Goal: Task Accomplishment & Management: Use online tool/utility

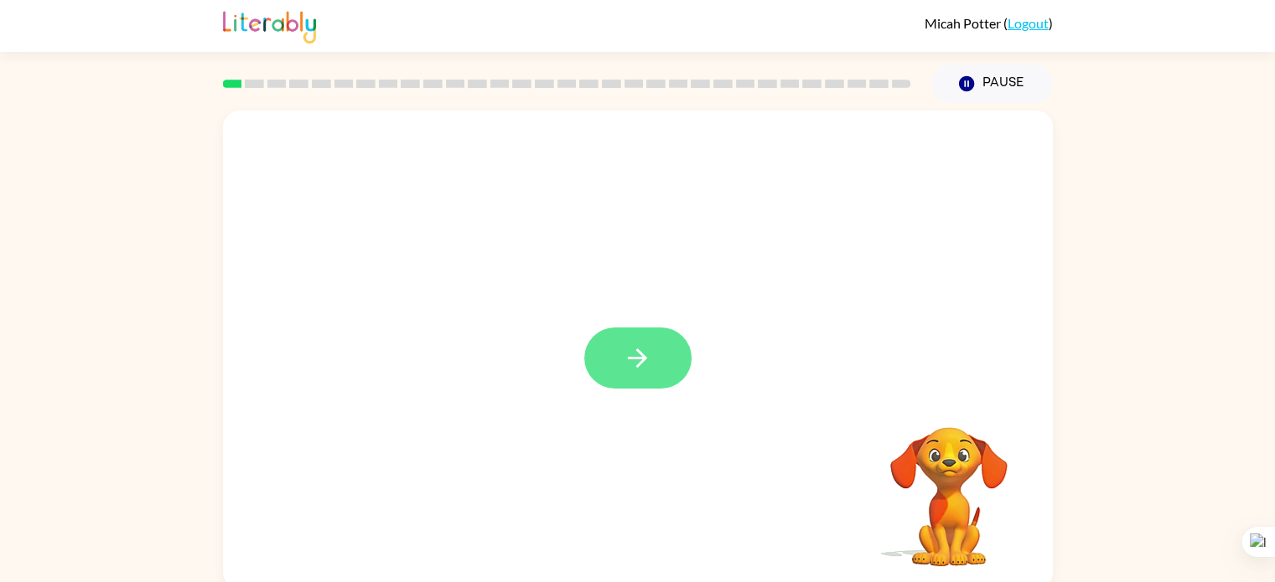
click at [631, 362] on icon "button" at bounding box center [637, 358] width 29 height 29
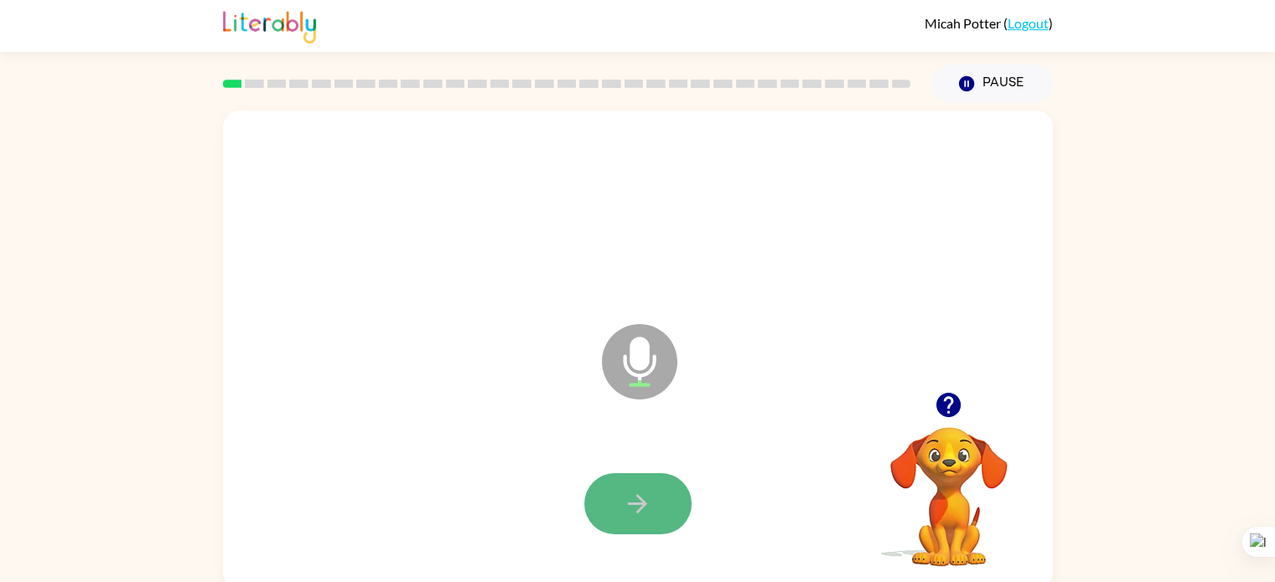
click at [630, 501] on icon "button" at bounding box center [637, 503] width 29 height 29
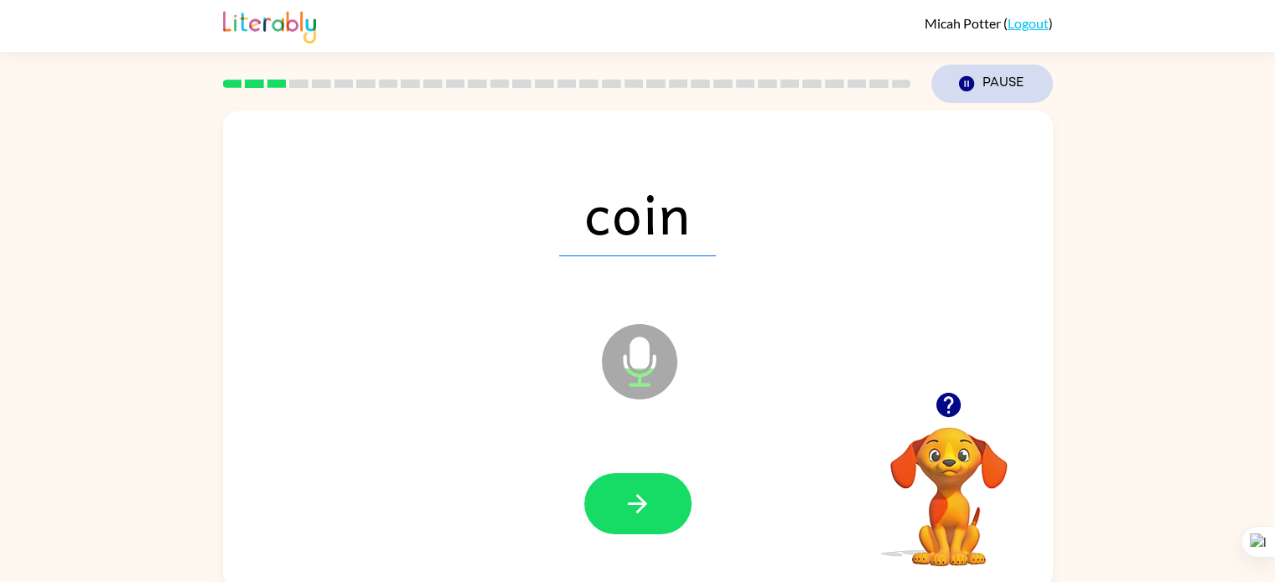
click at [980, 90] on button "Pause Pause" at bounding box center [992, 84] width 122 height 39
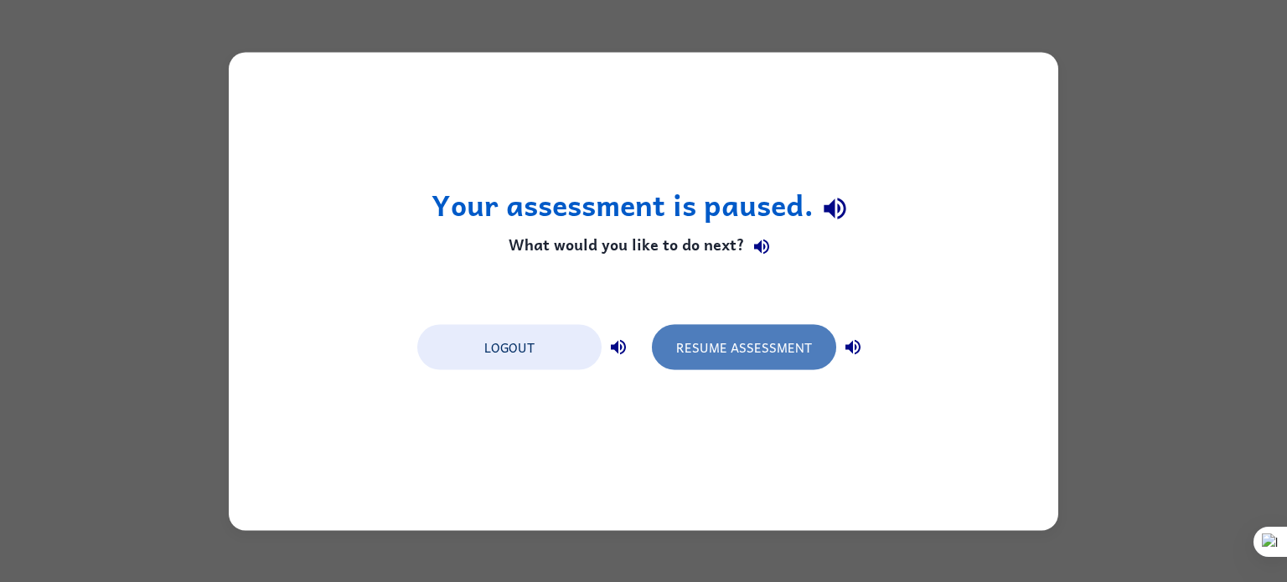
click at [714, 348] on button "Resume Assessment" at bounding box center [744, 346] width 184 height 45
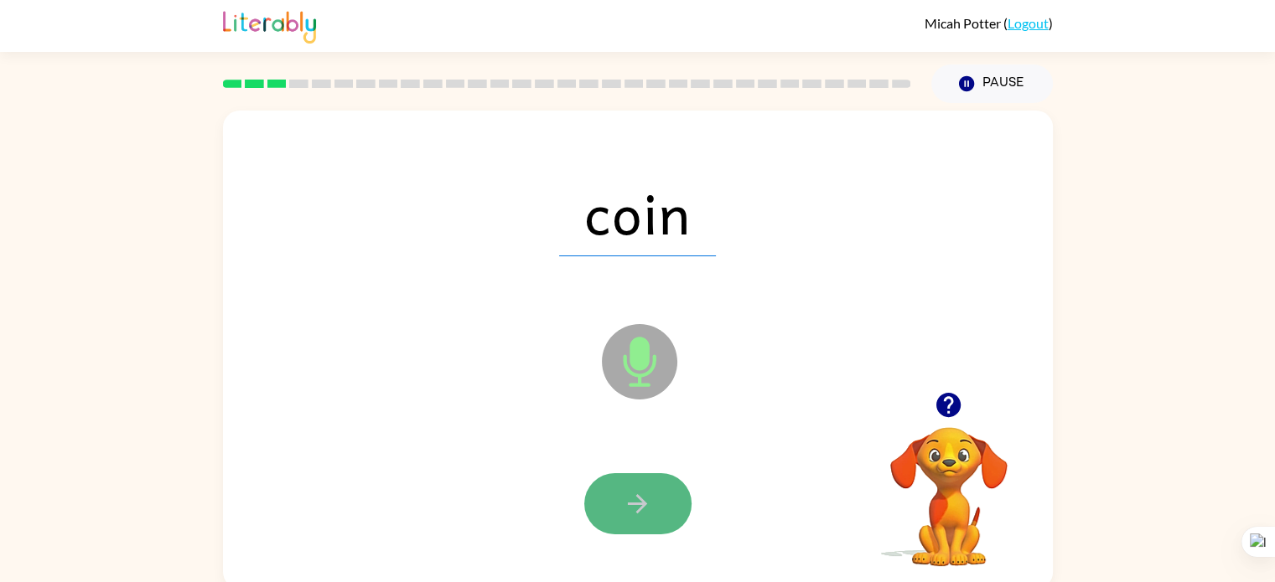
click at [667, 499] on button "button" at bounding box center [637, 504] width 107 height 61
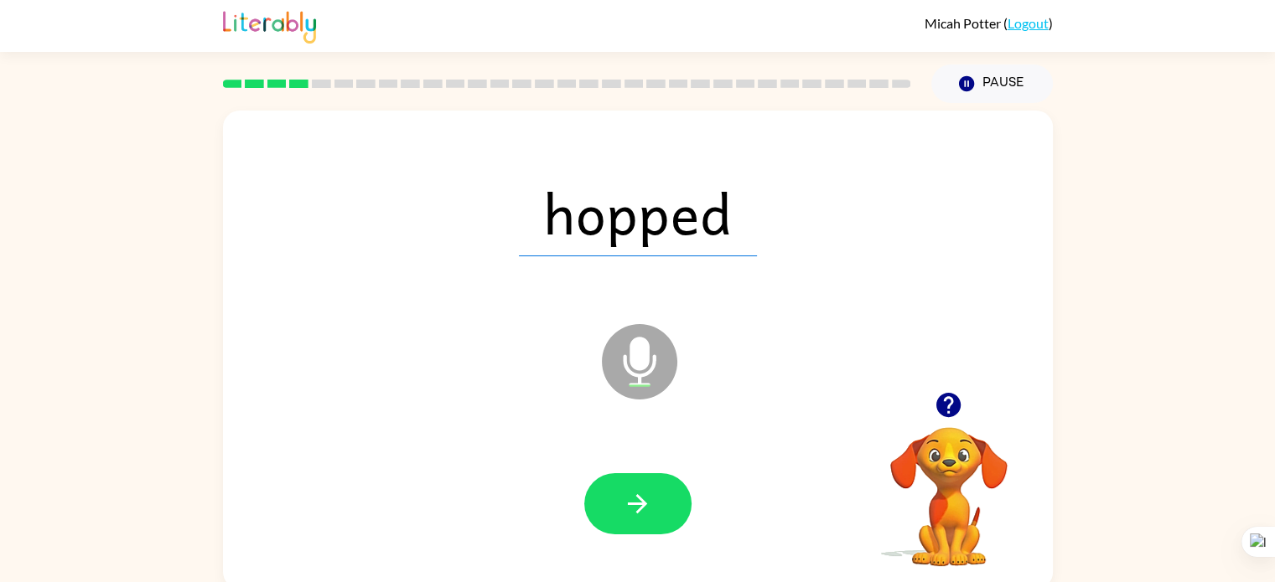
click at [667, 499] on button "button" at bounding box center [637, 504] width 107 height 61
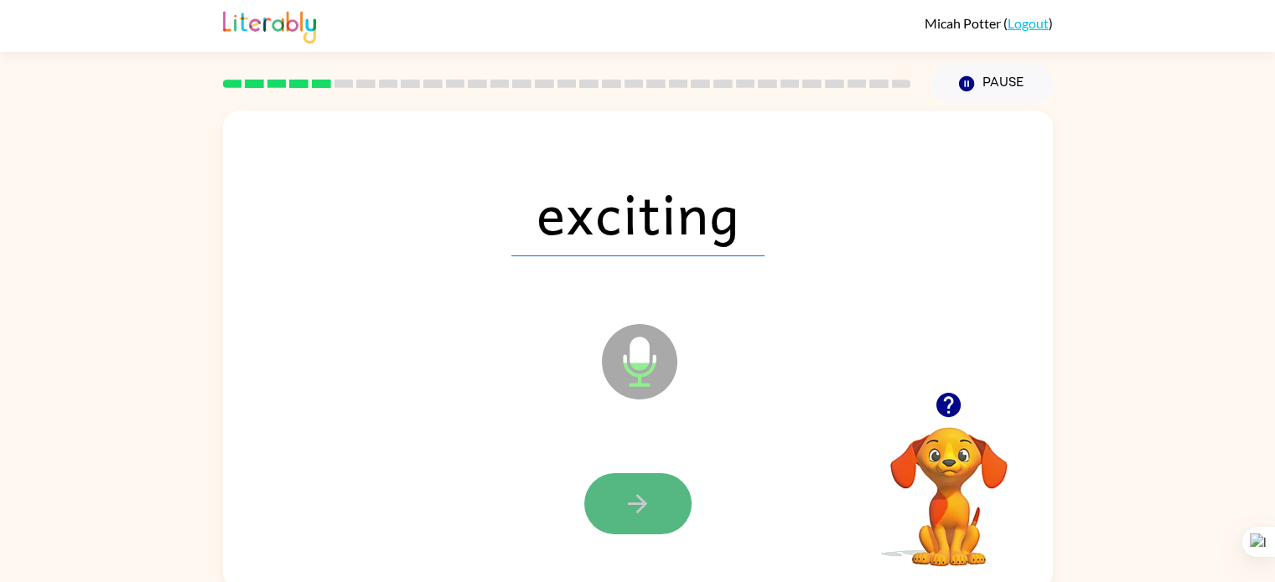
click at [665, 498] on button "button" at bounding box center [637, 504] width 107 height 61
click at [664, 494] on button "button" at bounding box center [637, 504] width 107 height 61
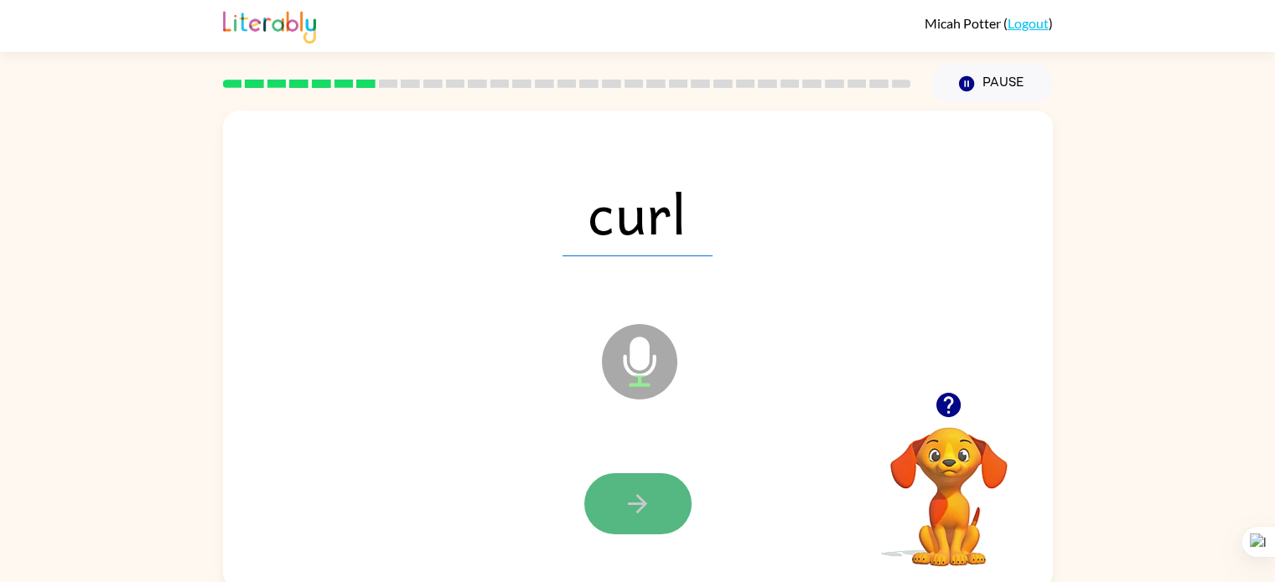
click at [663, 491] on button "button" at bounding box center [637, 504] width 107 height 61
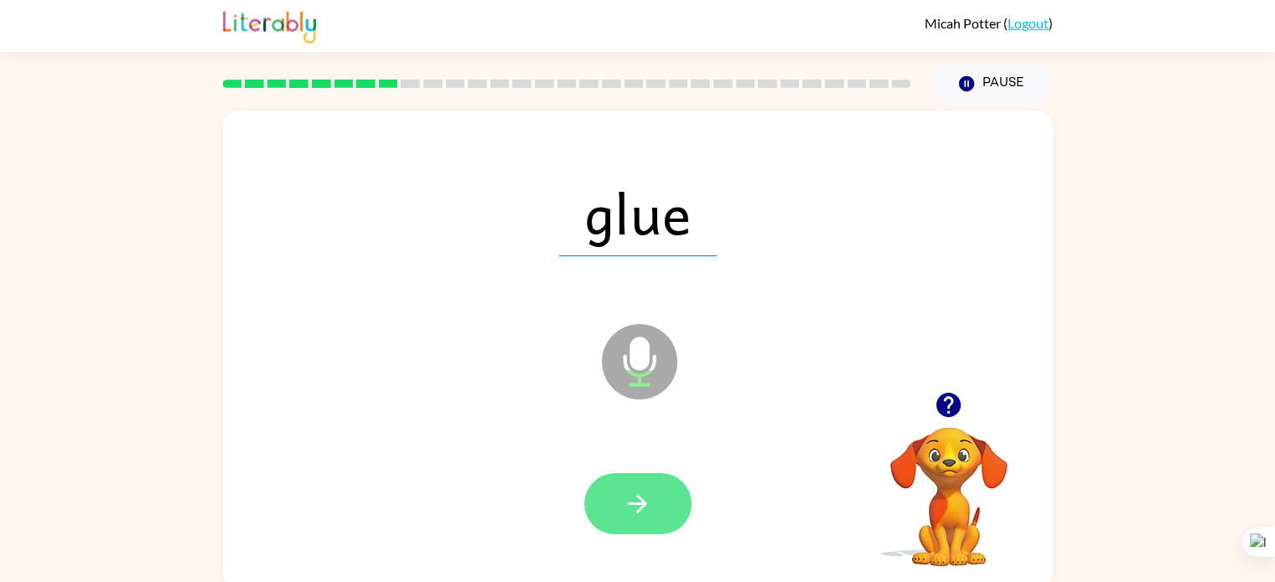
click at [658, 488] on button "button" at bounding box center [637, 504] width 107 height 61
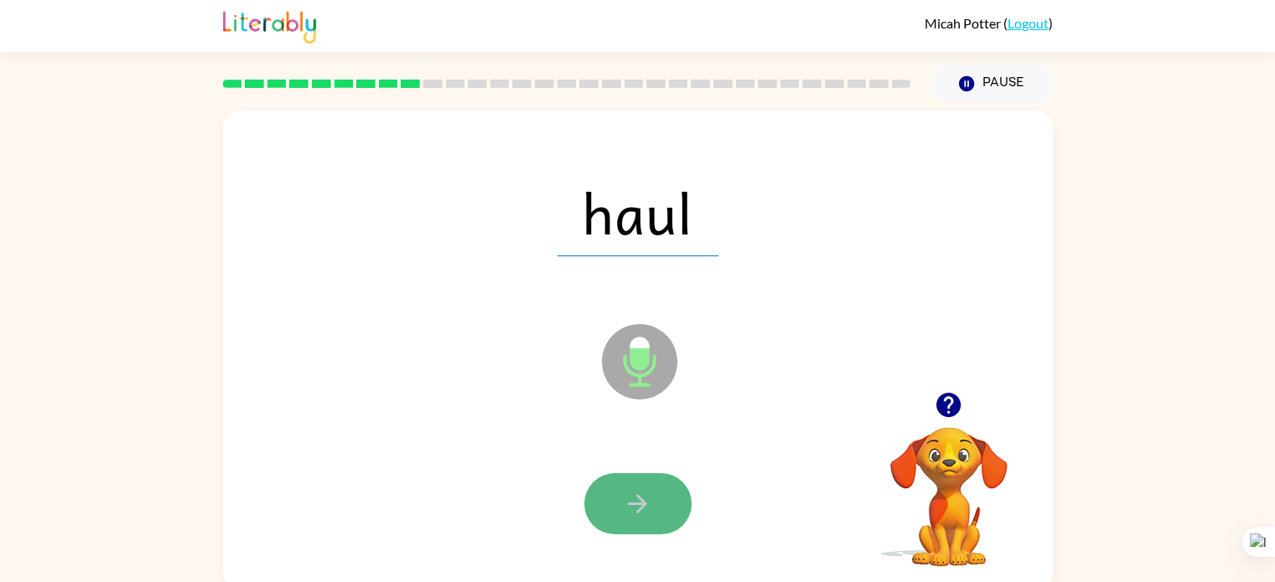
click at [653, 483] on button "button" at bounding box center [637, 504] width 107 height 61
click at [627, 525] on button "button" at bounding box center [637, 504] width 107 height 61
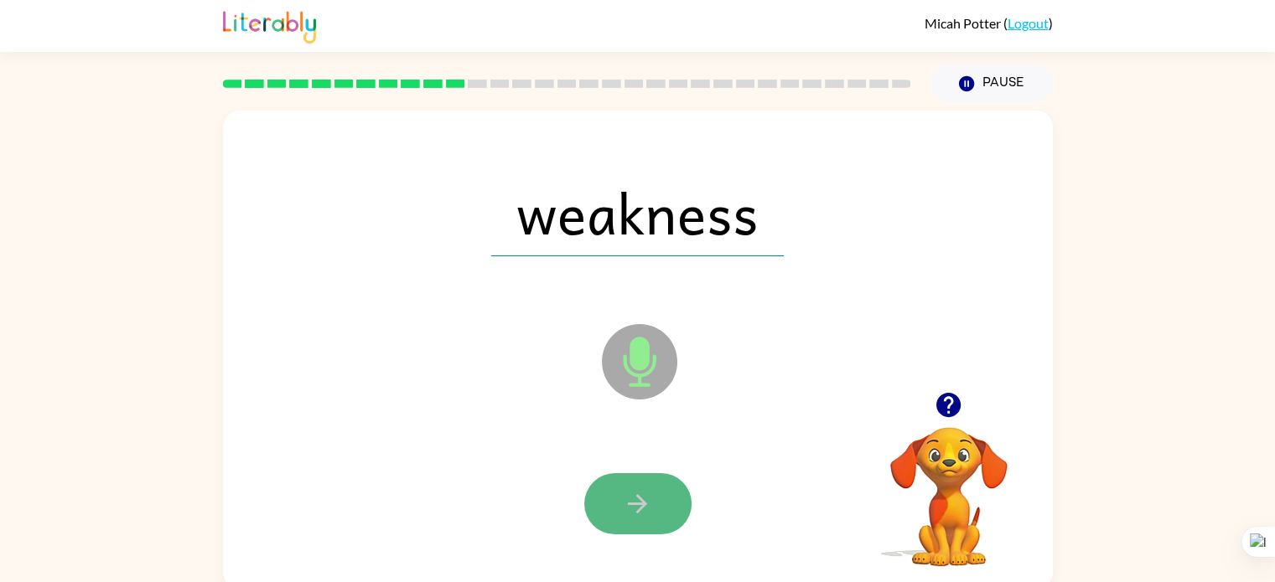
click at [625, 518] on icon "button" at bounding box center [637, 503] width 29 height 29
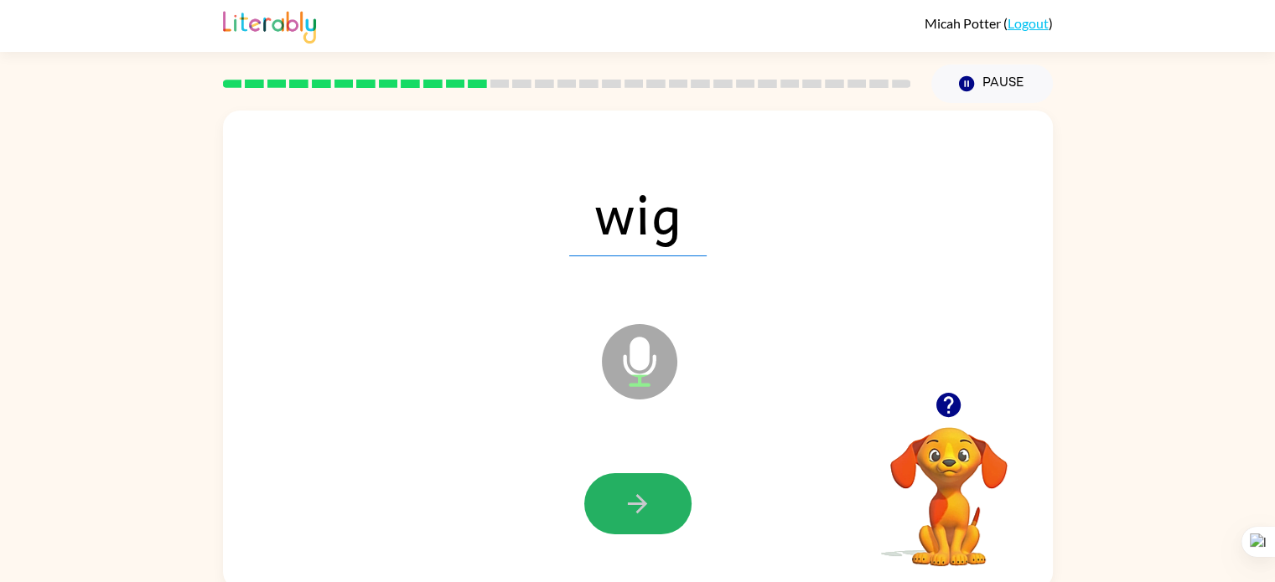
click at [625, 518] on icon "button" at bounding box center [637, 503] width 29 height 29
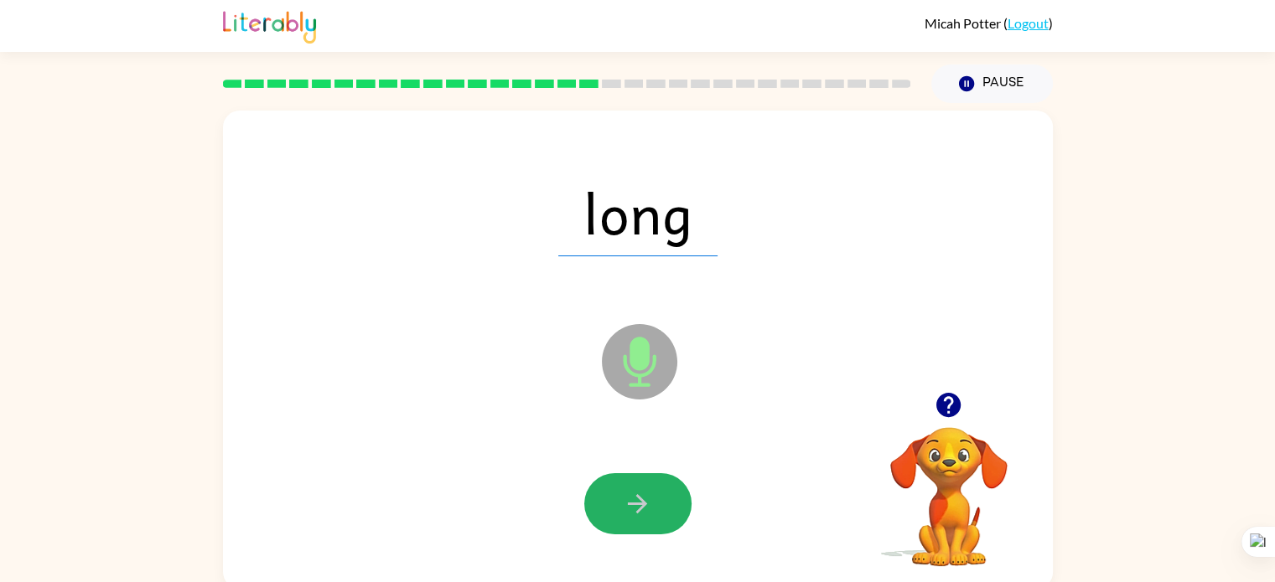
click at [625, 518] on icon "button" at bounding box center [637, 503] width 29 height 29
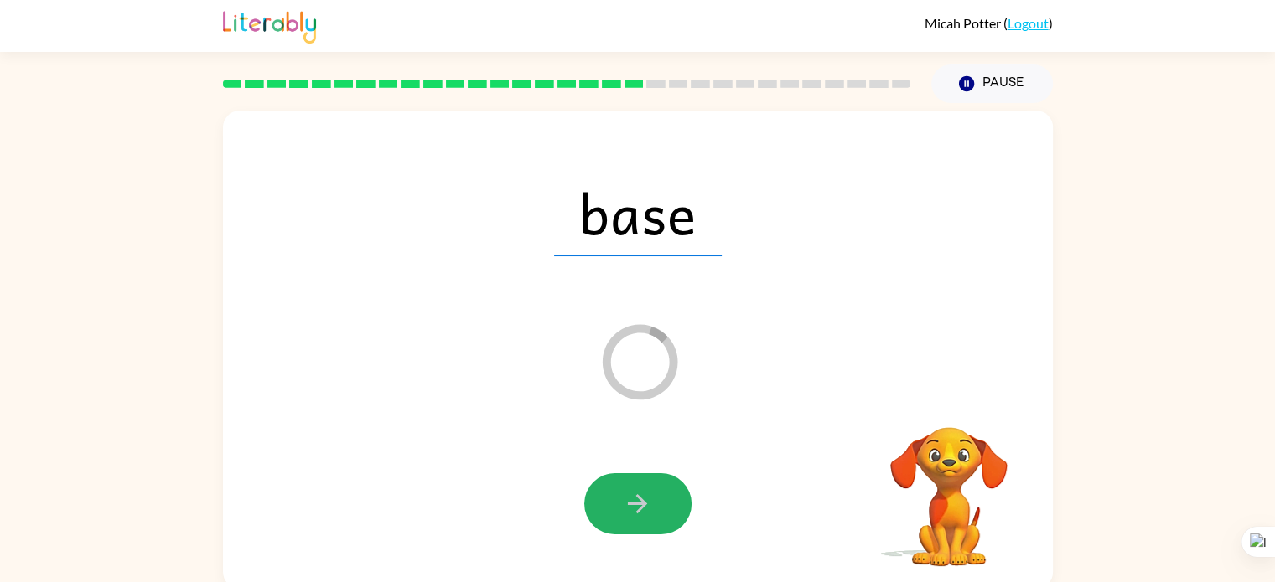
click at [625, 518] on icon "button" at bounding box center [637, 503] width 29 height 29
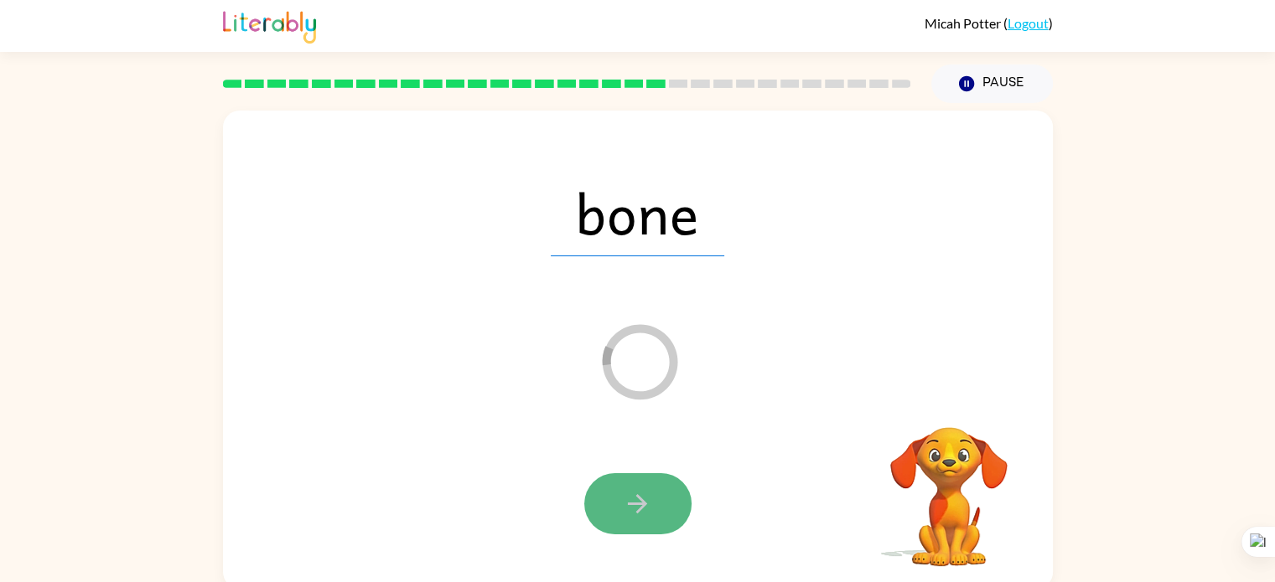
click at [625, 518] on icon "button" at bounding box center [637, 503] width 29 height 29
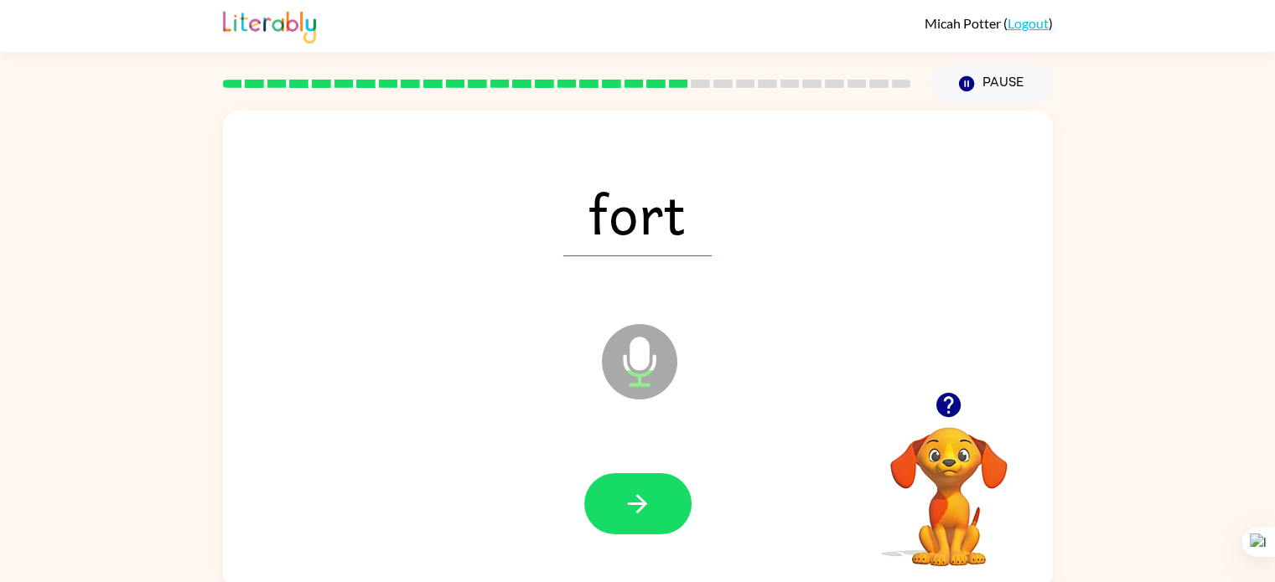
click at [625, 518] on icon "button" at bounding box center [637, 503] width 29 height 29
click at [625, 518] on div at bounding box center [637, 504] width 107 height 61
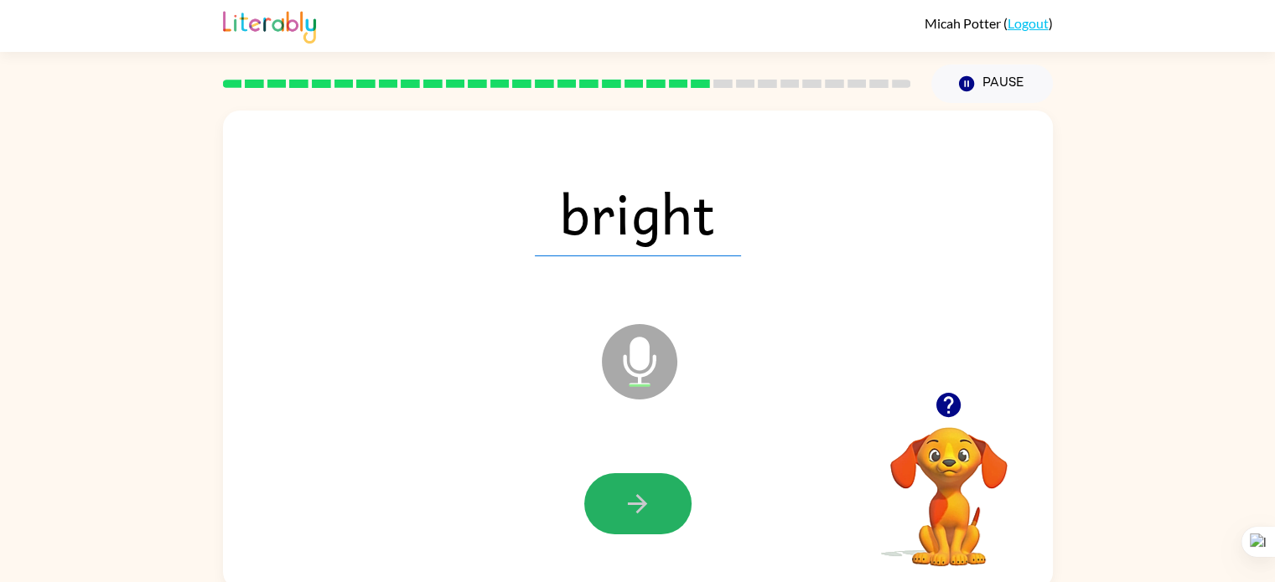
click at [625, 518] on icon "button" at bounding box center [637, 503] width 29 height 29
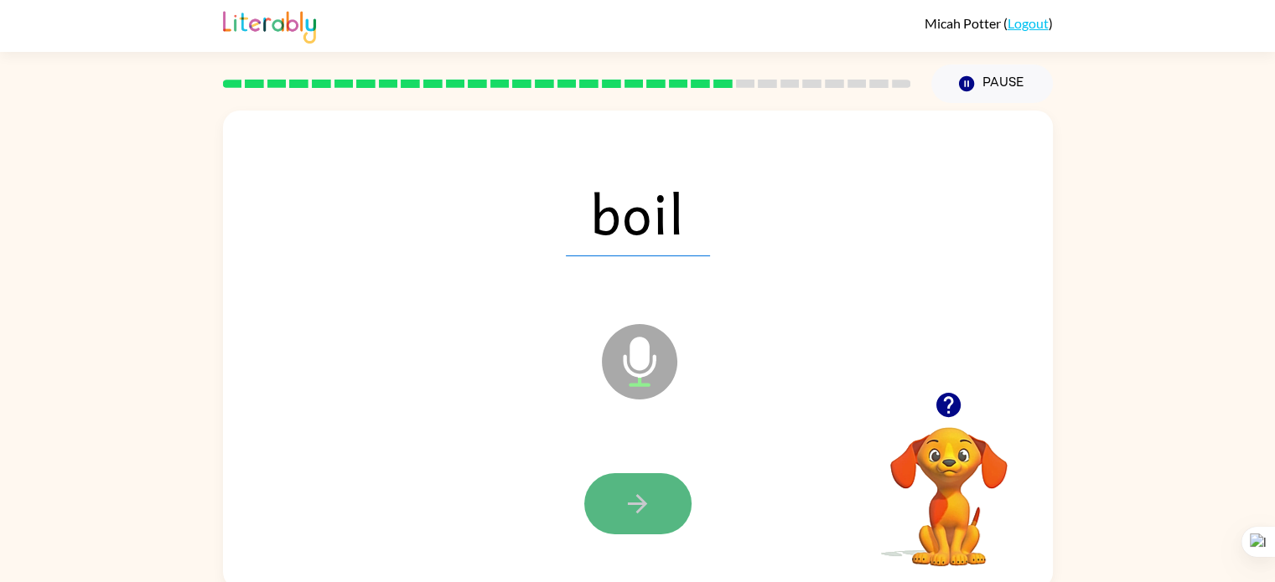
click at [613, 518] on button "button" at bounding box center [637, 504] width 107 height 61
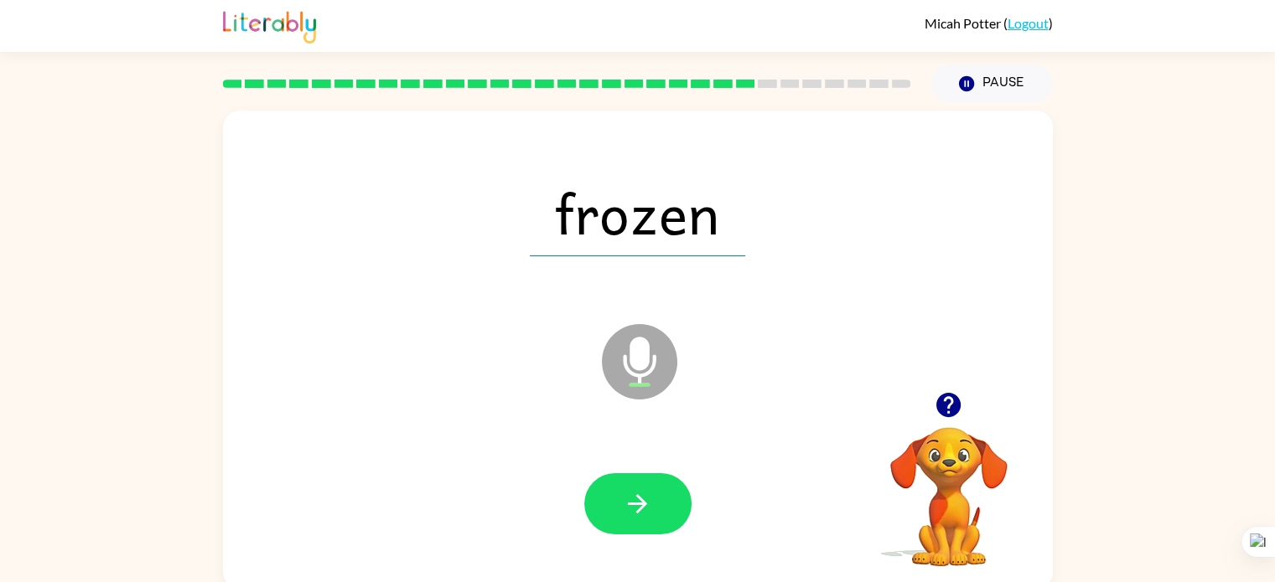
click at [597, 546] on div at bounding box center [638, 504] width 796 height 137
click at [644, 495] on icon "button" at bounding box center [637, 503] width 29 height 29
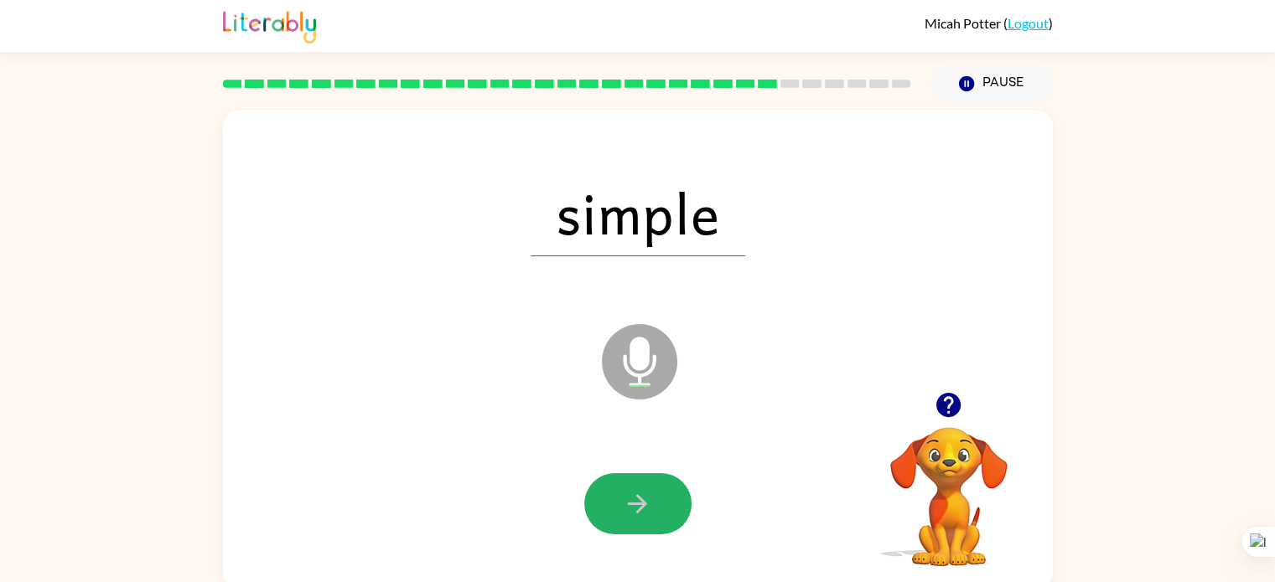
click at [644, 495] on icon "button" at bounding box center [637, 503] width 29 height 29
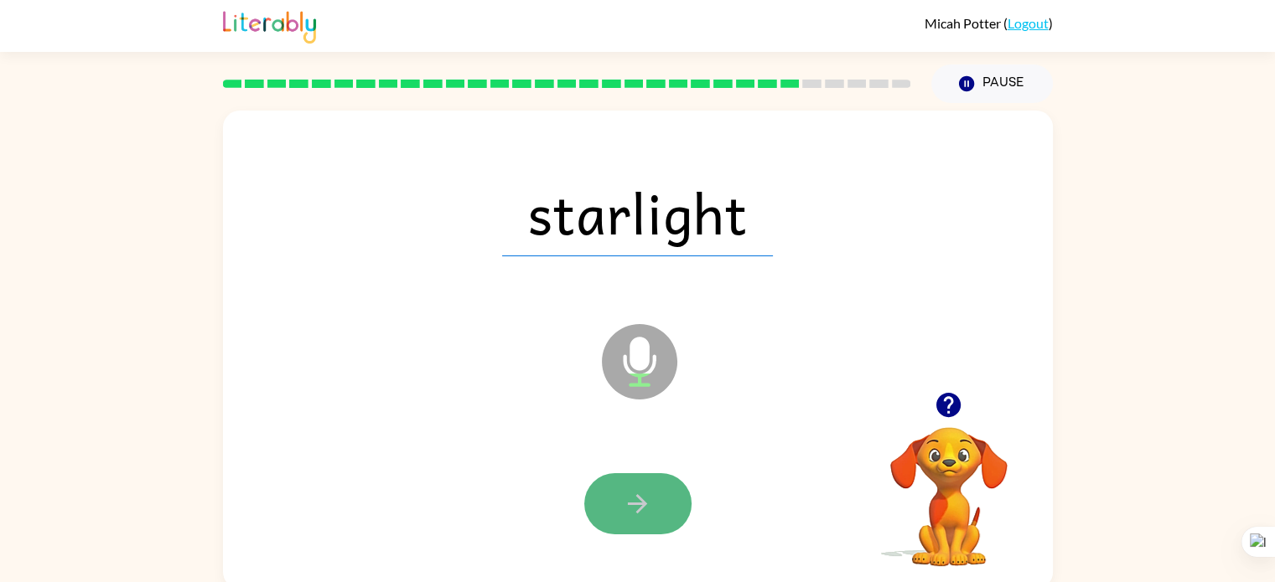
click at [644, 495] on icon "button" at bounding box center [637, 503] width 29 height 29
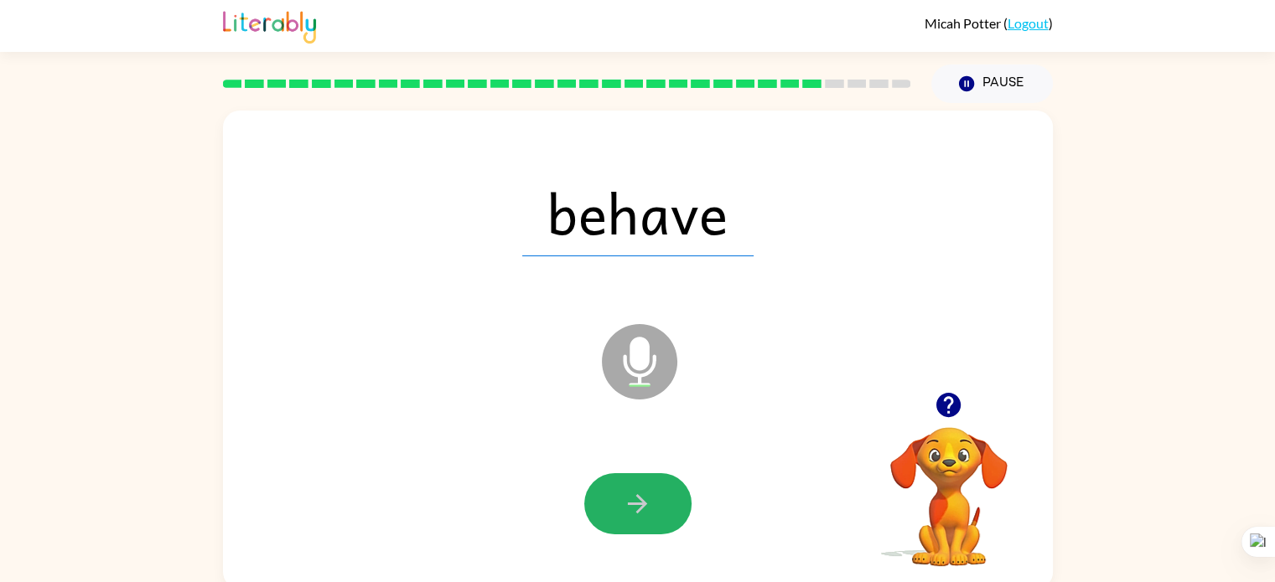
click at [644, 495] on icon "button" at bounding box center [637, 503] width 29 height 29
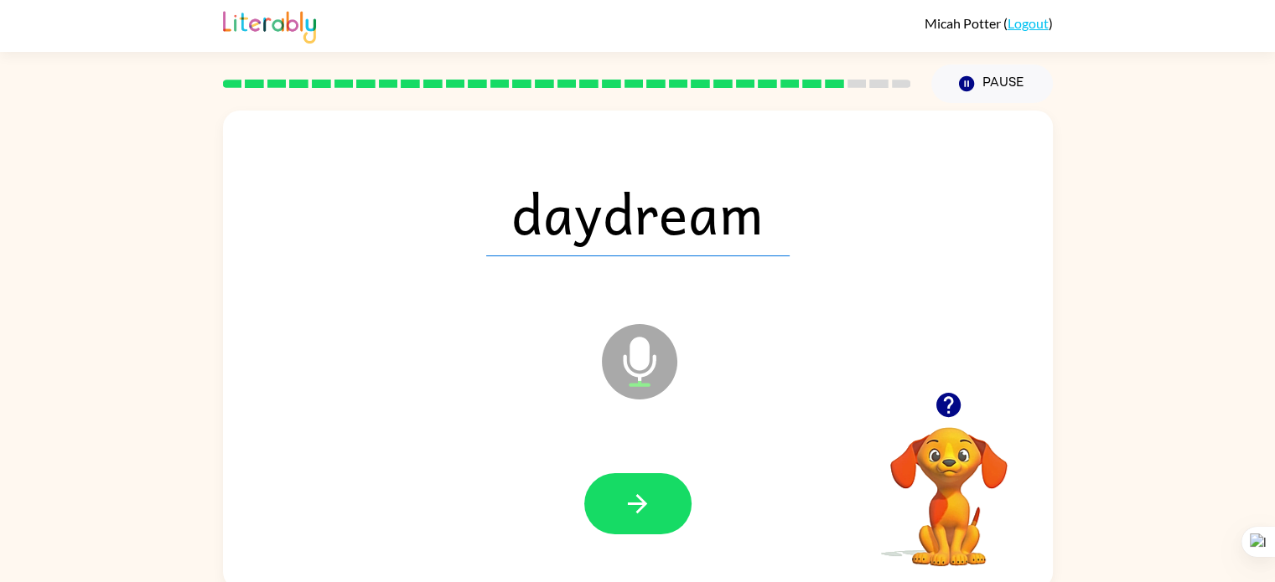
click at [644, 495] on icon "button" at bounding box center [637, 503] width 29 height 29
click at [644, 509] on icon "button" at bounding box center [637, 503] width 29 height 29
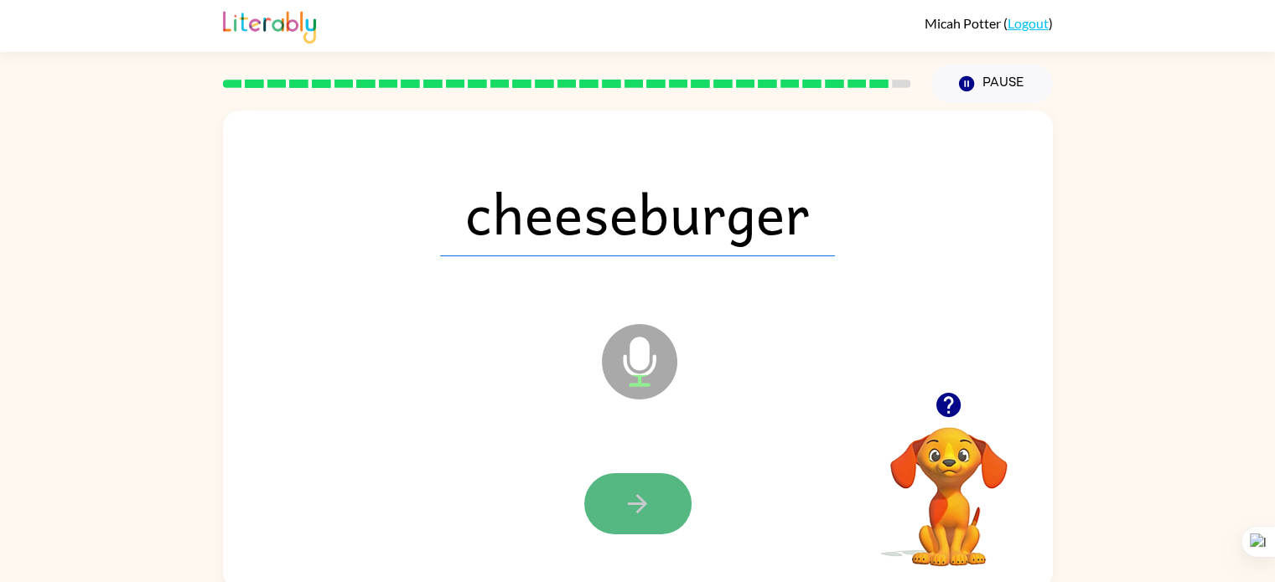
click at [644, 509] on icon "button" at bounding box center [637, 503] width 29 height 29
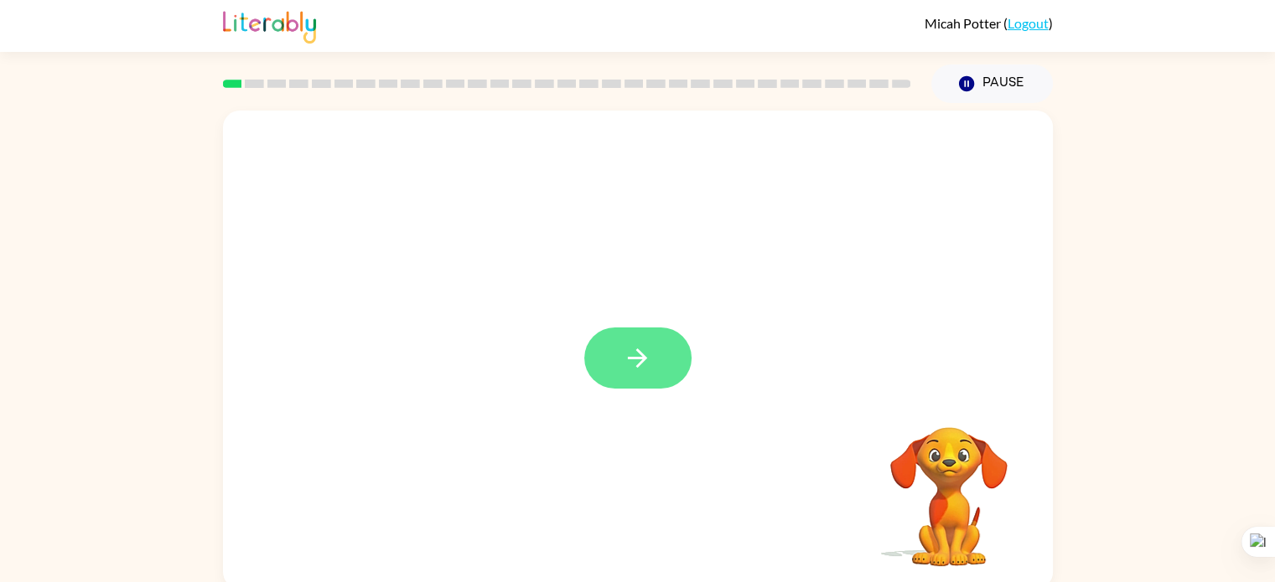
click at [638, 350] on icon "button" at bounding box center [637, 358] width 19 height 19
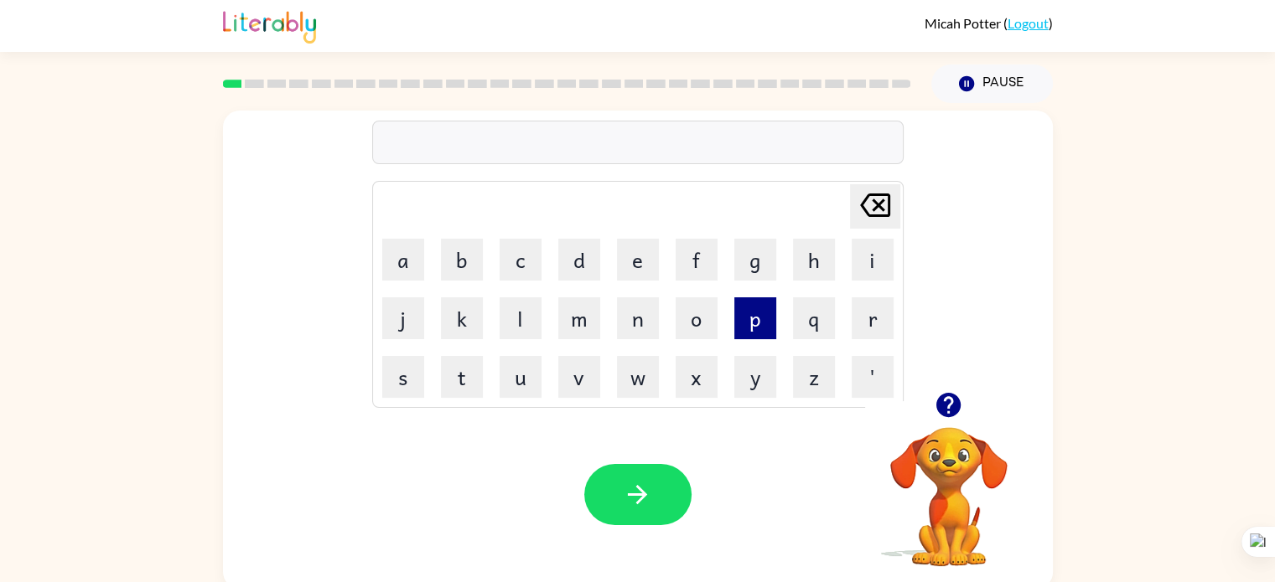
click at [738, 328] on button "p" at bounding box center [755, 319] width 42 height 42
click at [401, 278] on button "a" at bounding box center [403, 260] width 42 height 42
click at [577, 260] on button "d" at bounding box center [579, 260] width 42 height 42
click at [639, 489] on icon "button" at bounding box center [637, 494] width 19 height 19
click at [754, 328] on button "p" at bounding box center [755, 319] width 42 height 42
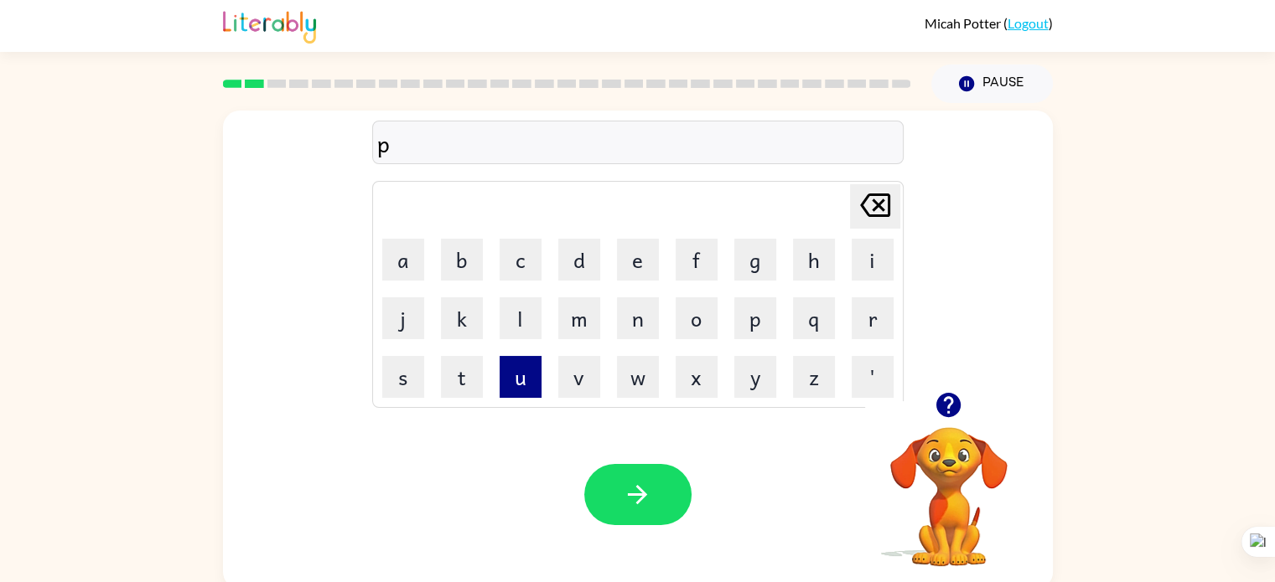
click at [533, 377] on button "u" at bounding box center [520, 377] width 42 height 42
click at [580, 267] on button "d" at bounding box center [579, 260] width 42 height 42
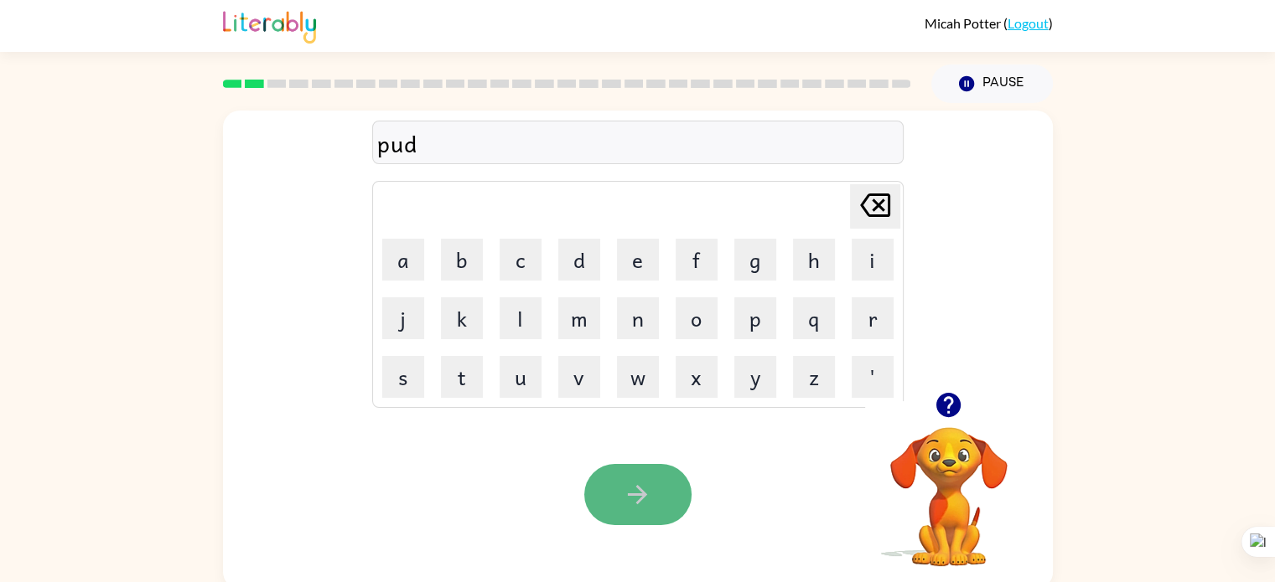
click at [636, 488] on icon "button" at bounding box center [637, 494] width 19 height 19
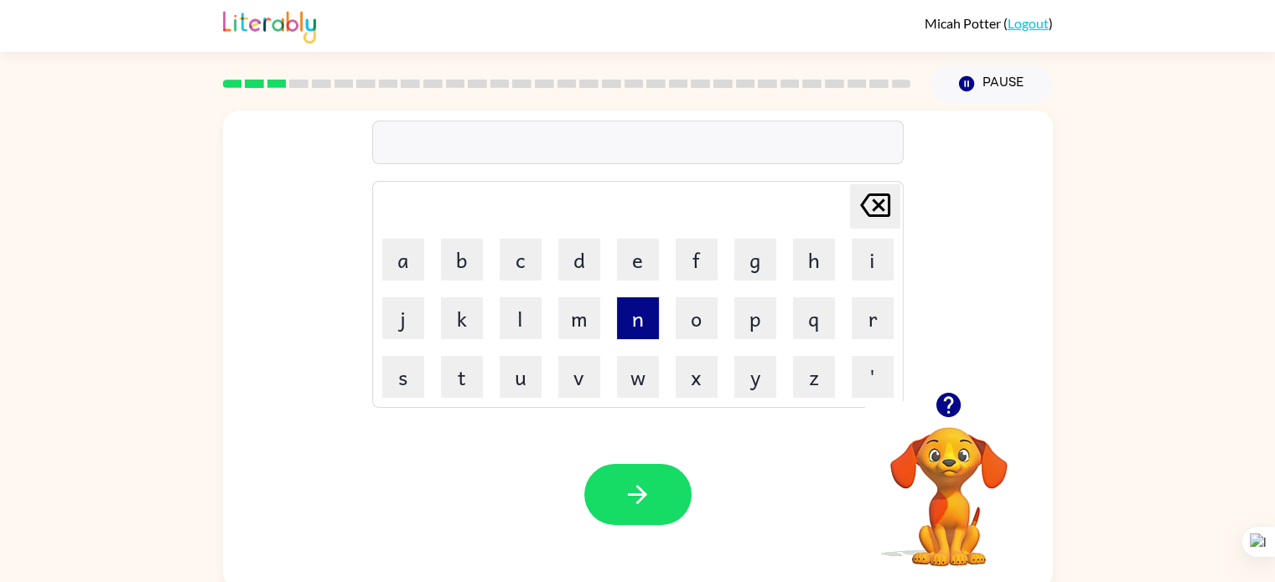
click at [636, 335] on button "n" at bounding box center [638, 319] width 42 height 42
click at [706, 328] on button "o" at bounding box center [696, 319] width 42 height 42
click at [691, 274] on button "f" at bounding box center [696, 260] width 42 height 42
click at [648, 487] on icon "button" at bounding box center [637, 494] width 29 height 29
click at [399, 378] on button "s" at bounding box center [403, 377] width 42 height 42
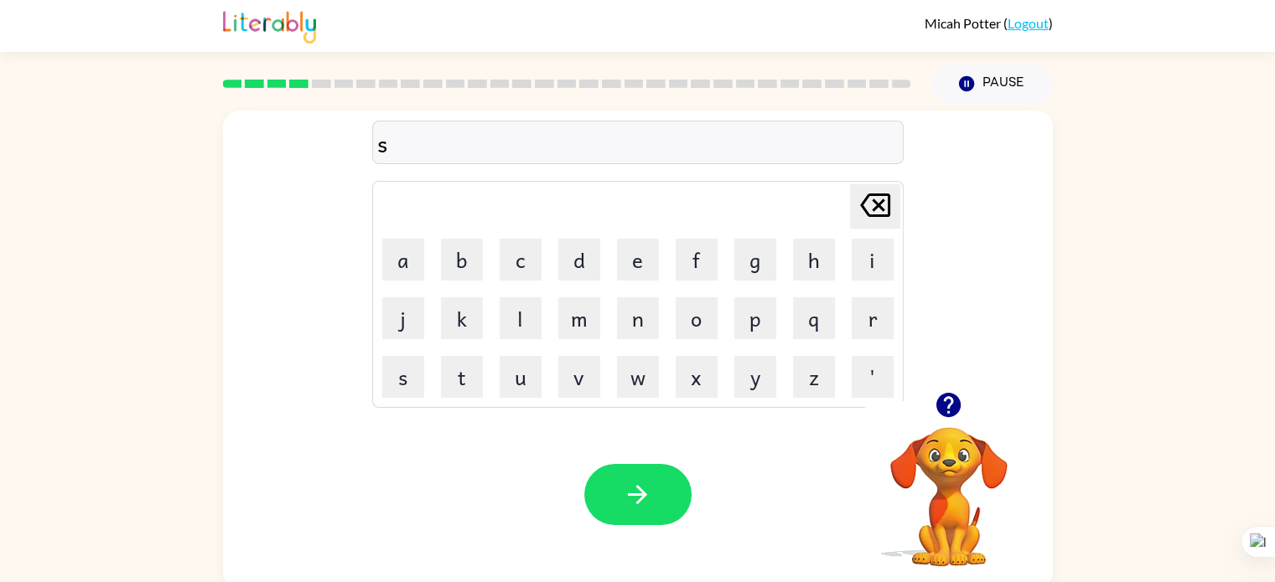
type button "s"
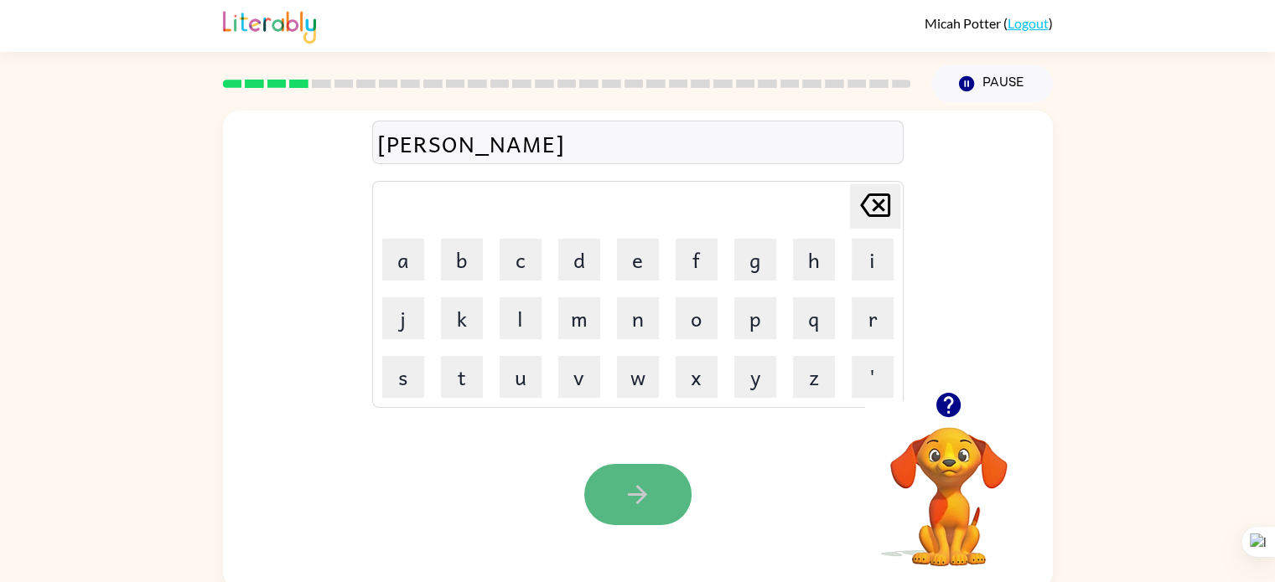
click at [627, 480] on icon "button" at bounding box center [637, 494] width 29 height 29
click at [657, 489] on button "button" at bounding box center [637, 494] width 107 height 61
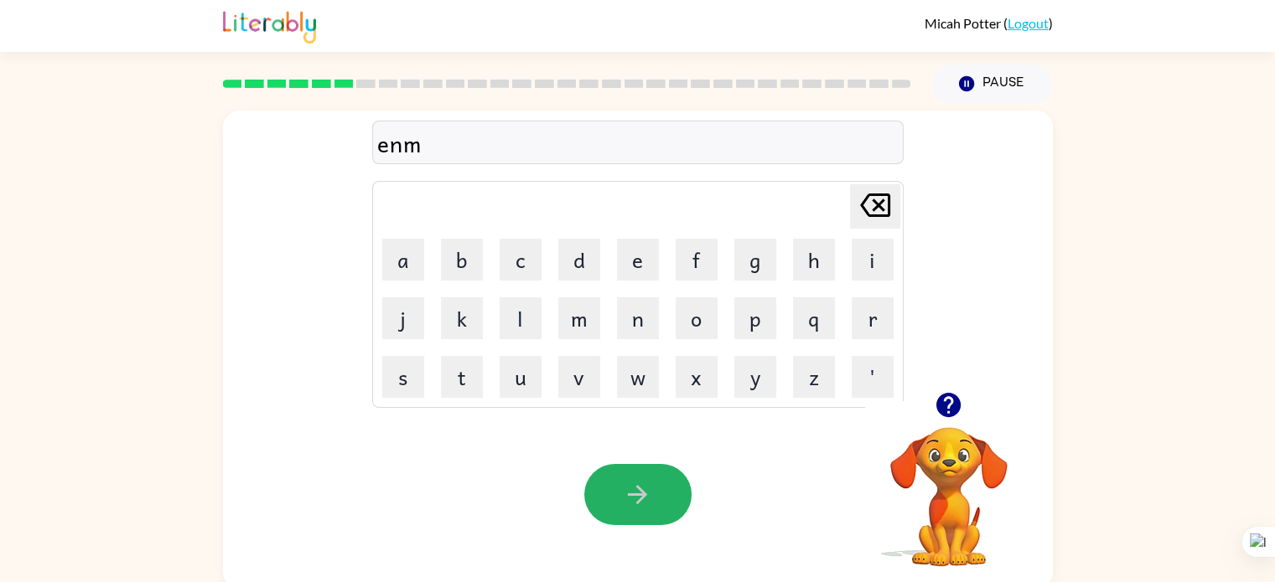
click at [657, 489] on button "button" at bounding box center [637, 494] width 107 height 61
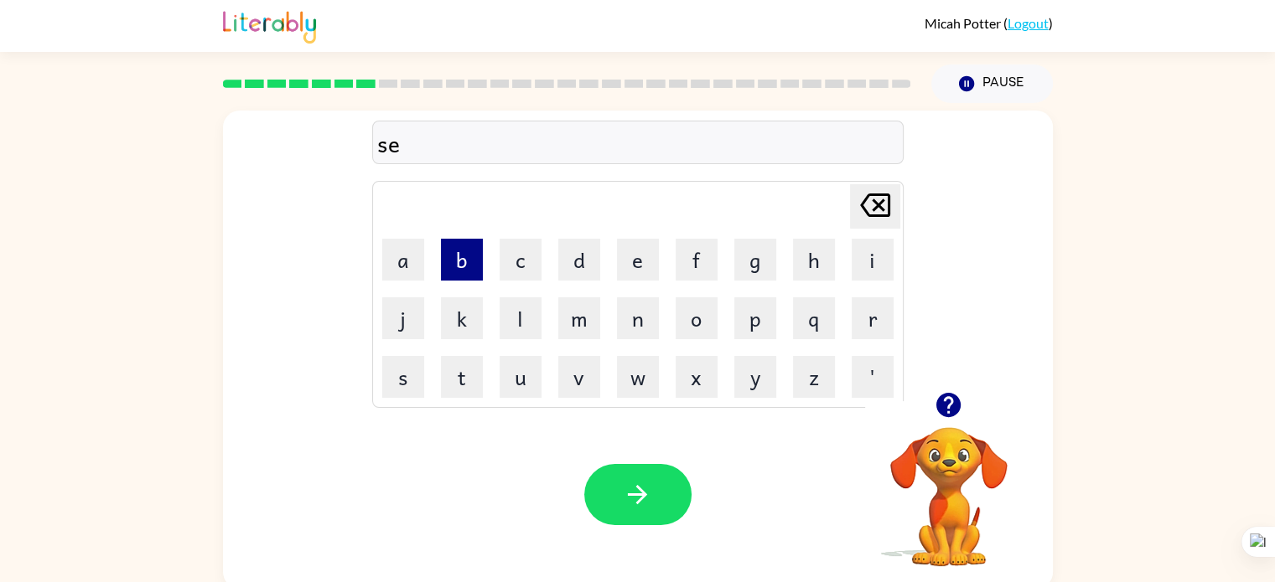
click at [456, 257] on button "b" at bounding box center [462, 260] width 42 height 42
click at [518, 322] on button "l" at bounding box center [520, 319] width 42 height 42
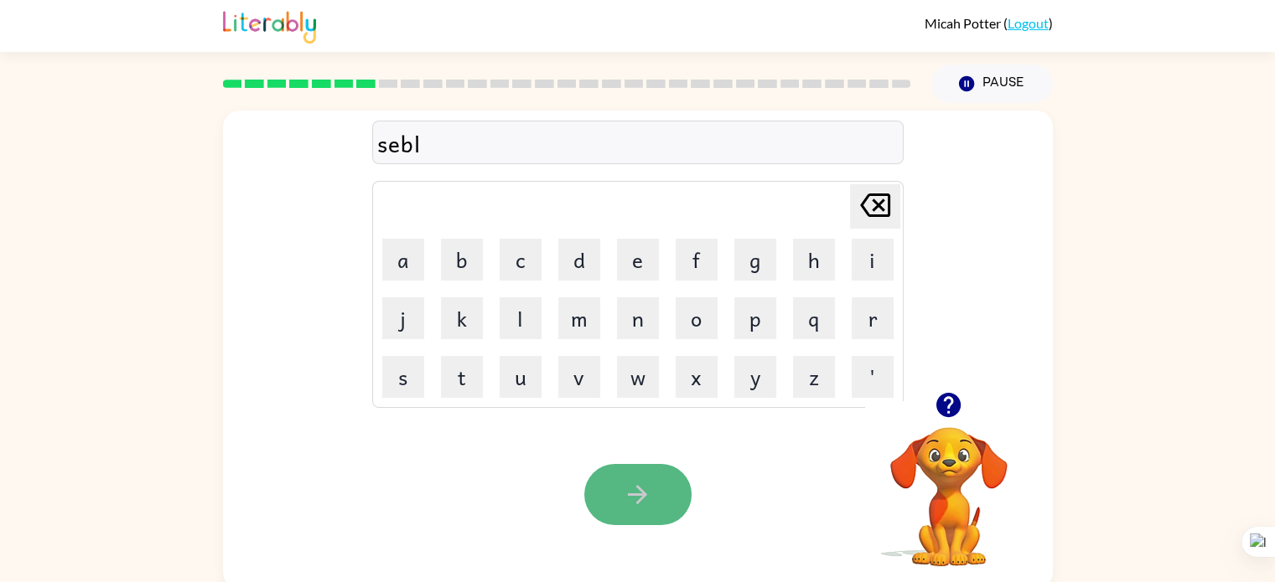
click at [617, 489] on button "button" at bounding box center [637, 494] width 107 height 61
click at [654, 510] on button "button" at bounding box center [637, 494] width 107 height 61
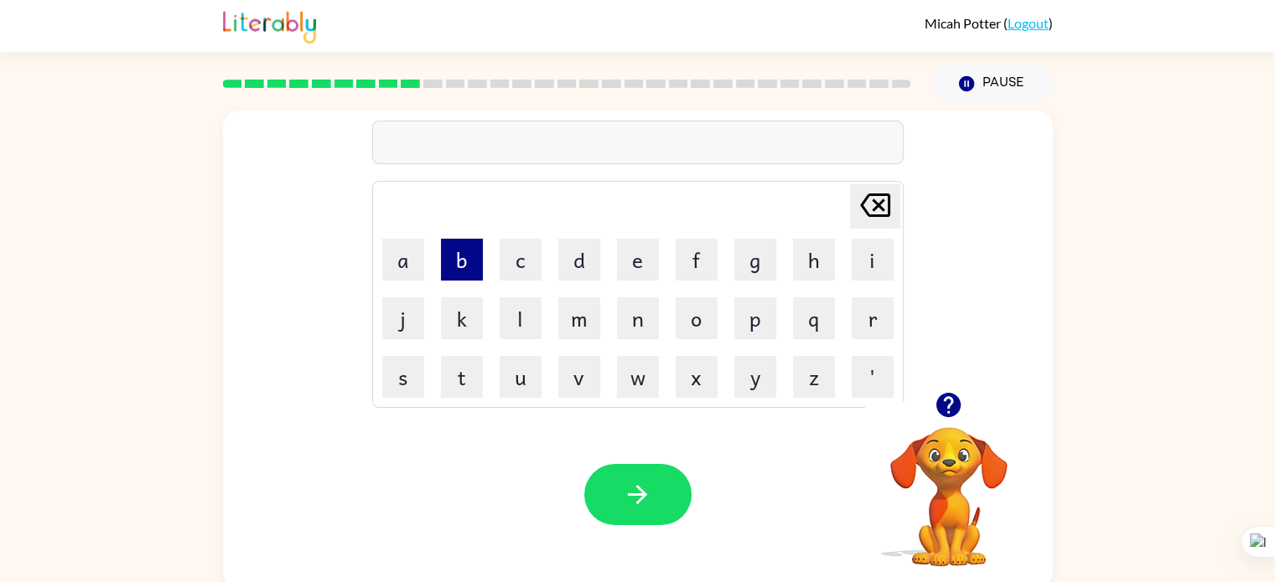
click at [473, 281] on td "b" at bounding box center [461, 259] width 57 height 57
click at [465, 242] on button "b" at bounding box center [462, 260] width 42 height 42
type button "b"
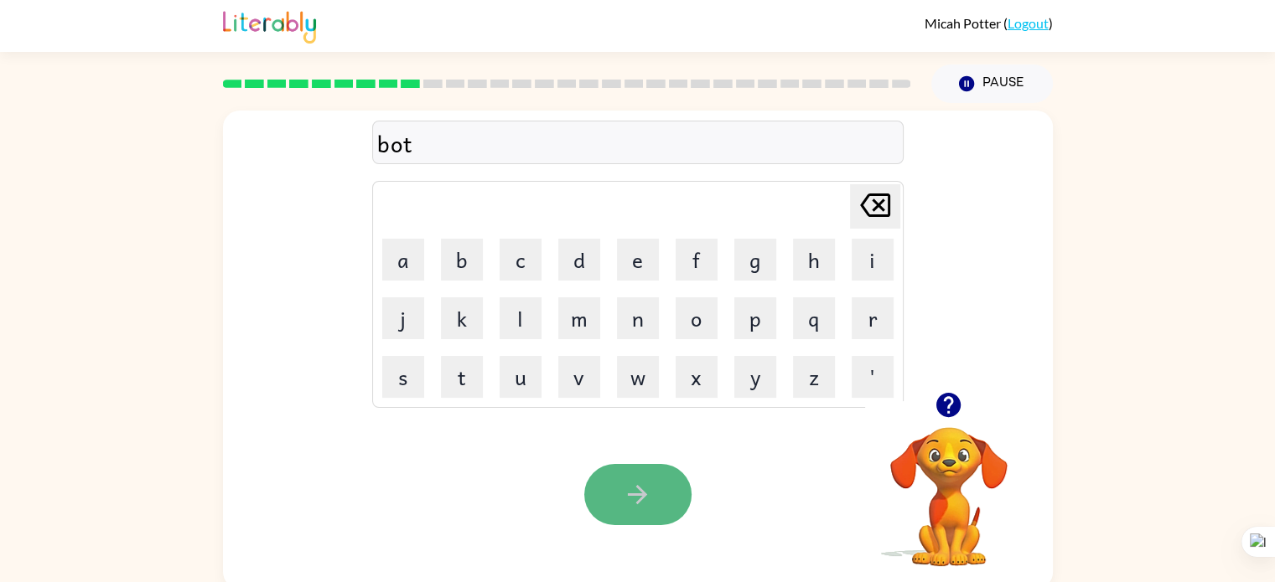
click at [633, 494] on icon "button" at bounding box center [637, 494] width 19 height 19
click at [634, 500] on icon "button" at bounding box center [637, 494] width 29 height 29
click at [647, 494] on icon "button" at bounding box center [637, 494] width 29 height 29
click at [655, 497] on button "button" at bounding box center [637, 494] width 107 height 61
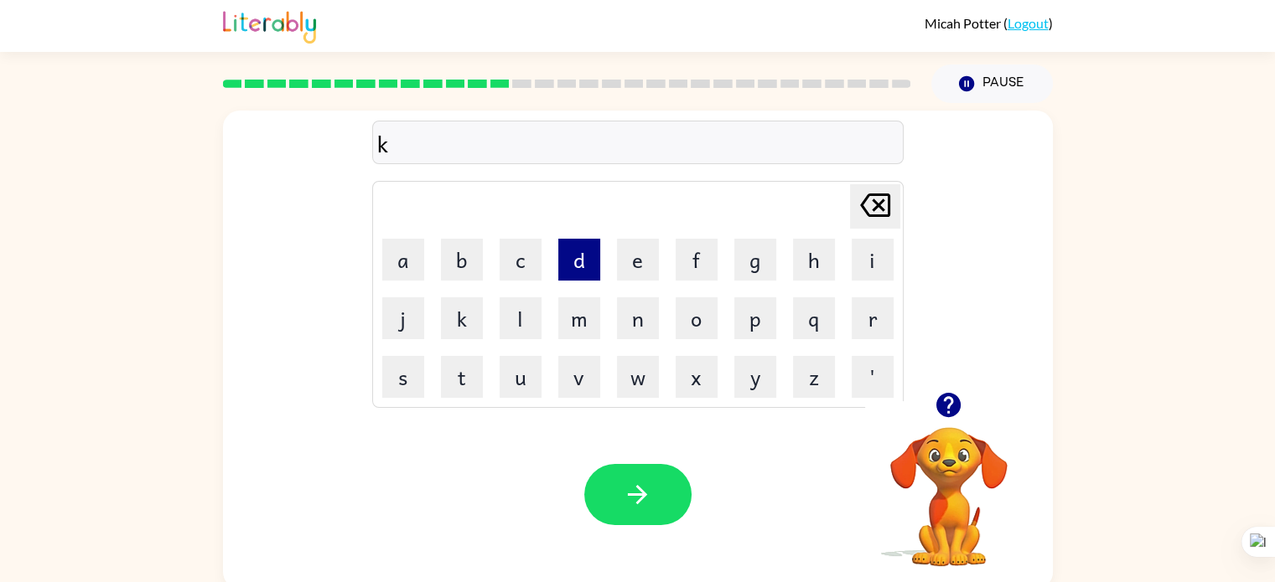
click at [578, 274] on button "d" at bounding box center [579, 260] width 42 height 42
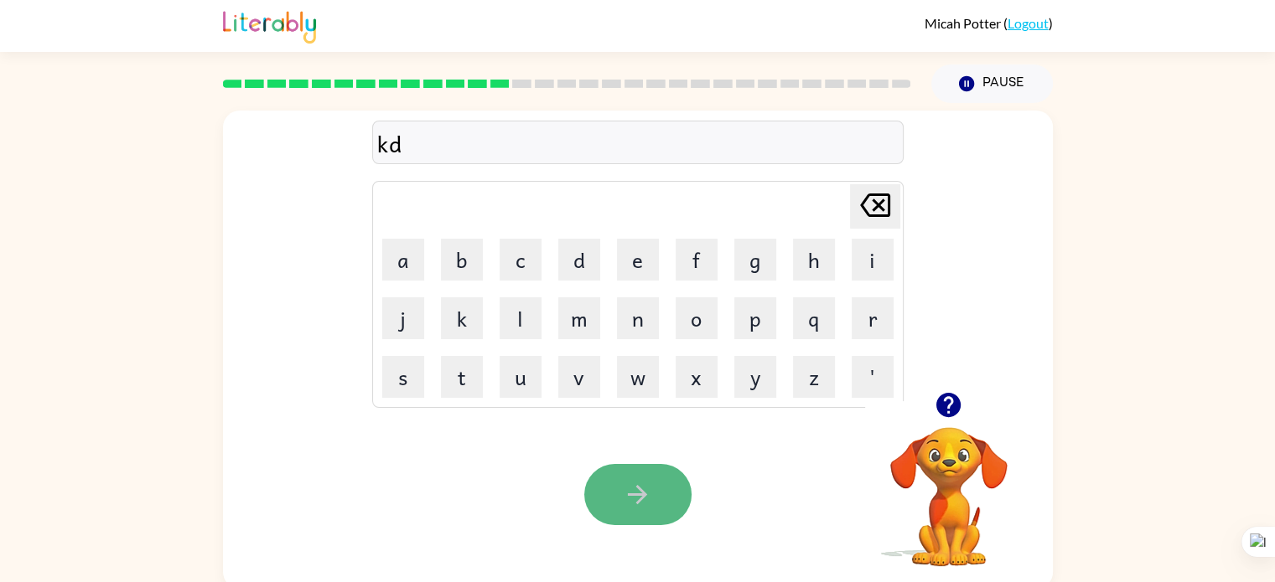
click at [624, 477] on button "button" at bounding box center [637, 494] width 107 height 61
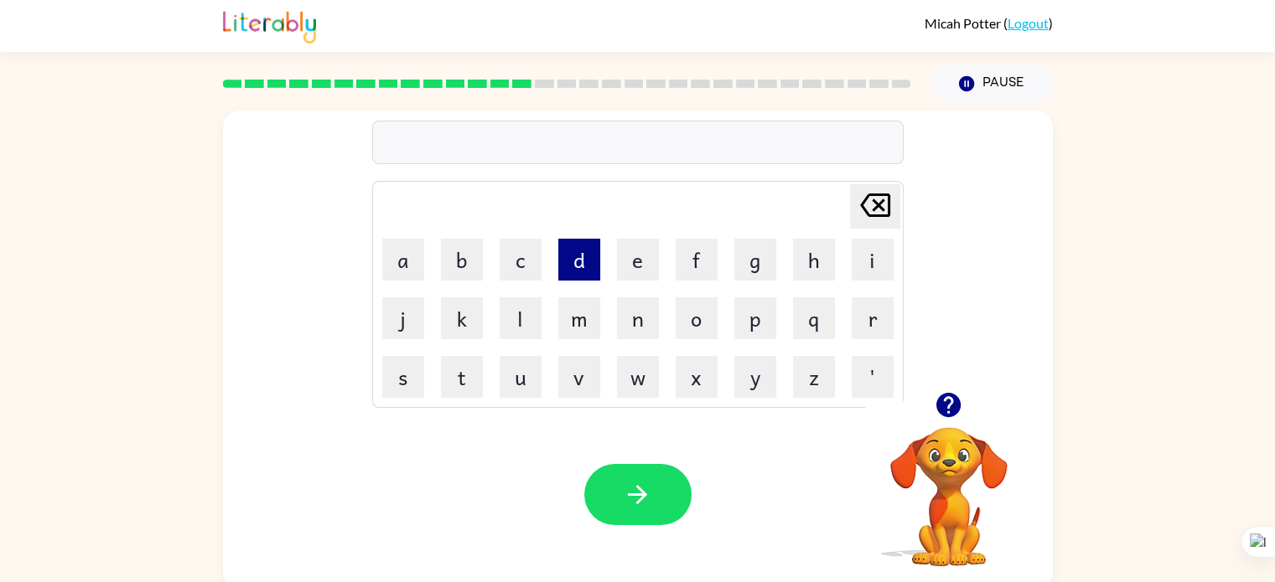
drag, startPoint x: 587, startPoint y: 283, endPoint x: 581, endPoint y: 261, distance: 23.6
click at [581, 261] on td "d" at bounding box center [579, 259] width 57 height 57
click at [581, 261] on button "d" at bounding box center [579, 260] width 42 height 42
click at [582, 261] on button "d" at bounding box center [579, 260] width 42 height 42
type button "d"
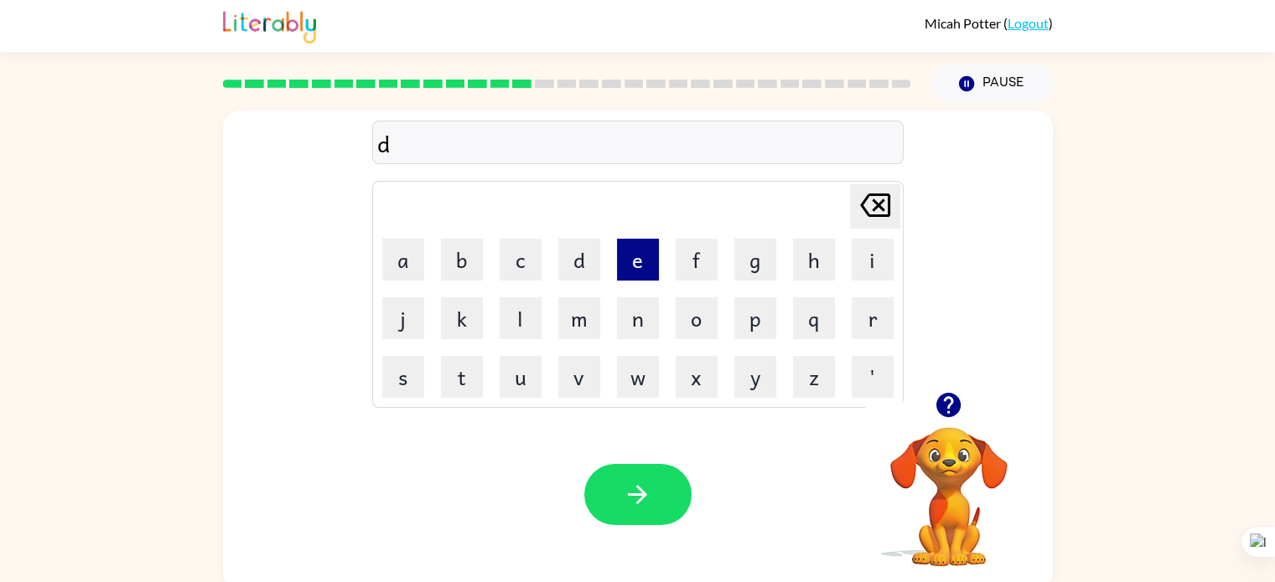
click at [634, 265] on button "e" at bounding box center [638, 260] width 42 height 42
click at [513, 314] on button "l" at bounding box center [520, 319] width 42 height 42
type button "l"
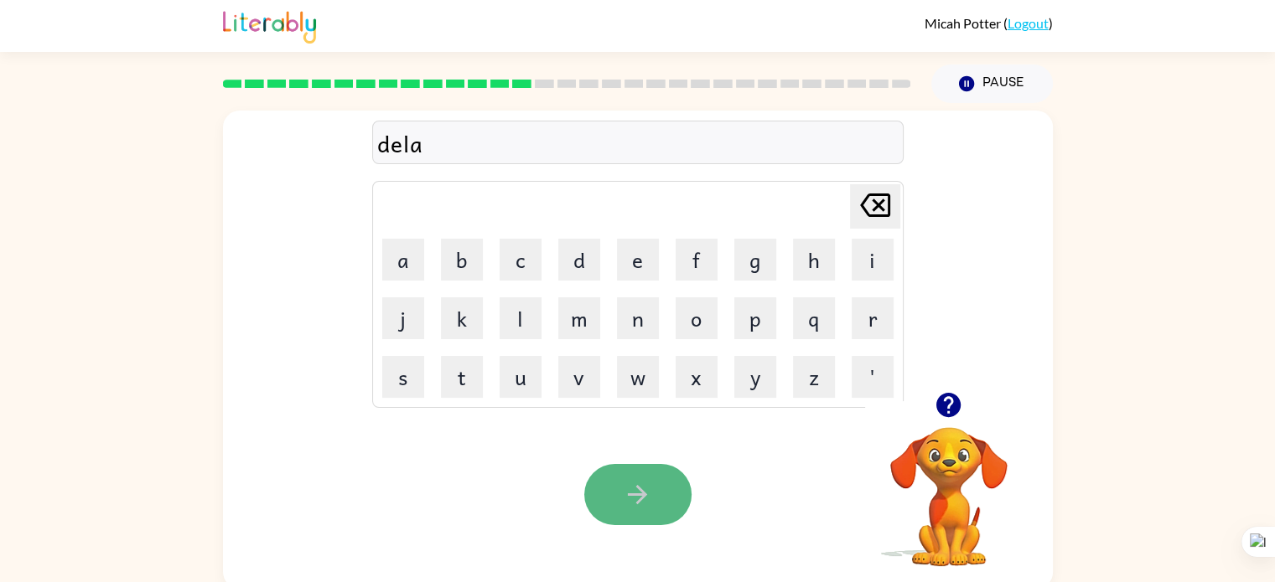
click at [639, 495] on icon "button" at bounding box center [637, 494] width 19 height 19
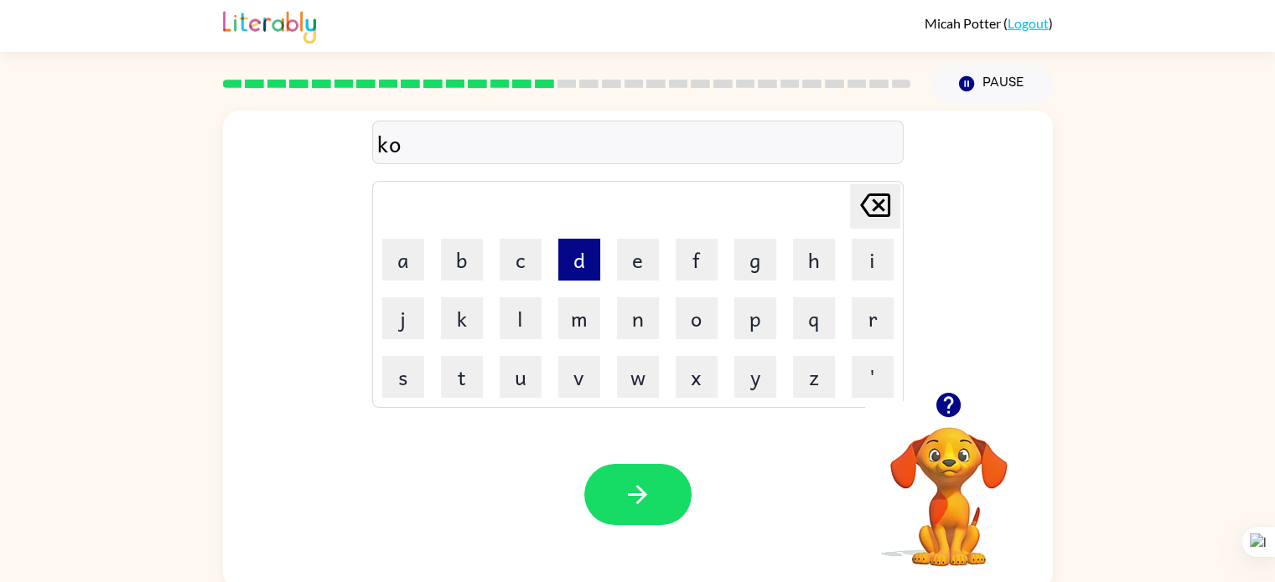
click at [581, 256] on button "d" at bounding box center [579, 260] width 42 height 42
click at [582, 262] on button "d" at bounding box center [579, 260] width 42 height 42
type button "d"
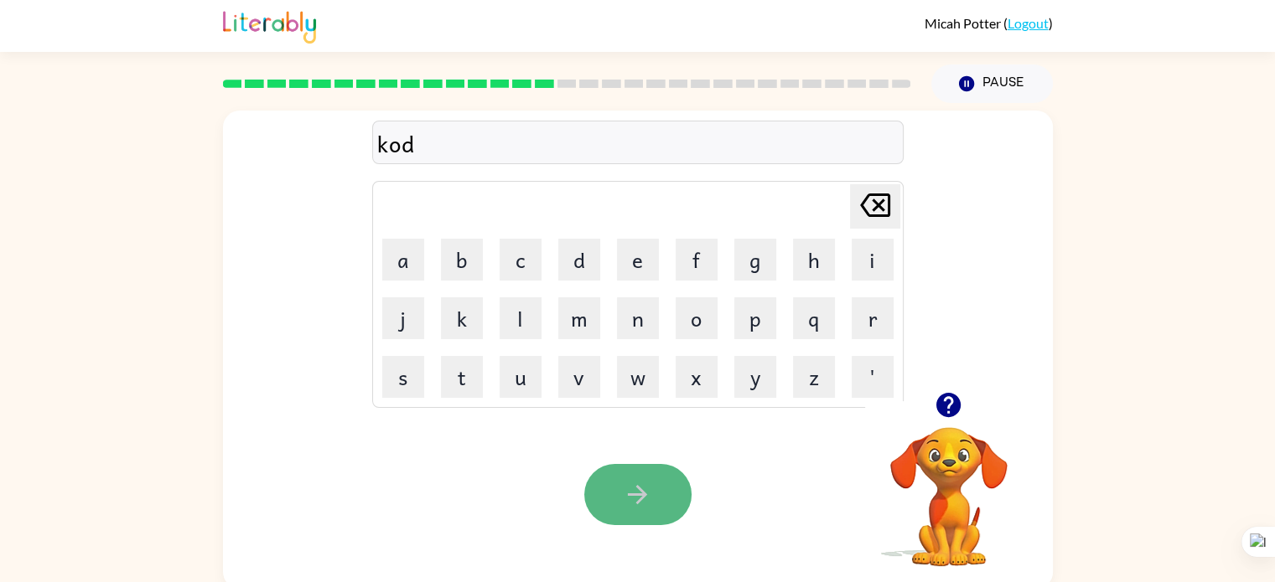
click at [638, 490] on icon "button" at bounding box center [637, 494] width 29 height 29
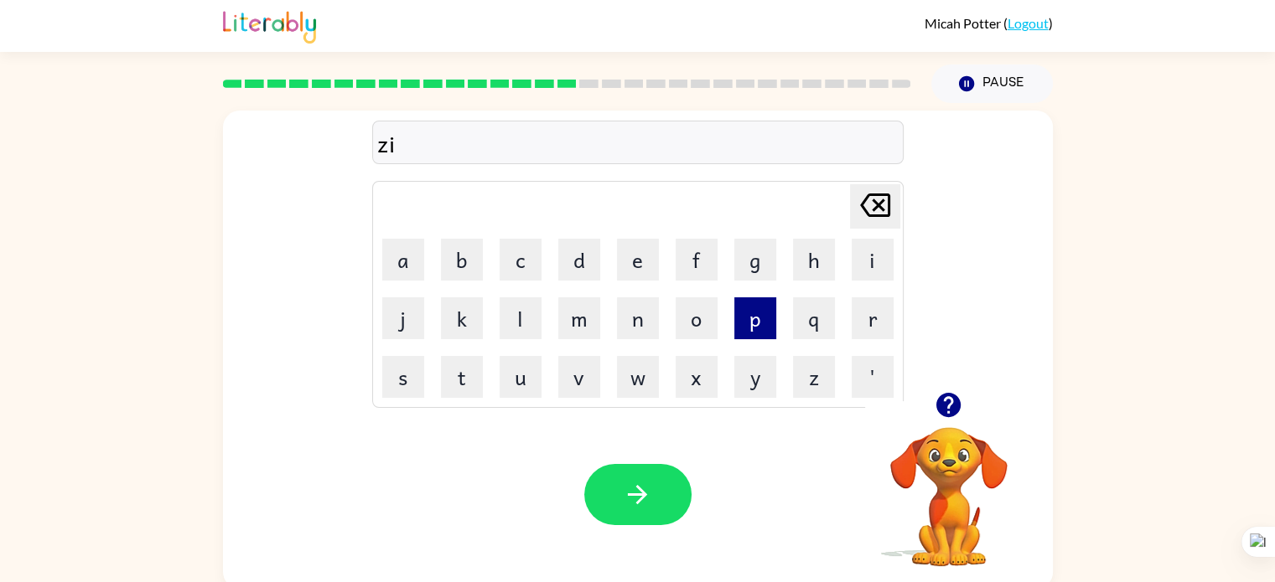
click at [760, 314] on button "p" at bounding box center [755, 319] width 42 height 42
click at [630, 494] on icon "button" at bounding box center [637, 494] width 19 height 19
click at [810, 276] on button "h" at bounding box center [814, 260] width 42 height 42
type button "h"
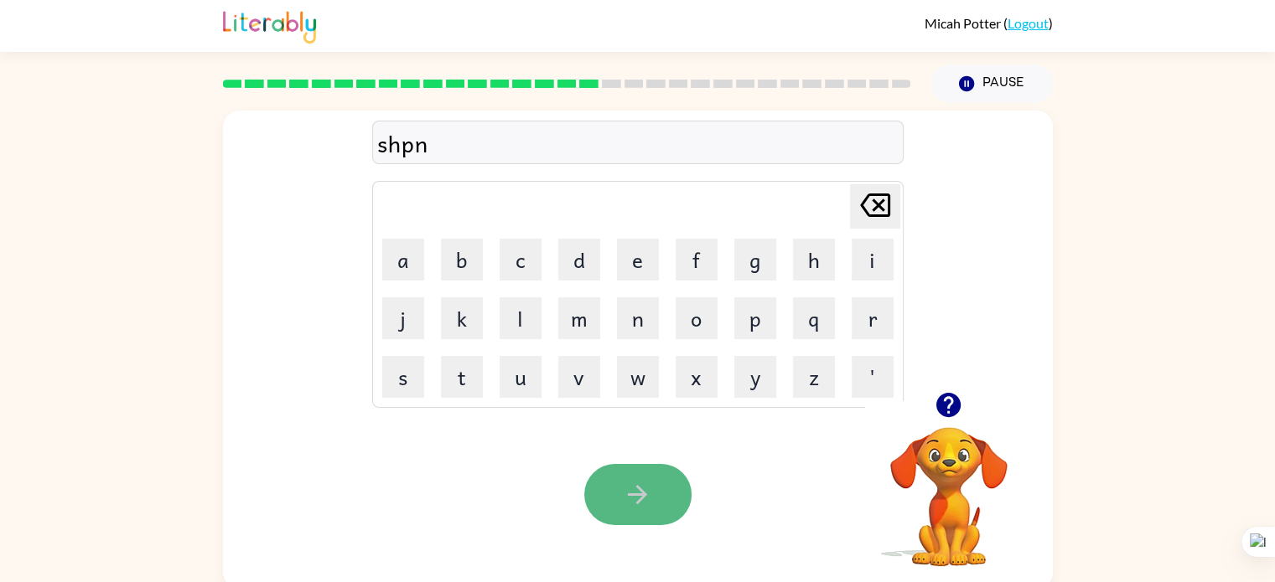
click at [634, 485] on icon "button" at bounding box center [637, 494] width 29 height 29
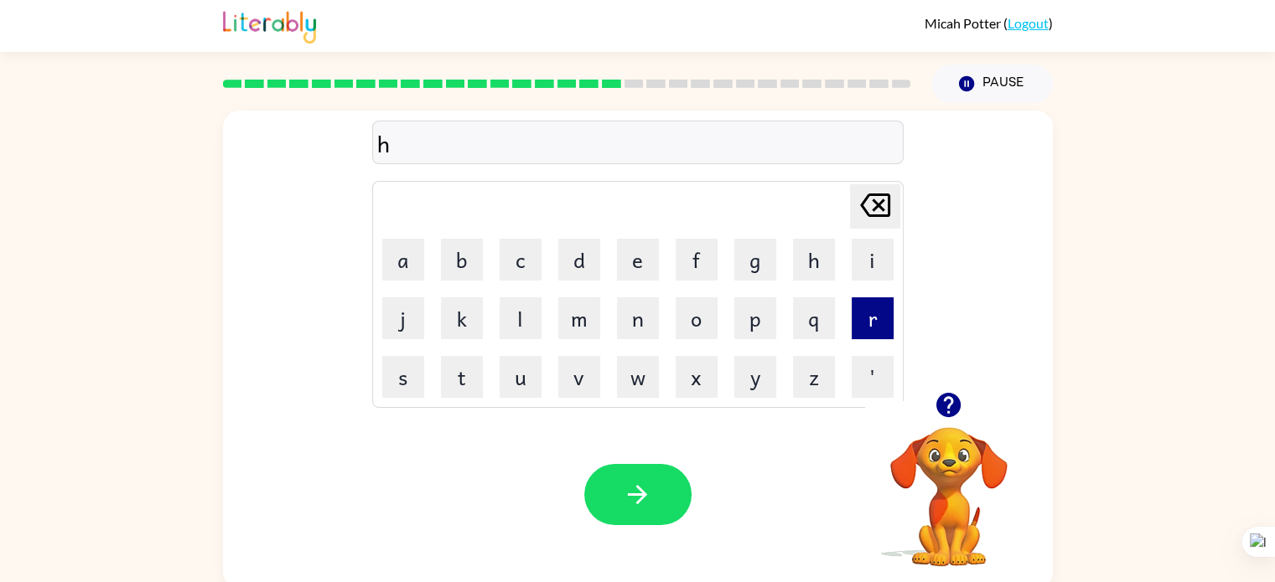
click at [870, 315] on button "r" at bounding box center [872, 319] width 42 height 42
click at [862, 340] on td "r" at bounding box center [872, 318] width 57 height 57
click at [860, 318] on button "r" at bounding box center [872, 319] width 42 height 42
click at [631, 489] on icon "button" at bounding box center [637, 494] width 29 height 29
click at [872, 308] on button "r" at bounding box center [872, 319] width 42 height 42
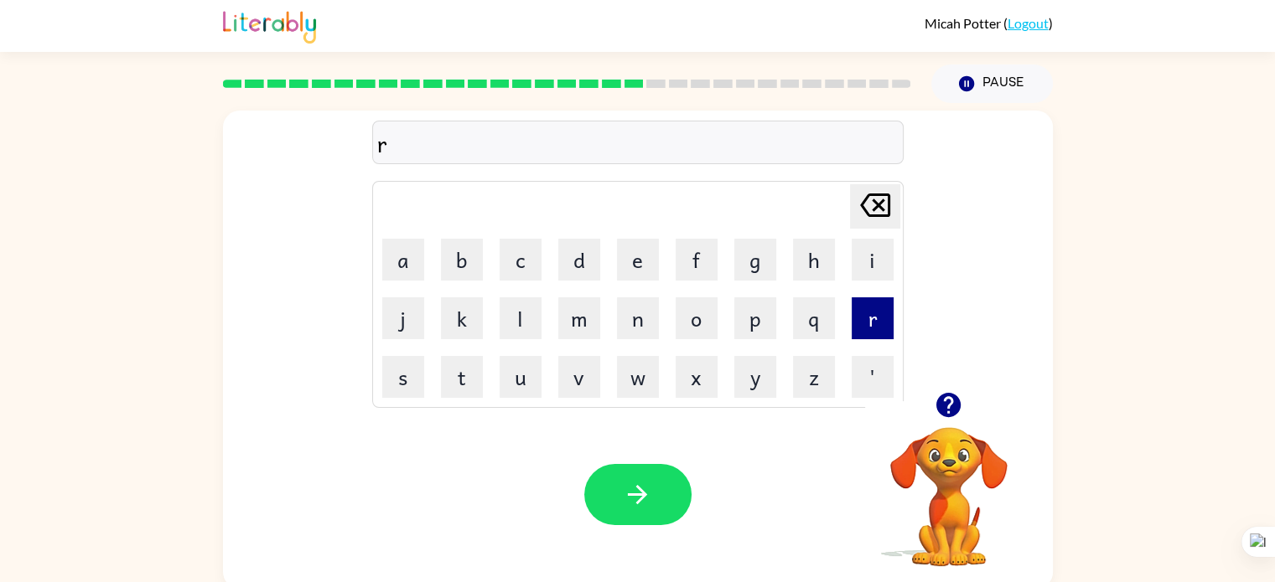
type button "r"
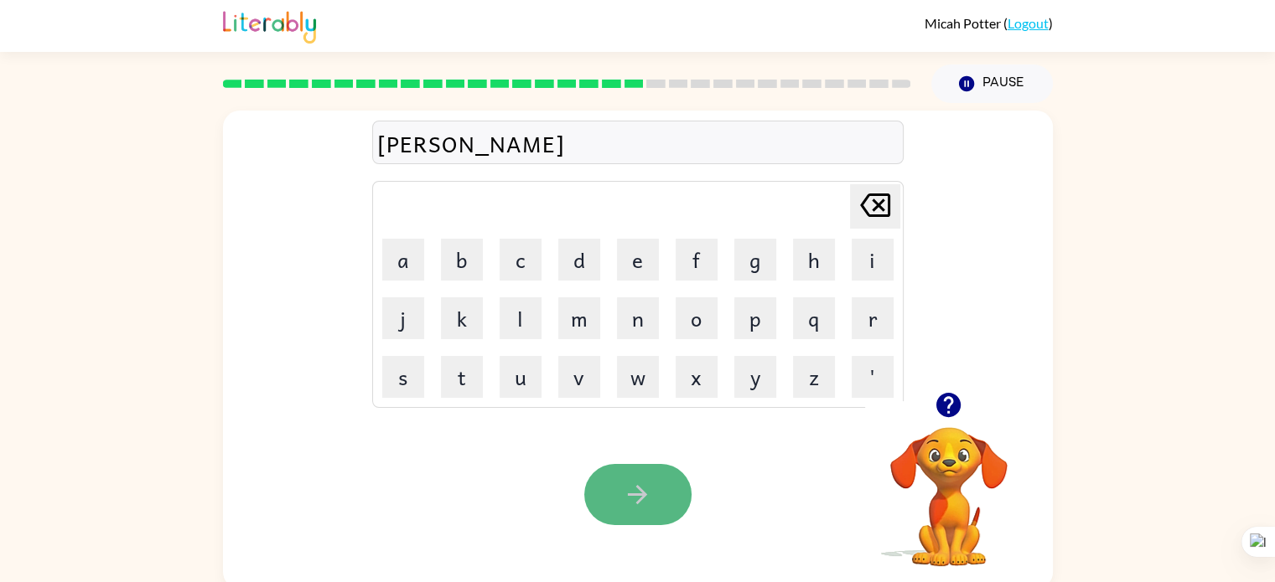
click at [628, 494] on icon "button" at bounding box center [637, 494] width 19 height 19
click at [640, 485] on icon "button" at bounding box center [637, 494] width 29 height 29
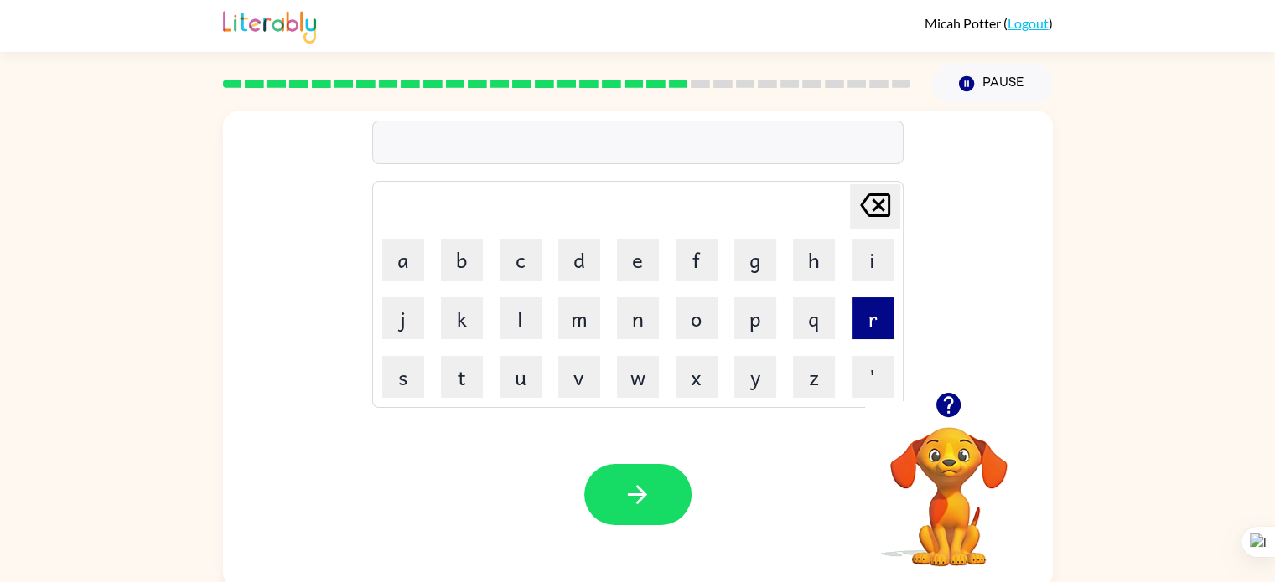
click at [862, 299] on button "r" at bounding box center [872, 319] width 42 height 42
type button "r"
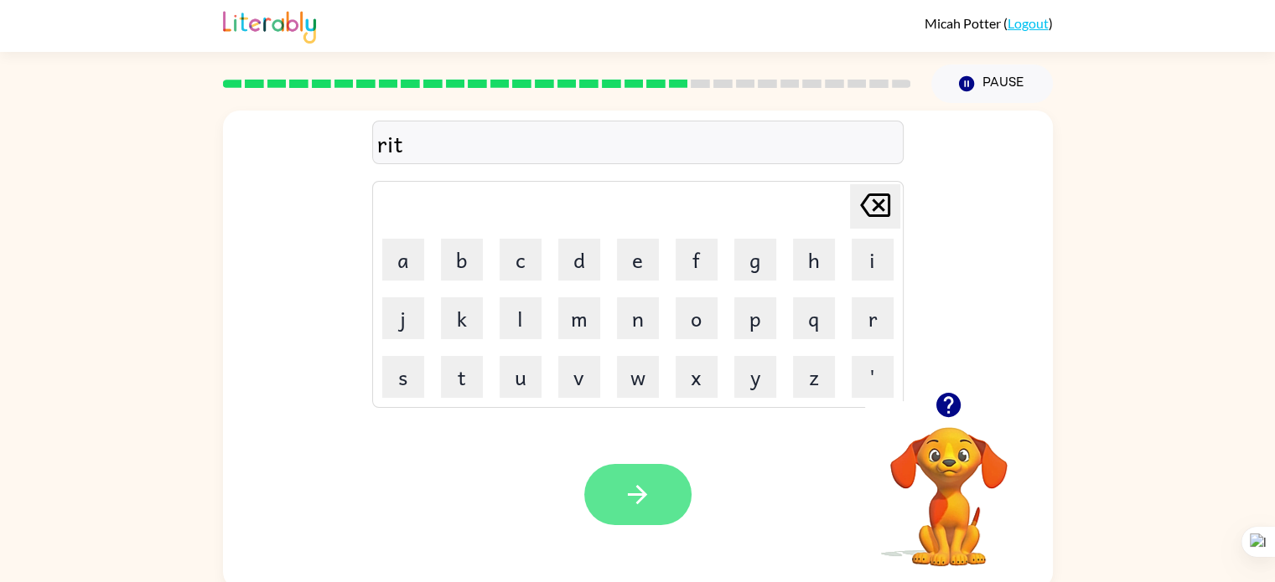
click at [649, 499] on icon "button" at bounding box center [637, 494] width 29 height 29
click at [635, 487] on icon "button" at bounding box center [637, 494] width 29 height 29
click at [629, 499] on icon "button" at bounding box center [637, 494] width 29 height 29
click at [627, 509] on icon "button" at bounding box center [637, 494] width 29 height 29
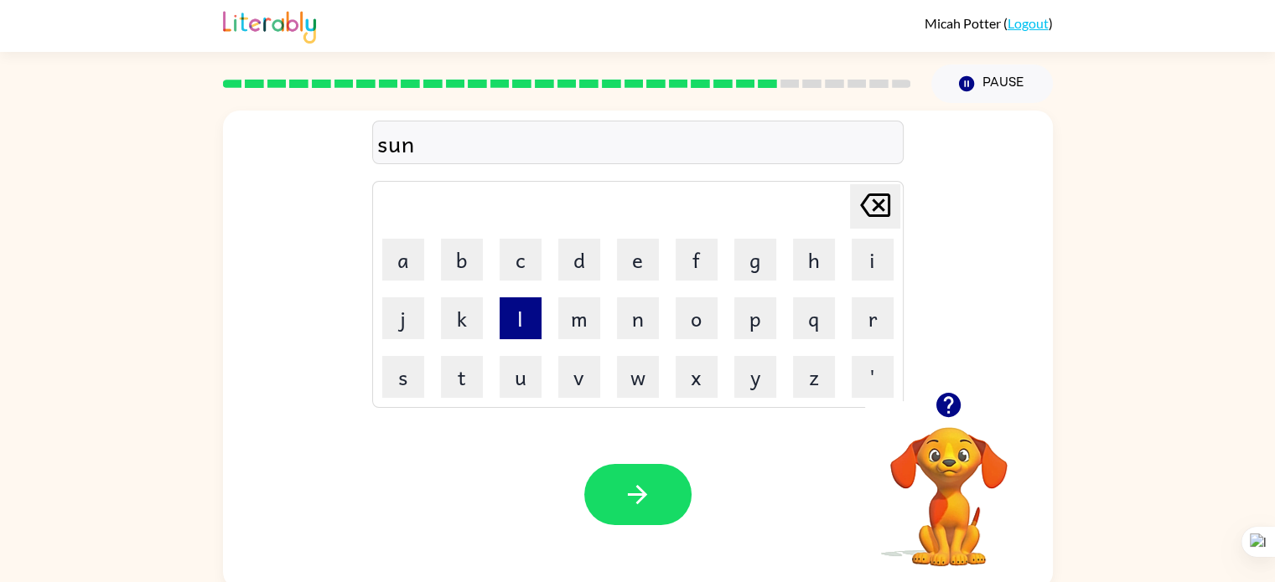
click at [522, 306] on button "l" at bounding box center [520, 319] width 42 height 42
type button "l"
click at [609, 472] on button "button" at bounding box center [637, 494] width 107 height 61
click at [571, 255] on button "d" at bounding box center [579, 260] width 42 height 42
type button "d"
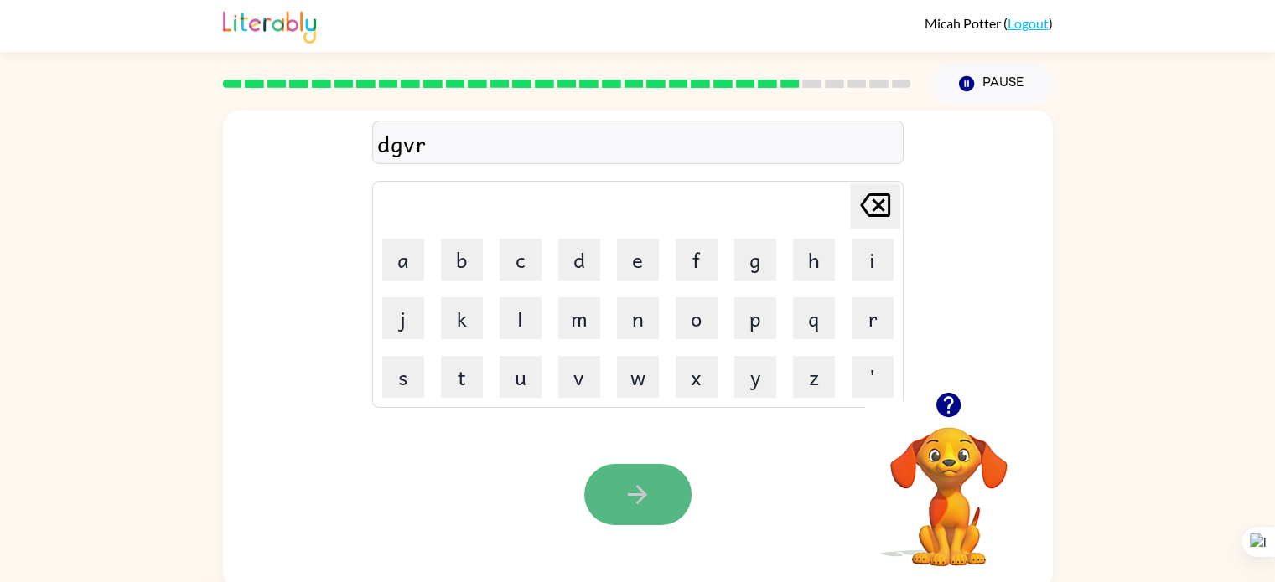
click at [657, 514] on button "button" at bounding box center [637, 494] width 107 height 61
click at [624, 485] on icon "button" at bounding box center [637, 494] width 29 height 29
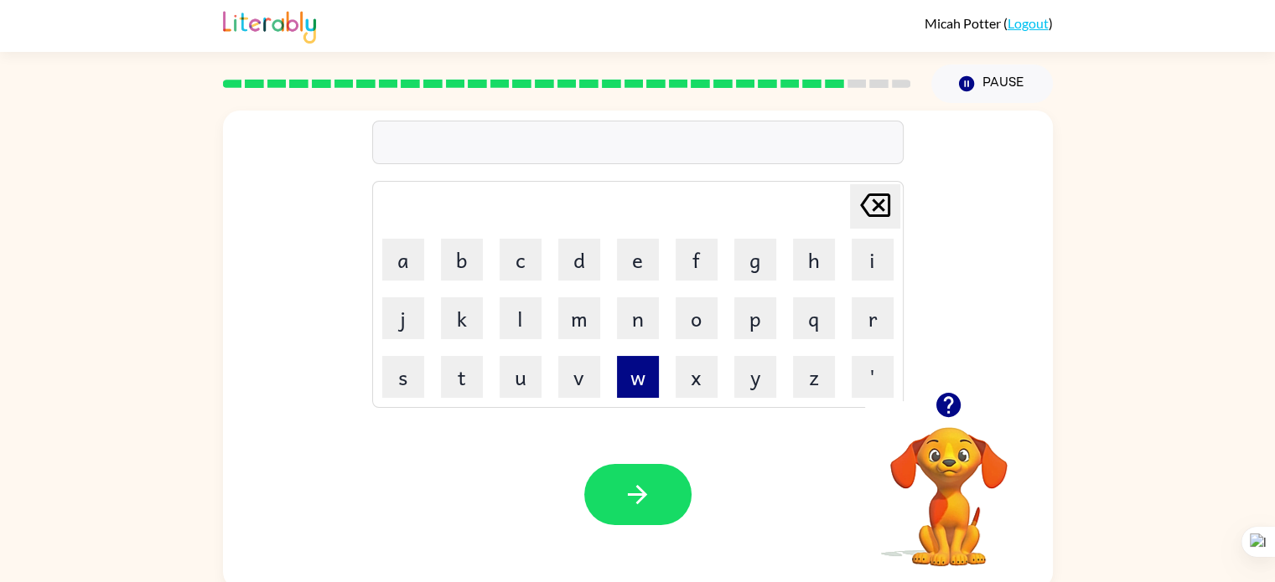
click at [634, 377] on button "w" at bounding box center [638, 377] width 42 height 42
click at [634, 374] on button "w" at bounding box center [638, 377] width 42 height 42
type button "w"
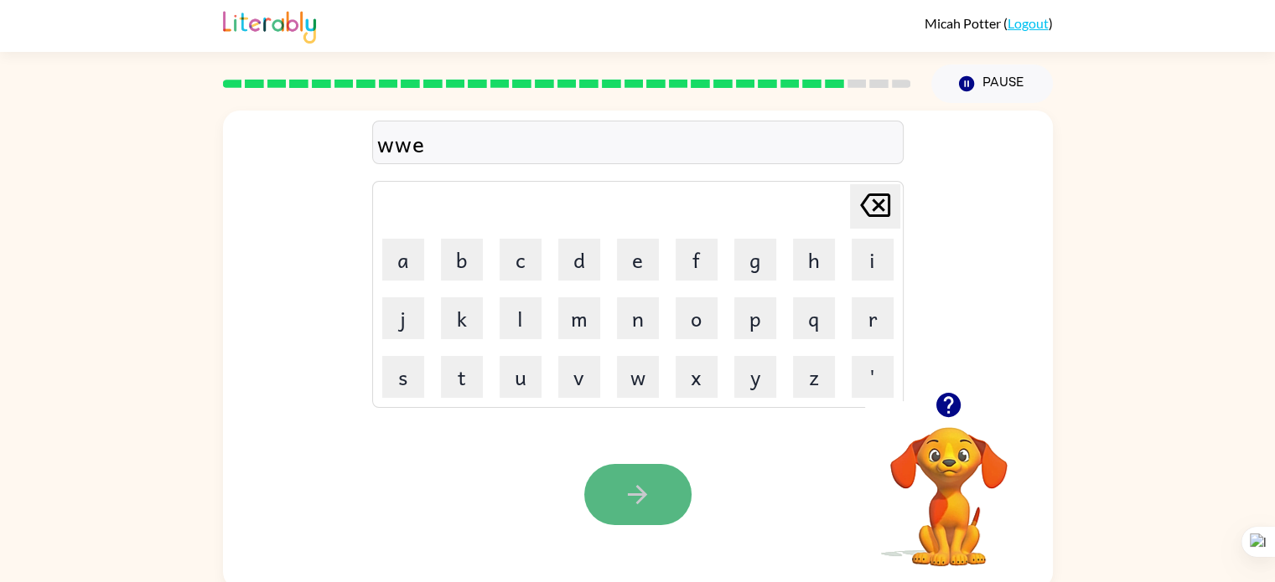
click at [611, 498] on button "button" at bounding box center [637, 494] width 107 height 61
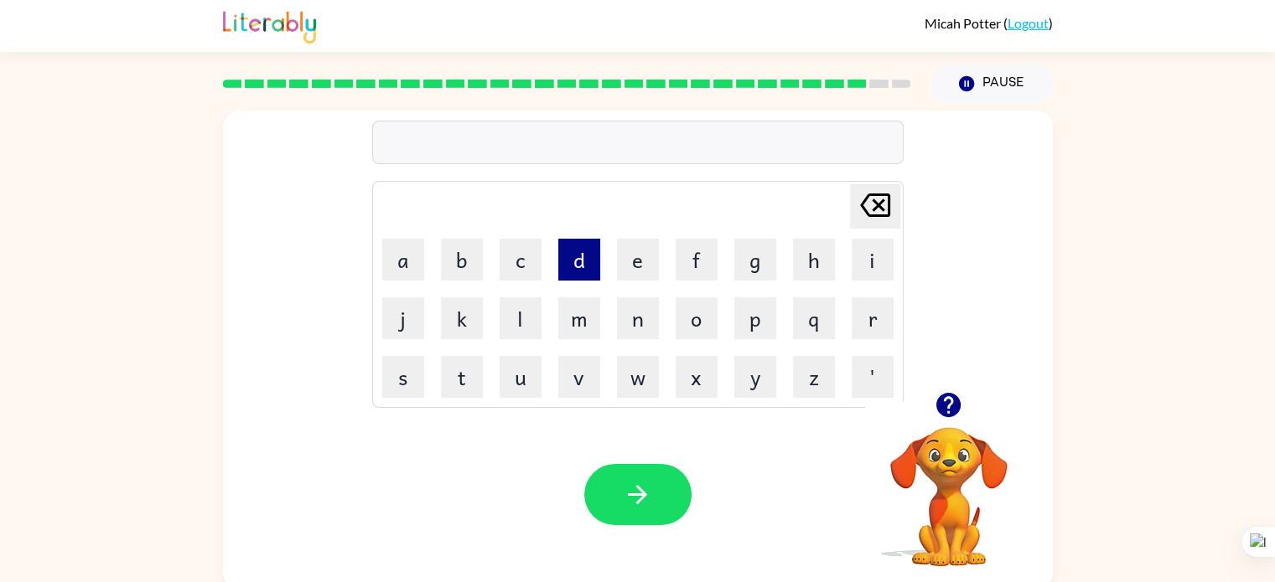
click at [571, 262] on button "d" at bounding box center [579, 260] width 42 height 42
type button "d"
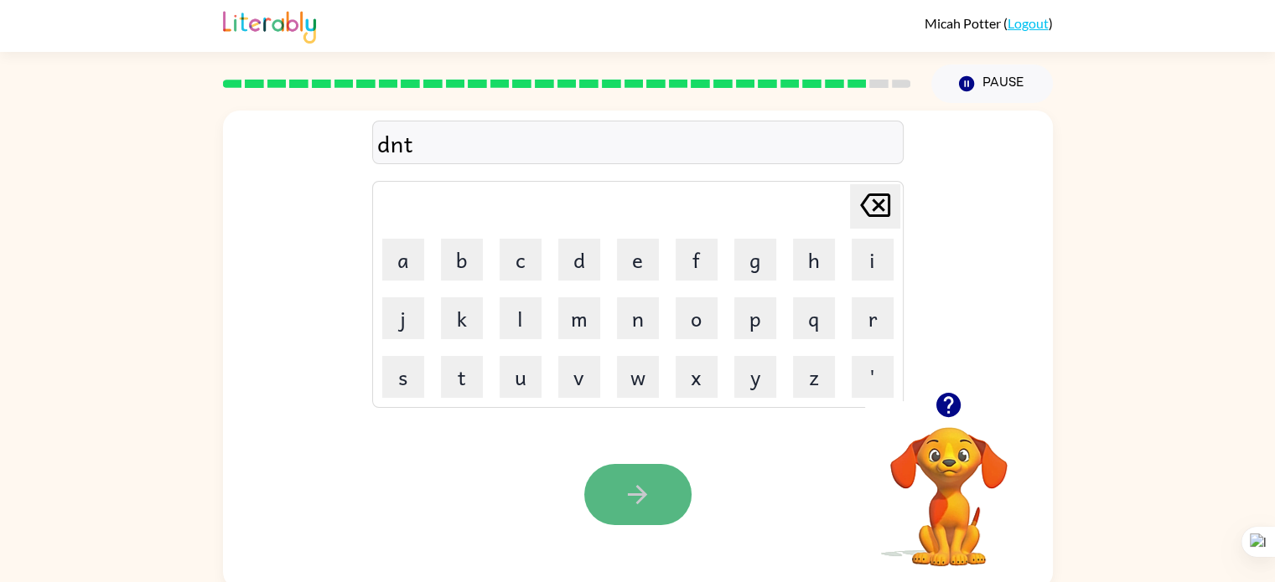
click at [613, 477] on button "button" at bounding box center [637, 494] width 107 height 61
click at [641, 502] on icon "button" at bounding box center [637, 494] width 29 height 29
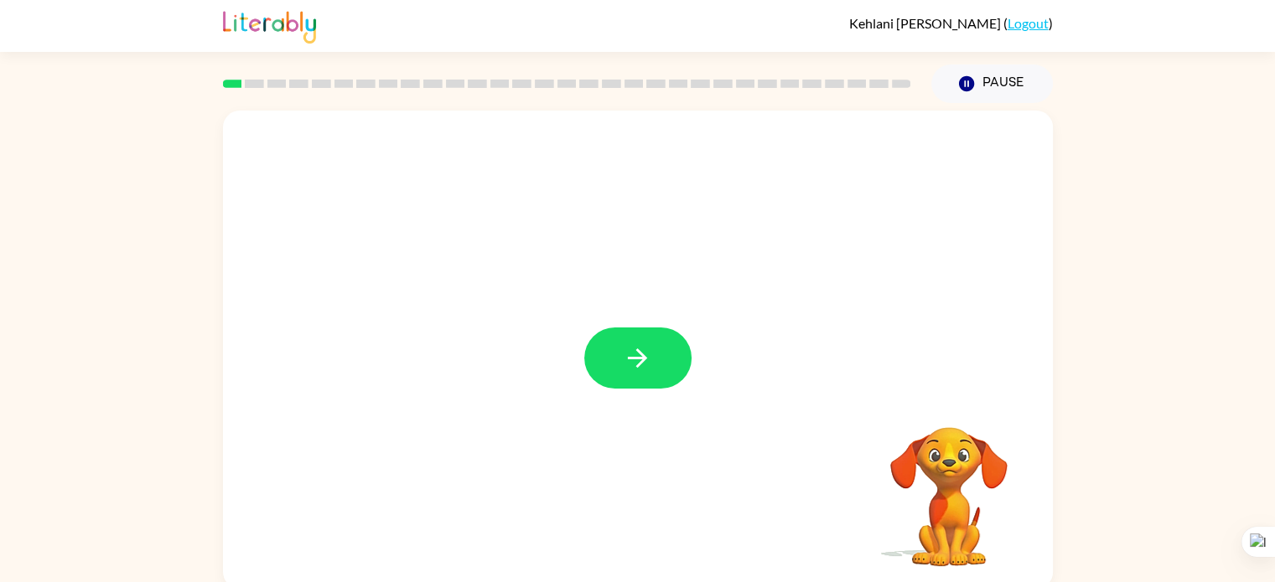
click at [637, 350] on div at bounding box center [637, 358] width 107 height 61
click at [634, 344] on icon "button" at bounding box center [637, 358] width 29 height 29
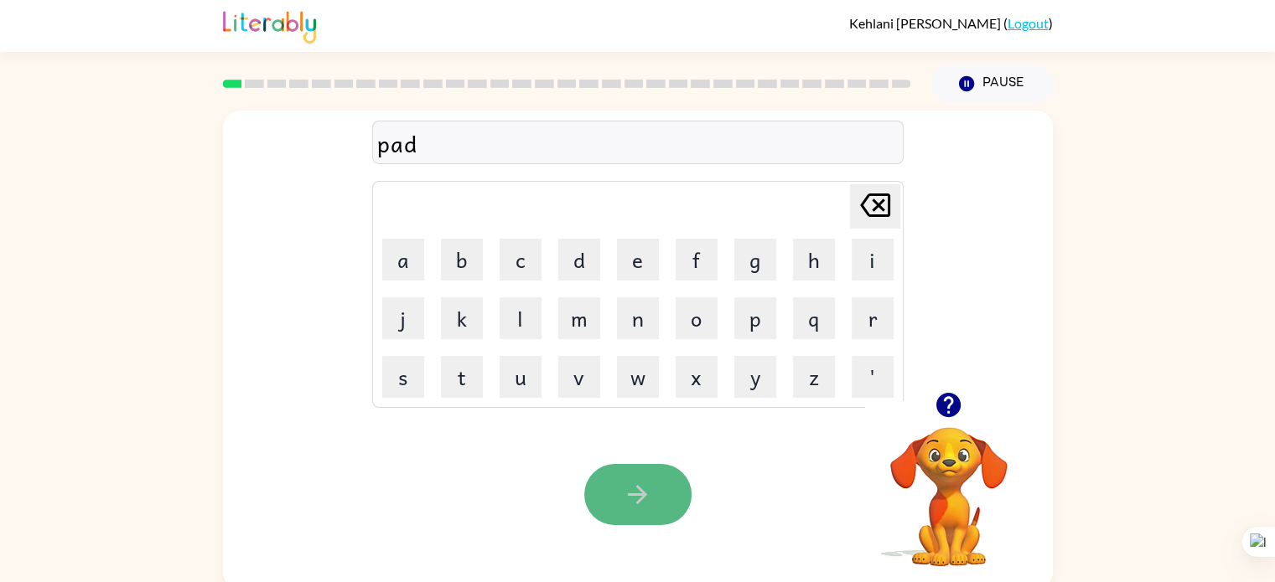
click at [627, 490] on icon "button" at bounding box center [637, 494] width 29 height 29
click at [627, 489] on icon "button" at bounding box center [637, 494] width 29 height 29
click at [878, 200] on icon "Delete Delete last character input" at bounding box center [875, 205] width 40 height 40
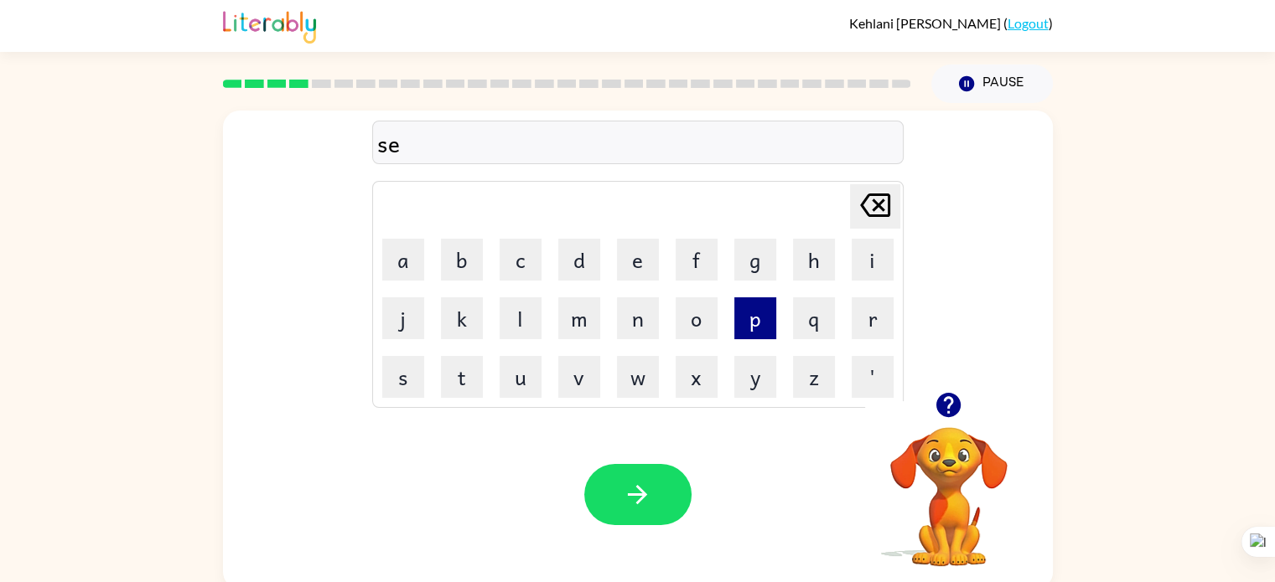
type button "delete"
click at [629, 454] on div "Your browser must support playing .mp4 files to use Literably. Please try using…" at bounding box center [638, 495] width 830 height 189
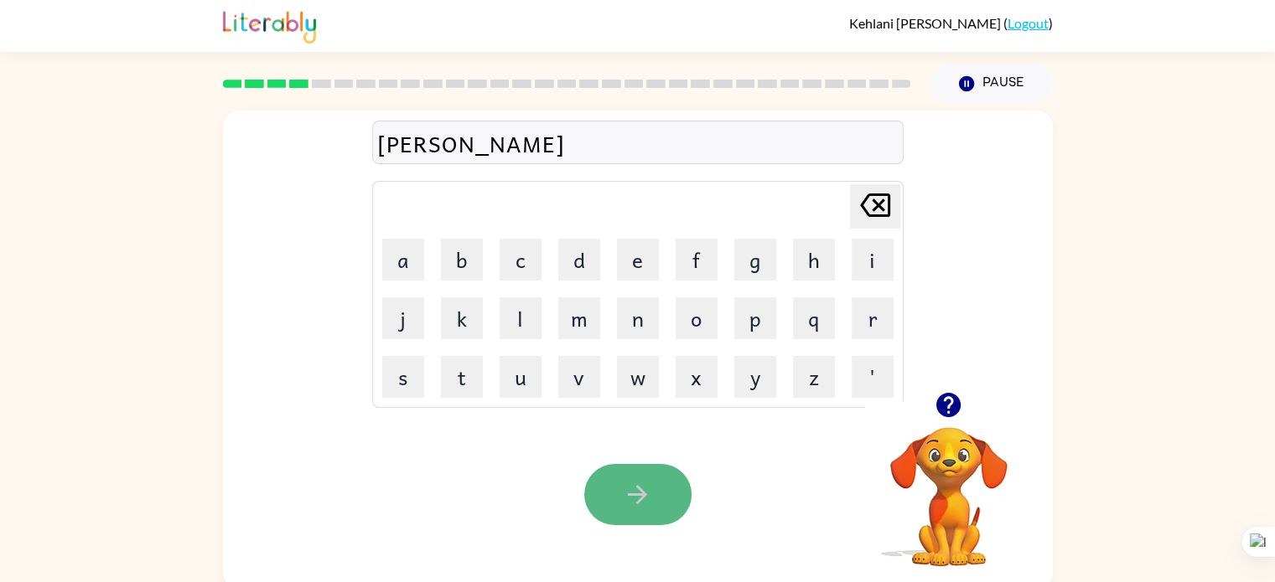
click at [650, 474] on button "button" at bounding box center [637, 494] width 107 height 61
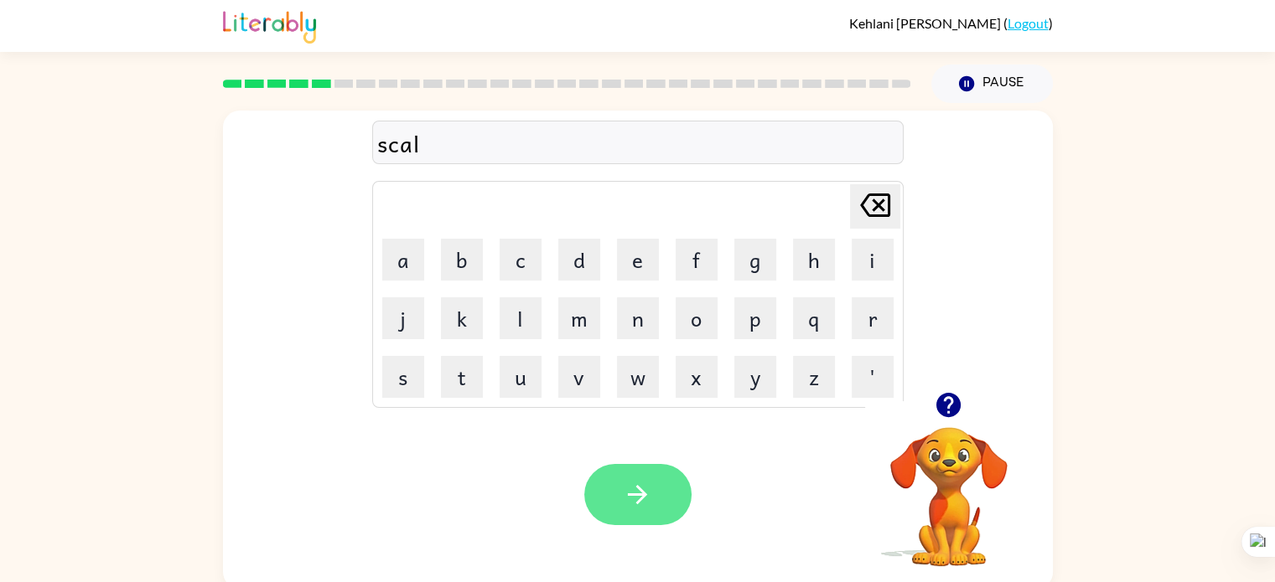
click at [652, 480] on button "button" at bounding box center [637, 494] width 107 height 61
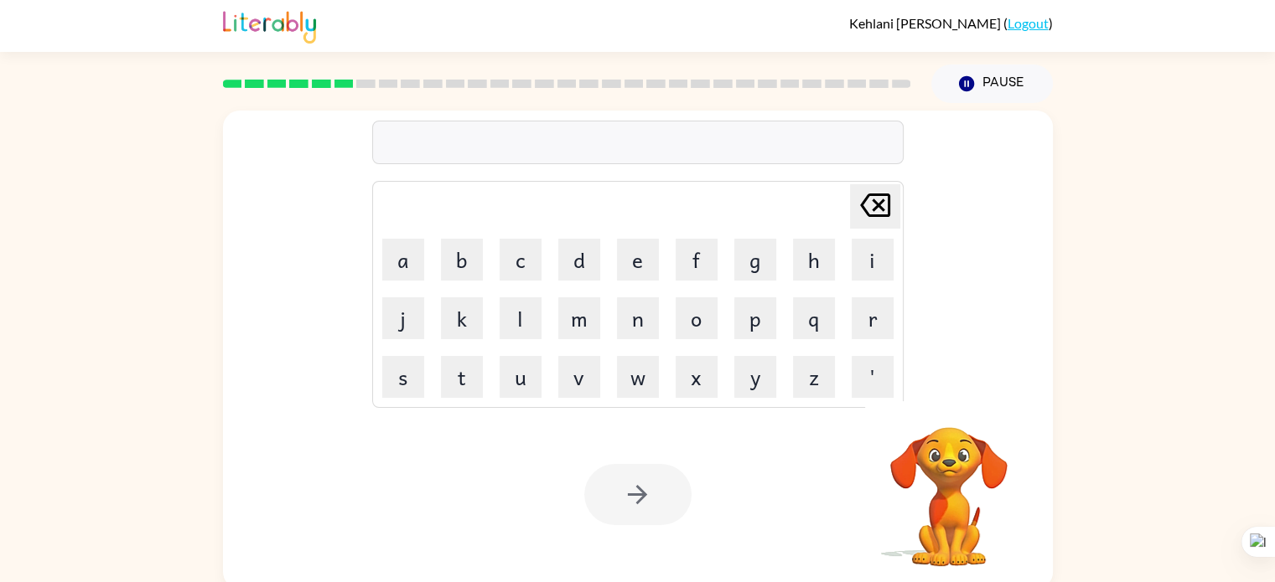
click at [657, 506] on div at bounding box center [637, 494] width 107 height 61
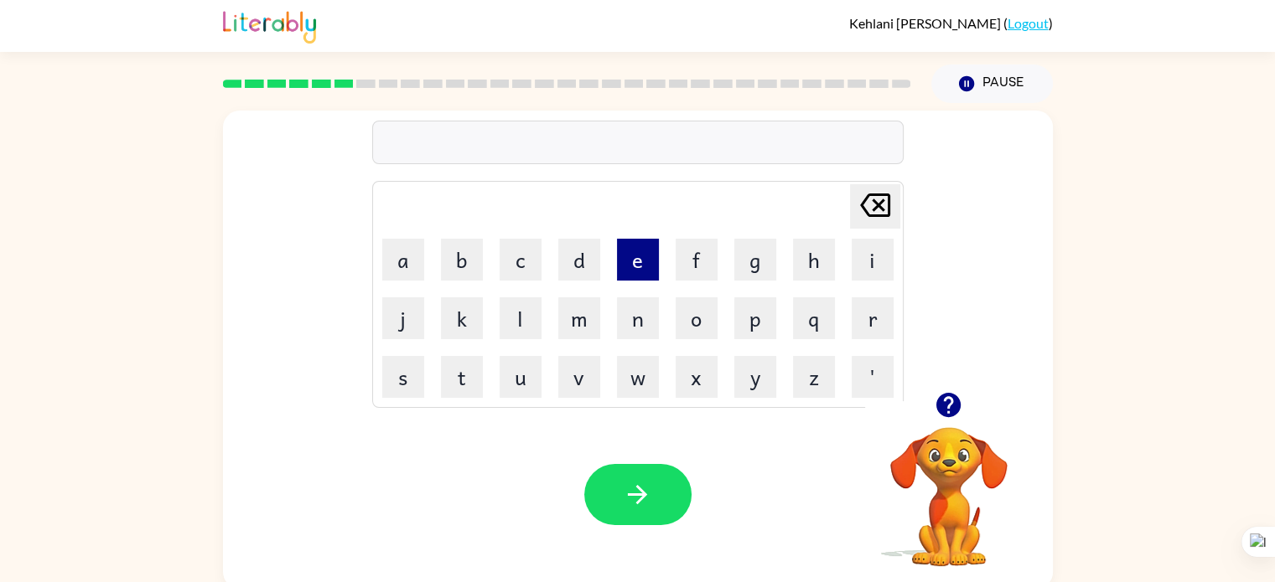
click at [639, 280] on button "e" at bounding box center [638, 260] width 42 height 42
click at [863, 238] on td "i" at bounding box center [872, 259] width 57 height 57
click at [882, 273] on button "i" at bounding box center [872, 260] width 42 height 42
click at [582, 314] on button "m" at bounding box center [579, 319] width 42 height 42
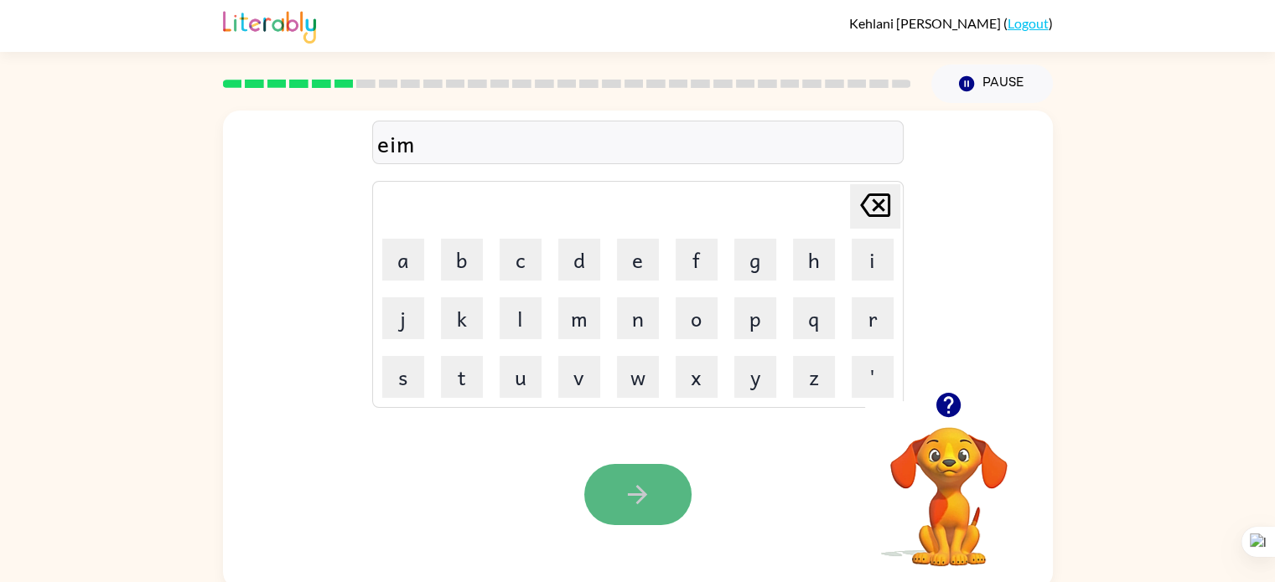
click at [621, 475] on button "button" at bounding box center [637, 494] width 107 height 61
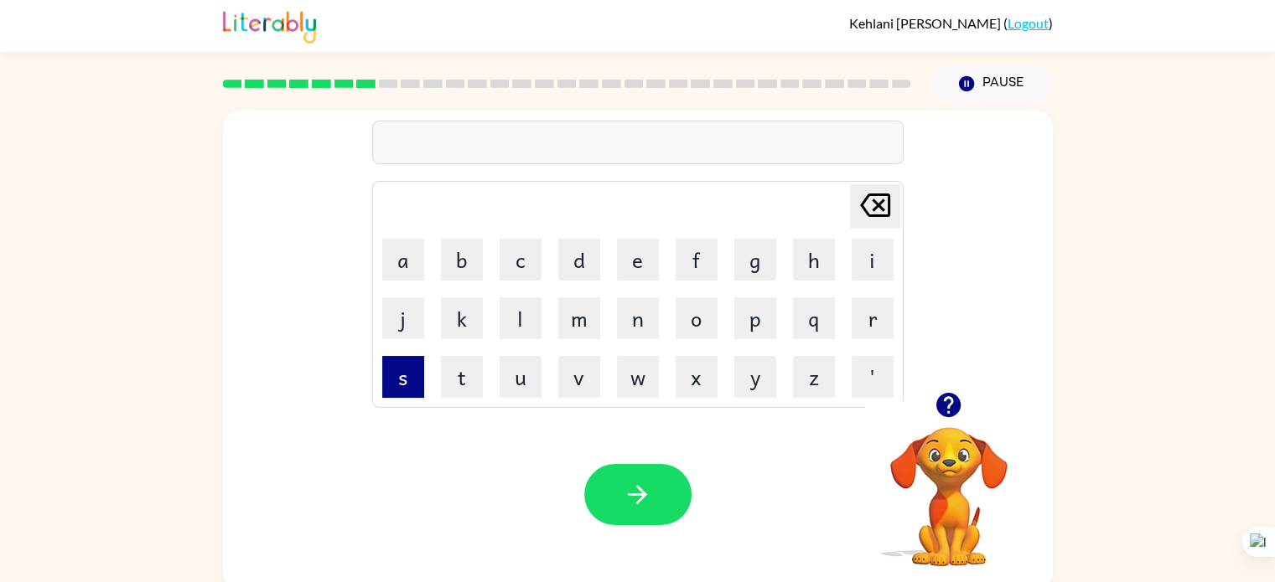
click at [406, 366] on button "s" at bounding box center [403, 377] width 42 height 42
click at [888, 248] on button "i" at bounding box center [872, 260] width 42 height 42
type button "i"
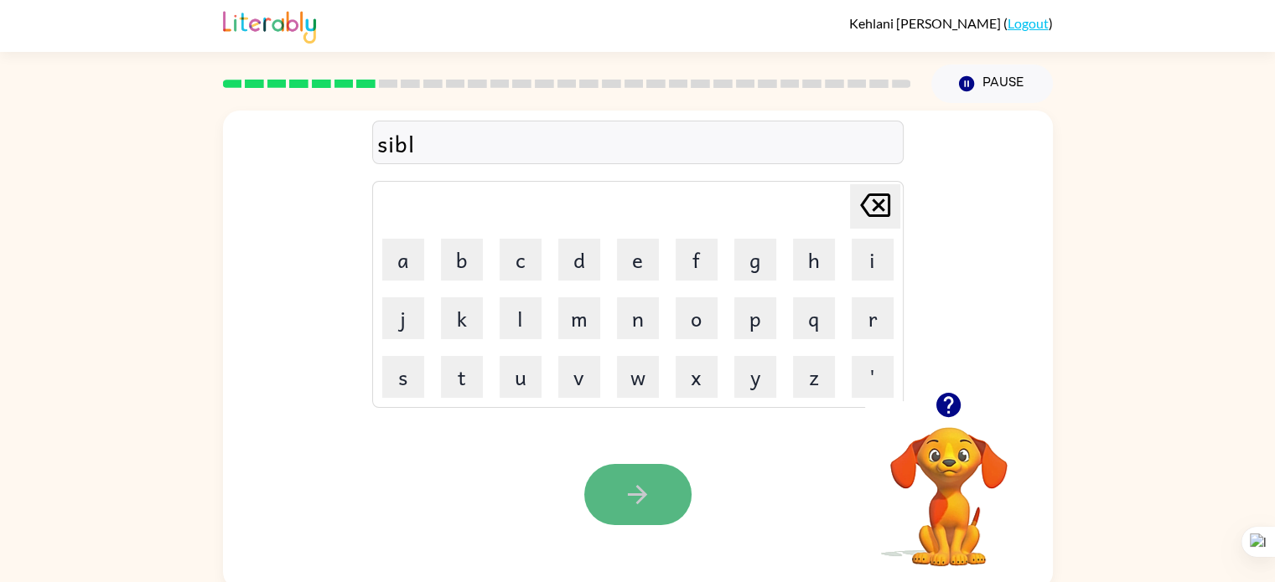
click at [640, 480] on icon "button" at bounding box center [637, 494] width 29 height 29
click at [645, 476] on button "button" at bounding box center [637, 494] width 107 height 61
click at [654, 482] on button "button" at bounding box center [637, 494] width 107 height 61
click at [640, 463] on div "Your browser must support playing .mp4 files to use Literably. Please try using…" at bounding box center [638, 495] width 830 height 189
click at [641, 490] on icon "button" at bounding box center [637, 494] width 19 height 19
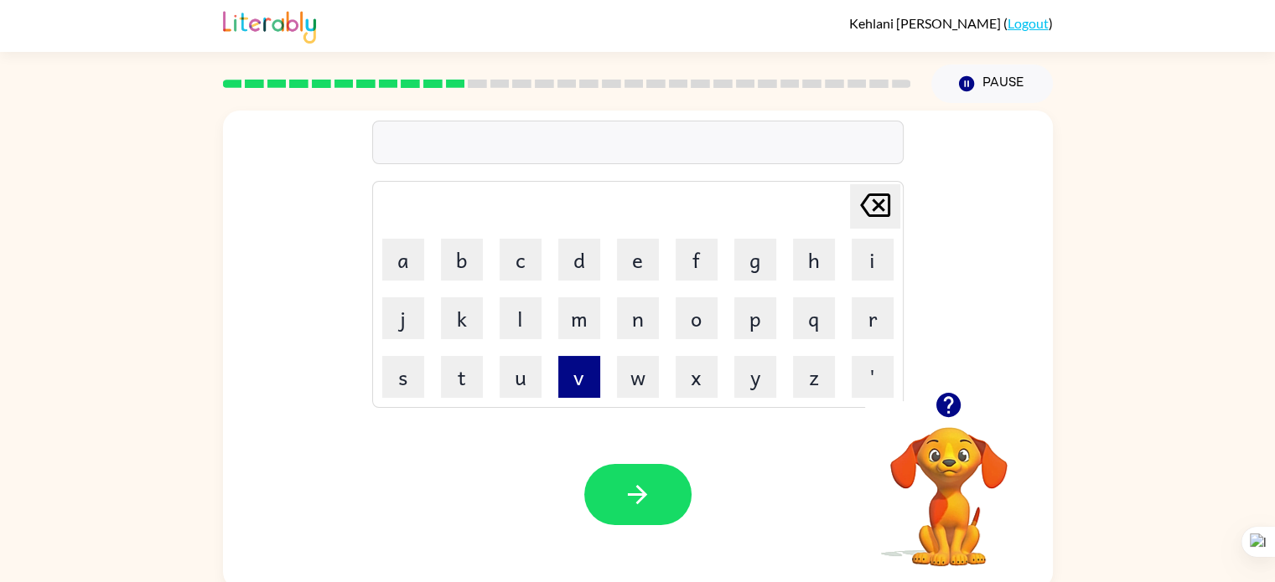
click at [577, 370] on button "v" at bounding box center [579, 377] width 42 height 42
click at [695, 312] on button "o" at bounding box center [696, 319] width 42 height 42
click at [481, 386] on button "t" at bounding box center [462, 377] width 42 height 42
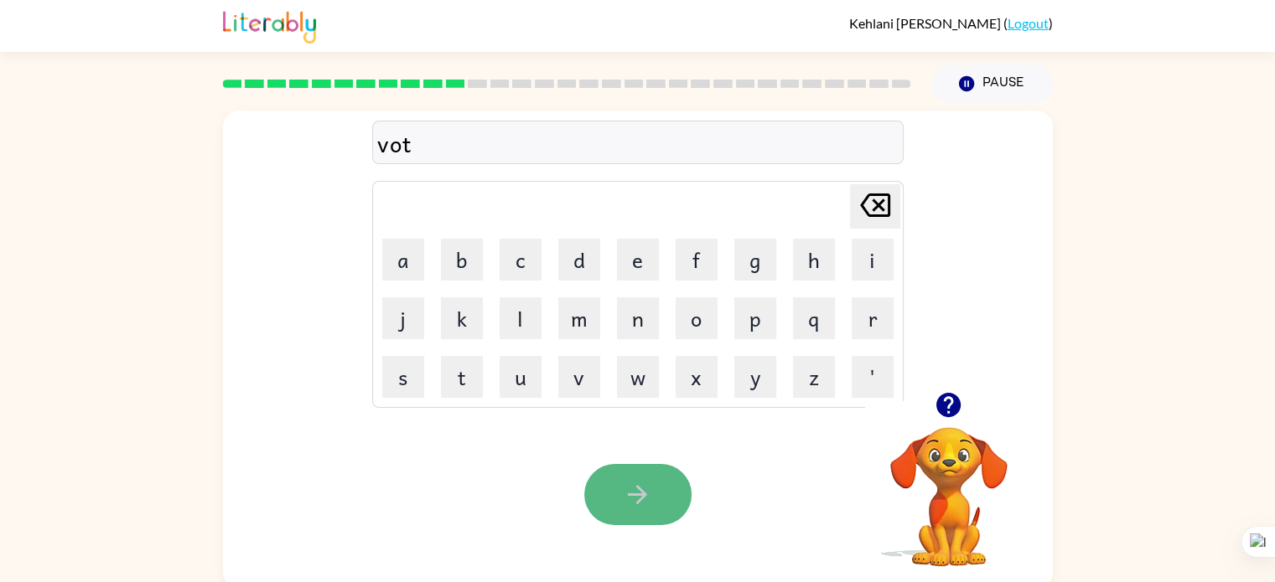
click at [655, 494] on button "button" at bounding box center [637, 494] width 107 height 61
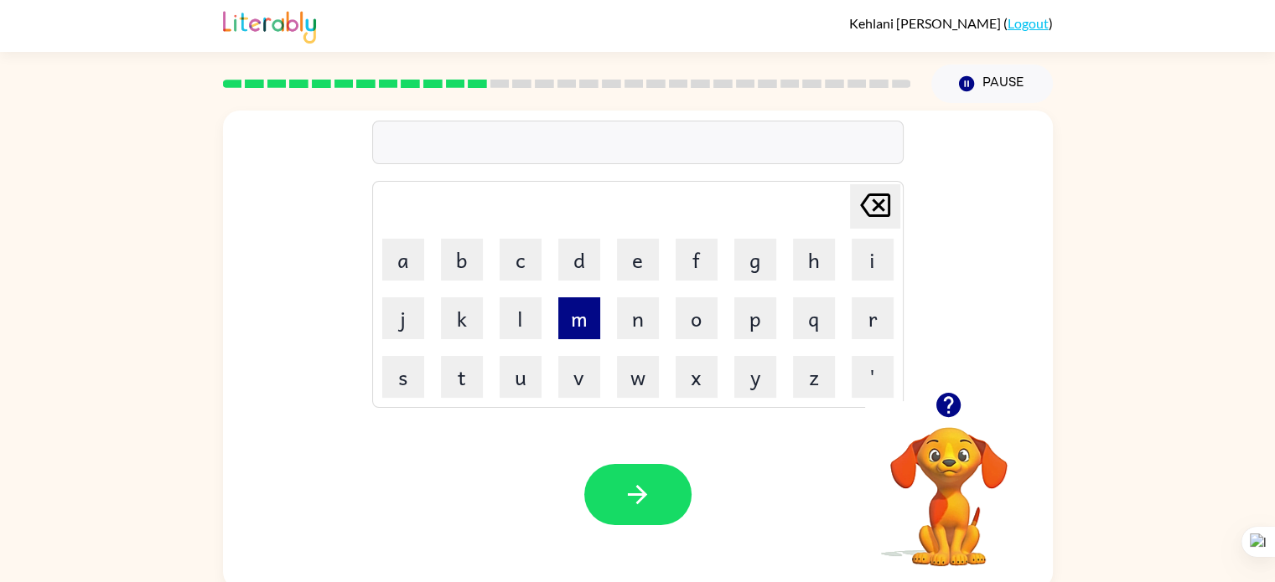
click at [583, 324] on button "m" at bounding box center [579, 319] width 42 height 42
click at [529, 365] on button "u" at bounding box center [520, 377] width 42 height 42
click at [412, 375] on button "s" at bounding box center [403, 377] width 42 height 42
click at [486, 370] on td "t" at bounding box center [461, 377] width 57 height 57
click at [475, 373] on button "t" at bounding box center [462, 377] width 42 height 42
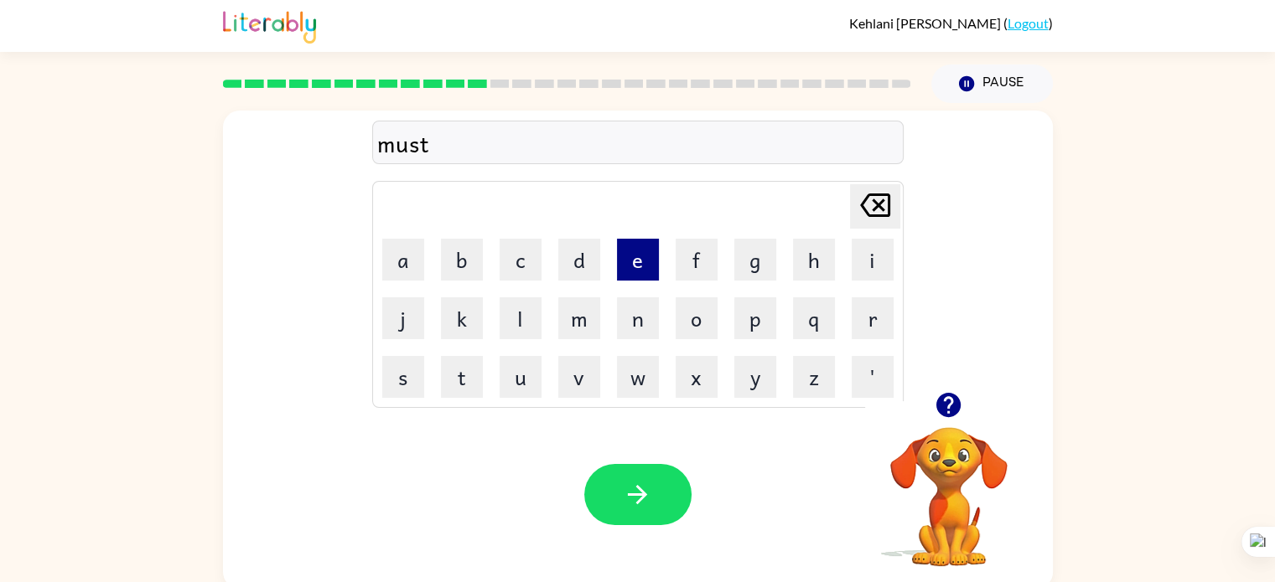
click at [639, 281] on td "e" at bounding box center [637, 259] width 57 height 57
click at [648, 274] on button "e" at bounding box center [638, 260] width 42 height 42
click at [462, 310] on button "k" at bounding box center [462, 319] width 42 height 42
click at [613, 473] on button "button" at bounding box center [637, 494] width 107 height 61
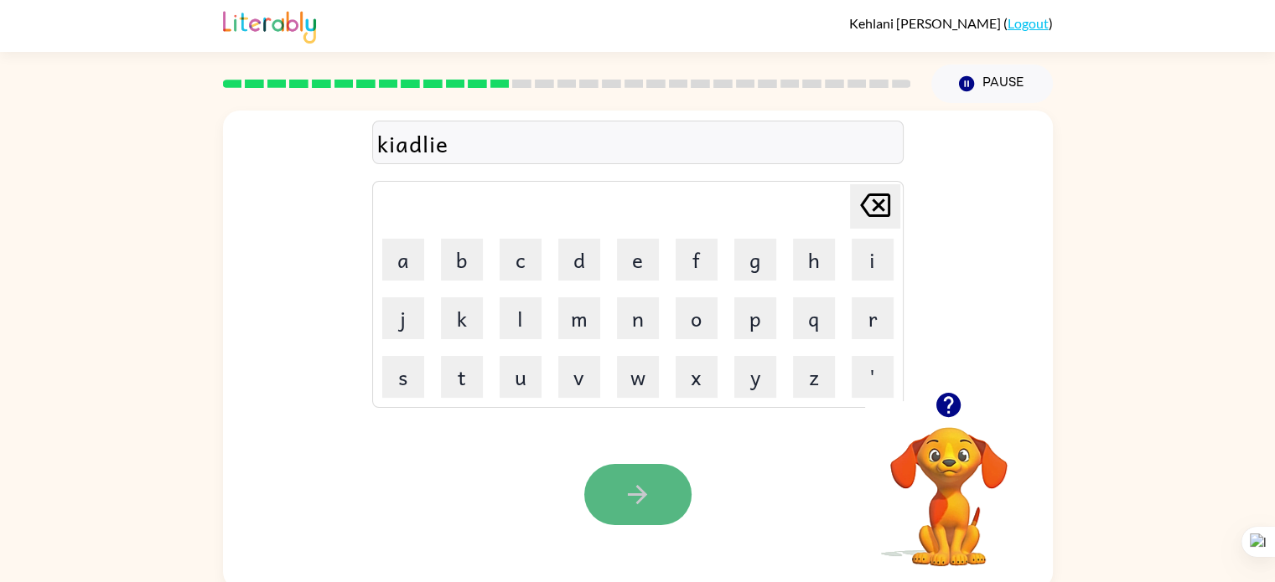
click at [629, 470] on button "button" at bounding box center [637, 494] width 107 height 61
click at [868, 190] on icon "Delete Delete last character input" at bounding box center [875, 205] width 40 height 40
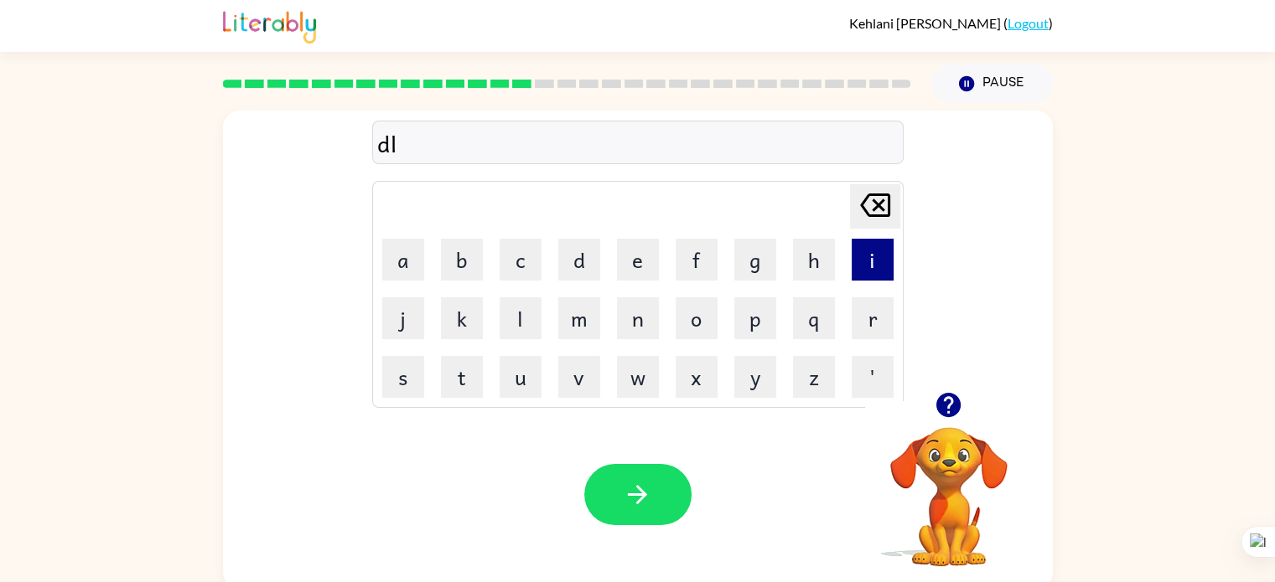
click at [891, 254] on button "i" at bounding box center [872, 260] width 42 height 42
click at [628, 264] on button "e" at bounding box center [638, 260] width 42 height 42
click at [563, 256] on button "d" at bounding box center [579, 260] width 42 height 42
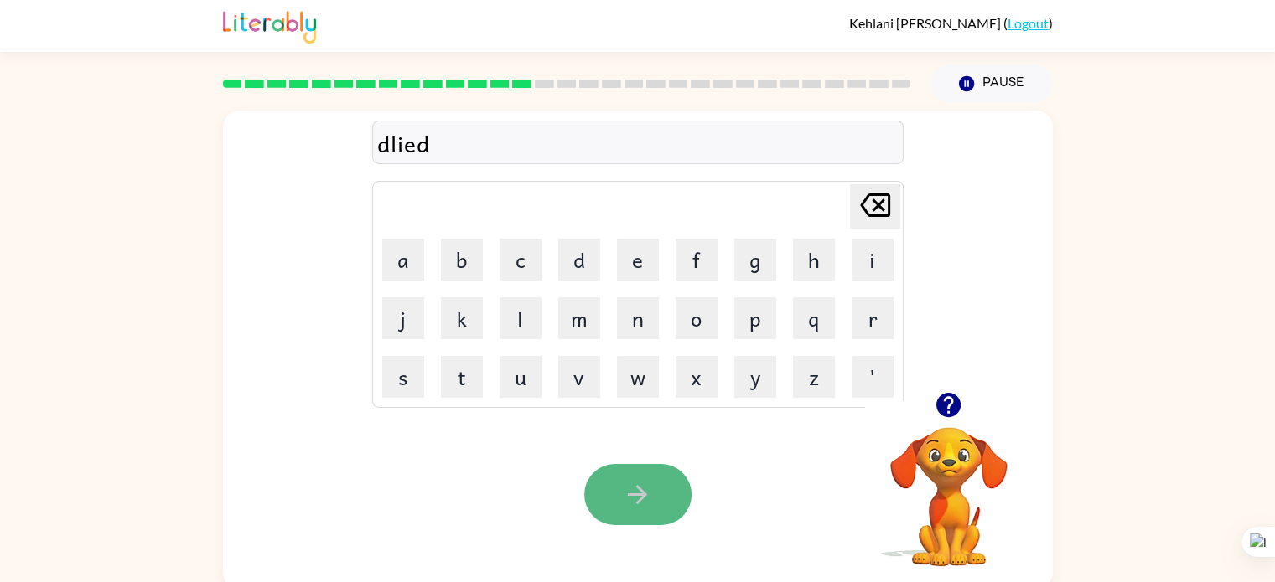
click at [638, 465] on button "button" at bounding box center [637, 494] width 107 height 61
click at [654, 486] on button "button" at bounding box center [637, 494] width 107 height 61
click at [657, 475] on button "button" at bounding box center [637, 494] width 107 height 61
click at [627, 470] on button "button" at bounding box center [637, 494] width 107 height 61
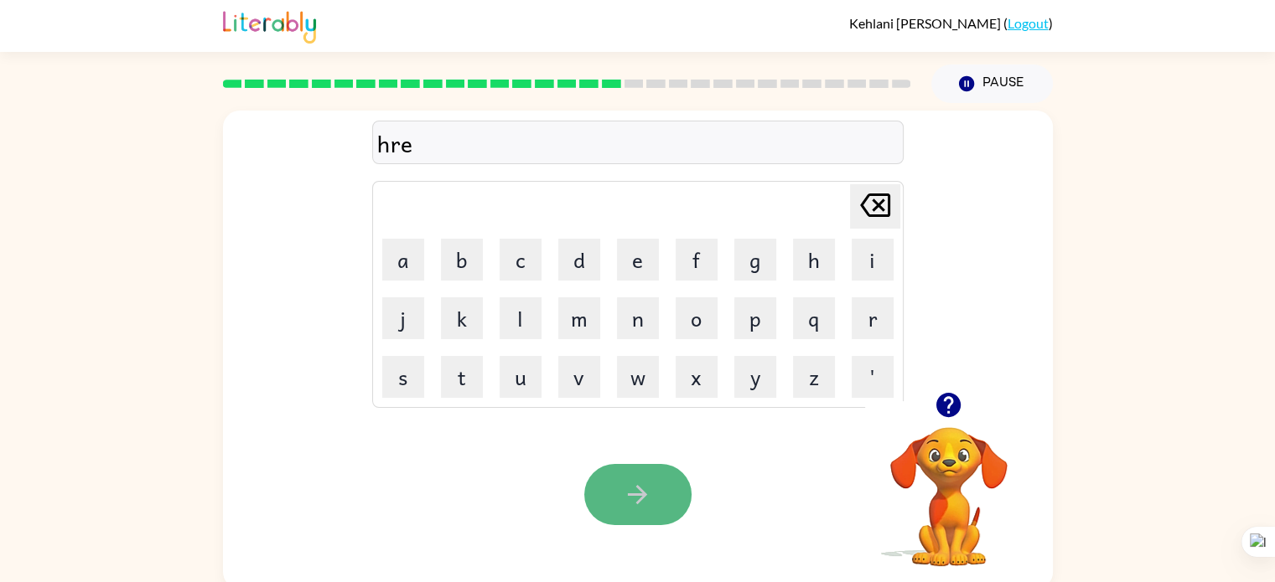
click at [637, 482] on icon "button" at bounding box center [637, 494] width 29 height 29
click at [877, 215] on icon at bounding box center [875, 205] width 30 height 23
click at [877, 214] on icon "Delete Delete last character input" at bounding box center [875, 205] width 40 height 40
click at [878, 215] on icon at bounding box center [875, 205] width 30 height 23
type button "delete"
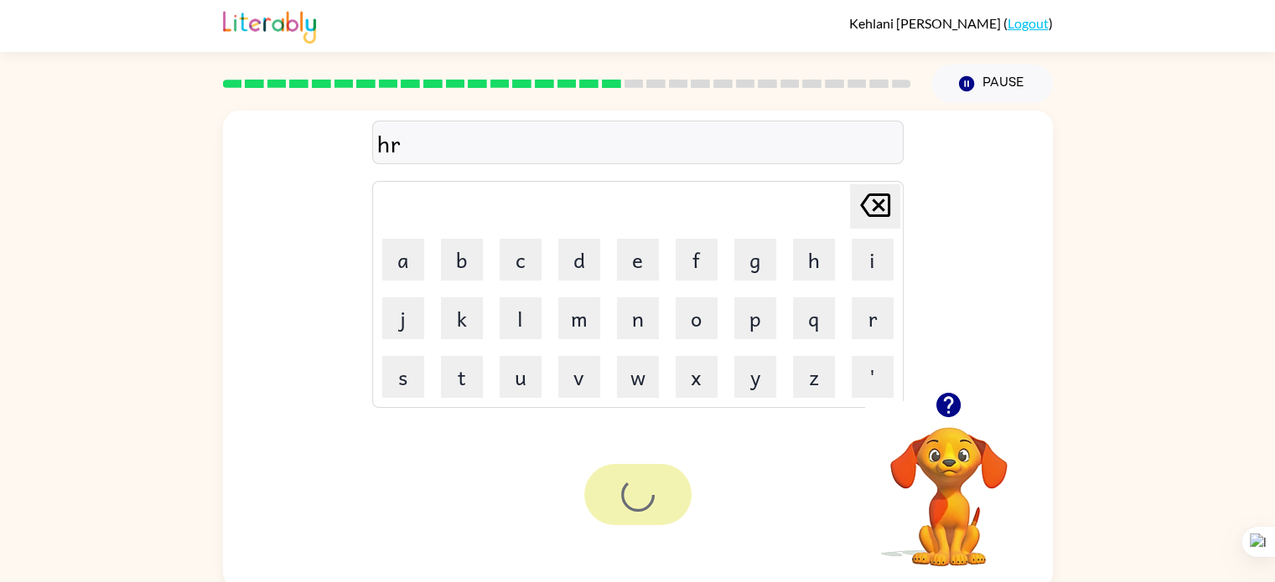
click at [640, 484] on div at bounding box center [637, 494] width 107 height 61
click at [929, 458] on video "Your browser must support playing .mp4 files to use Literably. Please try using…" at bounding box center [949, 485] width 168 height 168
click at [934, 458] on video "Your browser must support playing .mp4 files to use Literably. Please try using…" at bounding box center [949, 485] width 168 height 168
click at [953, 397] on icon "button" at bounding box center [948, 405] width 24 height 24
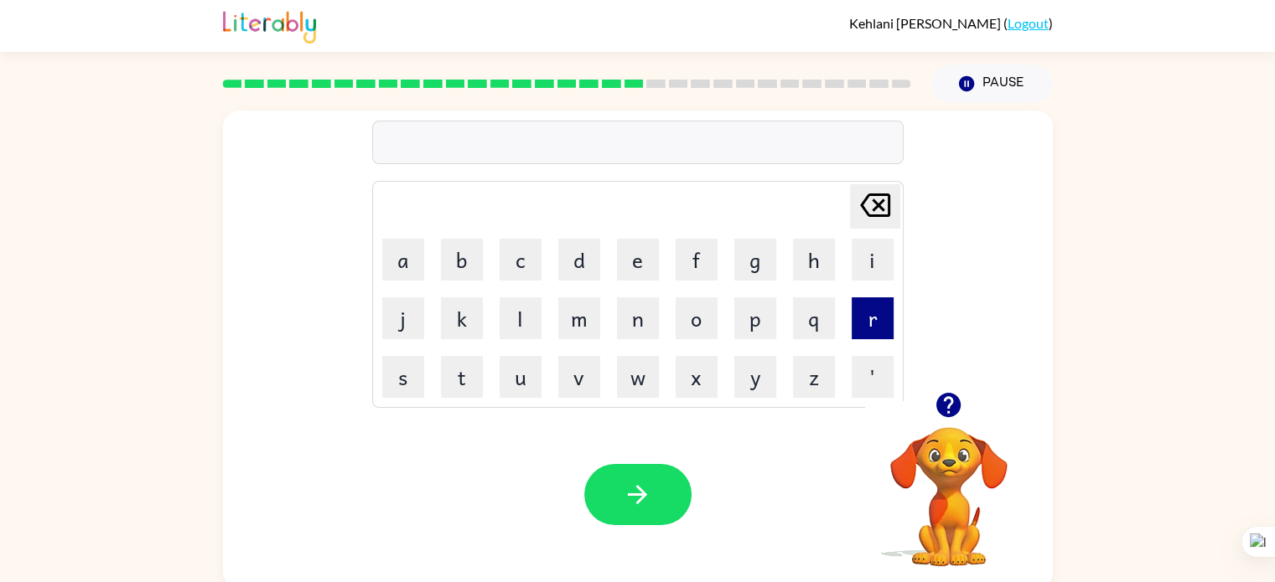
click at [870, 321] on button "r" at bounding box center [872, 319] width 42 height 42
click at [660, 280] on td "e" at bounding box center [637, 259] width 57 height 57
click at [647, 268] on button "e" at bounding box center [638, 260] width 42 height 42
click at [474, 380] on button "t" at bounding box center [462, 377] width 42 height 42
click at [815, 271] on button "h" at bounding box center [814, 260] width 42 height 42
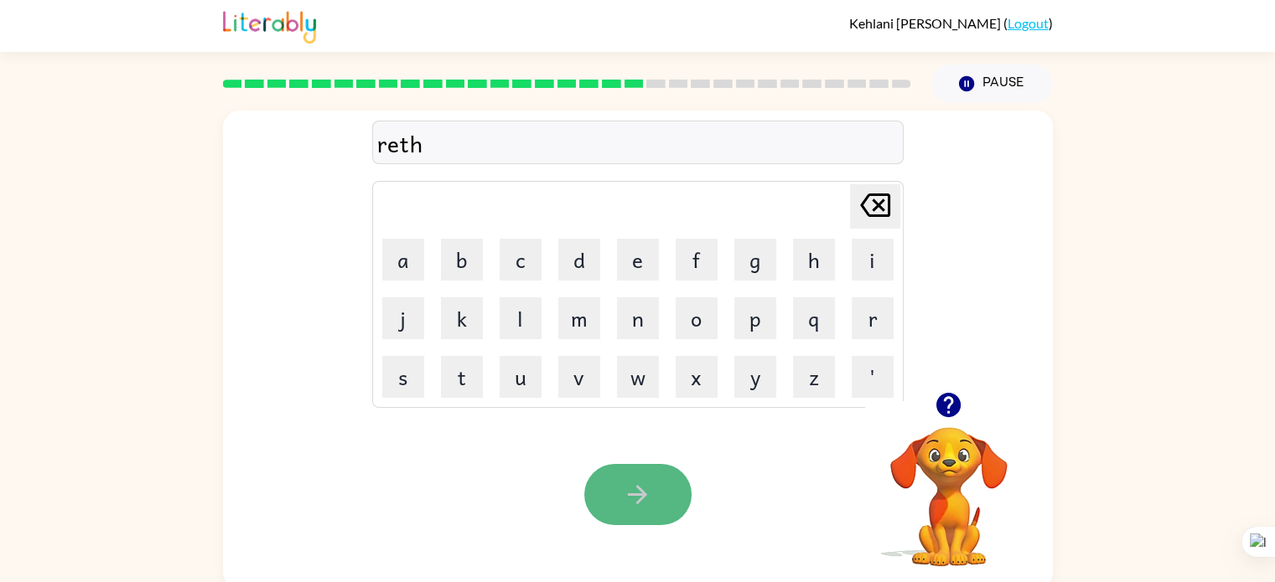
click at [630, 485] on icon "button" at bounding box center [637, 494] width 29 height 29
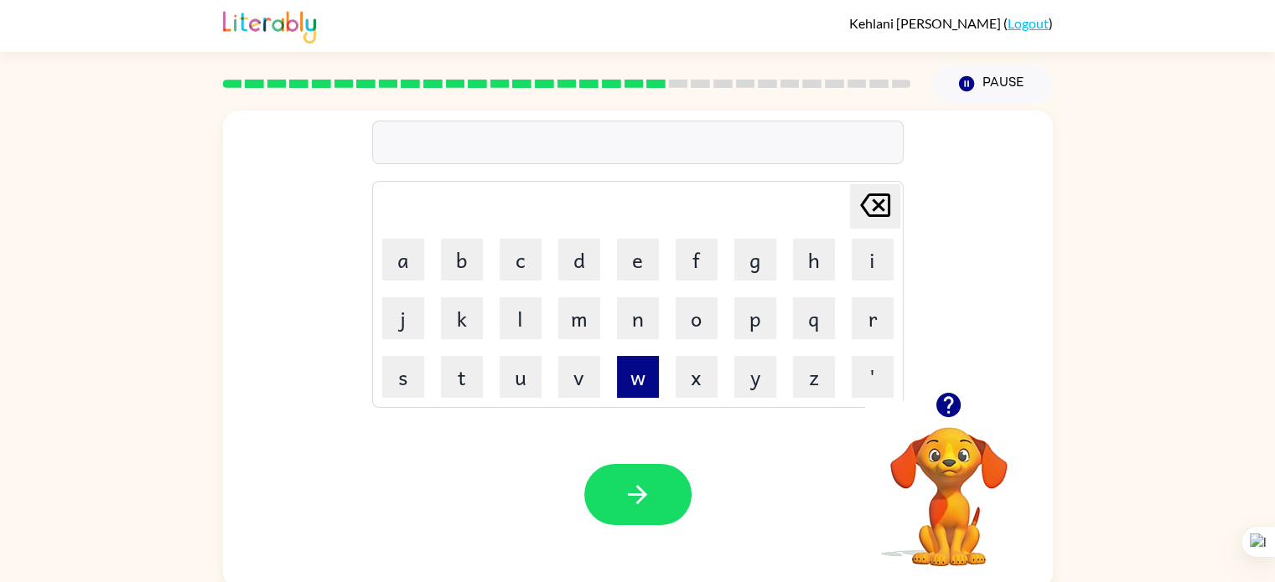
click at [653, 356] on button "w" at bounding box center [638, 377] width 42 height 42
click at [941, 393] on icon "button" at bounding box center [948, 405] width 29 height 29
click at [818, 257] on button "h" at bounding box center [814, 260] width 42 height 42
click at [877, 257] on button "i" at bounding box center [872, 260] width 42 height 42
click at [474, 374] on button "t" at bounding box center [462, 377] width 42 height 42
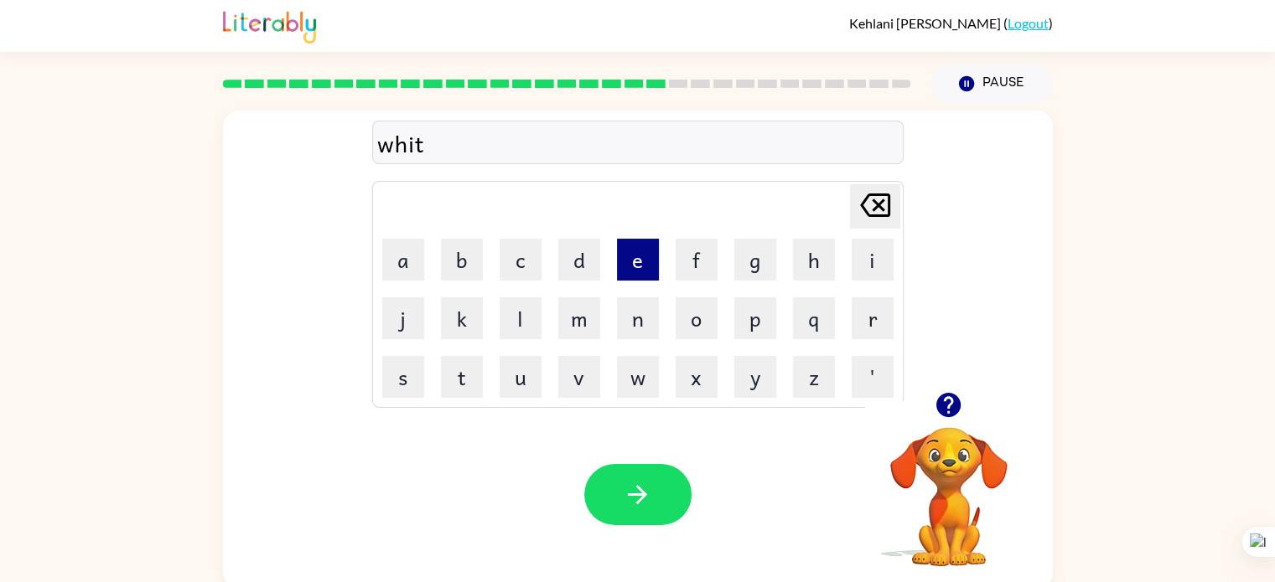
click at [640, 259] on button "e" at bounding box center [638, 260] width 42 height 42
click at [579, 257] on button "d" at bounding box center [579, 260] width 42 height 42
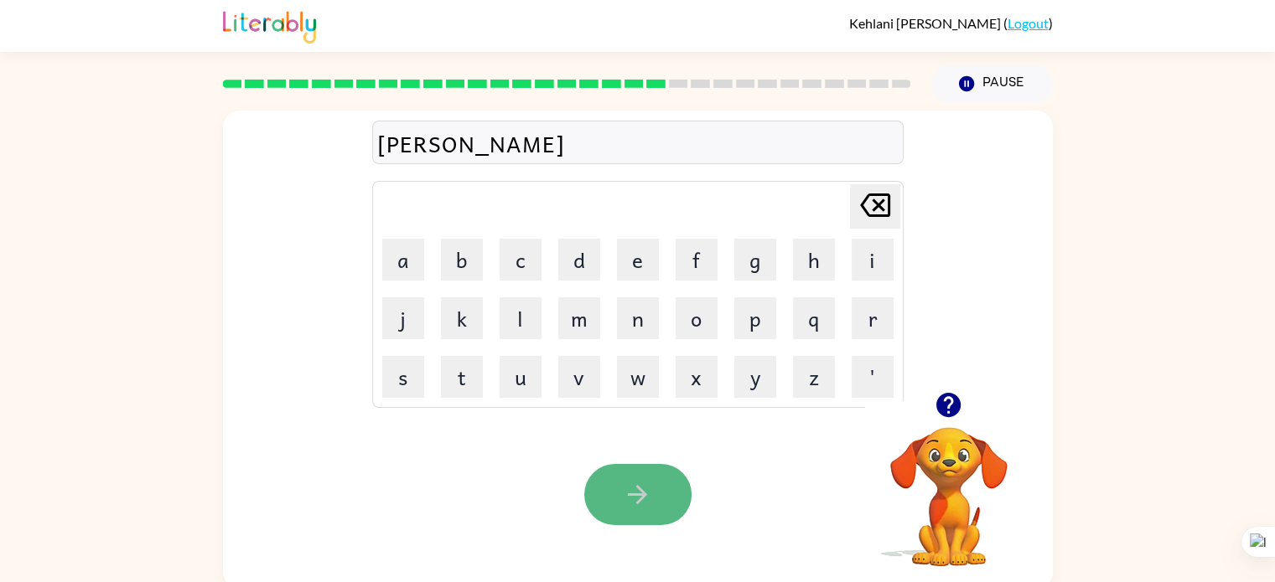
click at [645, 496] on icon "button" at bounding box center [637, 494] width 19 height 19
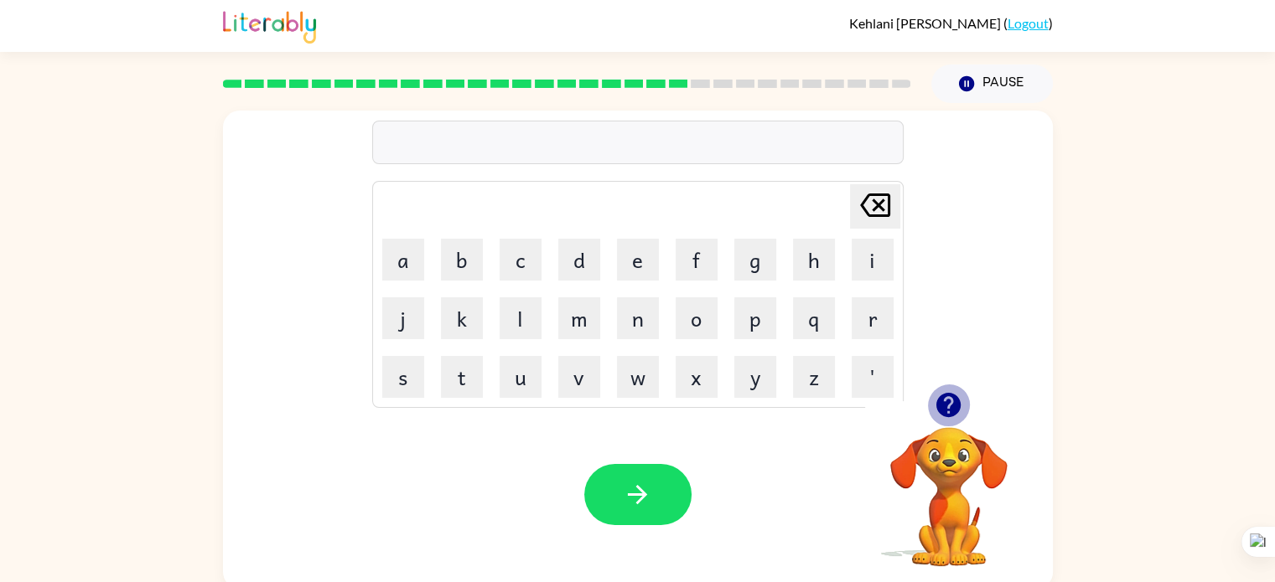
click at [952, 397] on icon "button" at bounding box center [948, 405] width 24 height 24
click at [769, 260] on button "g" at bounding box center [755, 260] width 42 height 42
click at [883, 191] on icon "Delete Delete last character input" at bounding box center [875, 205] width 40 height 40
click at [882, 202] on icon "Delete Delete last character input" at bounding box center [875, 205] width 40 height 40
click at [876, 204] on icon at bounding box center [875, 205] width 30 height 23
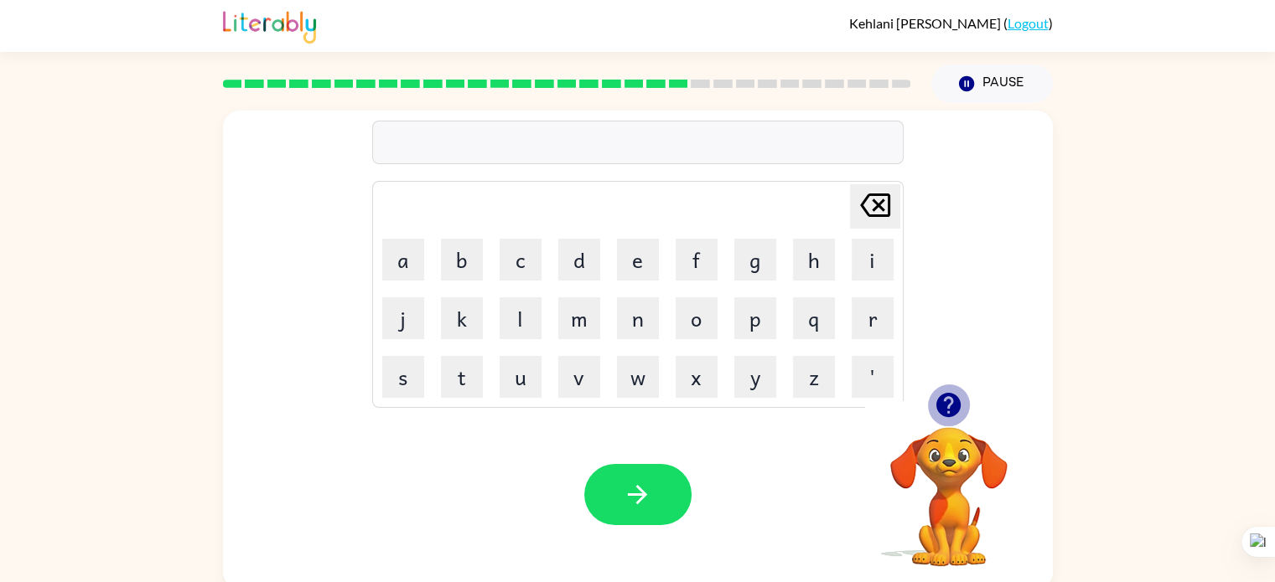
click at [946, 396] on icon "button" at bounding box center [948, 405] width 24 height 24
click at [943, 463] on video "Your browser must support playing .mp4 files to use Literably. Please try using…" at bounding box center [949, 485] width 168 height 168
click at [875, 316] on button "r" at bounding box center [872, 319] width 42 height 42
click at [417, 274] on button "a" at bounding box center [403, 260] width 42 height 42
click at [872, 244] on button "i" at bounding box center [872, 260] width 42 height 42
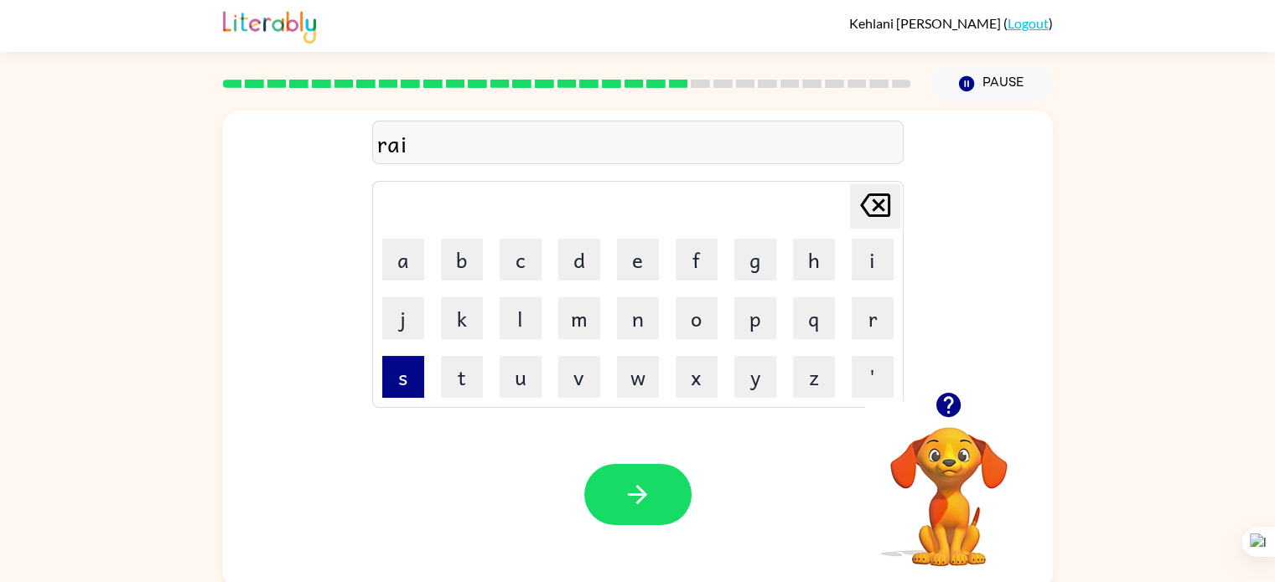
click at [406, 371] on button "s" at bounding box center [403, 377] width 42 height 42
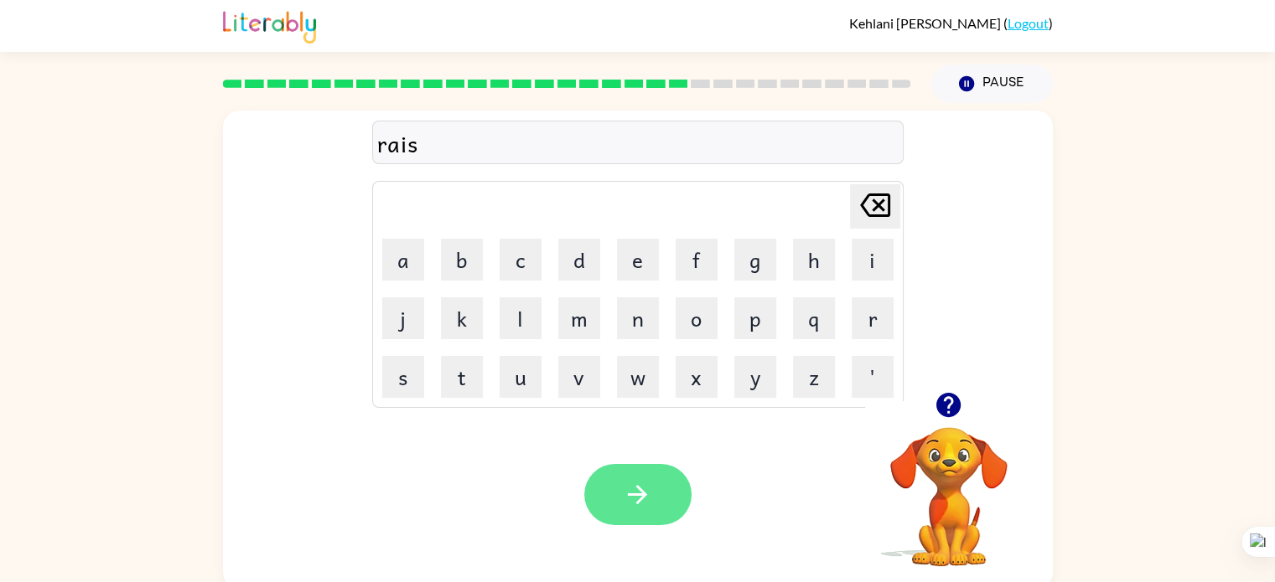
click at [642, 484] on icon "button" at bounding box center [637, 494] width 29 height 29
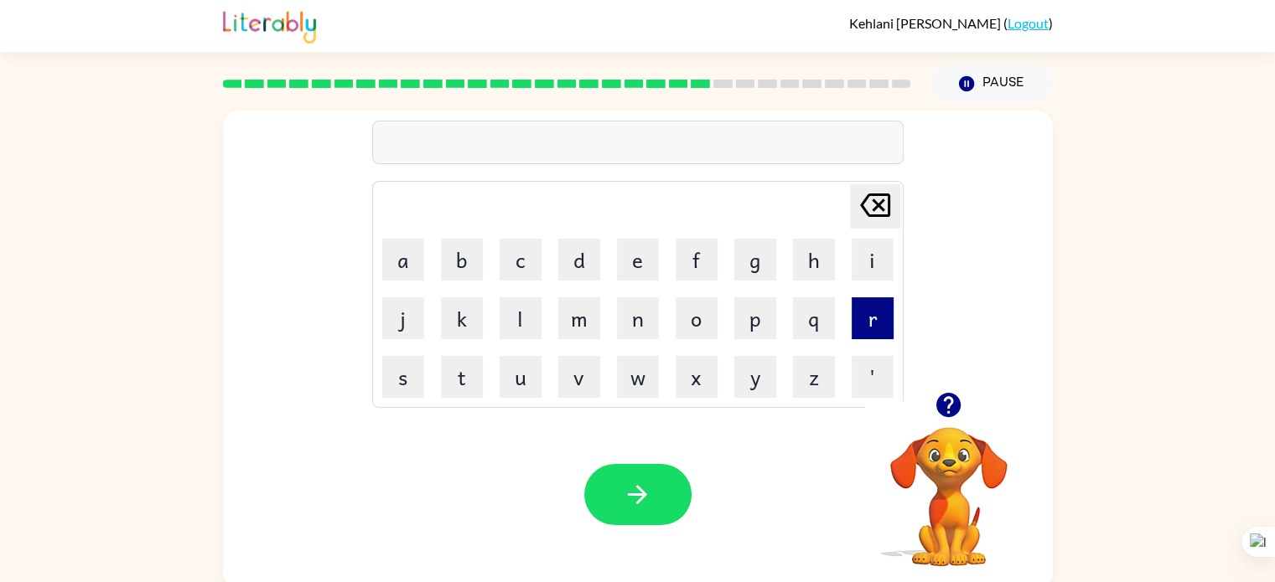
click at [875, 327] on button "r" at bounding box center [872, 319] width 42 height 42
click at [873, 246] on button "i" at bounding box center [872, 260] width 42 height 42
click at [520, 277] on button "c" at bounding box center [520, 260] width 42 height 42
click at [702, 318] on button "o" at bounding box center [696, 319] width 42 height 42
click at [468, 368] on button "t" at bounding box center [462, 377] width 42 height 42
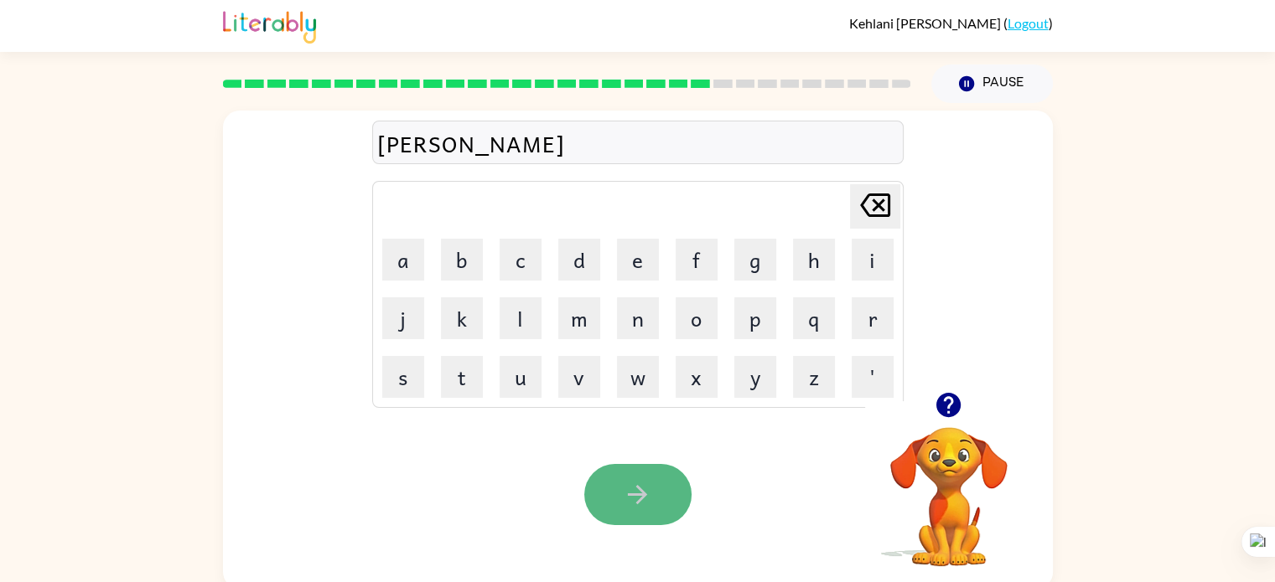
click at [644, 481] on icon "button" at bounding box center [637, 494] width 29 height 29
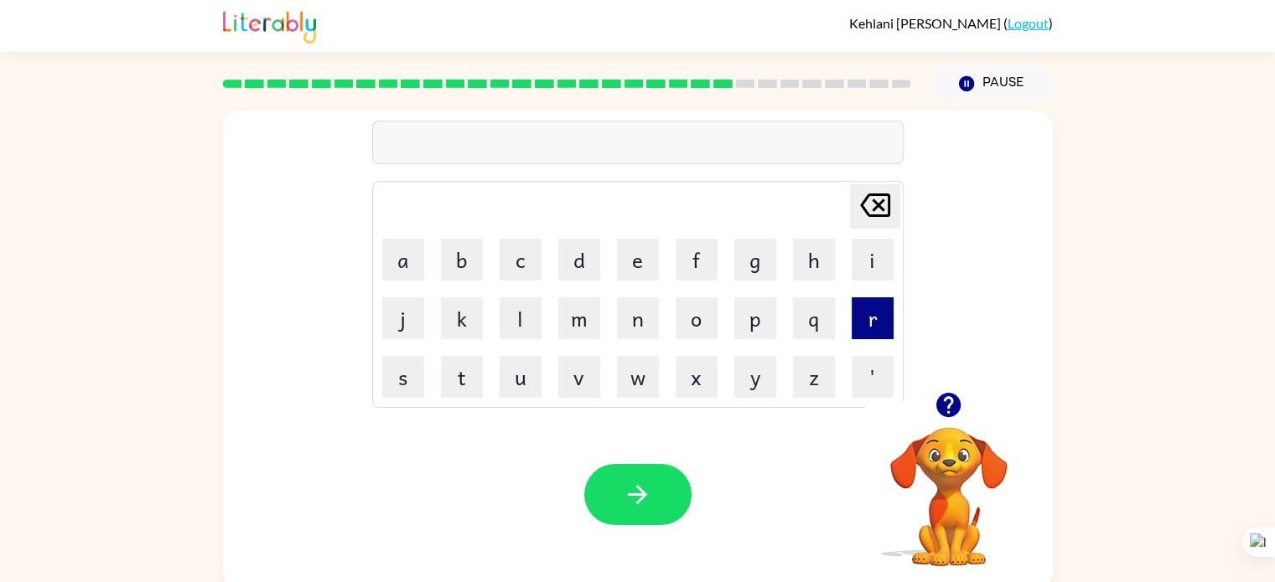
click at [878, 325] on button "r" at bounding box center [872, 319] width 42 height 42
click at [573, 318] on button "m" at bounding box center [579, 319] width 42 height 42
click at [521, 267] on button "c" at bounding box center [520, 260] width 42 height 42
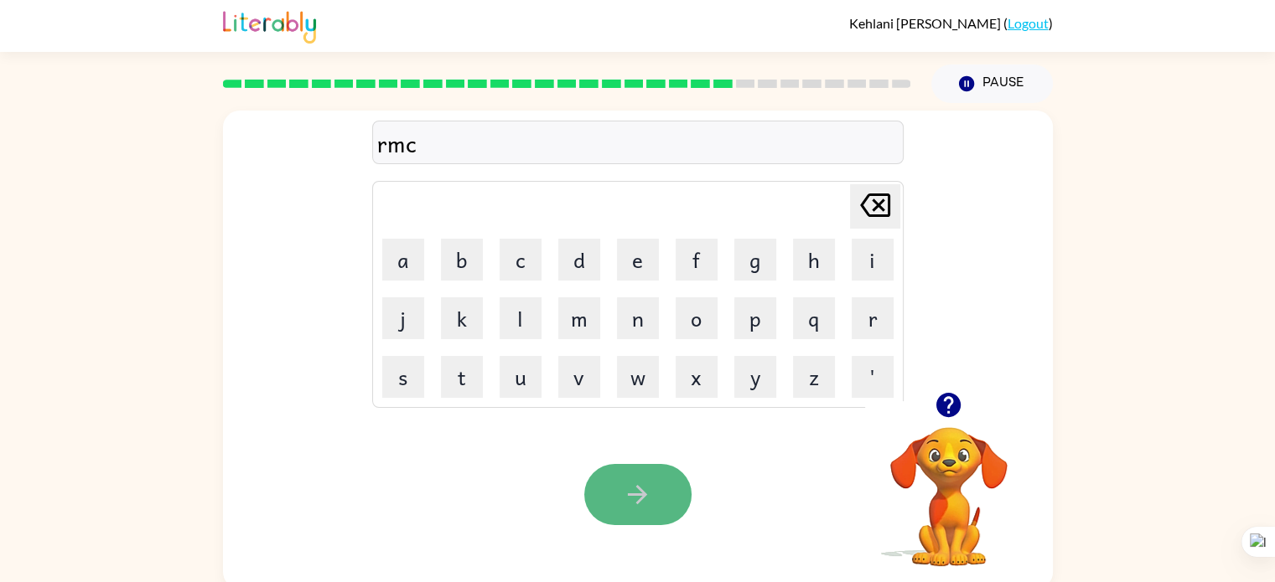
click at [642, 499] on icon "button" at bounding box center [637, 494] width 19 height 19
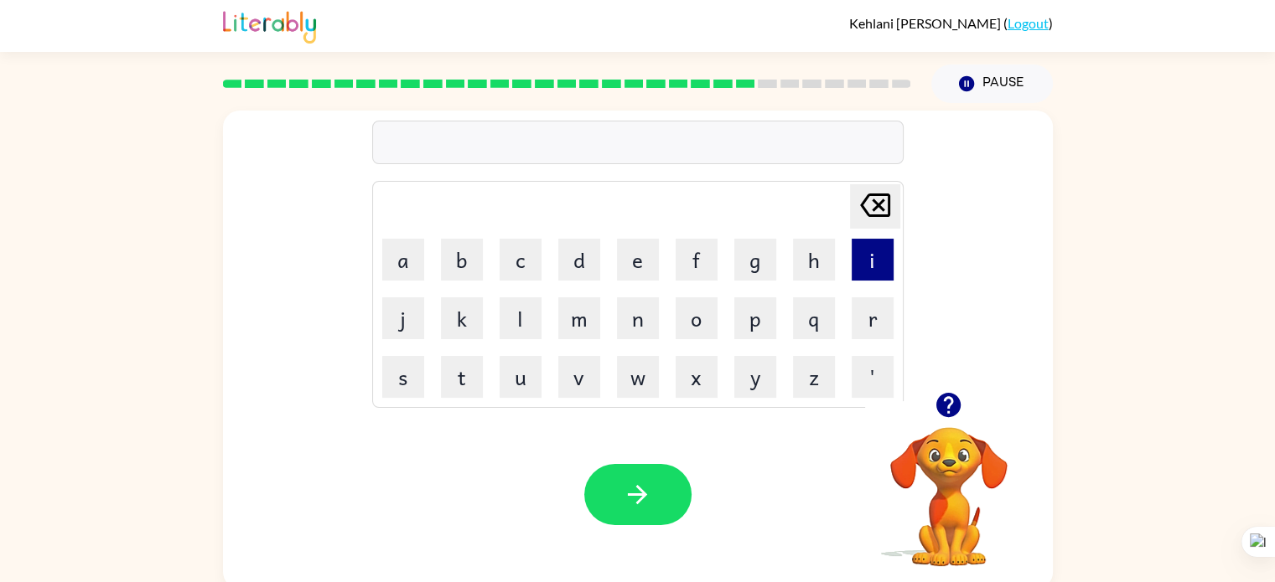
click at [868, 267] on button "i" at bounding box center [872, 260] width 42 height 42
type button "i"
click at [876, 273] on button "i" at bounding box center [872, 260] width 42 height 42
click at [868, 199] on icon "Delete Delete last character input" at bounding box center [875, 205] width 40 height 40
type button "delete"
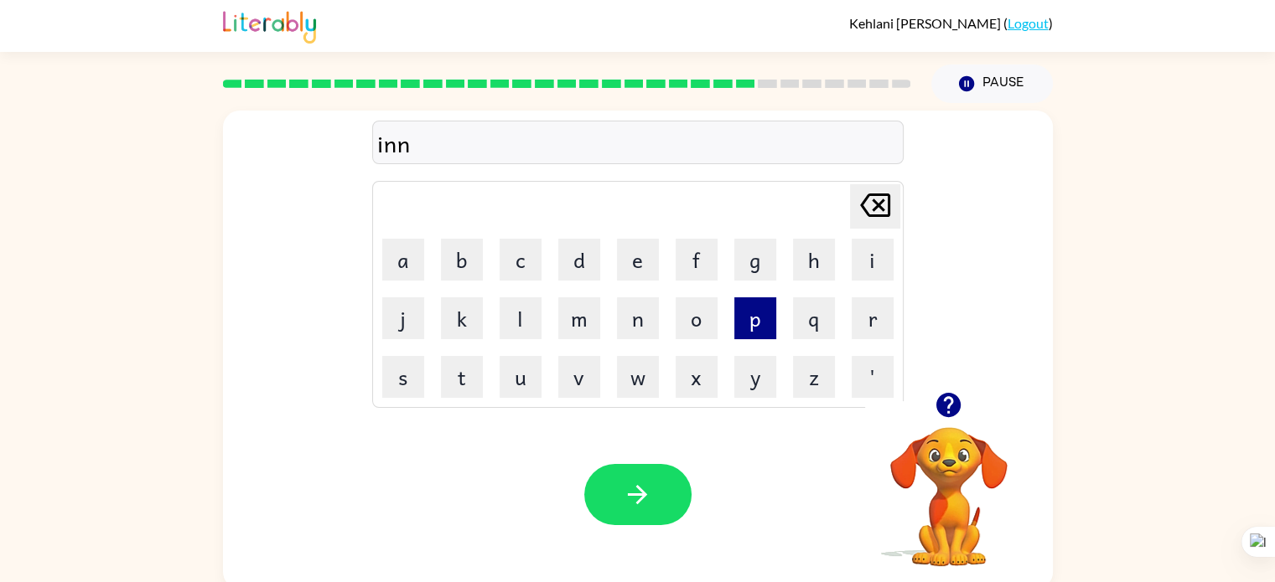
click at [734, 323] on button "p" at bounding box center [755, 319] width 42 height 42
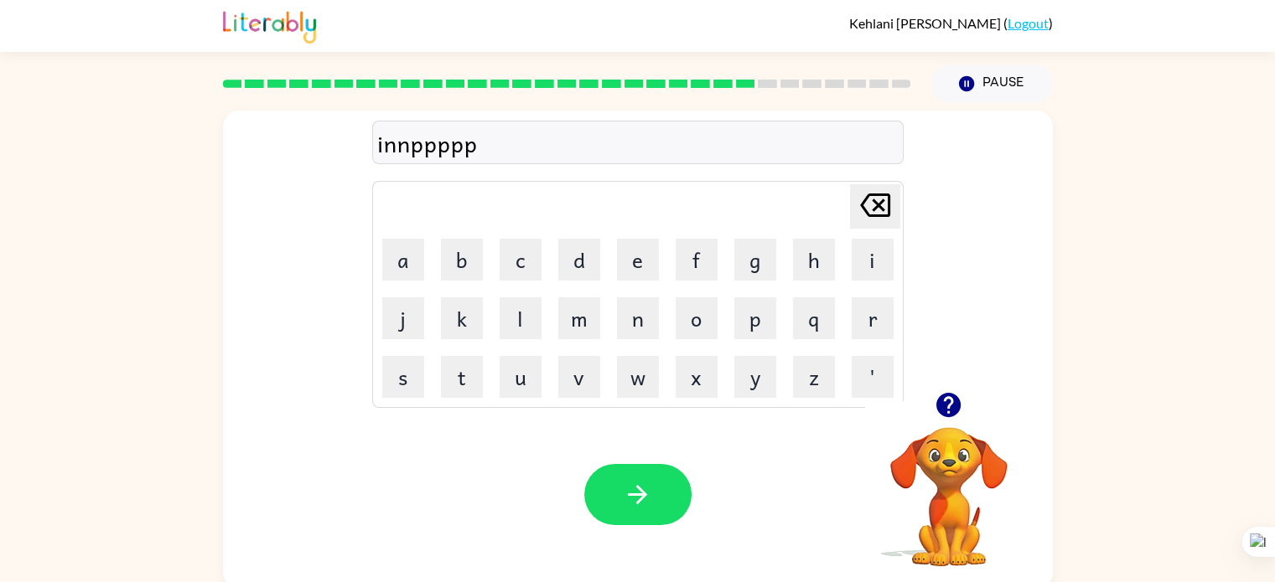
click at [872, 200] on icon at bounding box center [875, 205] width 30 height 23
click at [873, 200] on icon "Delete Delete last character input" at bounding box center [875, 205] width 40 height 40
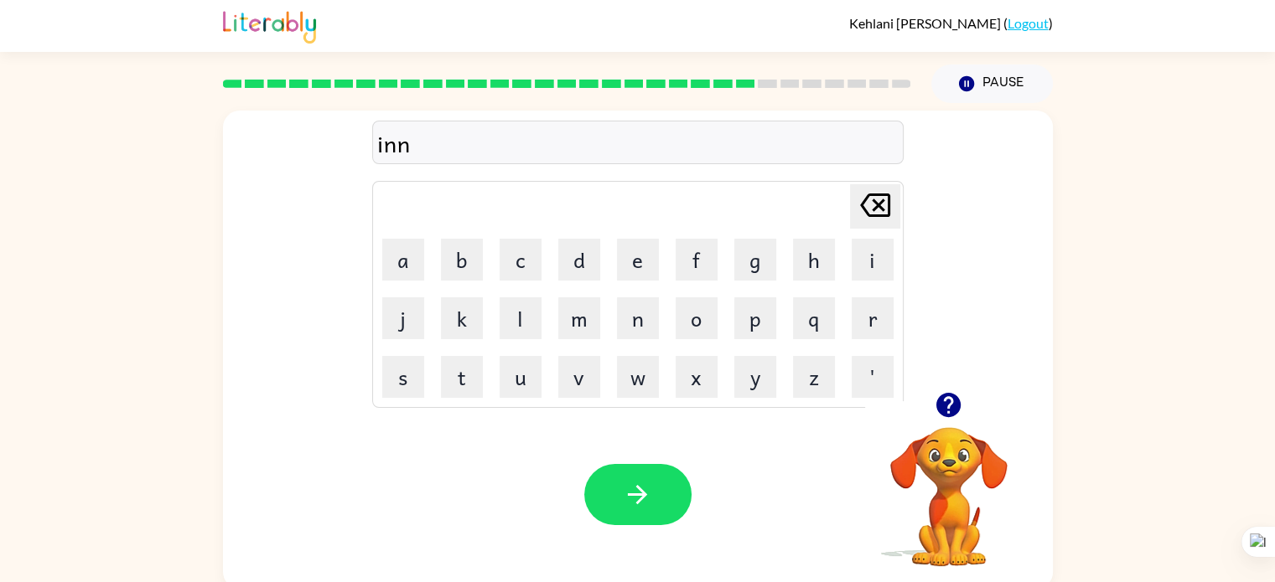
click at [873, 200] on icon "Delete Delete last character input" at bounding box center [875, 205] width 40 height 40
click at [624, 467] on button "button" at bounding box center [637, 494] width 107 height 61
click at [638, 488] on icon "button" at bounding box center [637, 494] width 19 height 19
click at [634, 489] on icon "button" at bounding box center [637, 494] width 29 height 29
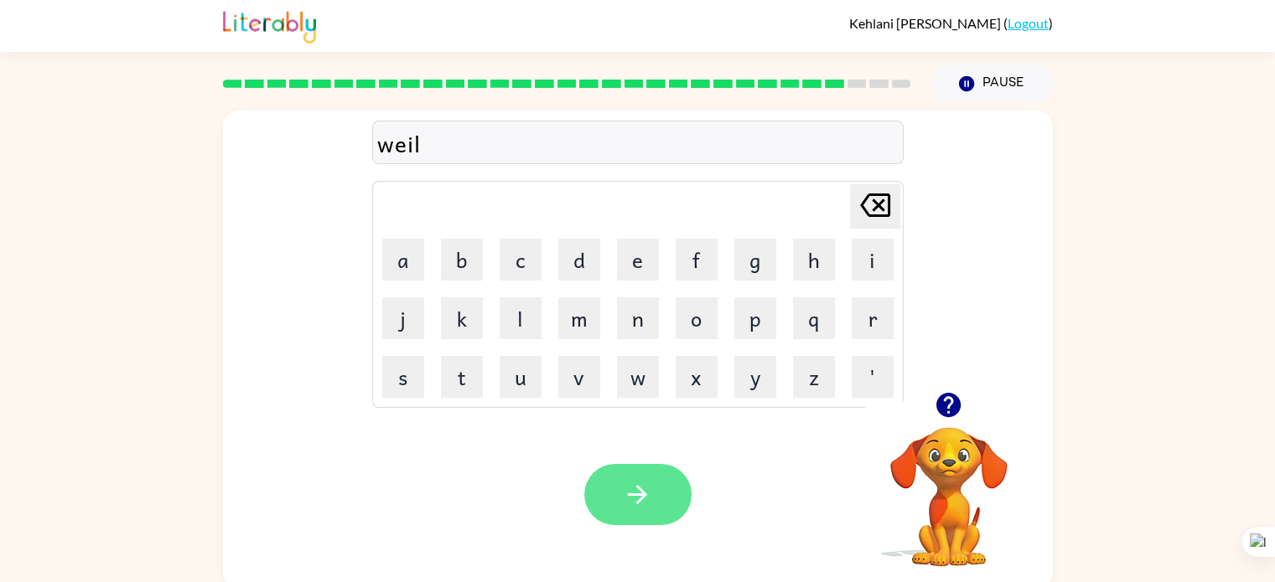
click at [634, 489] on icon "button" at bounding box center [637, 494] width 29 height 29
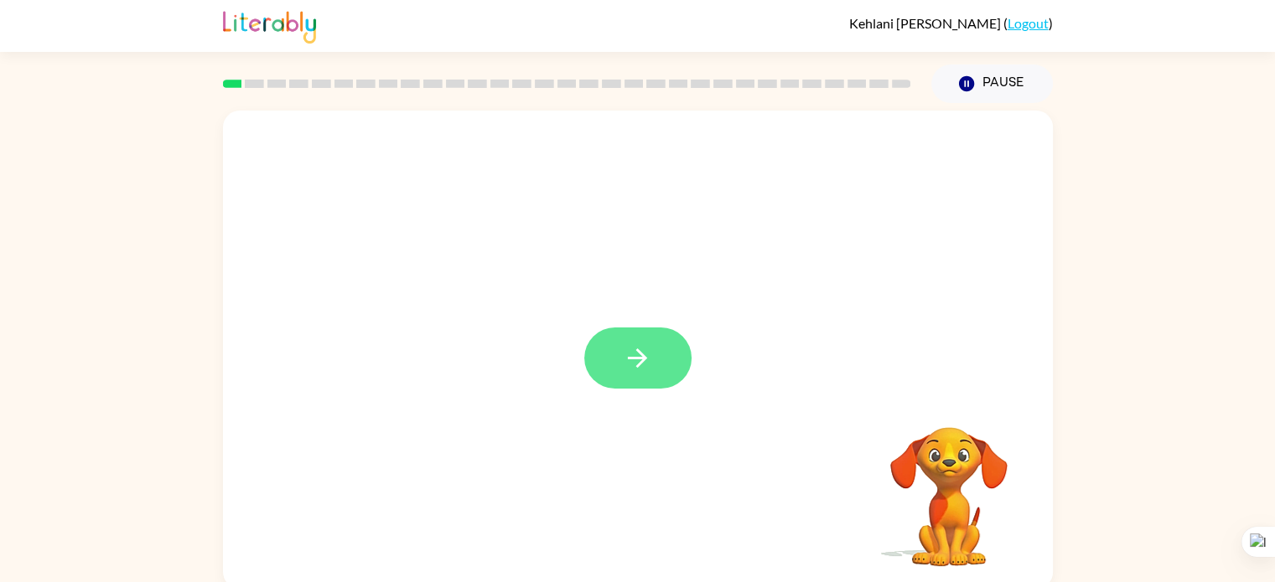
click at [613, 355] on button "button" at bounding box center [637, 358] width 107 height 61
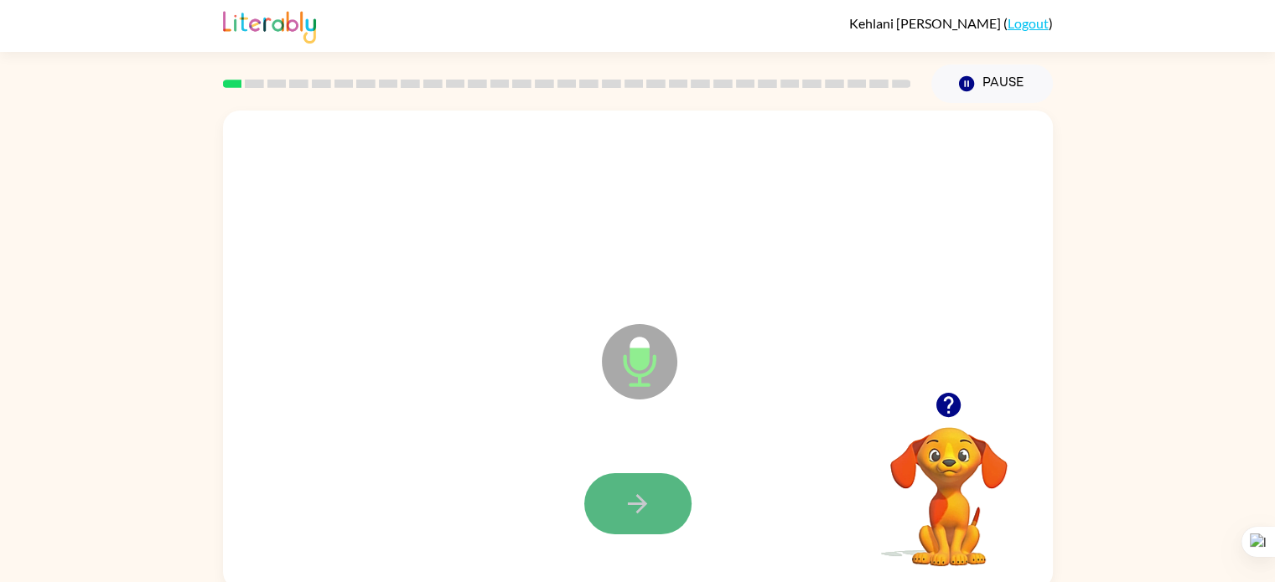
click at [618, 525] on button "button" at bounding box center [637, 504] width 107 height 61
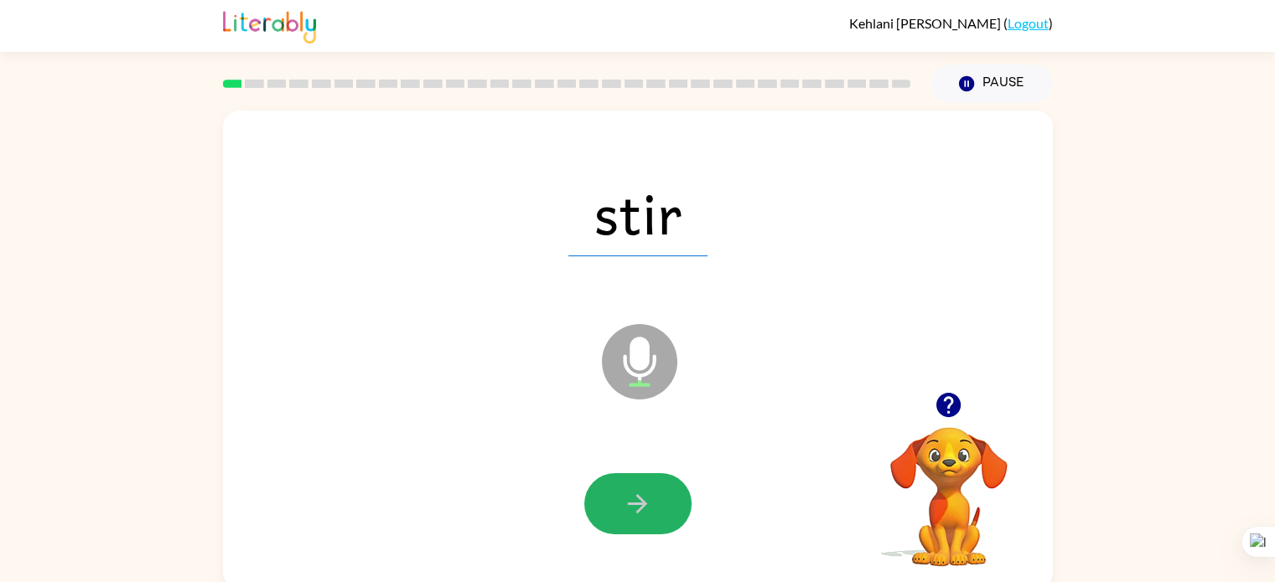
click at [618, 525] on button "button" at bounding box center [637, 504] width 107 height 61
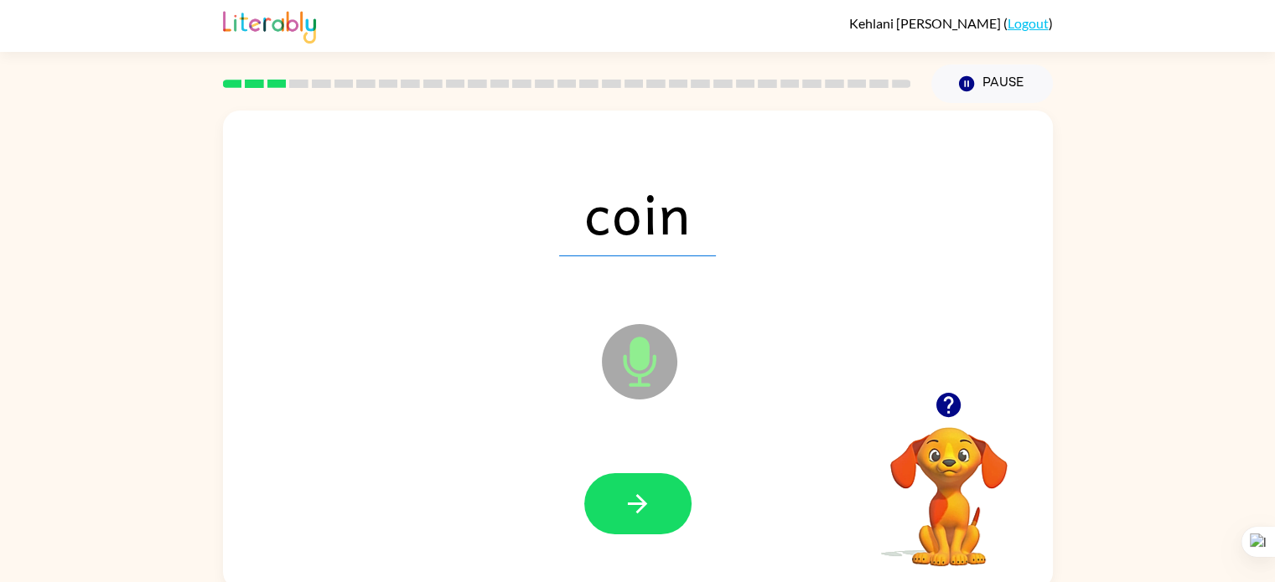
scroll to position [7, 0]
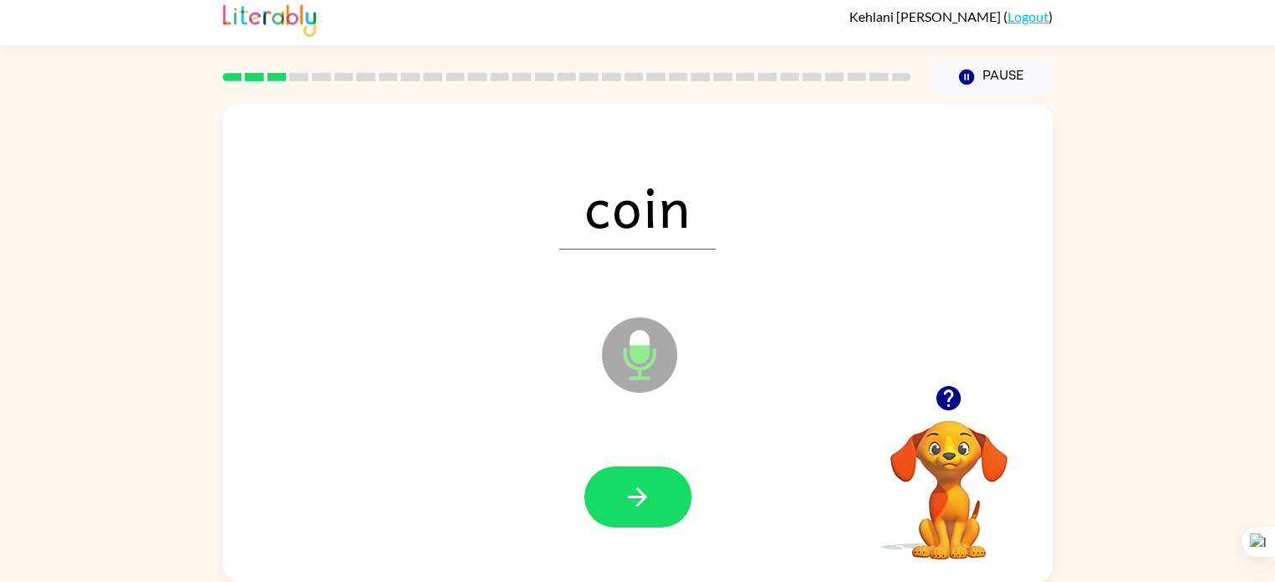
drag, startPoint x: 618, startPoint y: 525, endPoint x: 1120, endPoint y: 363, distance: 527.4
click at [1120, 363] on div "coin Microphone The Microphone is here when it is your turn to talk Your browse…" at bounding box center [637, 339] width 1275 height 486
click at [634, 499] on icon "button" at bounding box center [637, 497] width 29 height 29
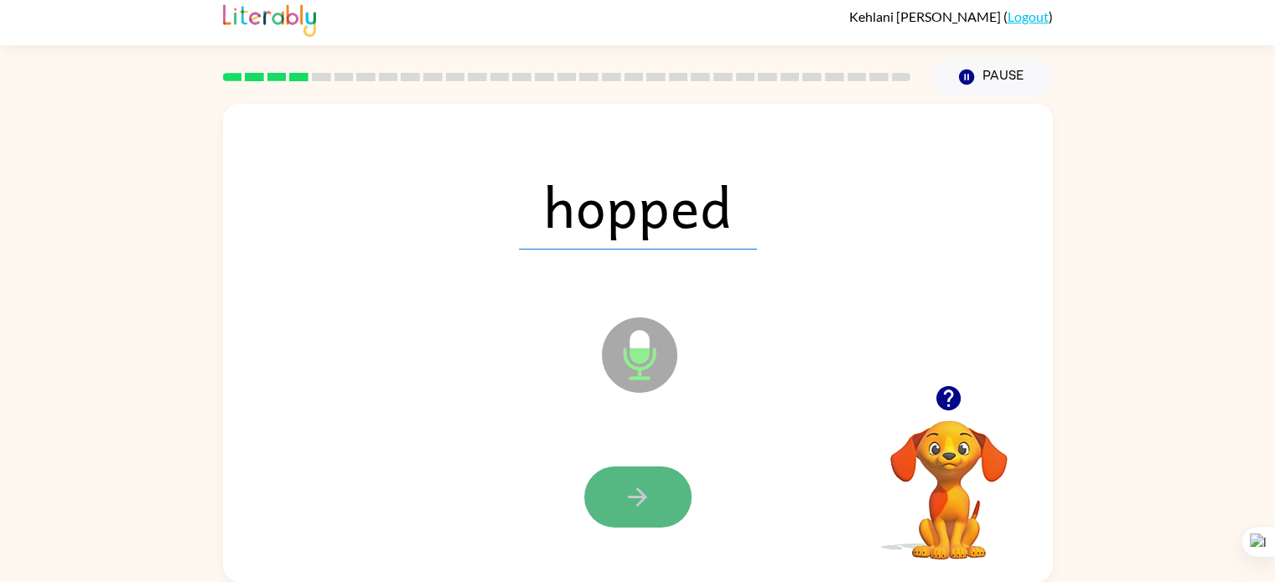
click at [631, 500] on icon "button" at bounding box center [637, 497] width 29 height 29
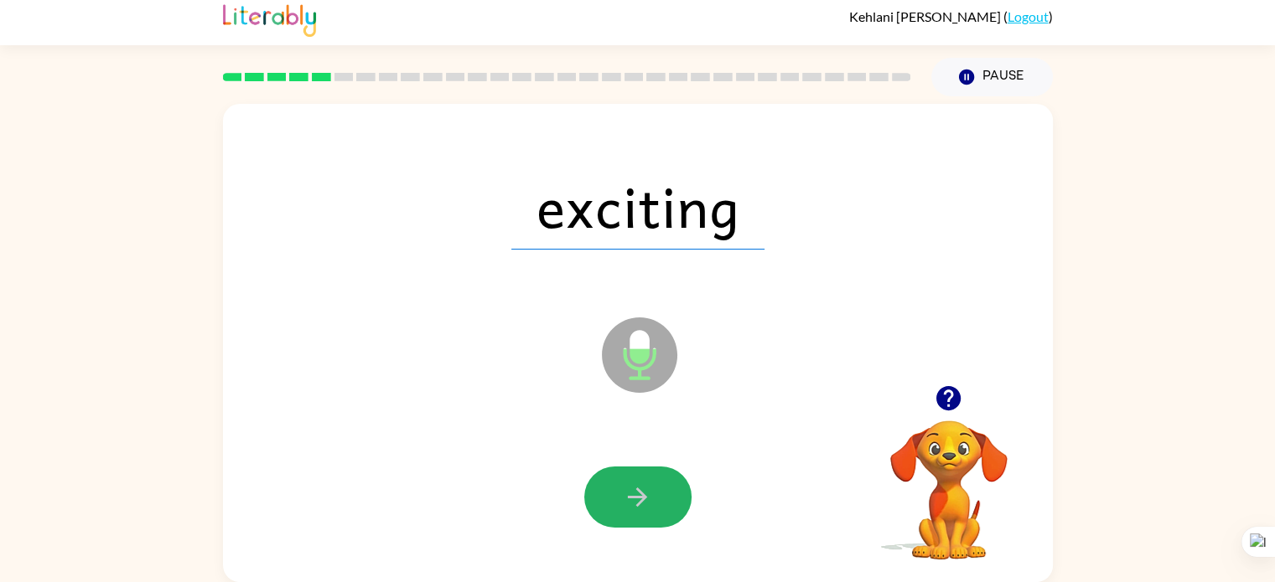
click at [631, 500] on icon "button" at bounding box center [637, 497] width 29 height 29
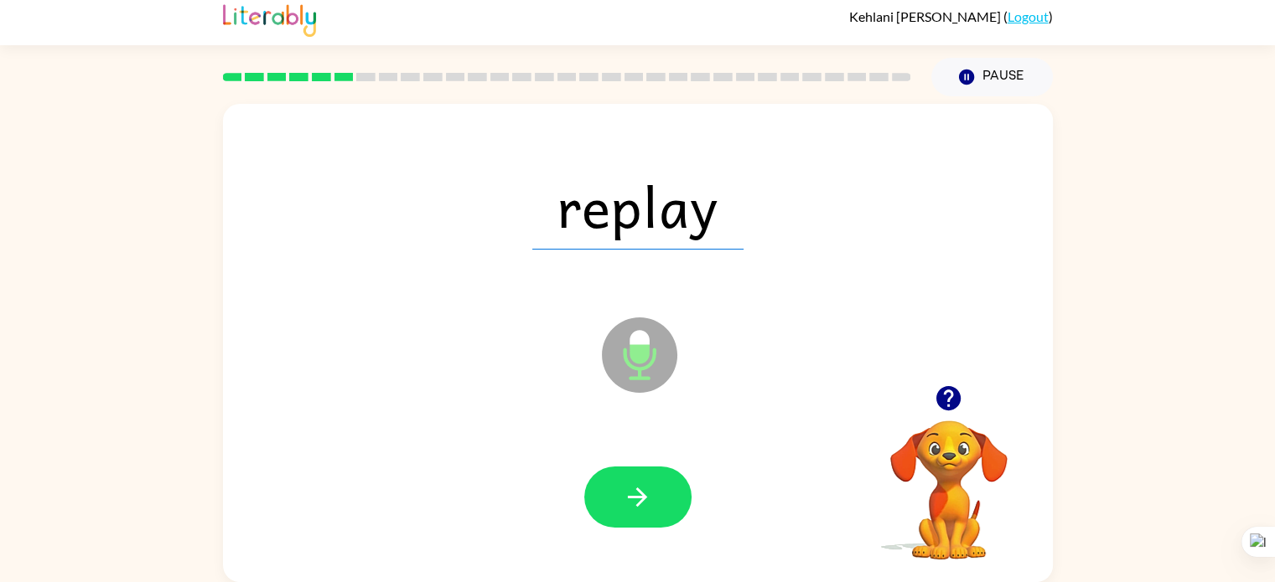
click at [631, 500] on icon "button" at bounding box center [637, 497] width 29 height 29
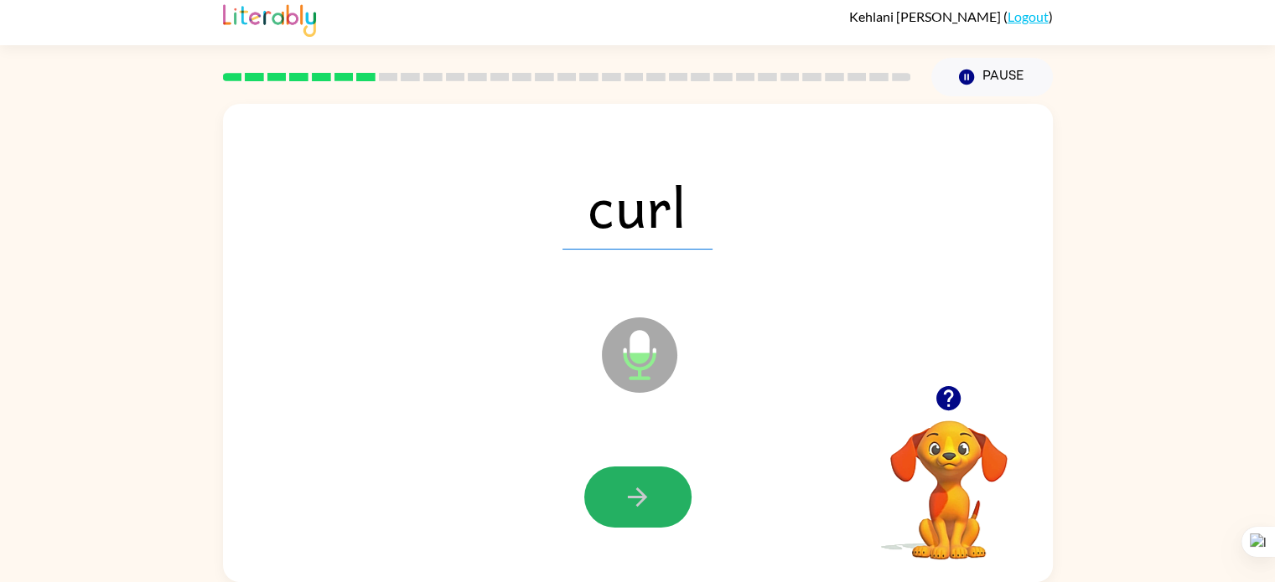
click at [631, 500] on icon "button" at bounding box center [637, 497] width 29 height 29
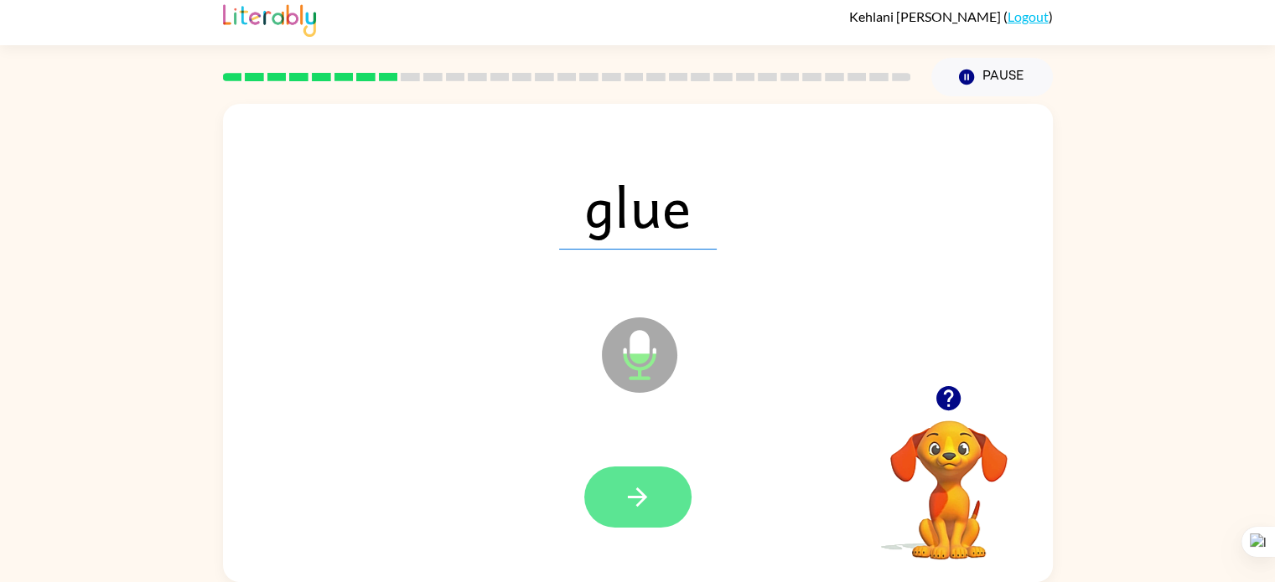
click at [631, 500] on icon "button" at bounding box center [637, 497] width 29 height 29
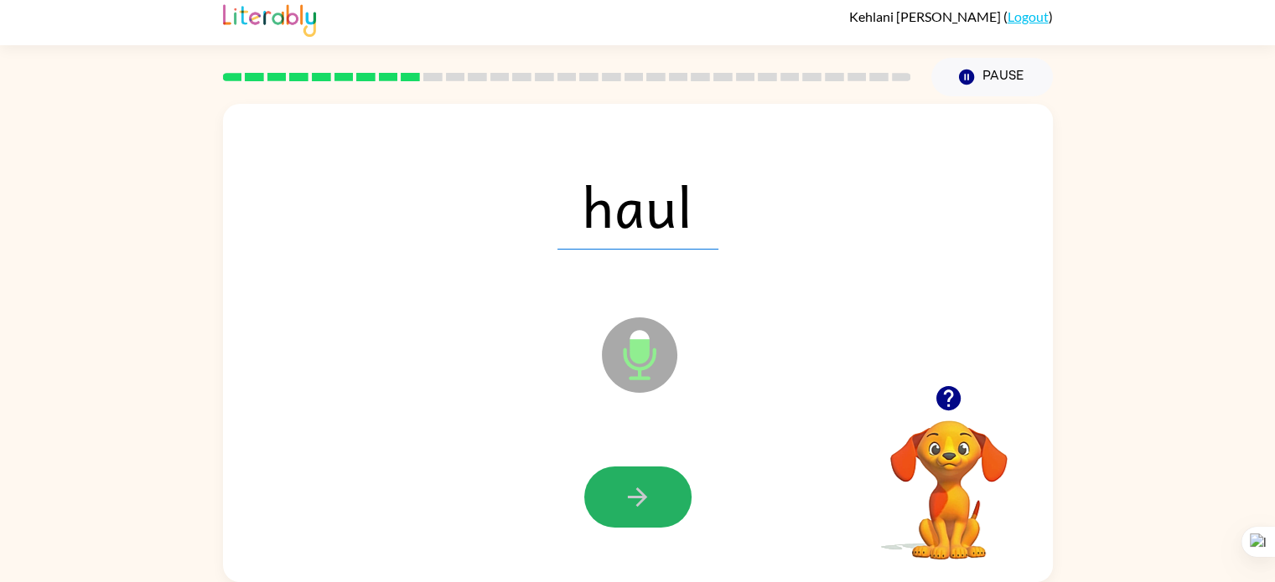
click at [631, 500] on icon "button" at bounding box center [637, 497] width 29 height 29
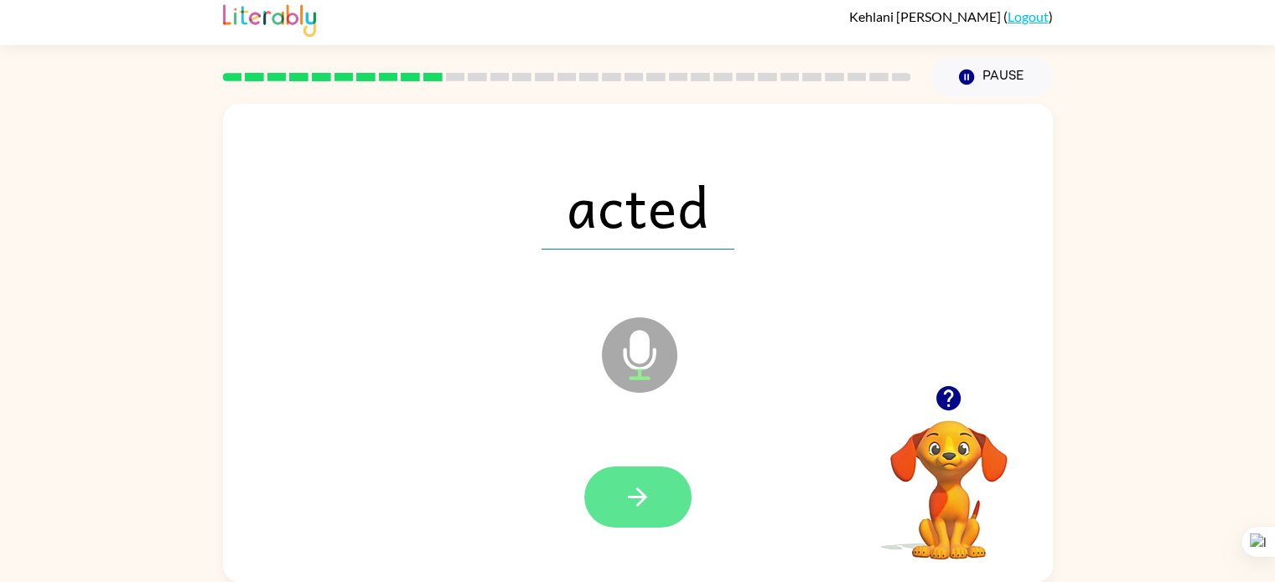
click at [623, 494] on icon "button" at bounding box center [637, 497] width 29 height 29
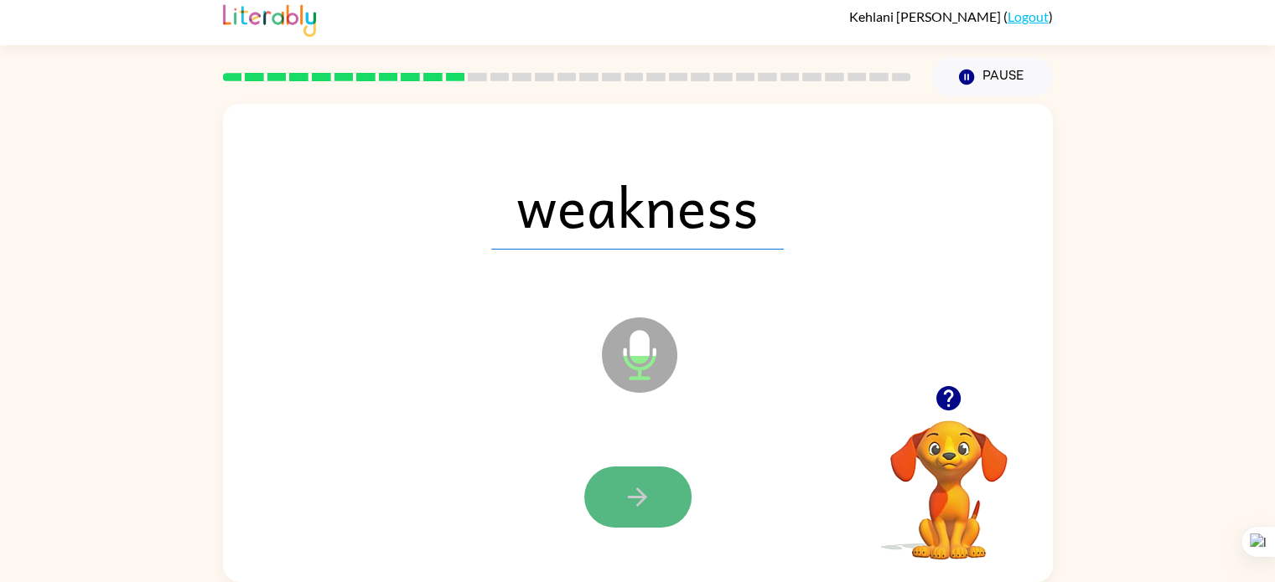
click at [623, 494] on icon "button" at bounding box center [637, 497] width 29 height 29
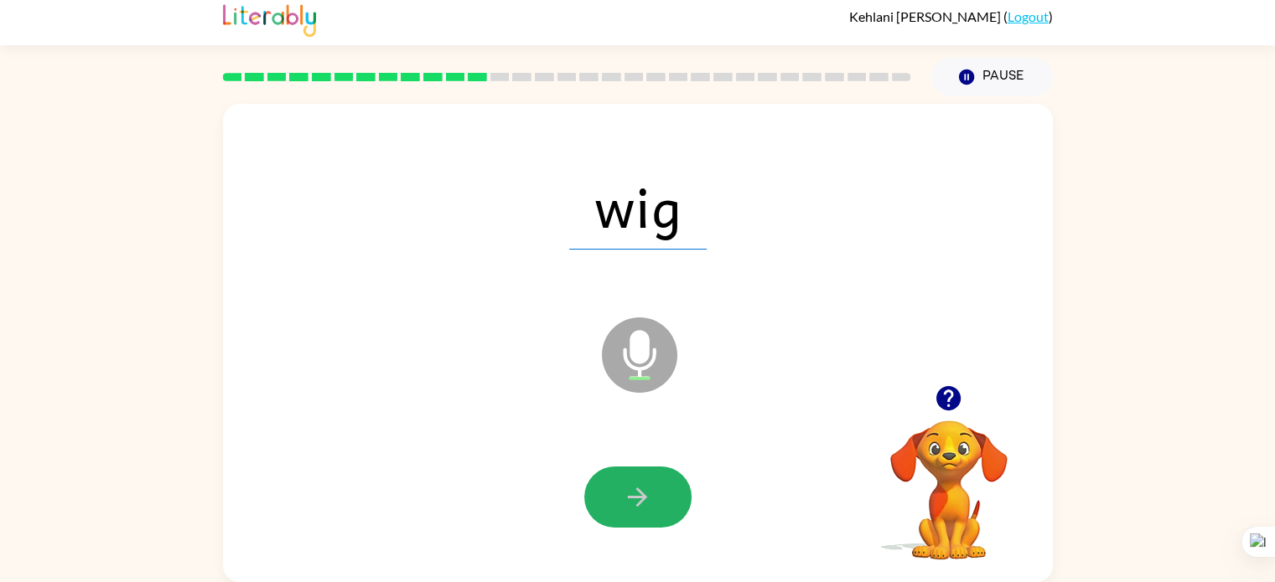
click at [623, 494] on icon "button" at bounding box center [637, 497] width 29 height 29
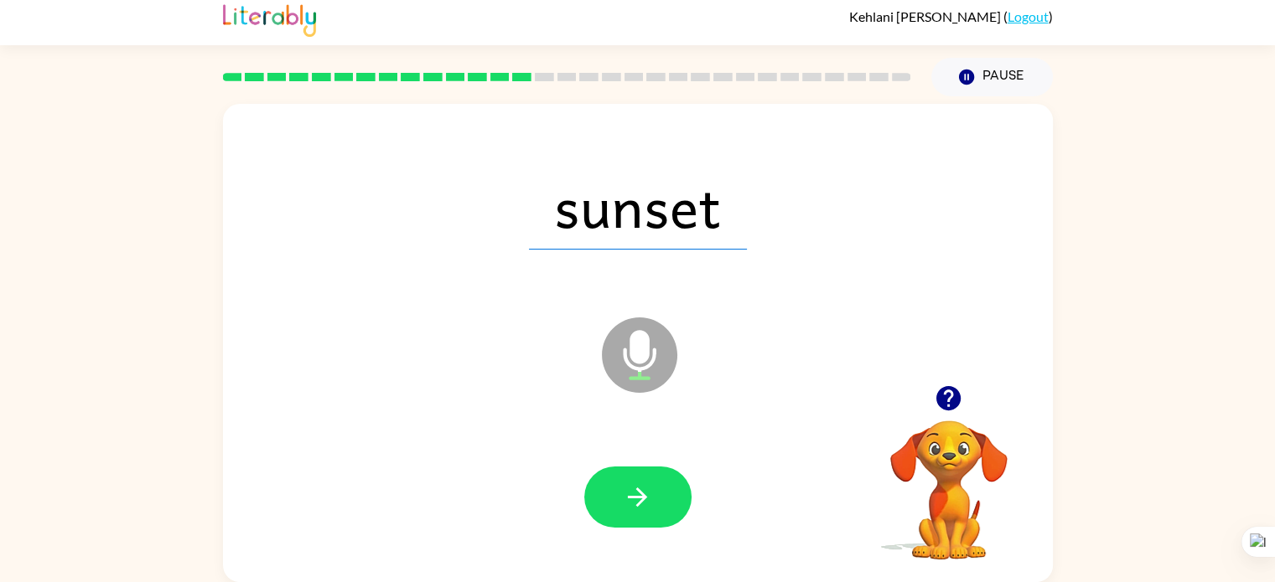
click at [623, 494] on icon "button" at bounding box center [637, 497] width 29 height 29
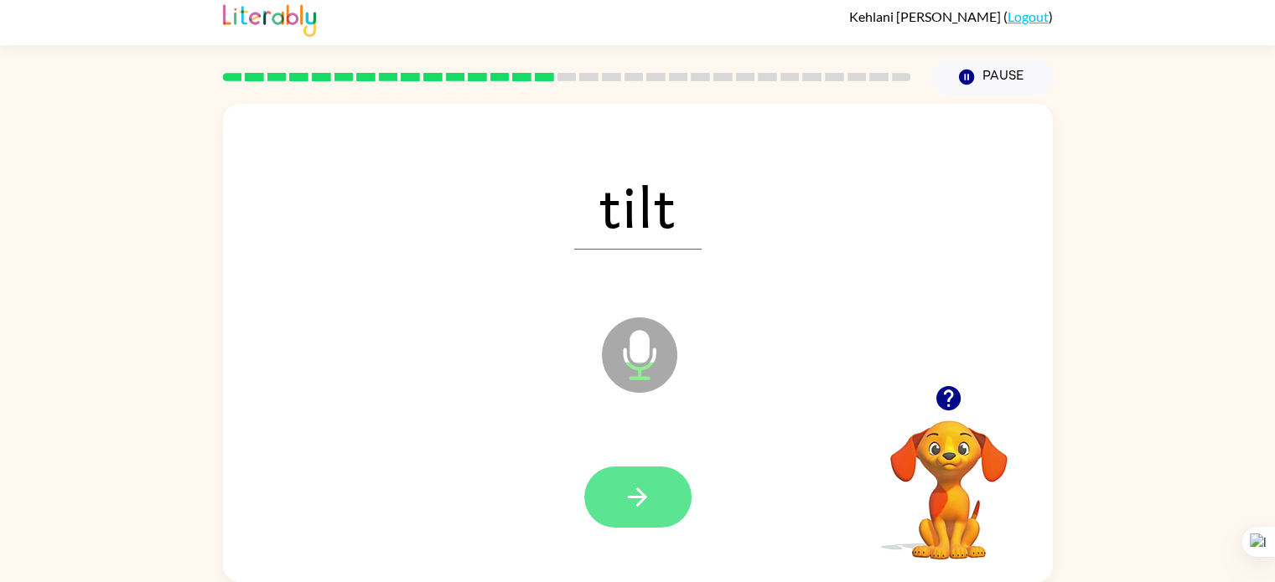
click at [623, 489] on icon "button" at bounding box center [637, 497] width 29 height 29
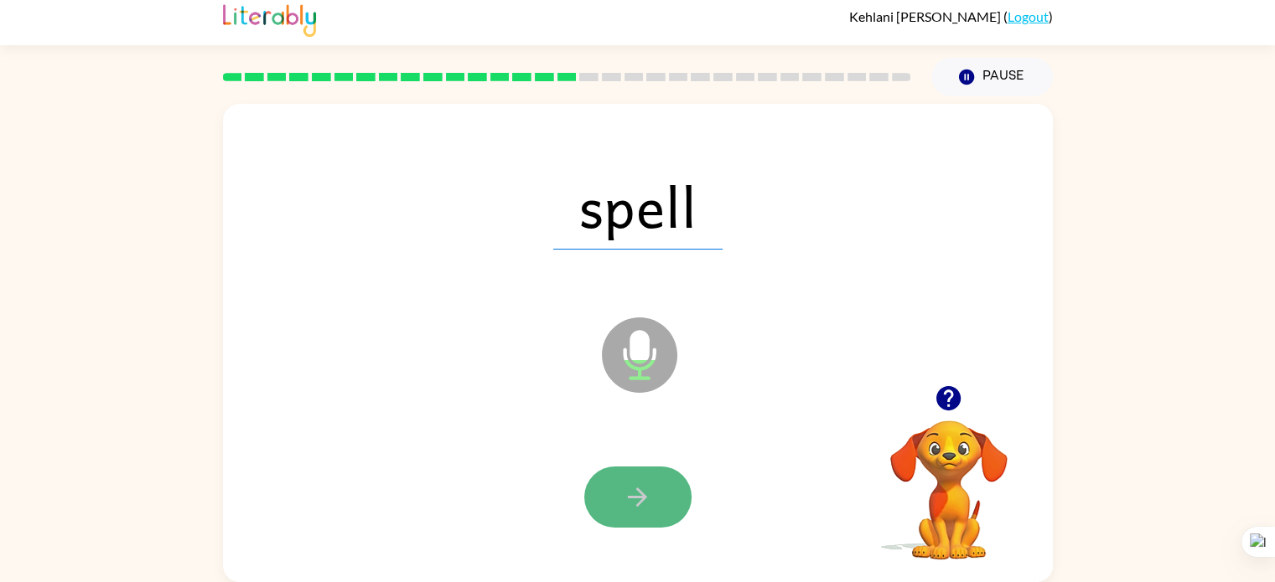
click at [623, 489] on icon "button" at bounding box center [637, 497] width 29 height 29
click at [623, 487] on icon "button" at bounding box center [637, 497] width 29 height 29
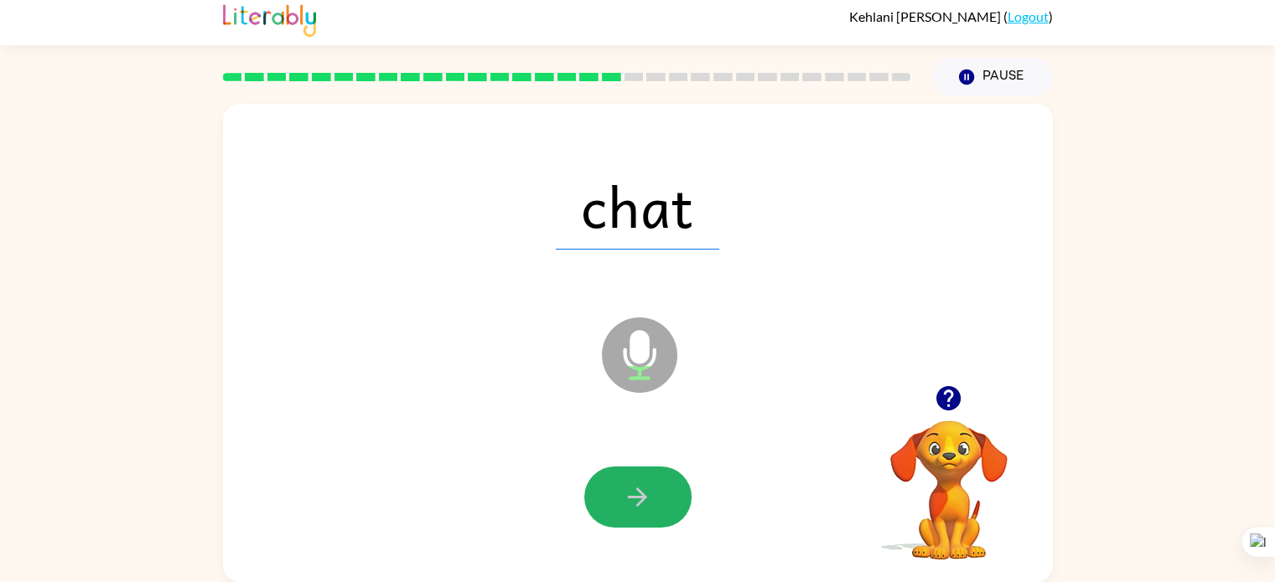
click at [623, 487] on icon "button" at bounding box center [637, 497] width 29 height 29
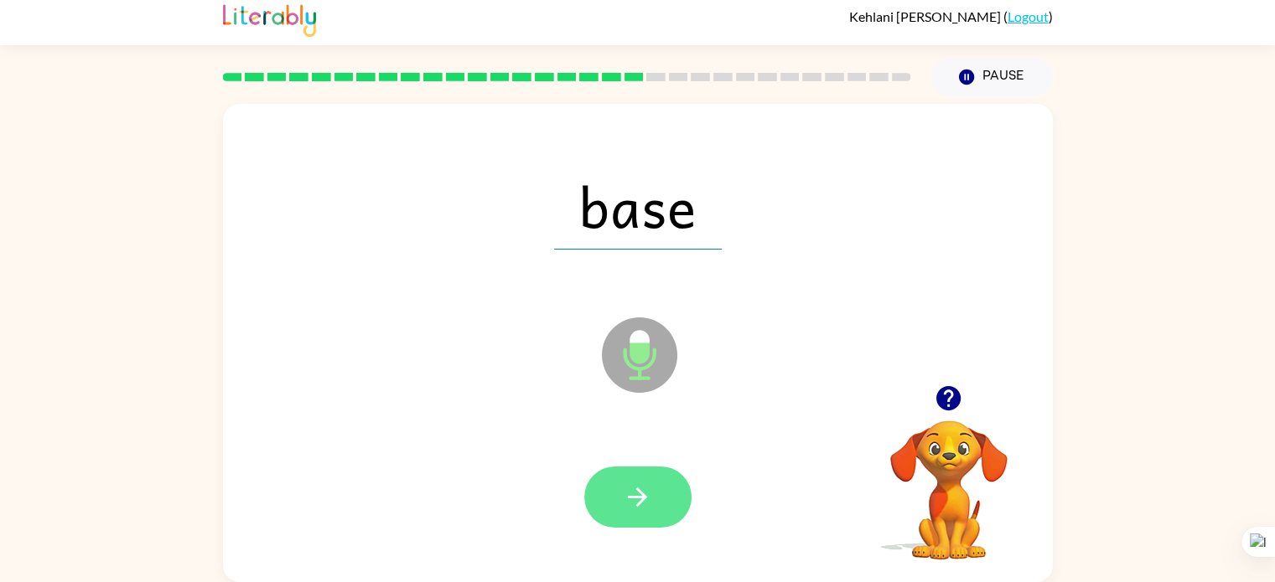
click at [613, 468] on button "button" at bounding box center [637, 497] width 107 height 61
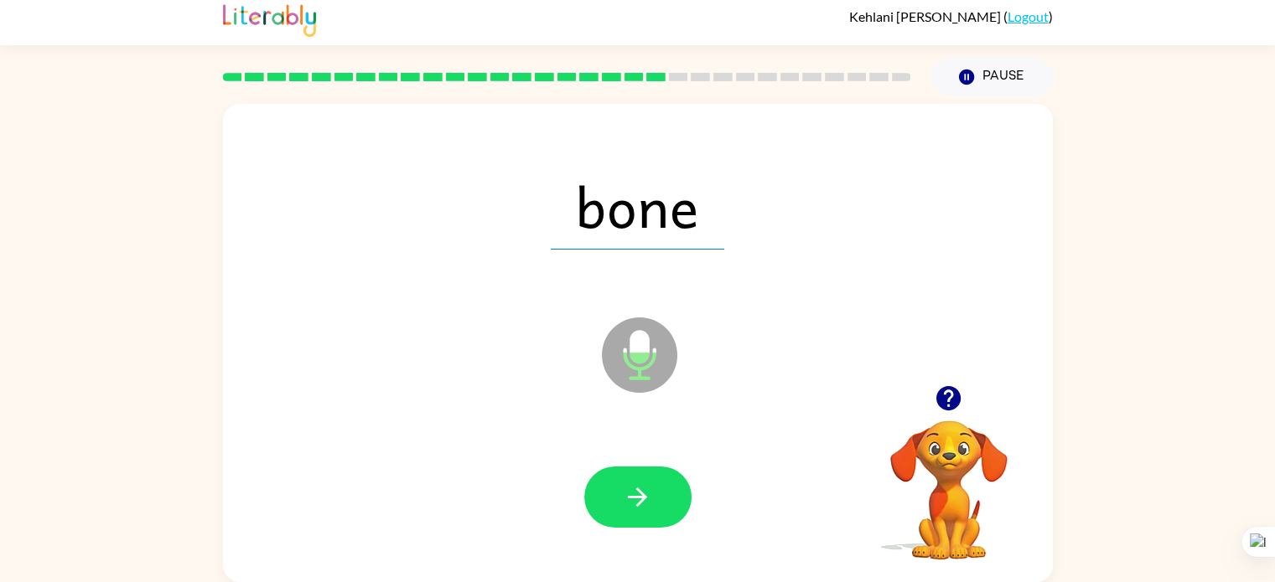
click at [613, 468] on button "button" at bounding box center [637, 497] width 107 height 61
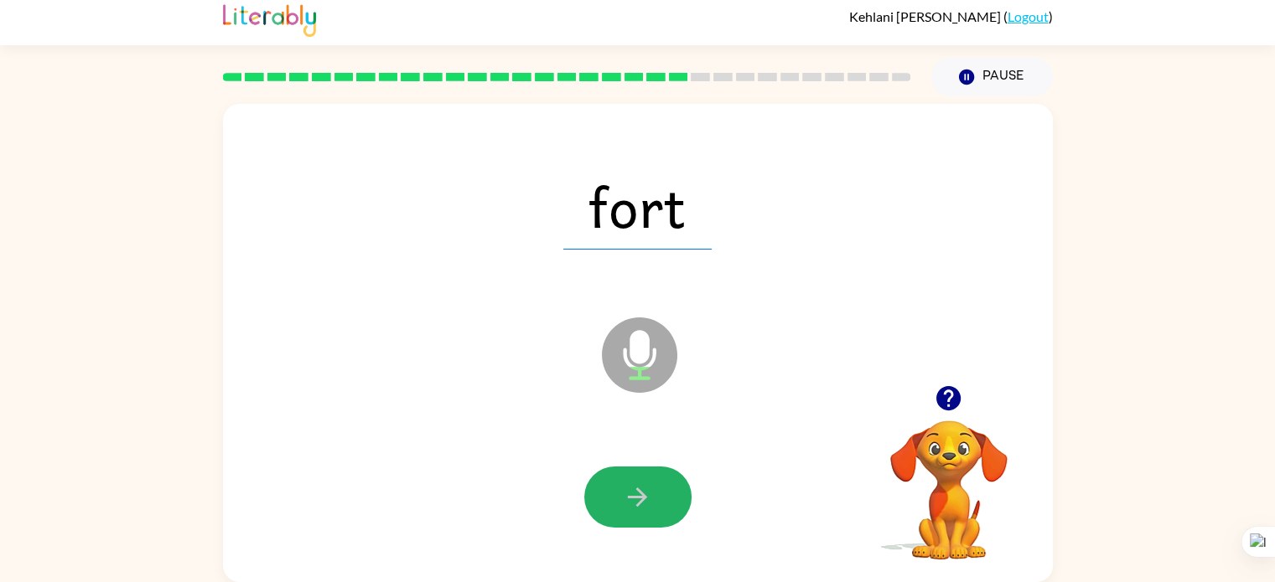
click at [613, 468] on button "button" at bounding box center [637, 497] width 107 height 61
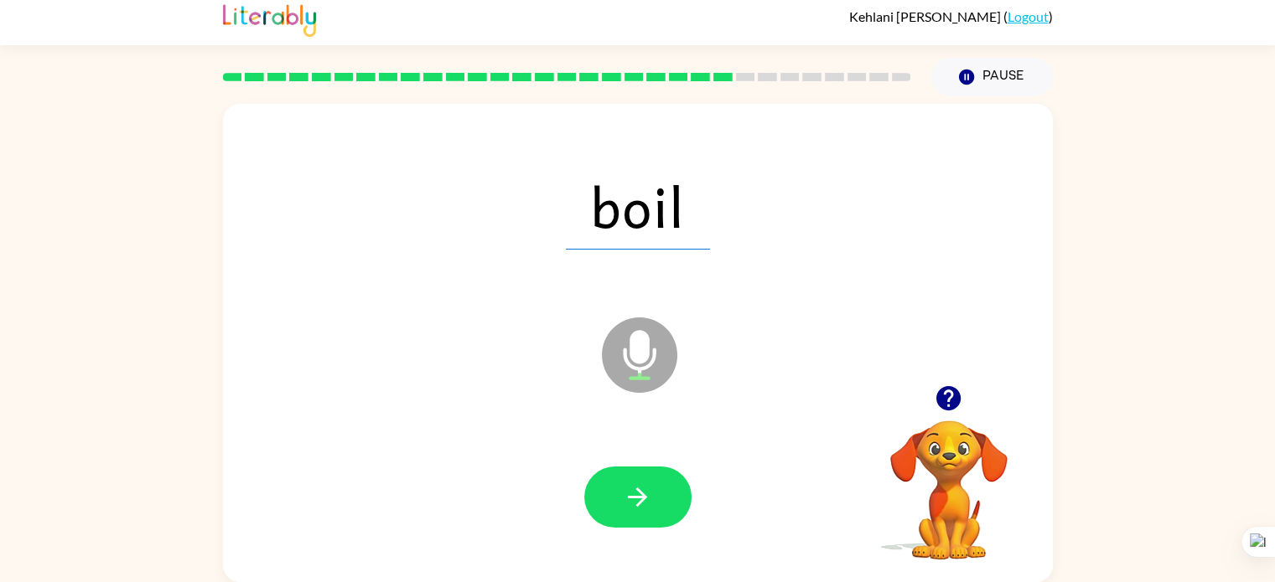
click at [613, 468] on button "button" at bounding box center [637, 497] width 107 height 61
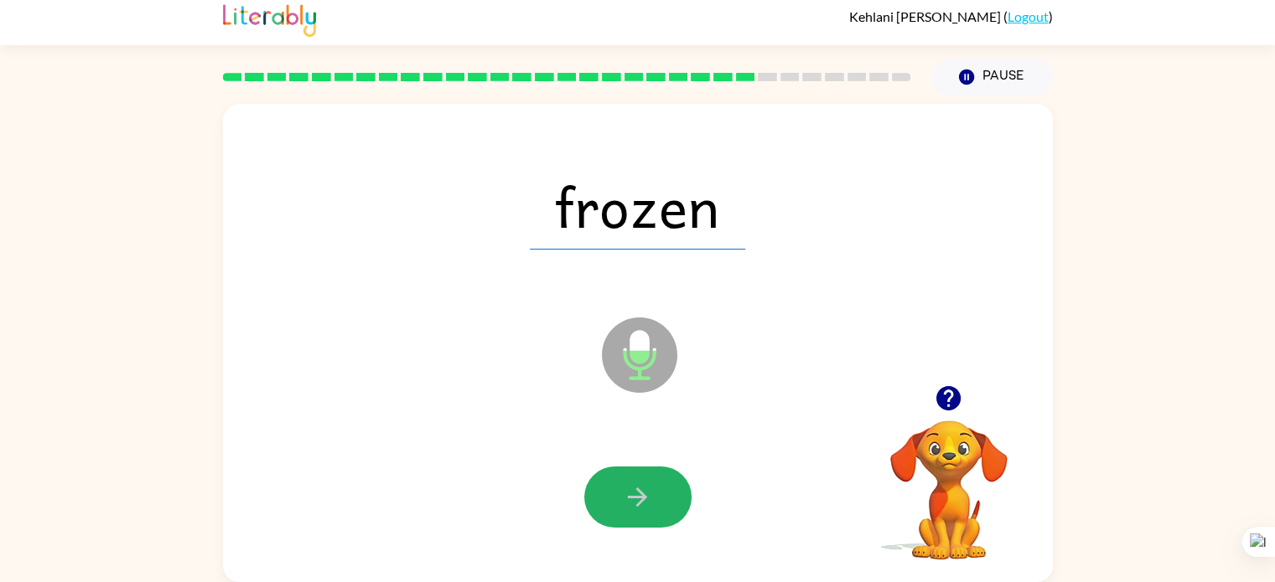
click at [612, 467] on button "button" at bounding box center [637, 497] width 107 height 61
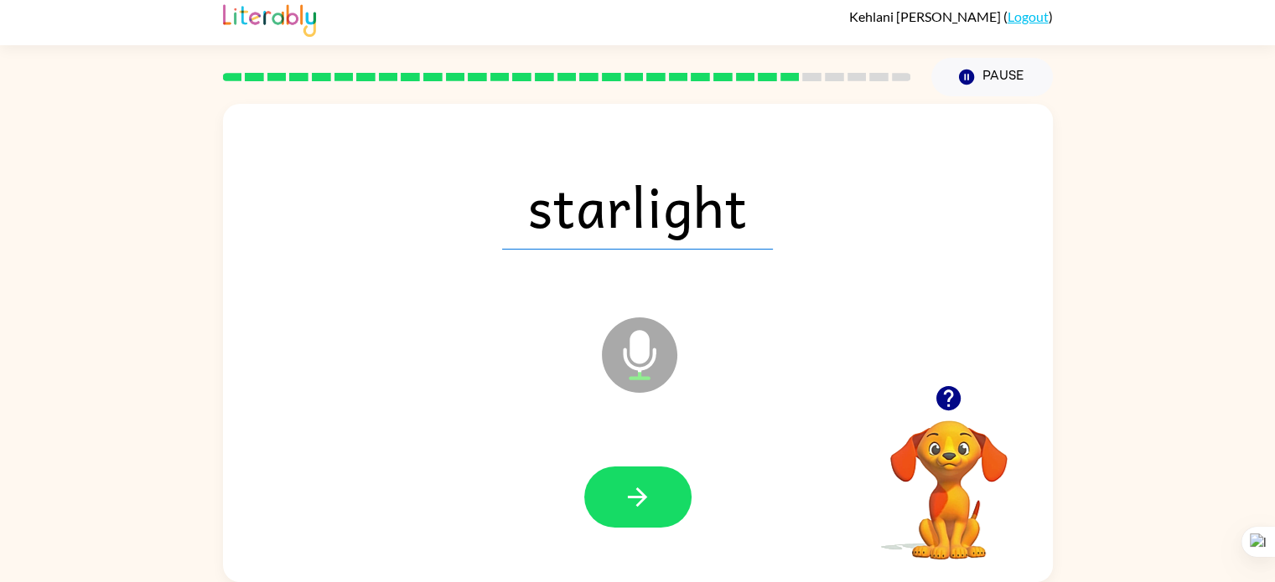
click at [610, 467] on div at bounding box center [637, 497] width 107 height 61
drag, startPoint x: 610, startPoint y: 465, endPoint x: 484, endPoint y: 341, distance: 177.2
click at [484, 341] on div "starlight Microphone The Microphone is here when it is your turn to talk" at bounding box center [638, 343] width 830 height 479
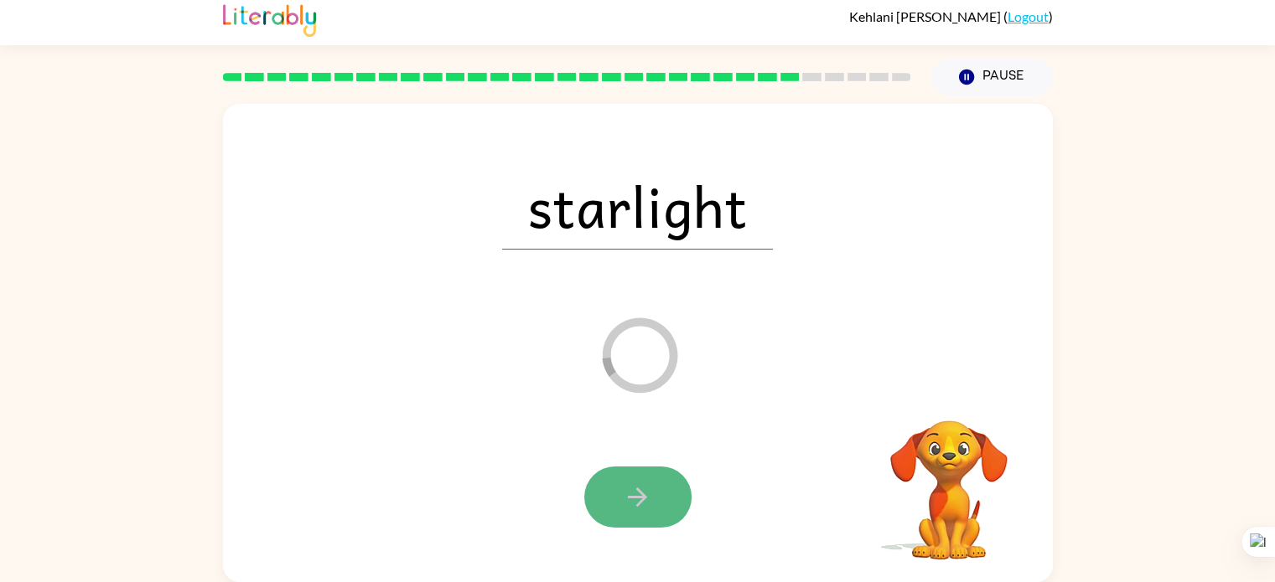
click at [627, 501] on icon "button" at bounding box center [637, 497] width 29 height 29
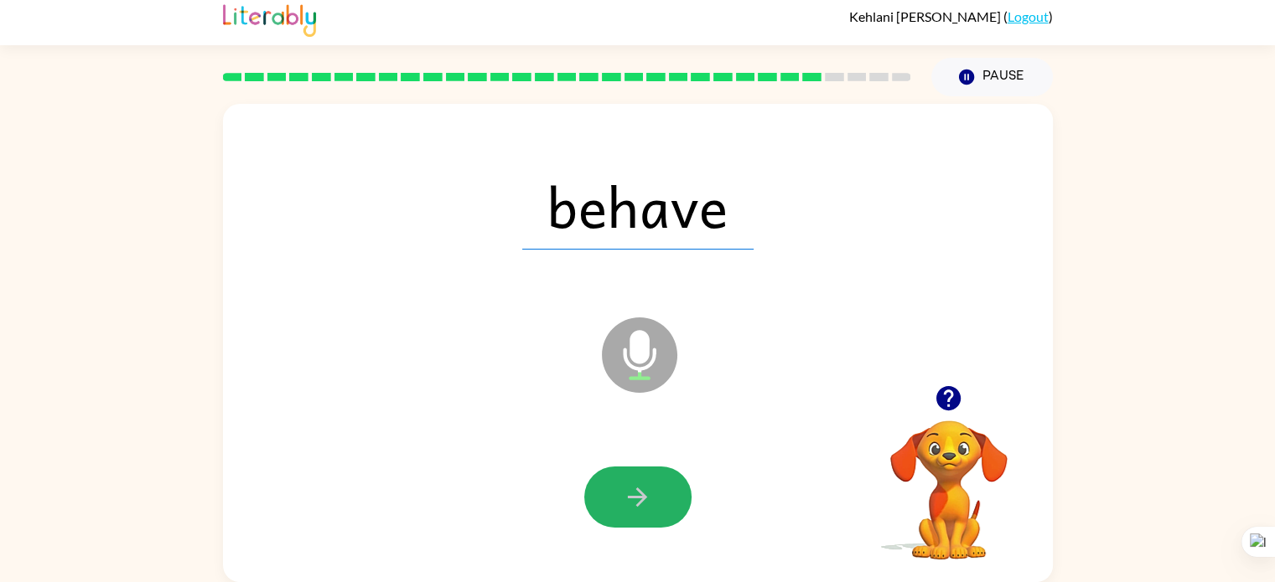
click at [627, 501] on icon "button" at bounding box center [637, 497] width 29 height 29
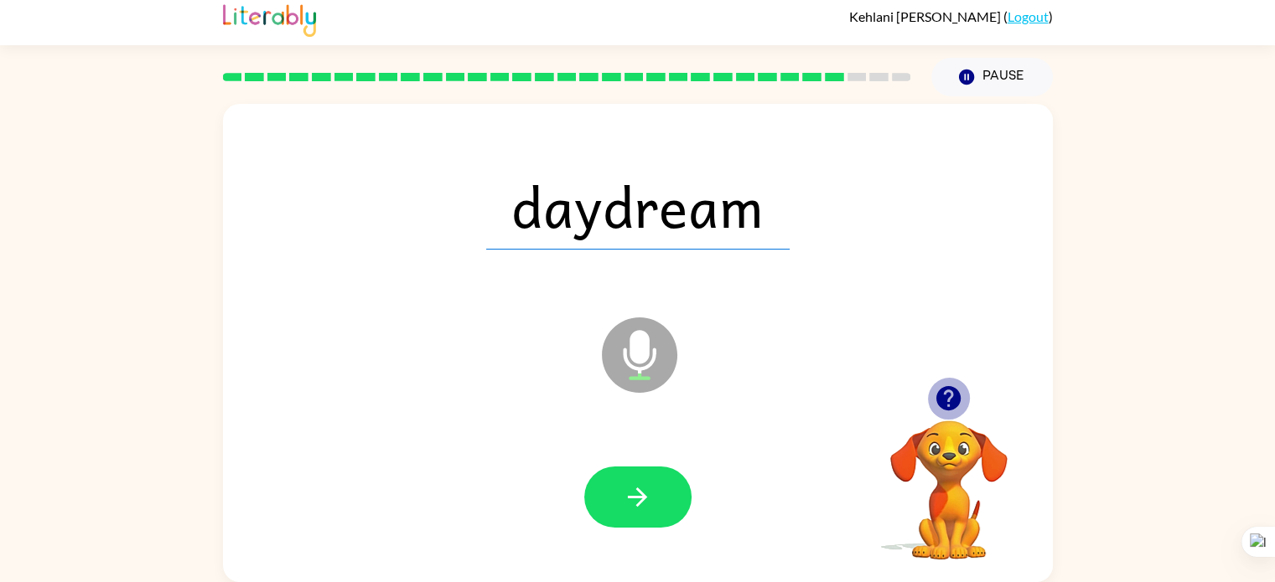
click at [952, 398] on icon "button" at bounding box center [948, 398] width 24 height 24
click at [637, 529] on div at bounding box center [638, 497] width 796 height 137
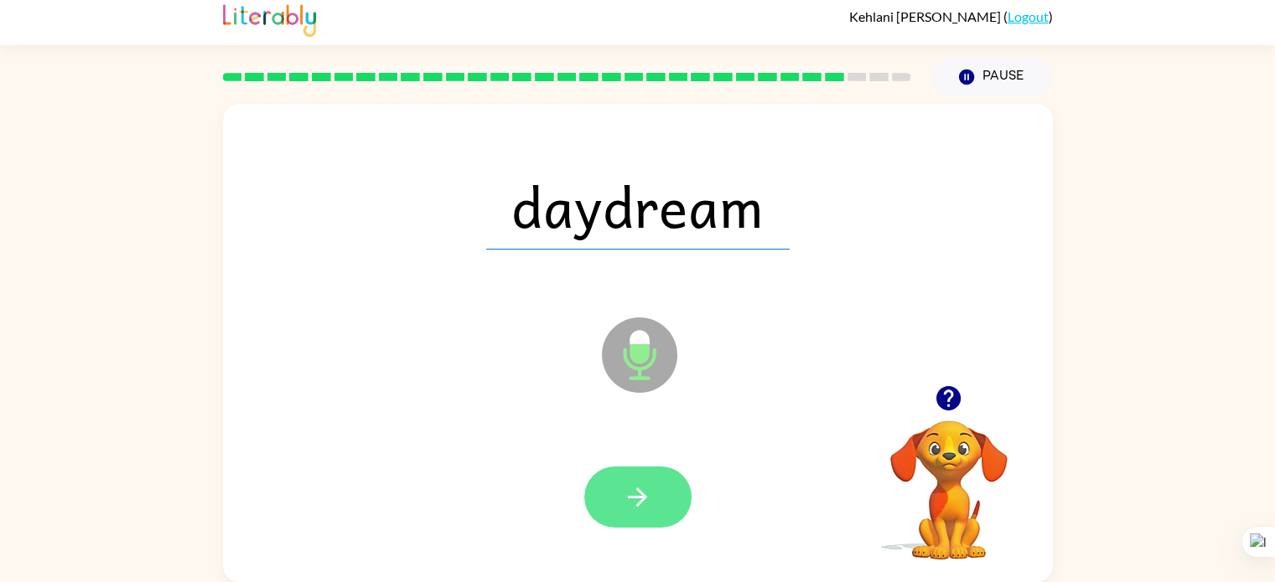
drag, startPoint x: 641, startPoint y: 527, endPoint x: 620, endPoint y: 489, distance: 43.9
click at [620, 489] on div at bounding box center [638, 497] width 796 height 137
drag, startPoint x: 620, startPoint y: 489, endPoint x: 610, endPoint y: 475, distance: 16.8
click at [610, 475] on button "button" at bounding box center [637, 497] width 107 height 61
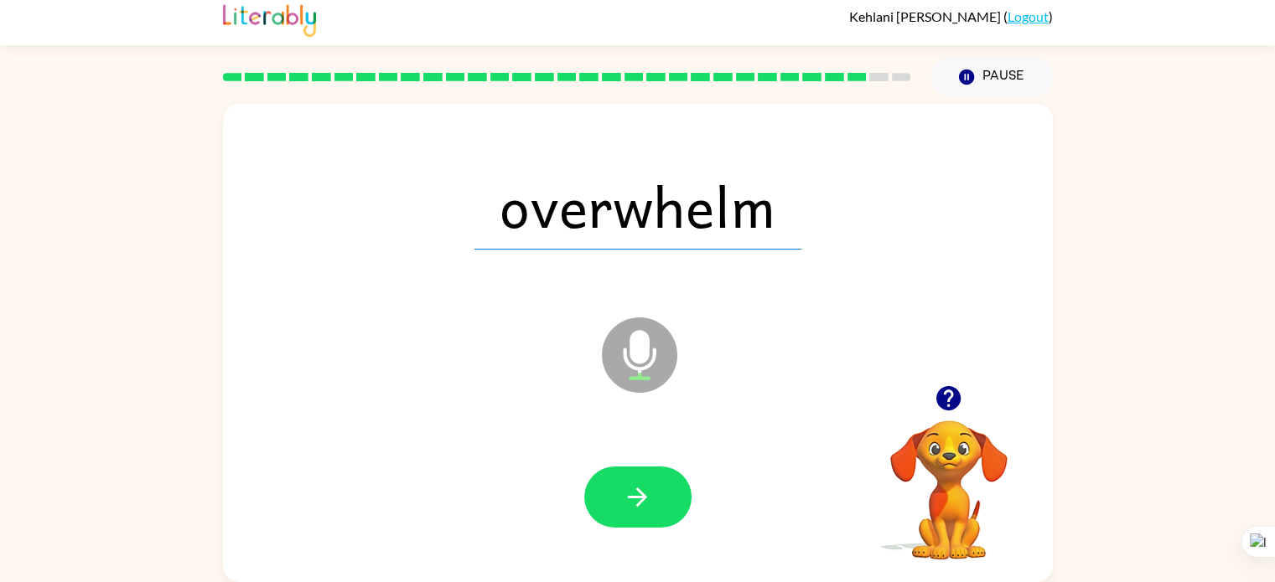
click at [614, 497] on button "button" at bounding box center [637, 497] width 107 height 61
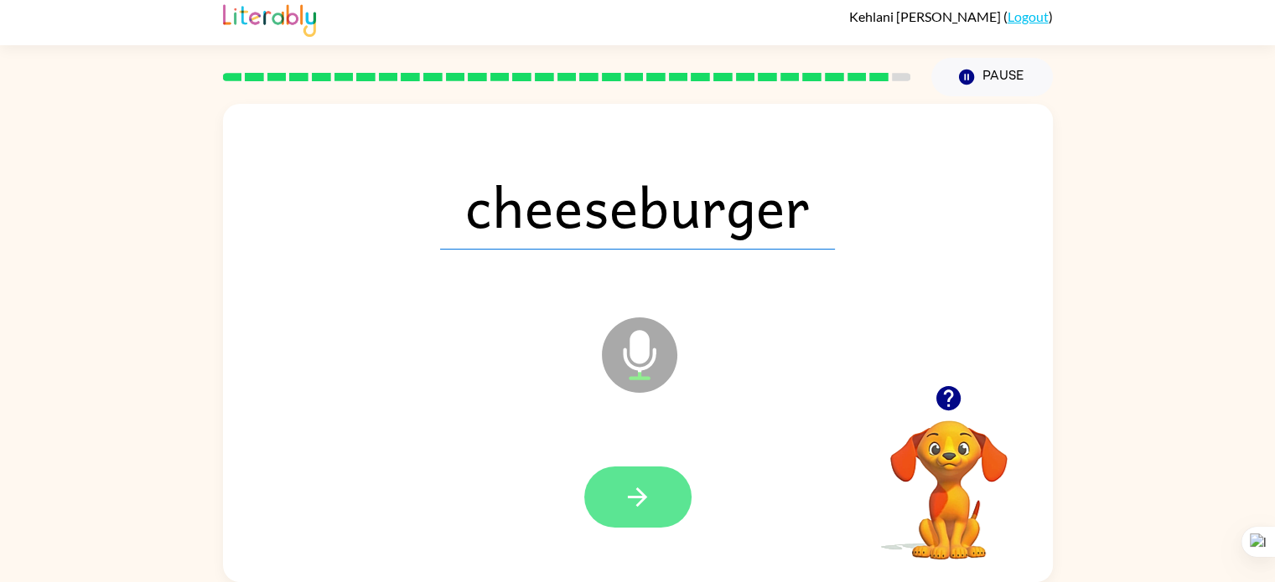
click at [617, 499] on button "button" at bounding box center [637, 497] width 107 height 61
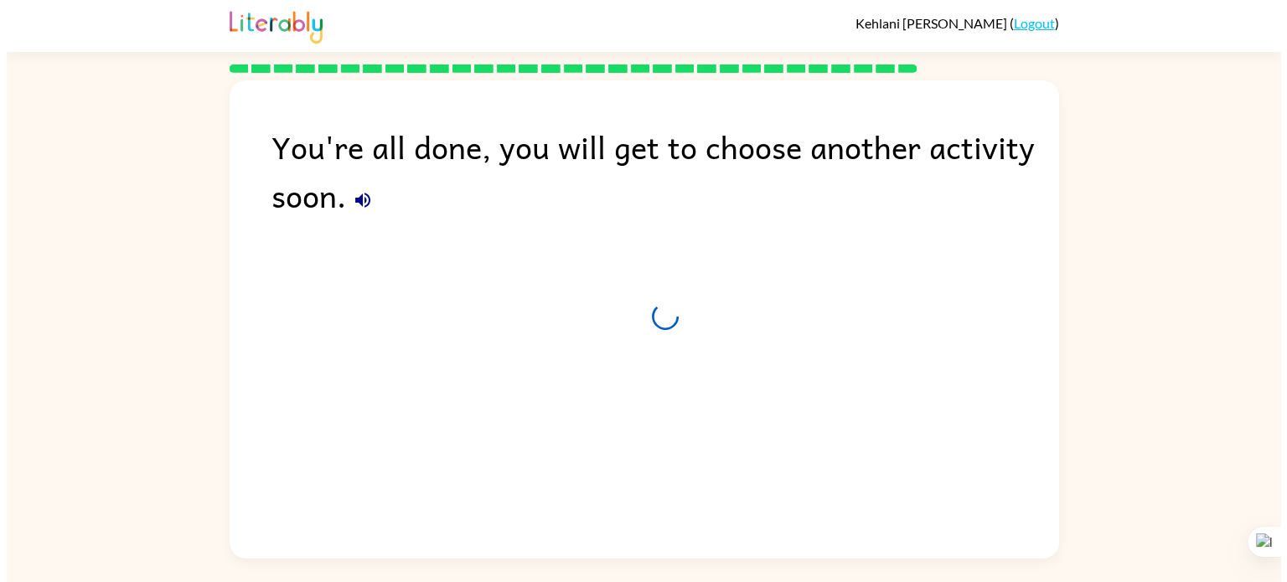
scroll to position [0, 0]
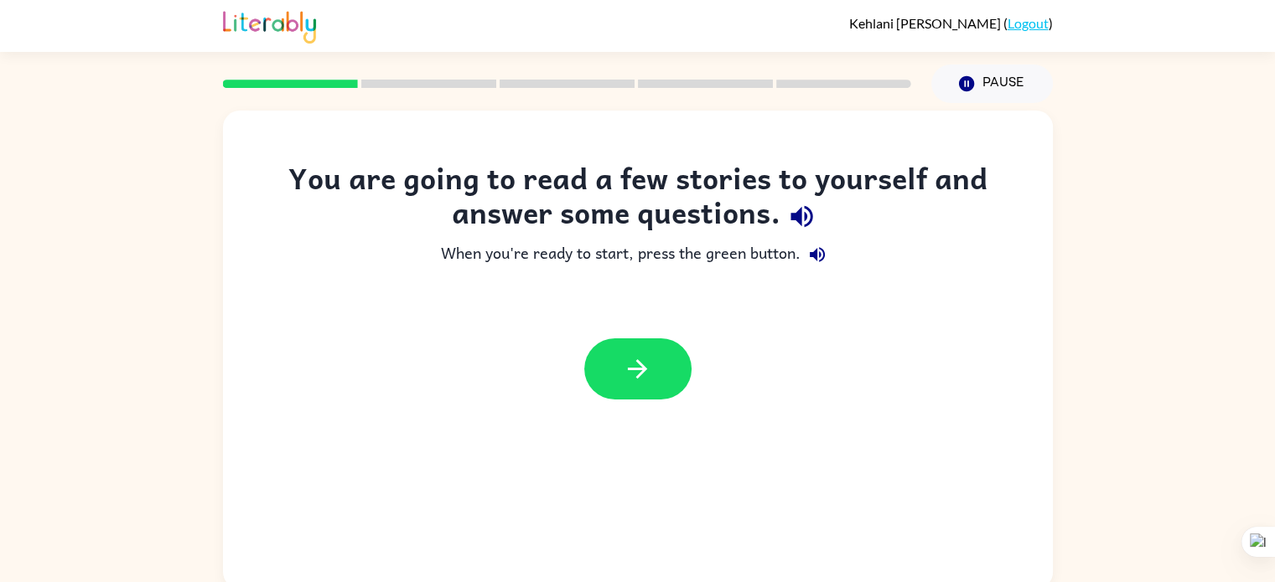
click at [1016, 29] on link "Logout" at bounding box center [1027, 23] width 41 height 16
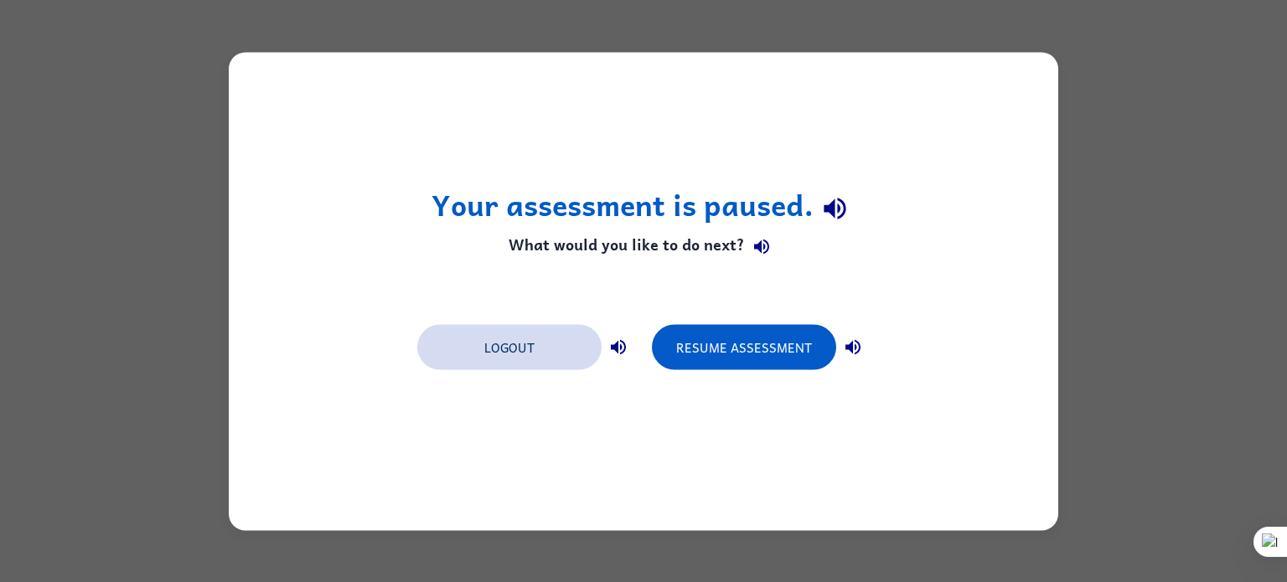
click at [501, 348] on button "Logout" at bounding box center [509, 346] width 184 height 45
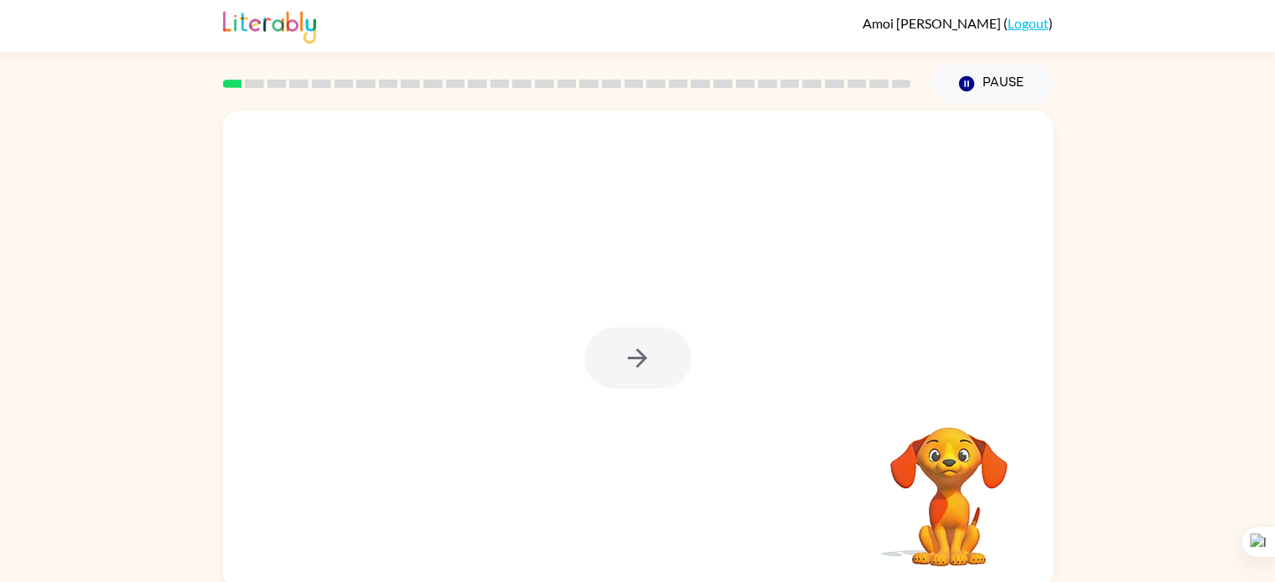
click at [647, 363] on div at bounding box center [637, 358] width 107 height 61
click at [647, 359] on div at bounding box center [637, 358] width 107 height 61
click at [665, 354] on div at bounding box center [637, 358] width 107 height 61
click at [665, 354] on button "button" at bounding box center [637, 358] width 107 height 61
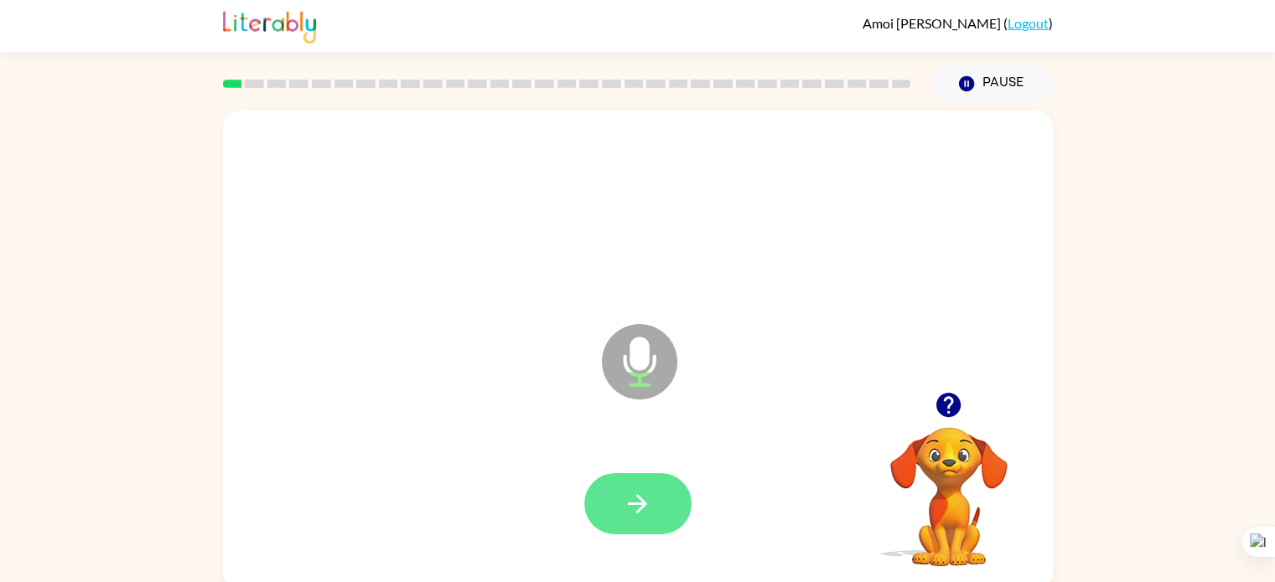
click at [636, 485] on button "button" at bounding box center [637, 504] width 107 height 61
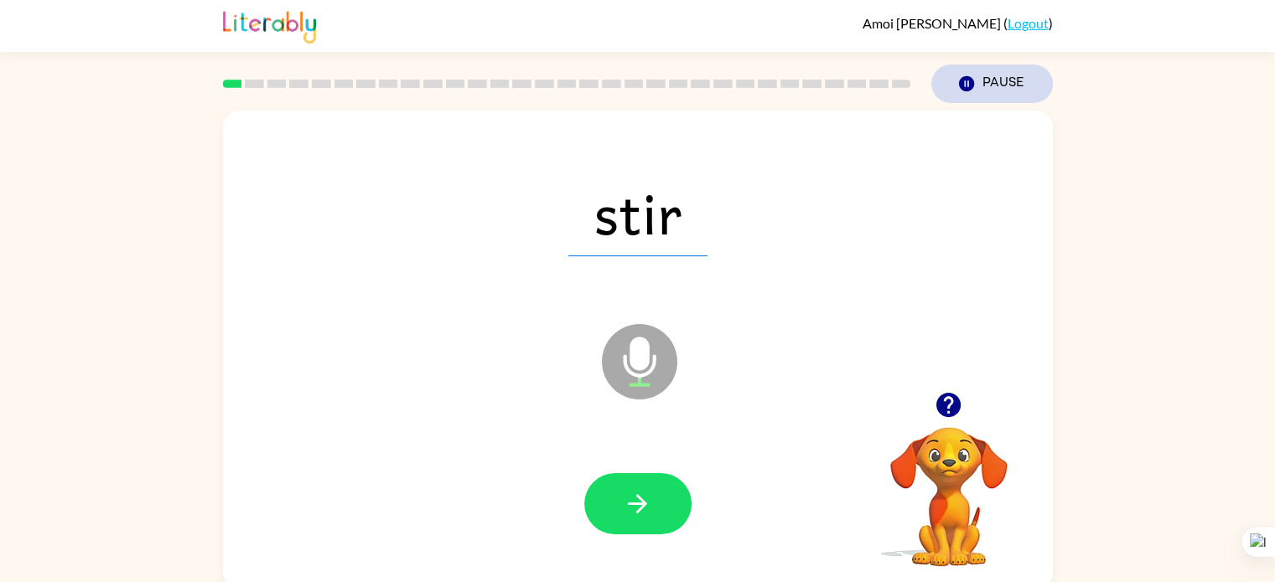
click at [988, 80] on button "Pause Pause" at bounding box center [992, 84] width 122 height 39
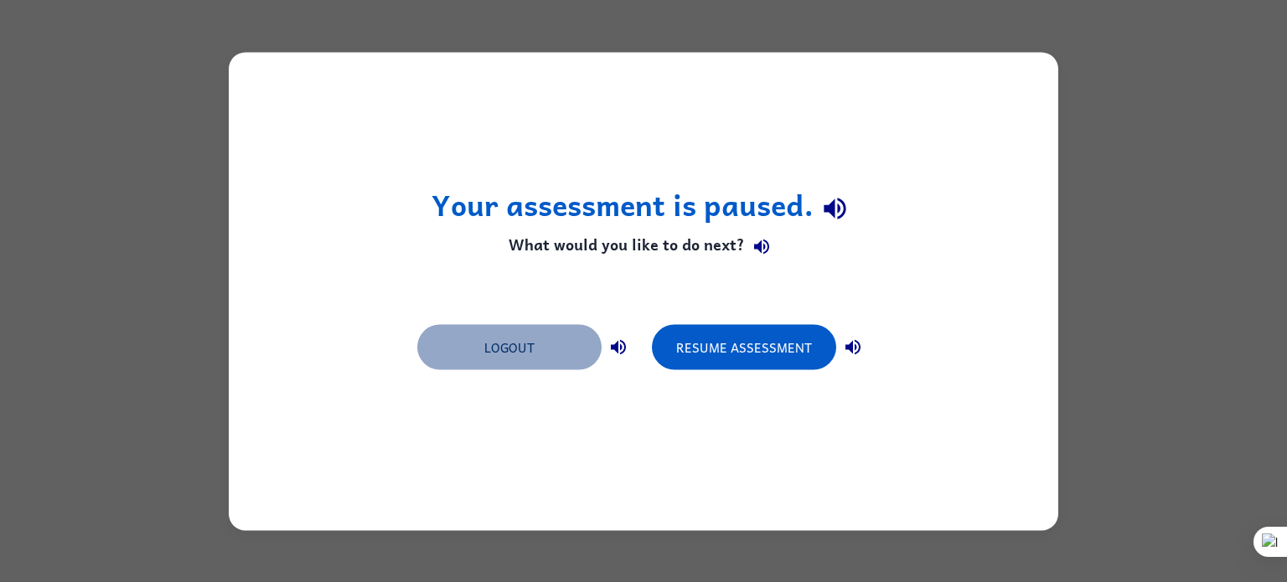
click at [545, 338] on button "Logout" at bounding box center [509, 346] width 184 height 45
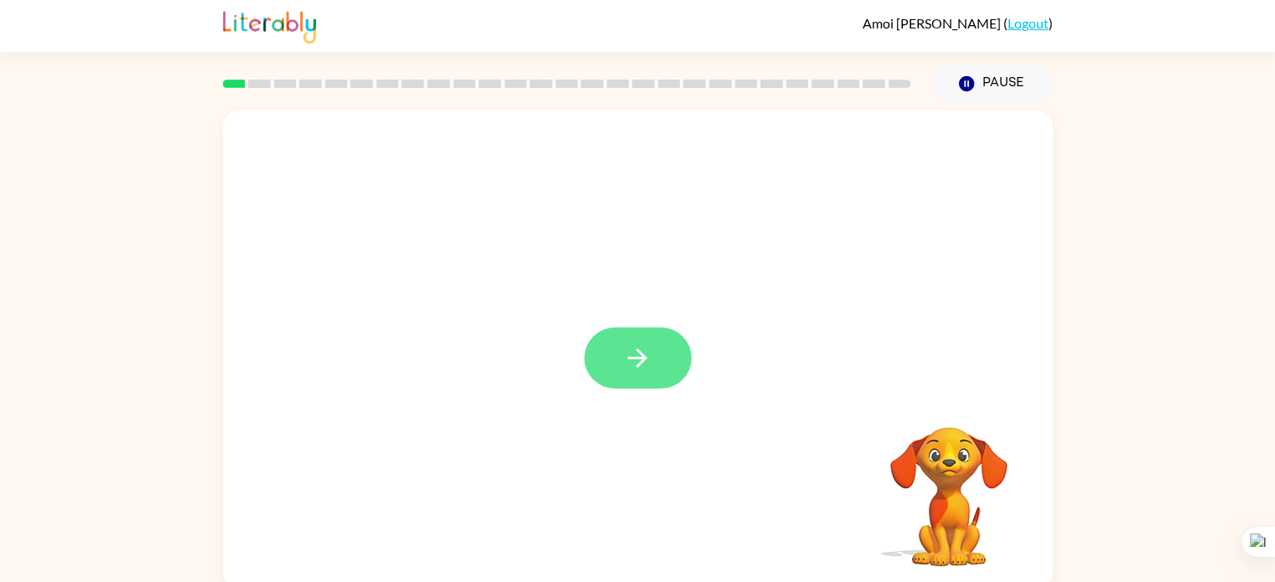
click at [649, 343] on button "button" at bounding box center [637, 358] width 107 height 61
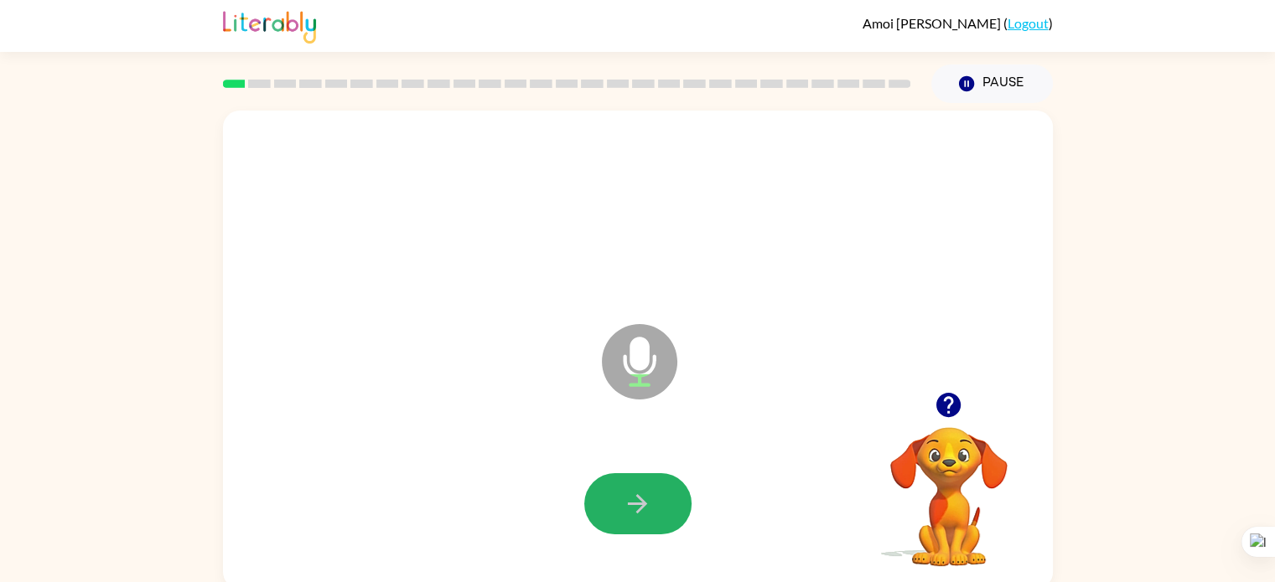
click at [649, 494] on icon "button" at bounding box center [637, 503] width 29 height 29
click at [658, 503] on button "button" at bounding box center [637, 504] width 107 height 61
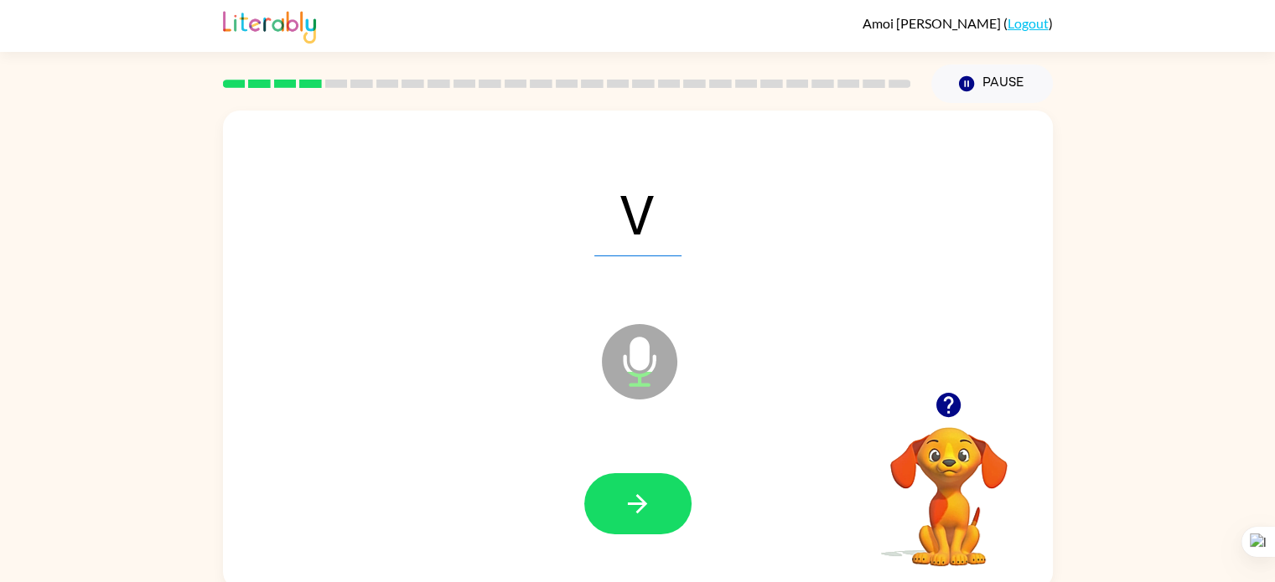
click at [658, 503] on button "button" at bounding box center [637, 504] width 107 height 61
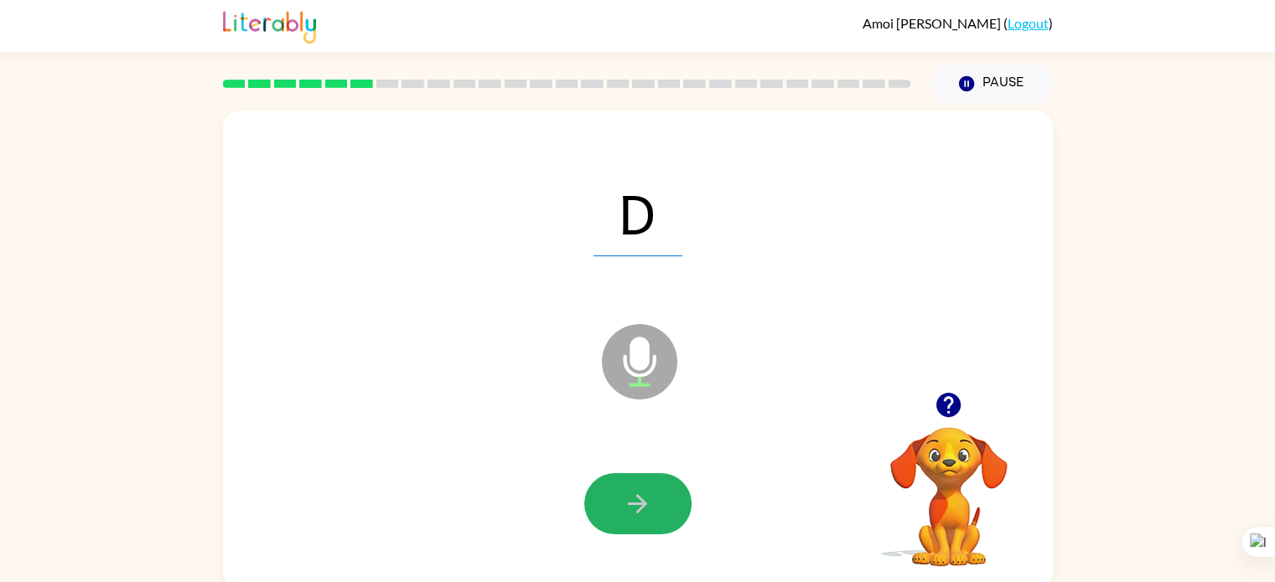
click at [658, 503] on button "button" at bounding box center [637, 504] width 107 height 61
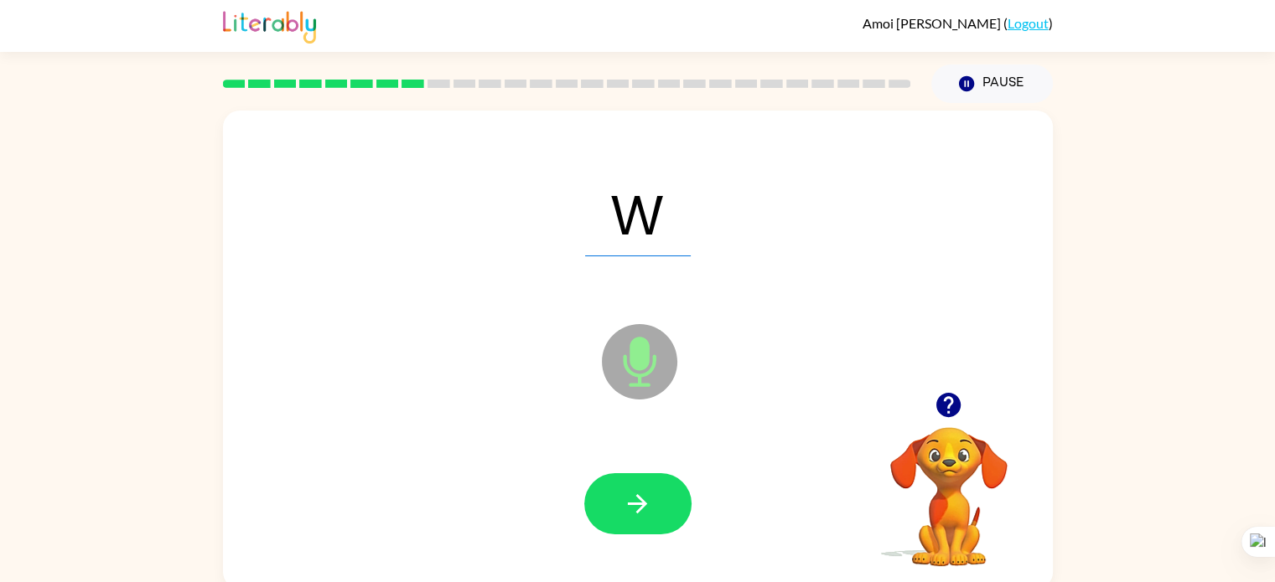
click at [658, 503] on button "button" at bounding box center [637, 504] width 107 height 61
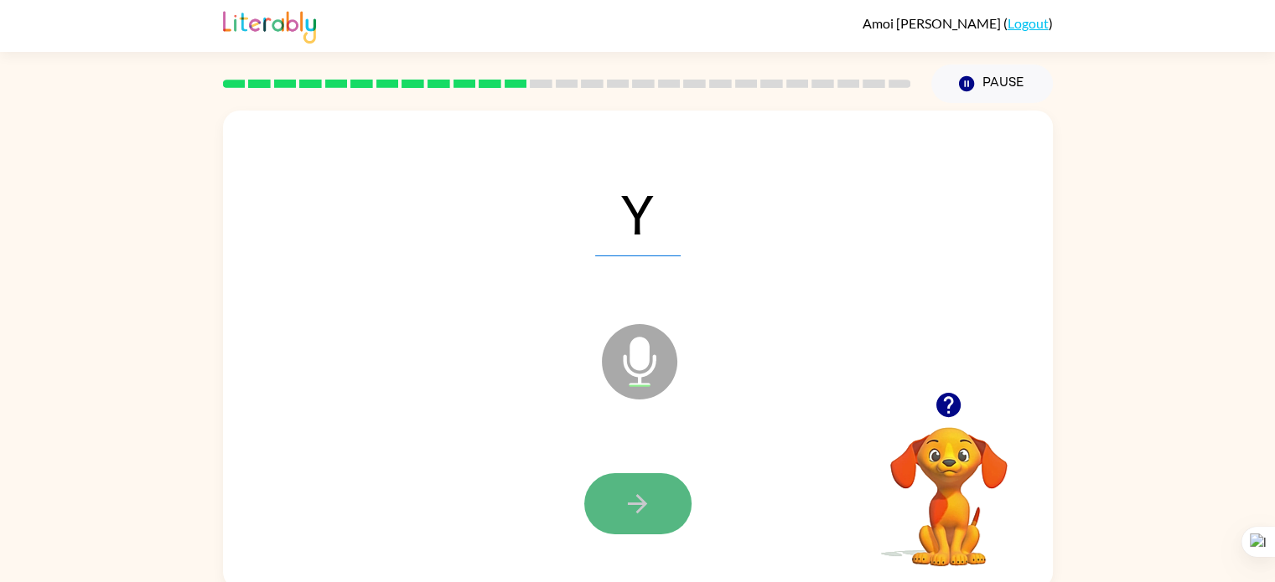
drag, startPoint x: 658, startPoint y: 503, endPoint x: 636, endPoint y: 492, distance: 24.4
click at [636, 492] on icon "button" at bounding box center [637, 503] width 29 height 29
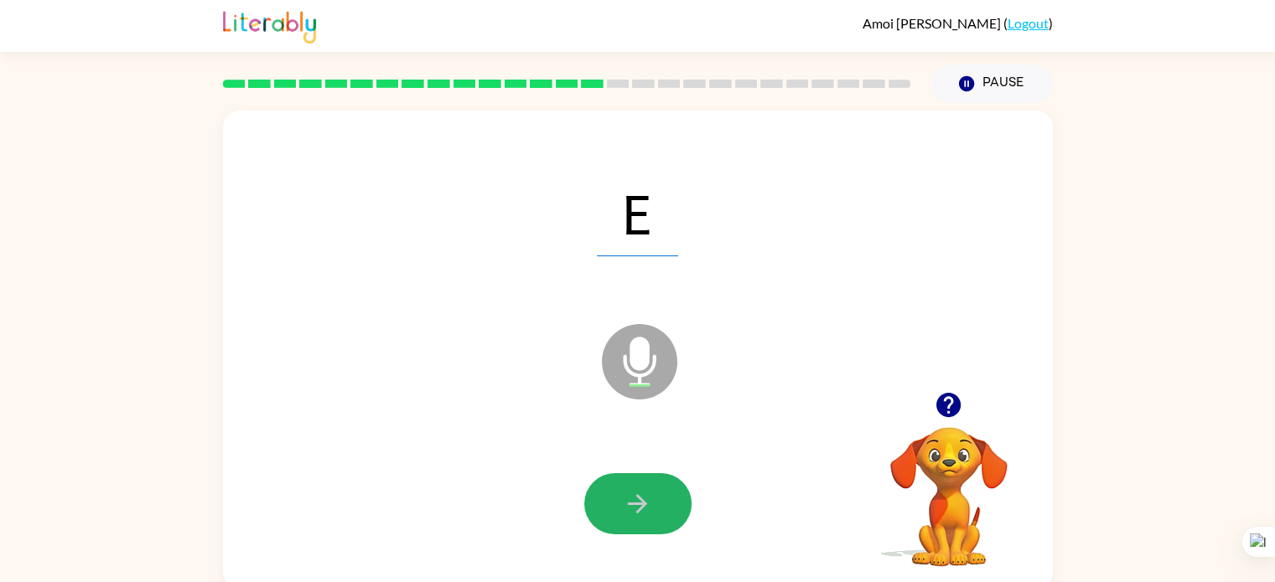
click at [636, 492] on icon "button" at bounding box center [637, 503] width 29 height 29
click at [636, 496] on icon "button" at bounding box center [637, 503] width 19 height 19
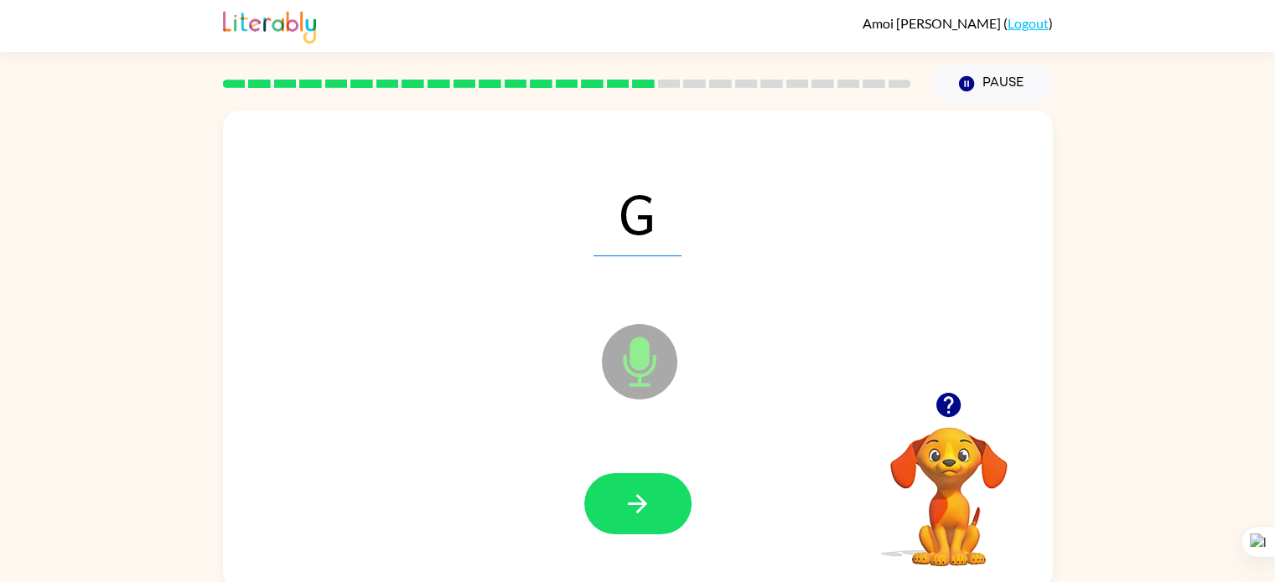
click at [882, 558] on video "Your browser must support playing .mp4 files to use Literably. Please try using…" at bounding box center [949, 485] width 168 height 168
click at [637, 495] on icon "button" at bounding box center [637, 503] width 19 height 19
click at [625, 559] on div at bounding box center [638, 504] width 796 height 137
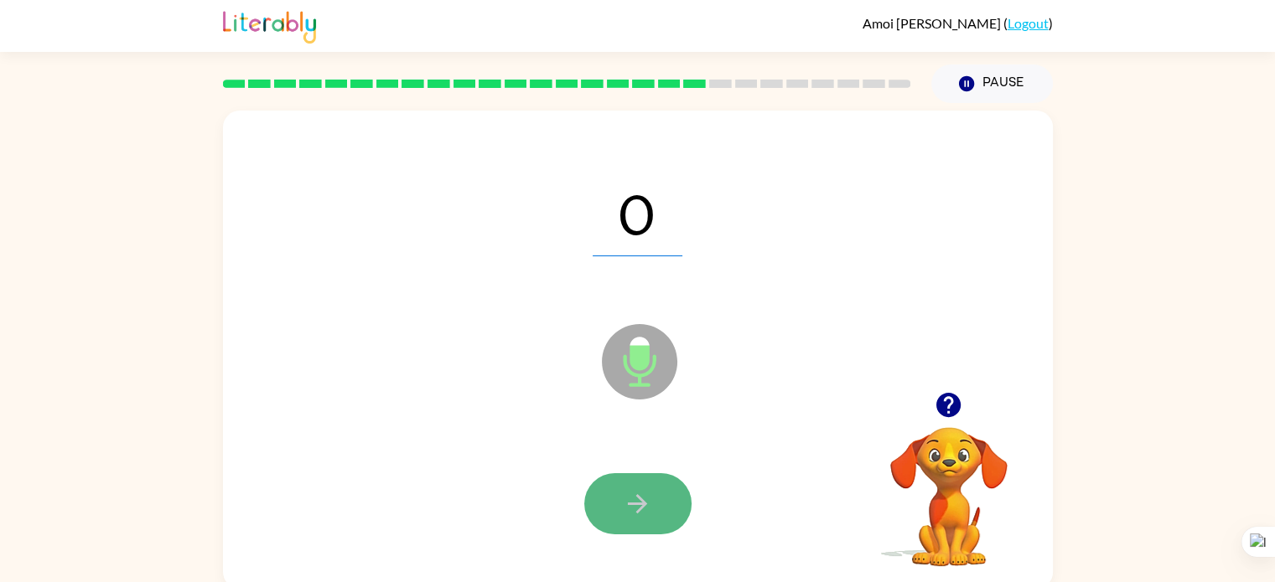
click at [636, 479] on button "button" at bounding box center [637, 504] width 107 height 61
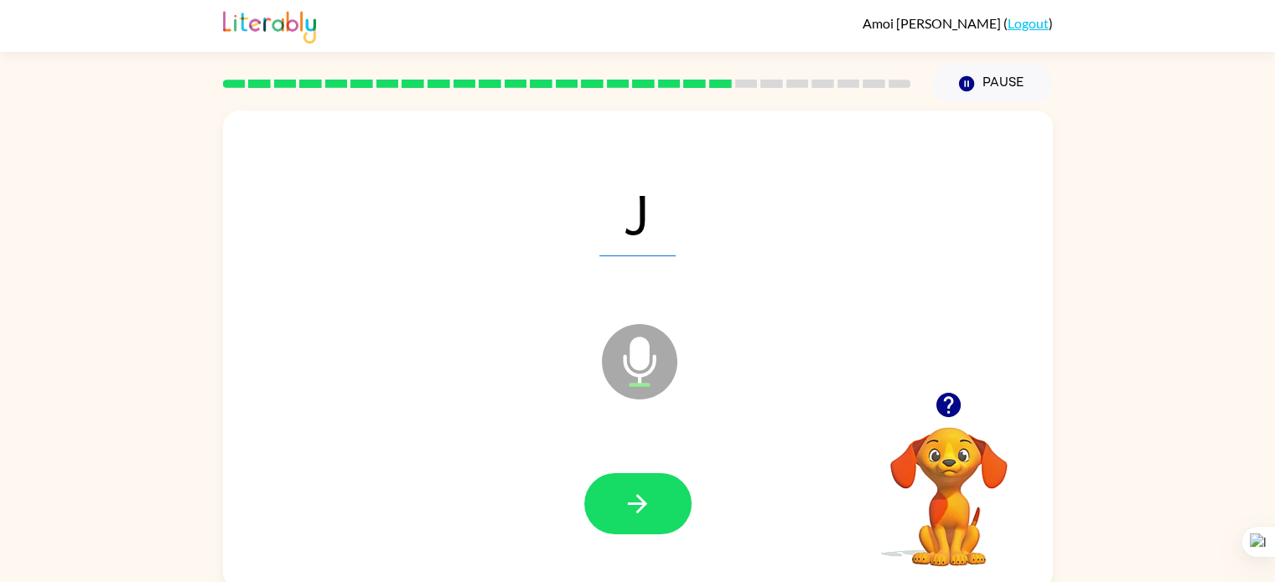
click at [658, 476] on button "button" at bounding box center [637, 504] width 107 height 61
click at [655, 484] on button "button" at bounding box center [637, 504] width 107 height 61
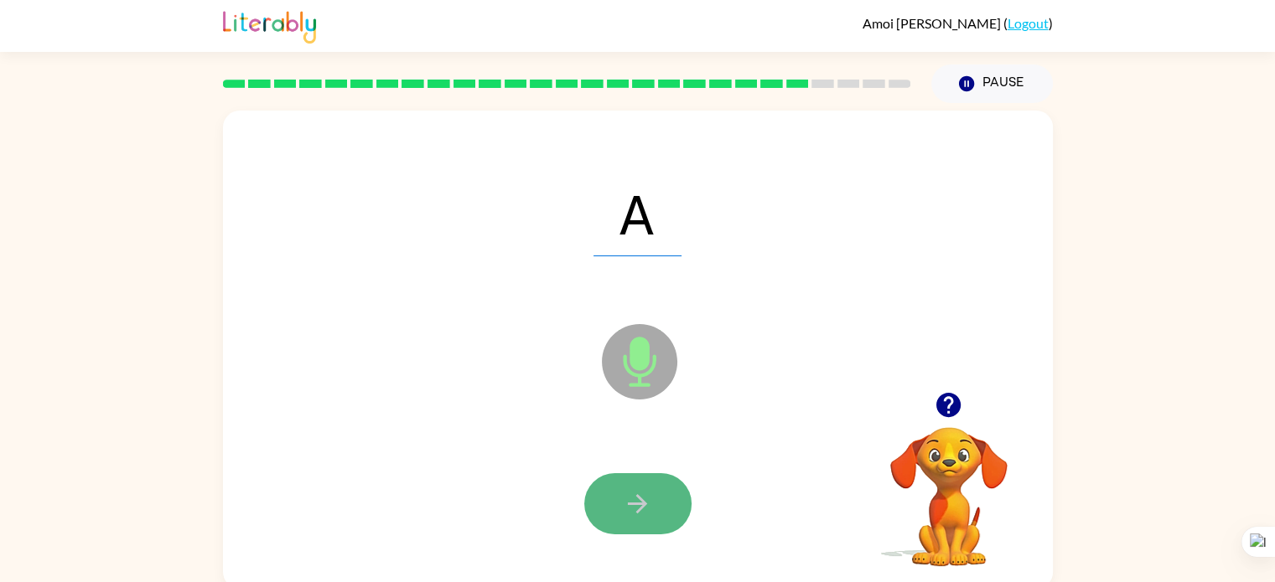
click at [644, 505] on icon "button" at bounding box center [637, 503] width 19 height 19
click at [644, 505] on div at bounding box center [637, 504] width 107 height 61
click at [644, 505] on icon "button" at bounding box center [637, 503] width 19 height 19
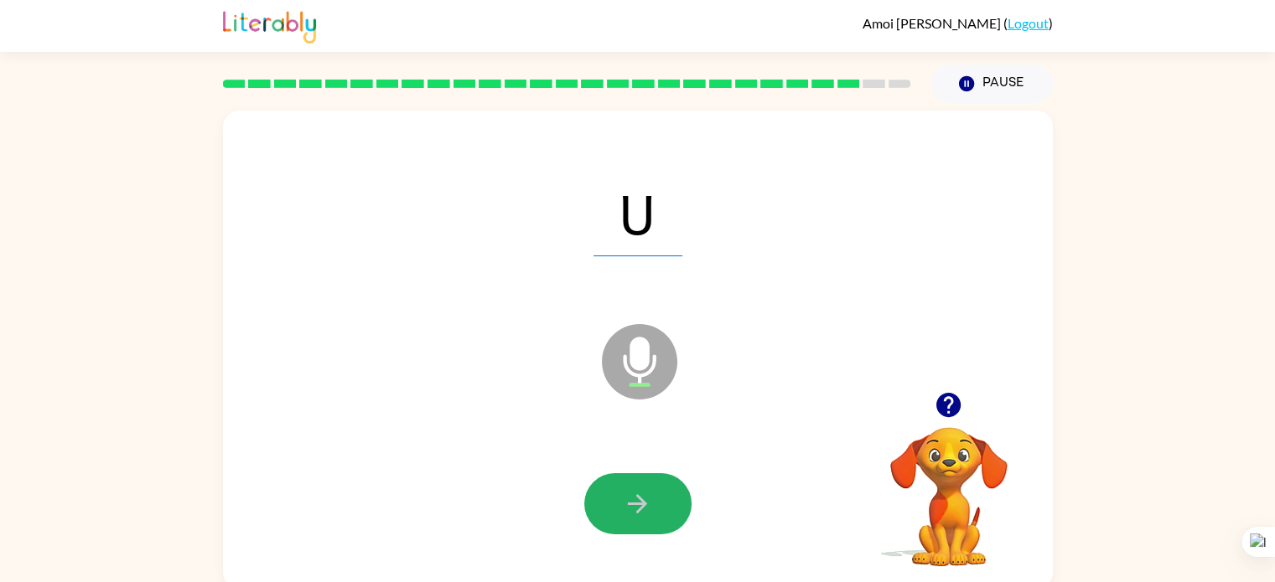
click at [644, 505] on icon "button" at bounding box center [637, 503] width 19 height 19
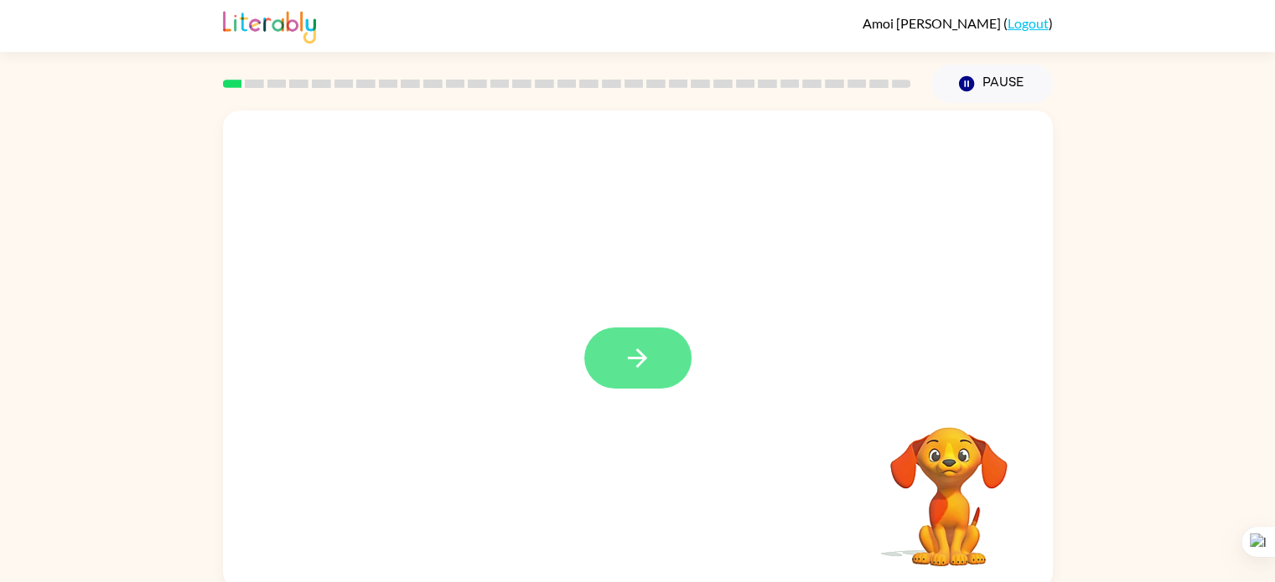
click at [629, 368] on icon "button" at bounding box center [637, 358] width 29 height 29
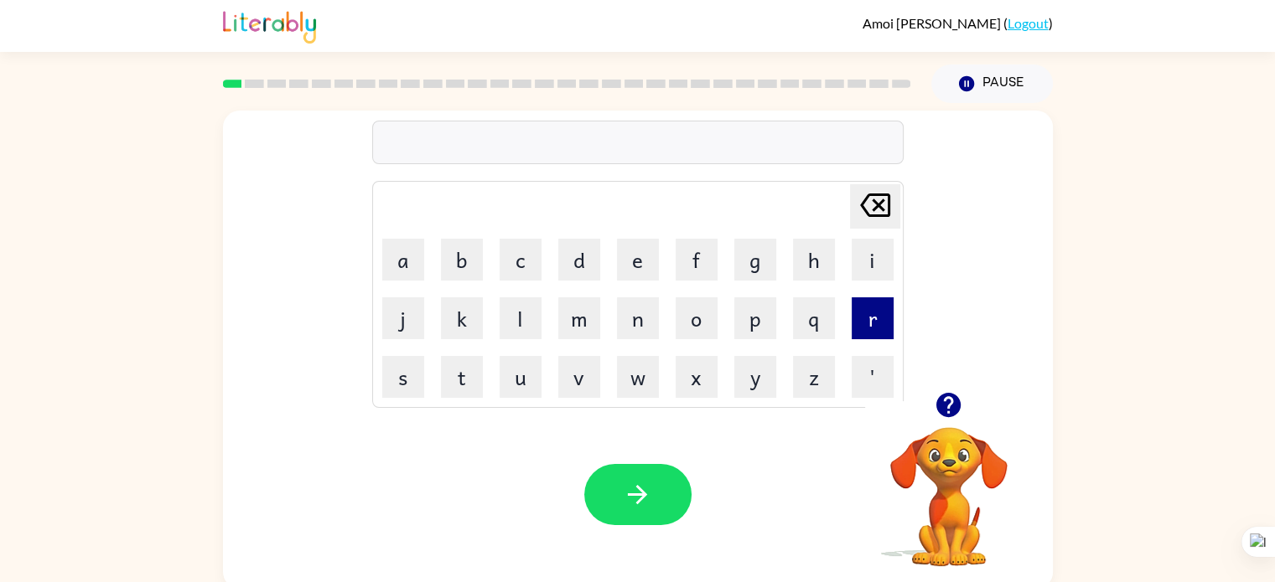
click at [870, 313] on button "r" at bounding box center [872, 319] width 42 height 42
click at [624, 482] on icon "button" at bounding box center [637, 494] width 29 height 29
click at [564, 331] on button "m" at bounding box center [579, 319] width 42 height 42
click at [688, 274] on button "f" at bounding box center [696, 260] width 42 height 42
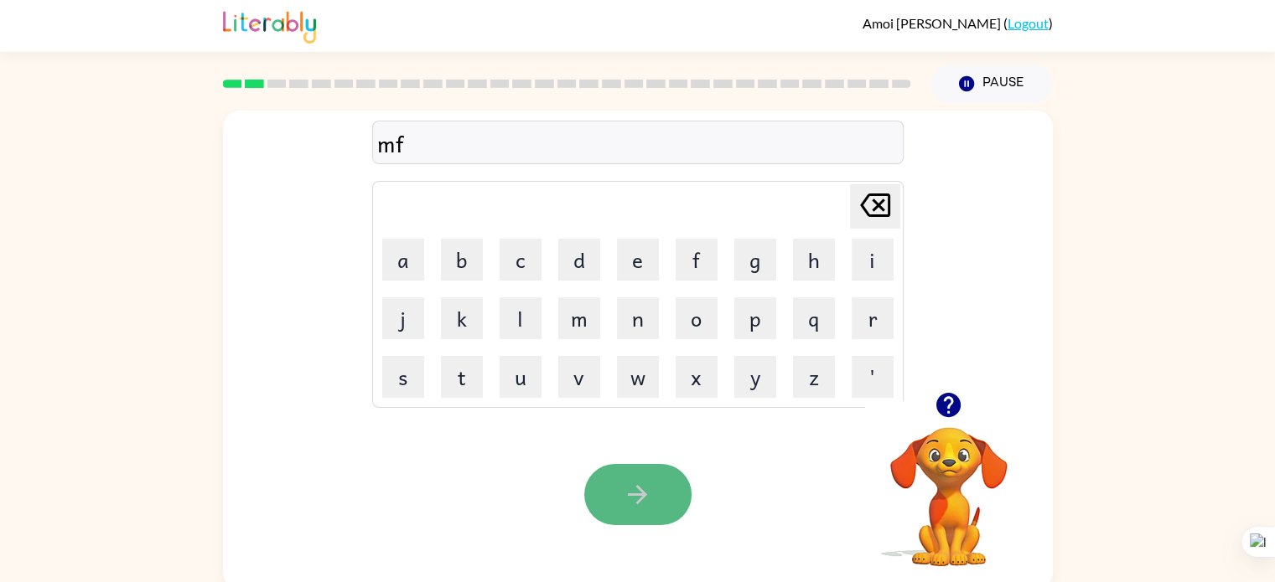
click at [653, 489] on button "button" at bounding box center [637, 494] width 107 height 61
click at [1146, 292] on div "[PERSON_NAME] last character input a b c d e f g h i j k l m n o p q r s t u v …" at bounding box center [637, 346] width 1275 height 486
click at [607, 490] on button "button" at bounding box center [637, 494] width 107 height 61
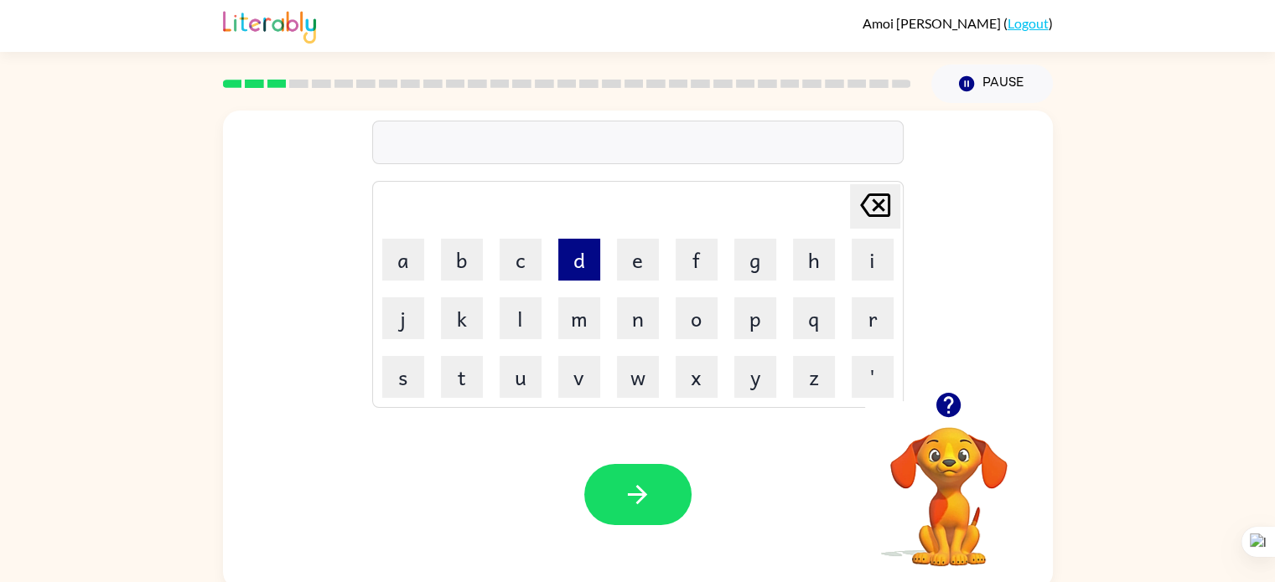
click at [593, 254] on button "d" at bounding box center [579, 260] width 42 height 42
click at [858, 194] on icon "[PERSON_NAME] last character input" at bounding box center [875, 205] width 40 height 40
click at [690, 268] on button "f" at bounding box center [696, 260] width 42 height 42
click at [637, 269] on button "e" at bounding box center [638, 260] width 42 height 42
click at [747, 241] on button "g" at bounding box center [755, 260] width 42 height 42
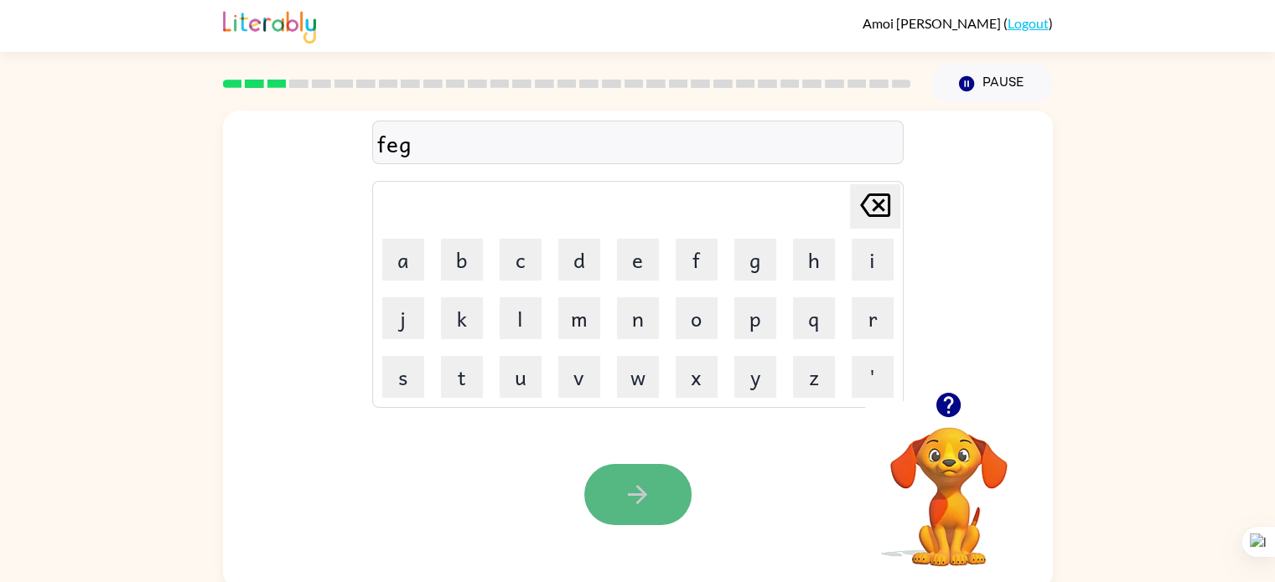
click at [650, 478] on button "button" at bounding box center [637, 494] width 107 height 61
click at [402, 412] on div "Your browser must support playing .mp4 files to use Literably. Please try using…" at bounding box center [638, 495] width 830 height 189
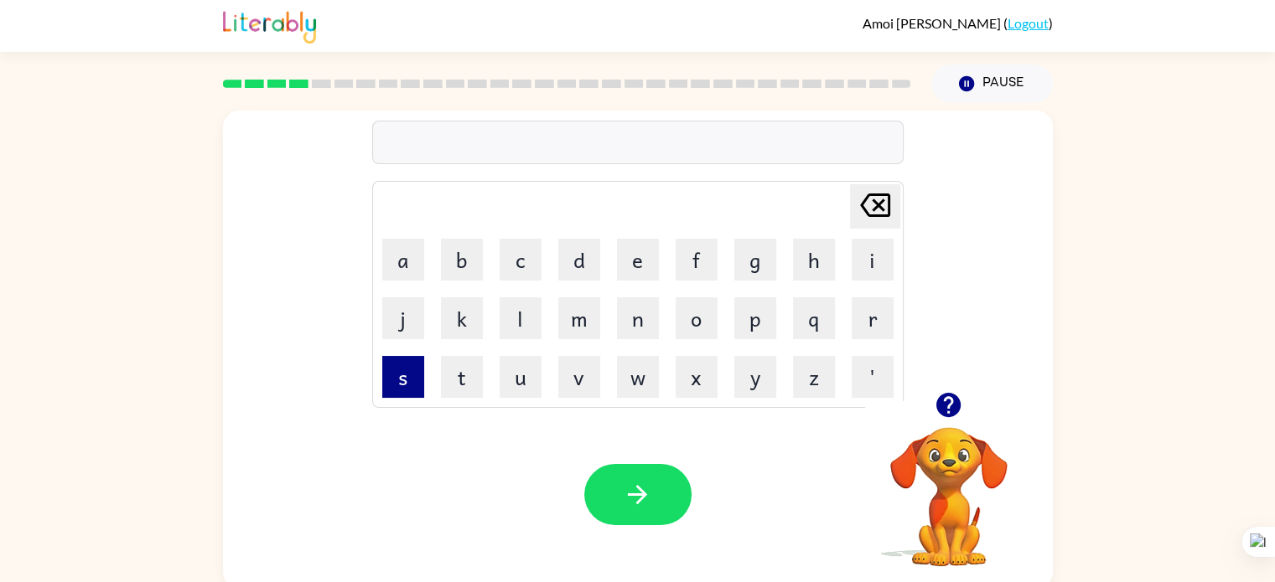
click at [399, 377] on button "s" at bounding box center [403, 377] width 42 height 42
click at [748, 308] on button "p" at bounding box center [755, 319] width 42 height 42
click at [570, 334] on button "m" at bounding box center [579, 319] width 42 height 42
click at [868, 196] on icon "[PERSON_NAME] last character input" at bounding box center [875, 205] width 40 height 40
drag, startPoint x: 469, startPoint y: 277, endPoint x: 153, endPoint y: 7, distance: 415.5
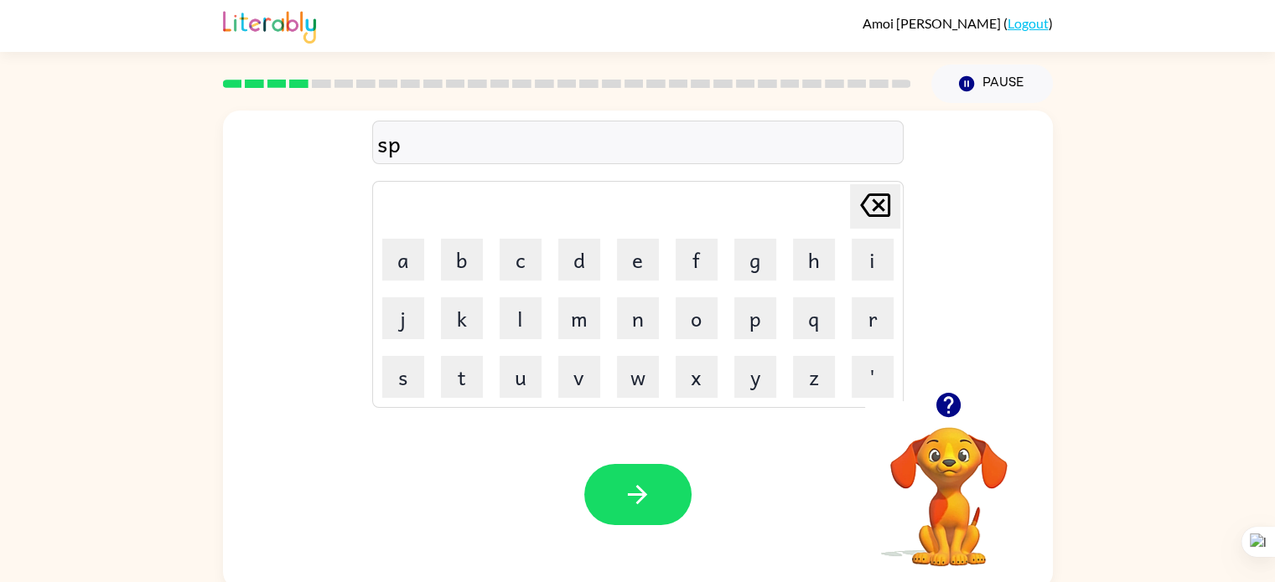
click at [153, 7] on div "[PERSON_NAME] ( Logout ) Pause Pause sp Delete Delete last character input a b …" at bounding box center [637, 294] width 1275 height 589
click at [619, 506] on button "button" at bounding box center [637, 494] width 107 height 61
click at [644, 496] on icon "button" at bounding box center [637, 494] width 19 height 19
click at [591, 469] on div at bounding box center [637, 494] width 107 height 61
click at [629, 487] on icon "button" at bounding box center [637, 494] width 29 height 29
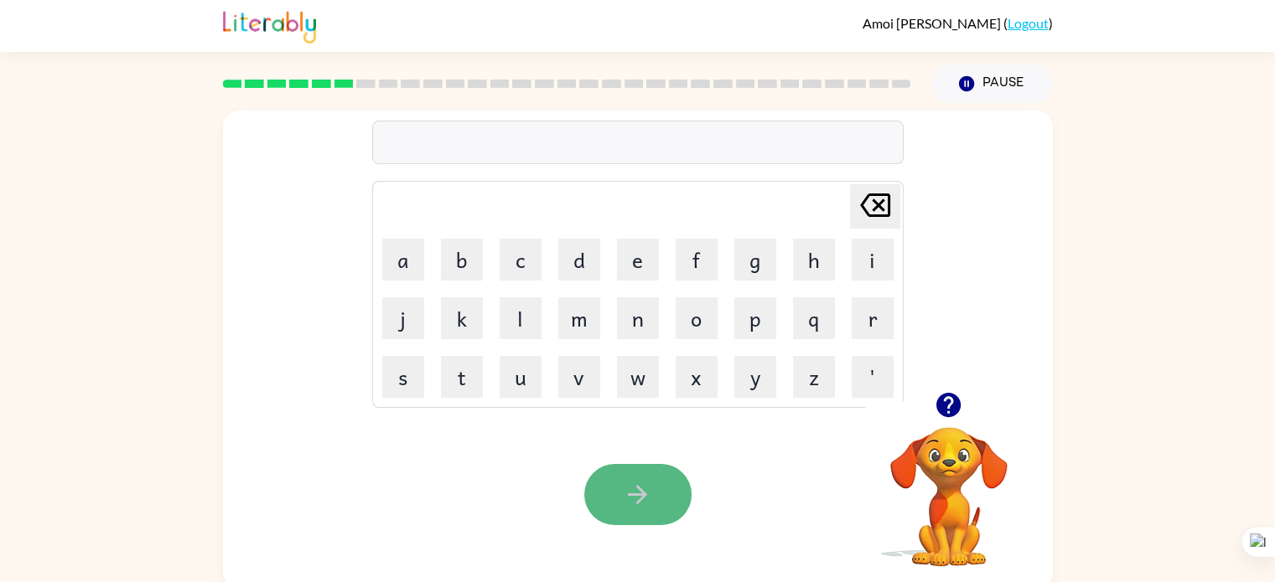
click at [628, 496] on icon "button" at bounding box center [637, 494] width 19 height 19
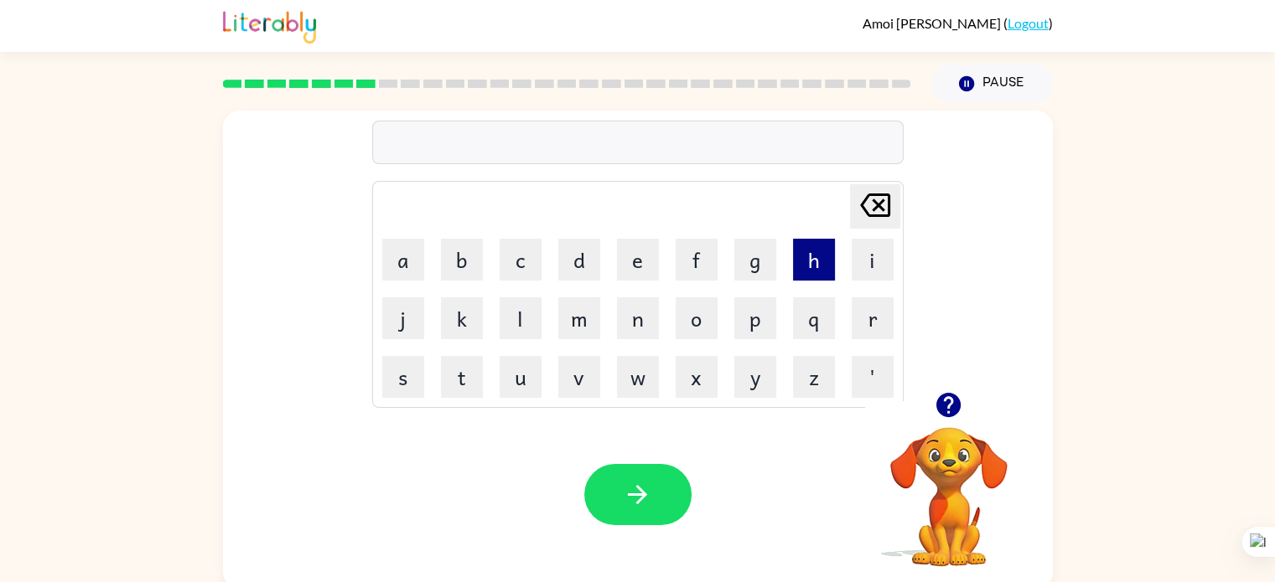
click at [795, 249] on button "h" at bounding box center [814, 260] width 42 height 42
click at [692, 322] on button "o" at bounding box center [696, 319] width 42 height 42
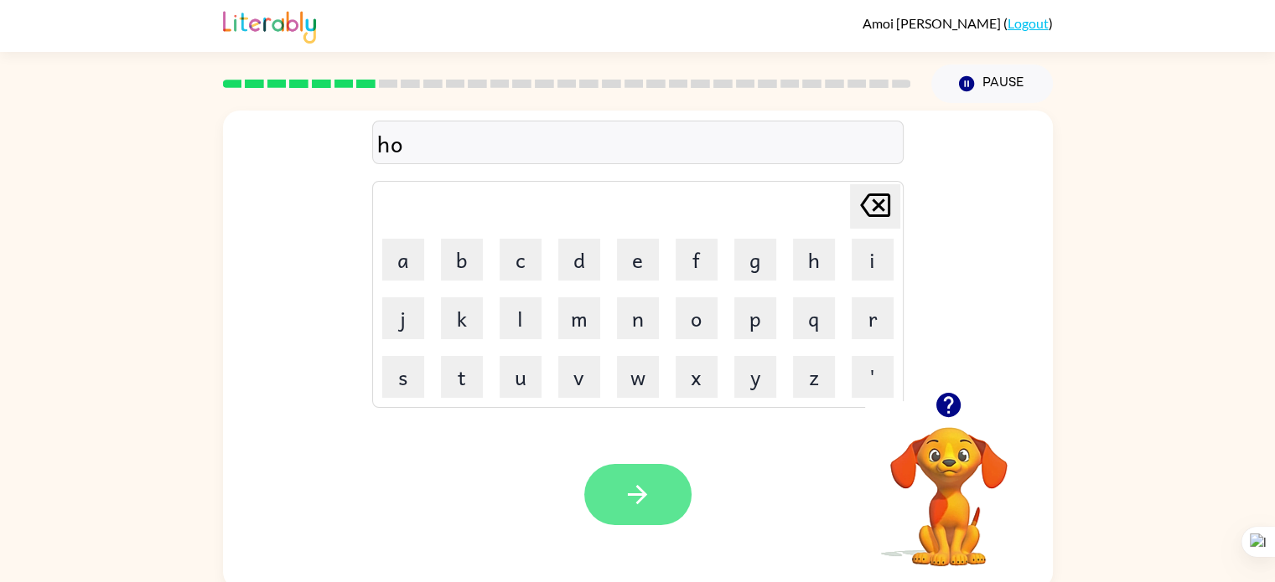
click at [673, 478] on button "button" at bounding box center [637, 494] width 107 height 61
click at [645, 477] on button "button" at bounding box center [637, 494] width 107 height 61
click at [642, 489] on icon "button" at bounding box center [637, 494] width 29 height 29
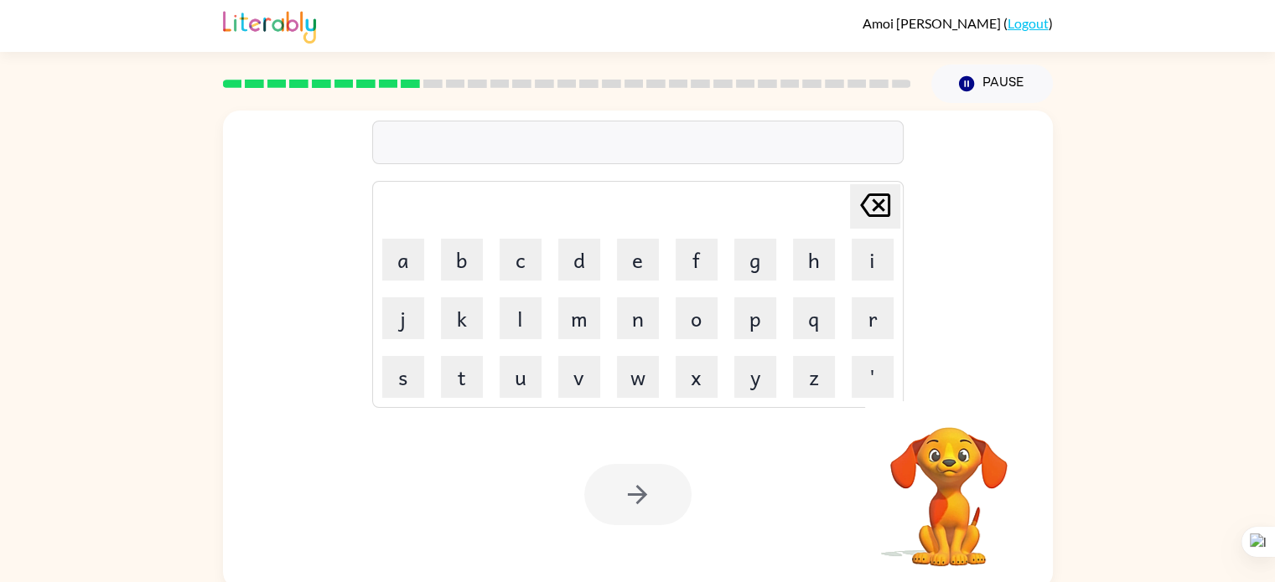
click at [942, 458] on video "Your browser must support playing .mp4 files to use Literably. Please try using…" at bounding box center [949, 485] width 168 height 168
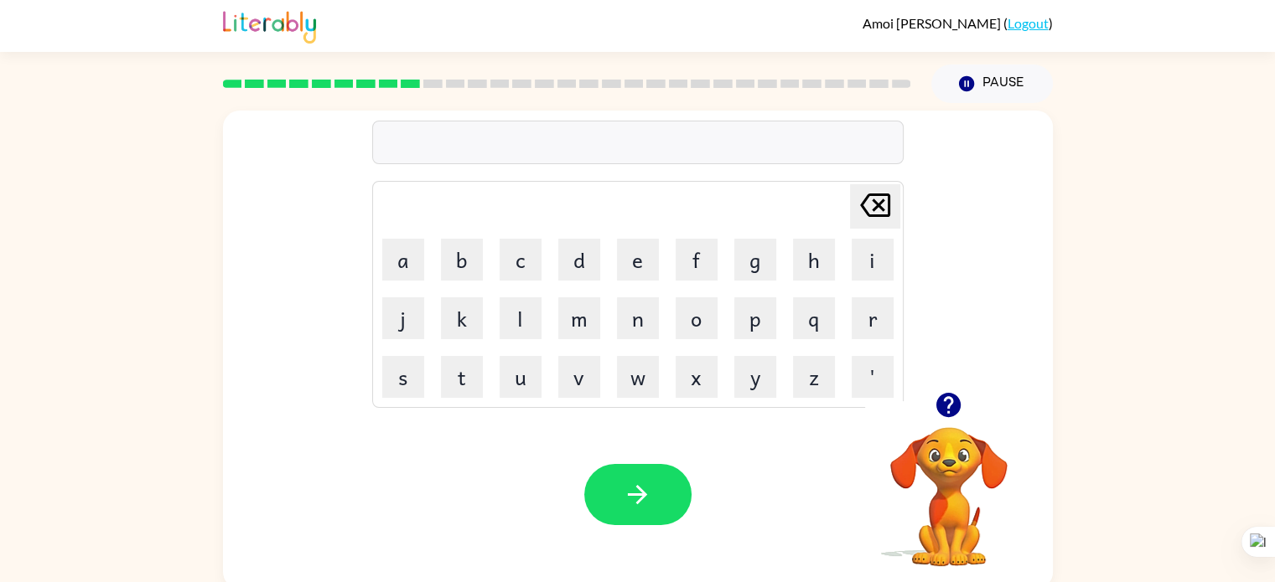
scroll to position [7, 0]
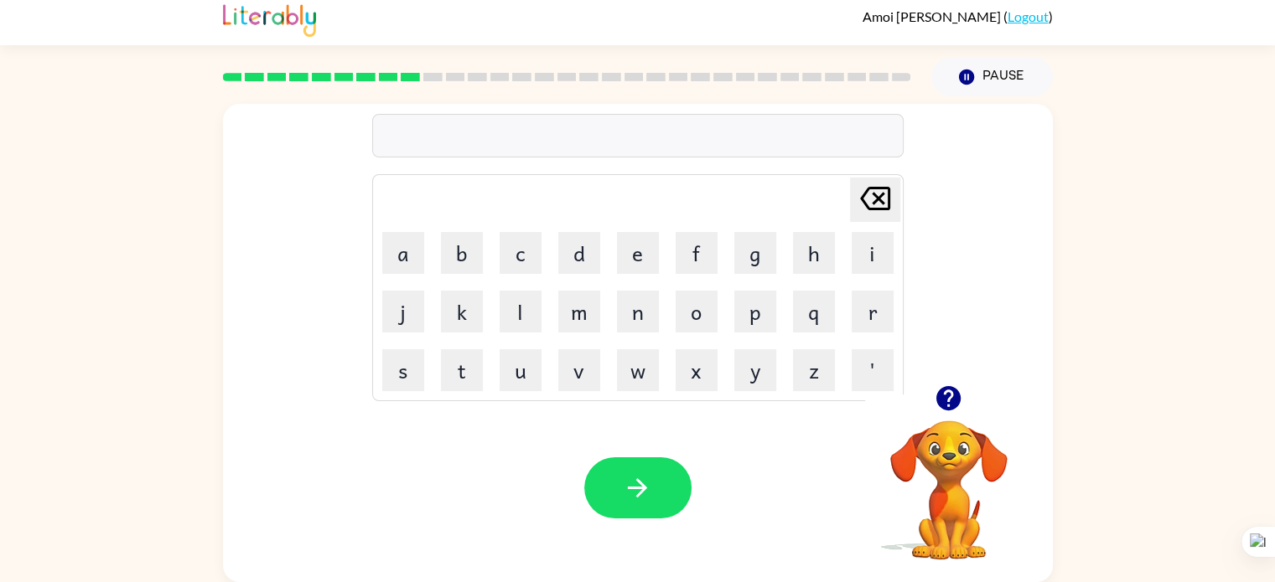
click at [436, 256] on td "b" at bounding box center [461, 253] width 57 height 57
click at [406, 247] on button "a" at bounding box center [403, 253] width 42 height 42
click at [457, 249] on button "b" at bounding box center [462, 253] width 42 height 42
click at [456, 298] on button "k" at bounding box center [462, 312] width 42 height 42
click at [498, 308] on td "l" at bounding box center [520, 311] width 57 height 57
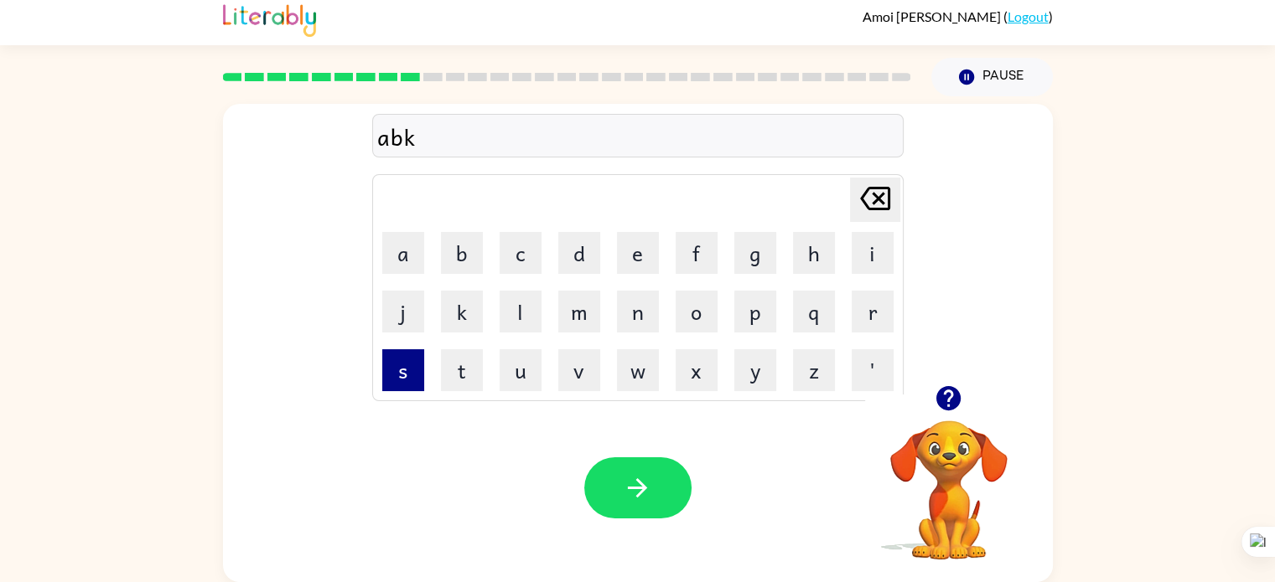
click at [411, 361] on button "s" at bounding box center [403, 370] width 42 height 42
click at [486, 364] on td "t" at bounding box center [461, 370] width 57 height 57
click at [513, 324] on button "l" at bounding box center [520, 312] width 42 height 42
click at [474, 321] on button "k" at bounding box center [462, 312] width 42 height 42
drag, startPoint x: 640, startPoint y: 304, endPoint x: 561, endPoint y: 263, distance: 89.6
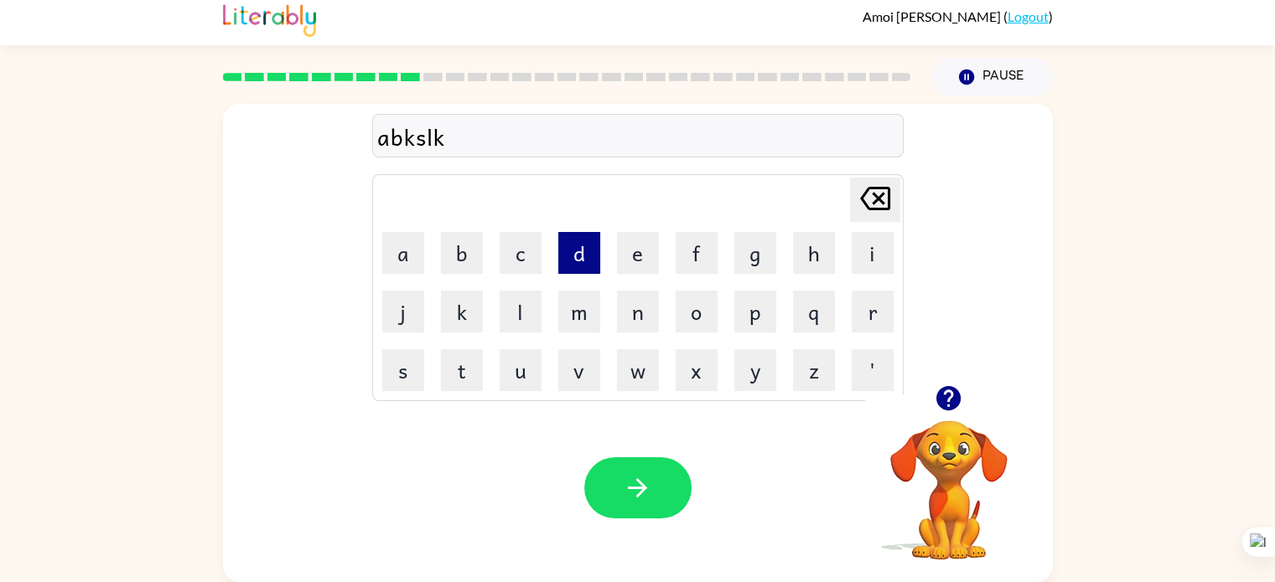
click at [614, 293] on td "n" at bounding box center [637, 311] width 57 height 57
click at [533, 257] on button "c" at bounding box center [520, 253] width 42 height 42
drag, startPoint x: 600, startPoint y: 401, endPoint x: 576, endPoint y: 348, distance: 58.9
click at [576, 348] on div "abkslkc Delete Delete last character input a b c d e f g h i j k l m n o p q r …" at bounding box center [638, 343] width 830 height 479
click at [564, 339] on td "m" at bounding box center [579, 311] width 57 height 57
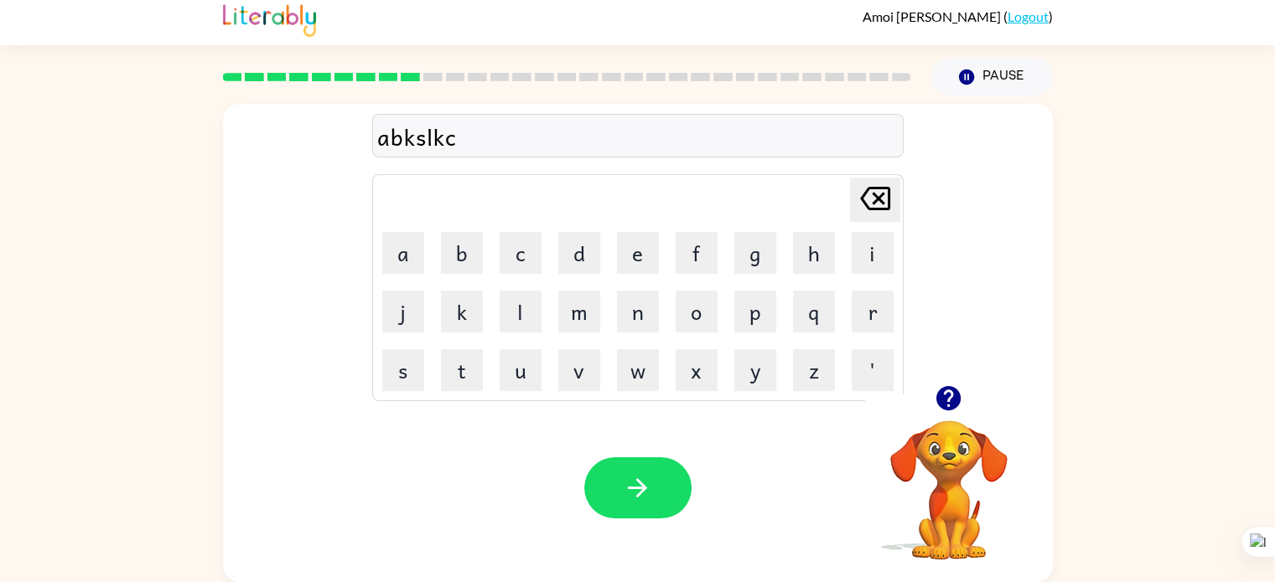
click at [587, 342] on td "v" at bounding box center [579, 370] width 57 height 57
click at [554, 311] on td "m" at bounding box center [579, 311] width 57 height 57
click at [549, 318] on table "[PERSON_NAME] last character input a b c d e f g h i j k l m n o p q r s t u v …" at bounding box center [638, 287] width 530 height 225
click at [516, 310] on button "l" at bounding box center [520, 312] width 42 height 42
click at [520, 271] on button "c" at bounding box center [520, 253] width 42 height 42
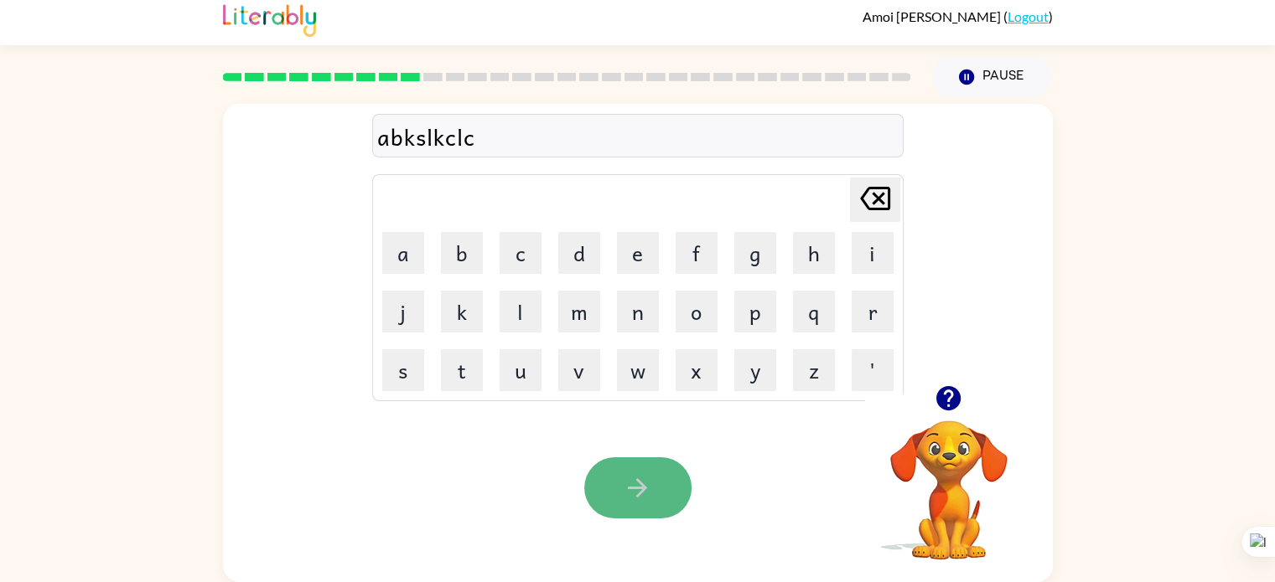
click at [620, 499] on button "button" at bounding box center [637, 488] width 107 height 61
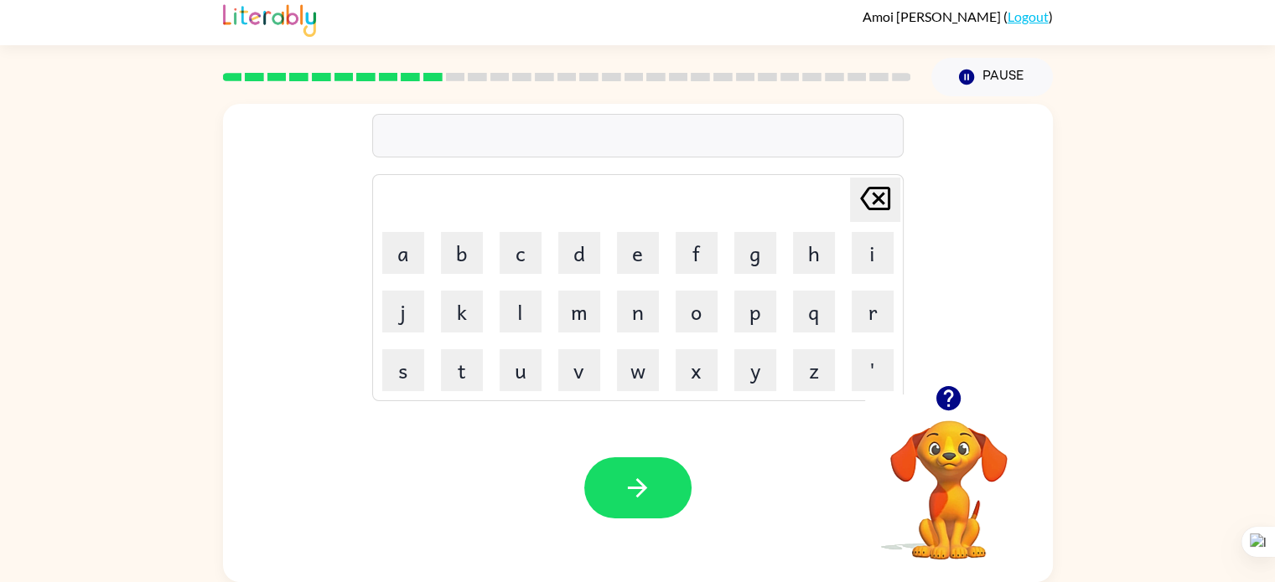
drag, startPoint x: 613, startPoint y: 288, endPoint x: 623, endPoint y: 289, distance: 9.3
click at [623, 289] on td "n" at bounding box center [637, 311] width 57 height 57
click at [655, 306] on button "n" at bounding box center [638, 312] width 42 height 42
click at [737, 291] on button "p" at bounding box center [755, 312] width 42 height 42
click at [587, 247] on button "d" at bounding box center [579, 253] width 42 height 42
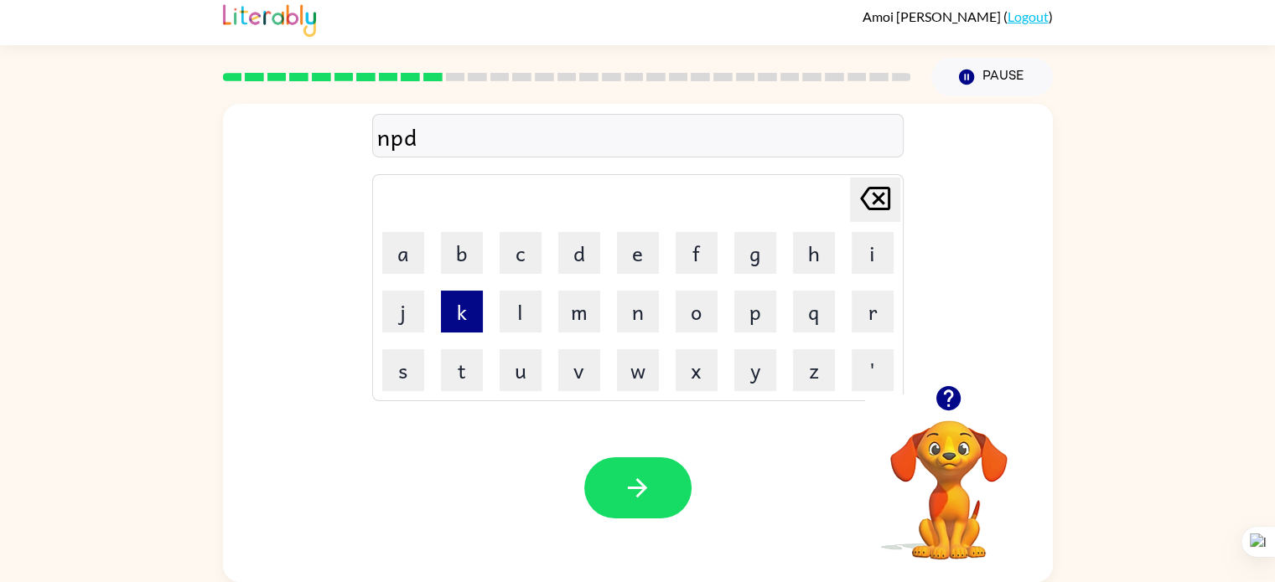
click at [469, 291] on button "k" at bounding box center [462, 312] width 42 height 42
click at [513, 311] on button "l" at bounding box center [520, 312] width 42 height 42
click at [571, 303] on button "m" at bounding box center [579, 312] width 42 height 42
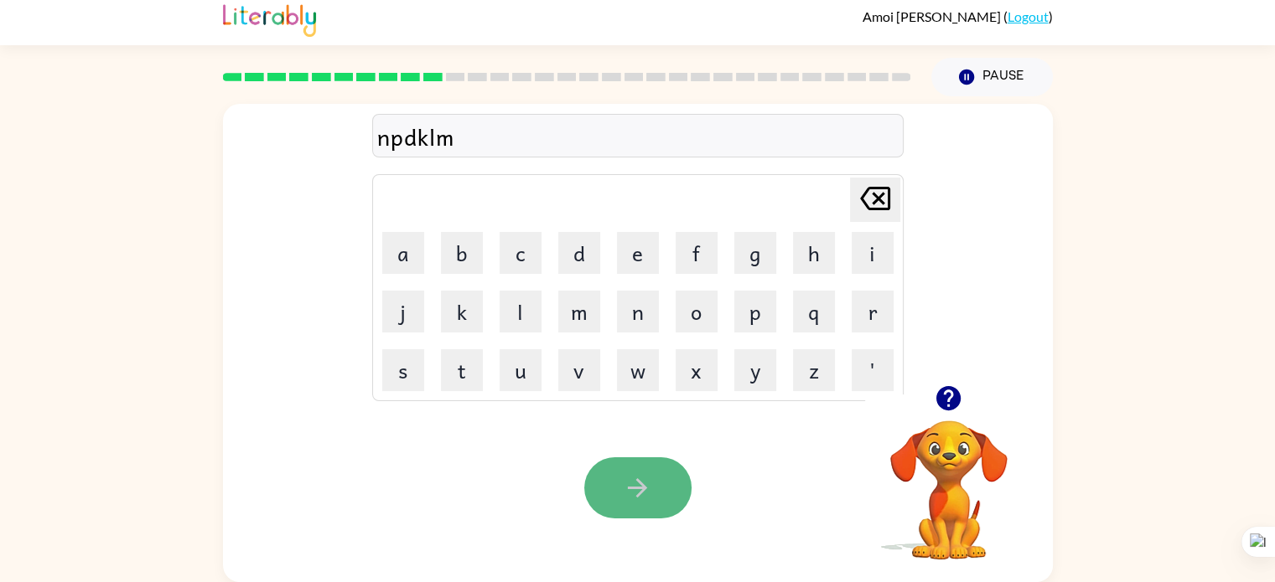
click at [653, 471] on button "button" at bounding box center [637, 488] width 107 height 61
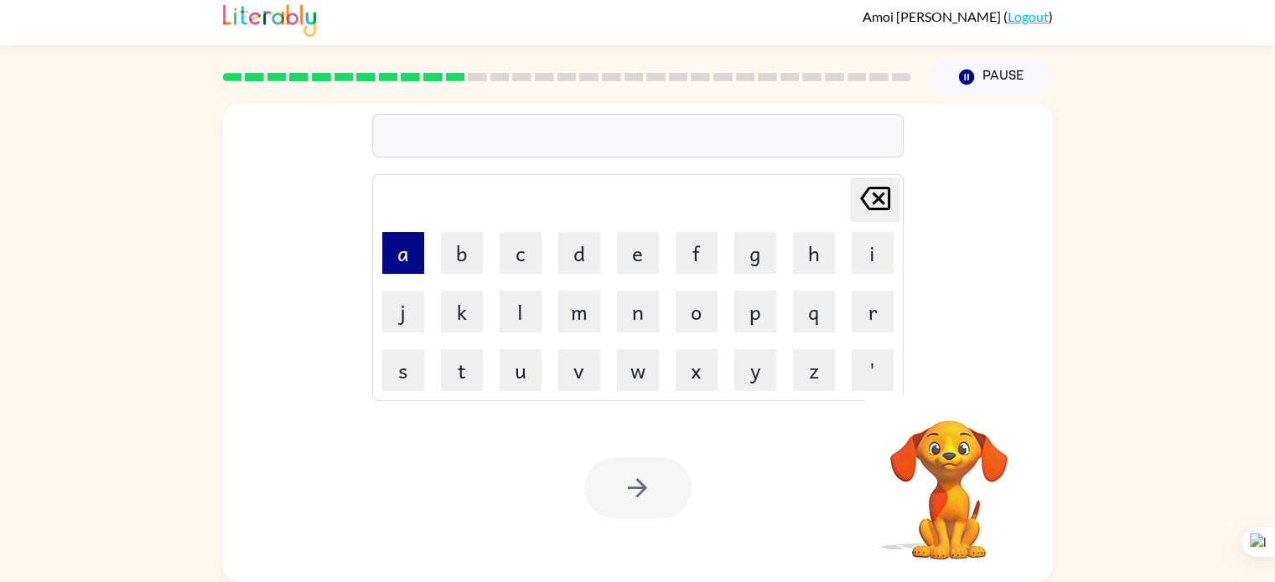
click at [402, 249] on button "a" at bounding box center [403, 253] width 42 height 42
click at [415, 315] on button "j" at bounding box center [403, 312] width 42 height 42
click at [526, 314] on button "l" at bounding box center [520, 312] width 42 height 42
click at [513, 286] on td "l" at bounding box center [520, 311] width 57 height 57
click at [577, 267] on button "d" at bounding box center [579, 253] width 42 height 42
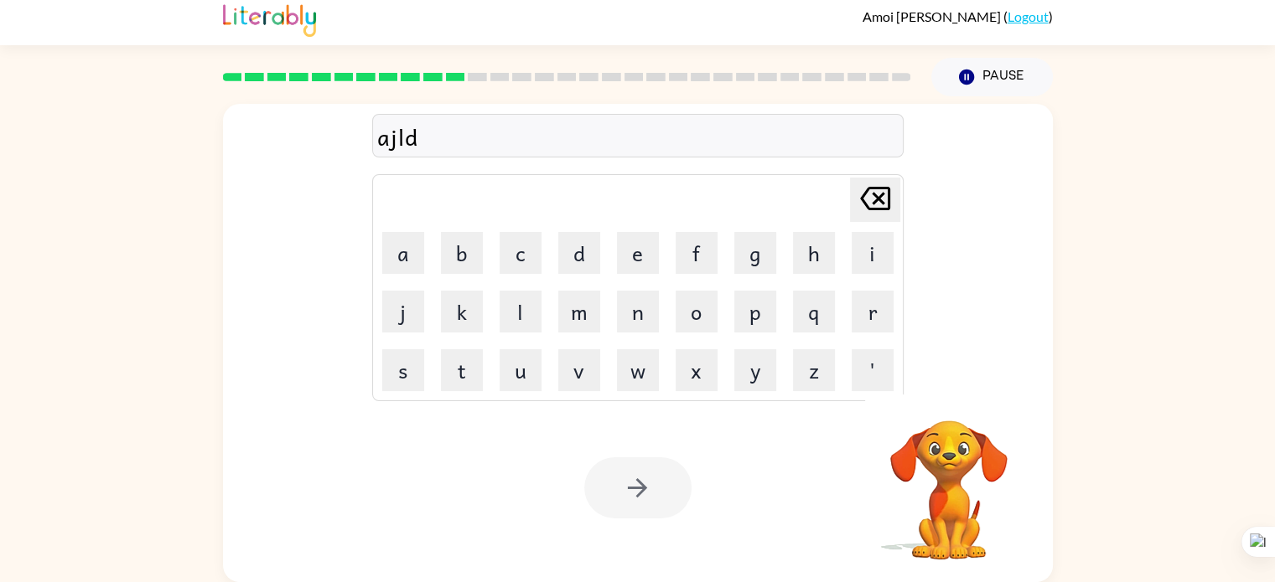
click at [569, 279] on td "d" at bounding box center [579, 253] width 57 height 57
click at [545, 306] on td "l" at bounding box center [520, 311] width 57 height 57
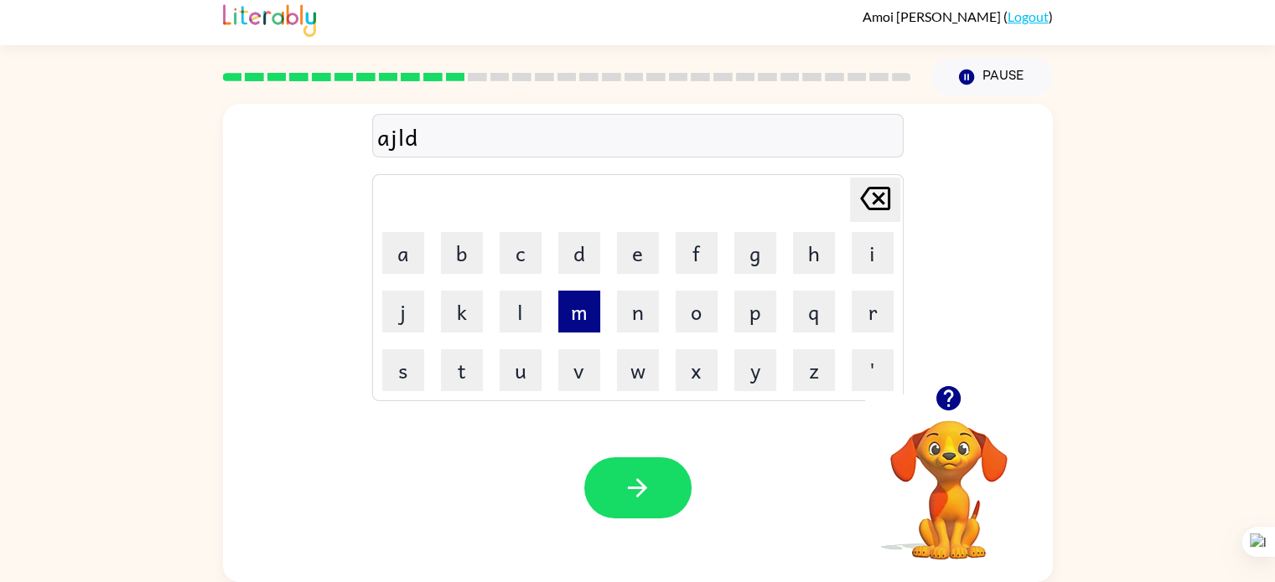
click at [569, 298] on button "m" at bounding box center [579, 312] width 42 height 42
click at [426, 364] on td "s" at bounding box center [403, 370] width 57 height 57
drag, startPoint x: 506, startPoint y: 318, endPoint x: 408, endPoint y: 331, distance: 99.0
click at [502, 321] on button "l" at bounding box center [520, 312] width 42 height 42
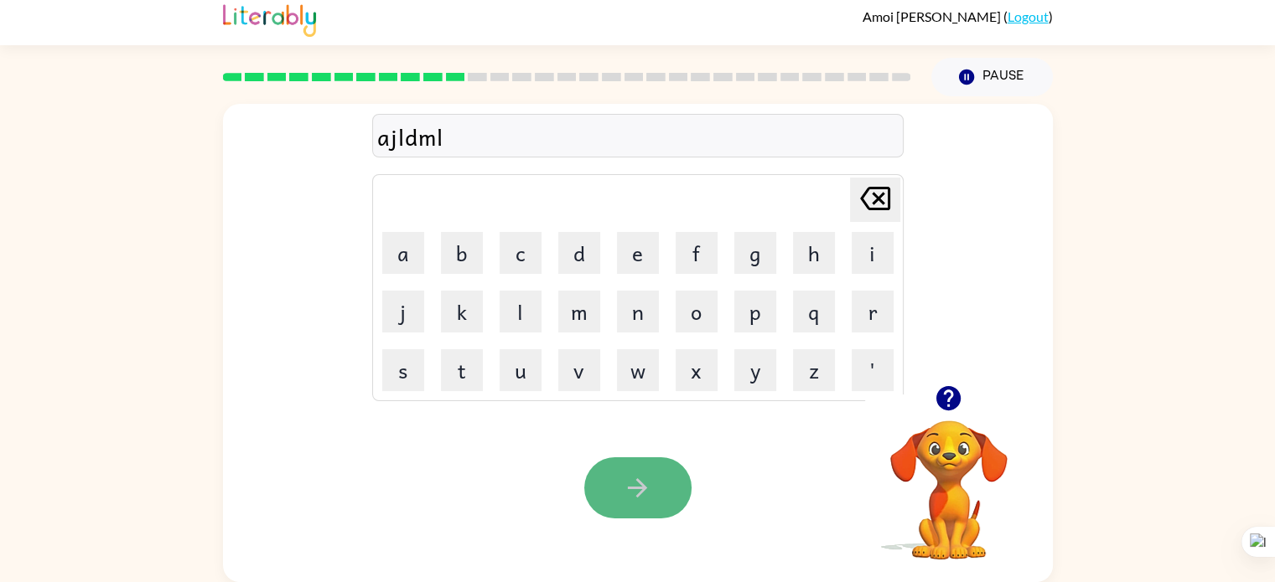
click at [634, 472] on button "button" at bounding box center [637, 488] width 107 height 61
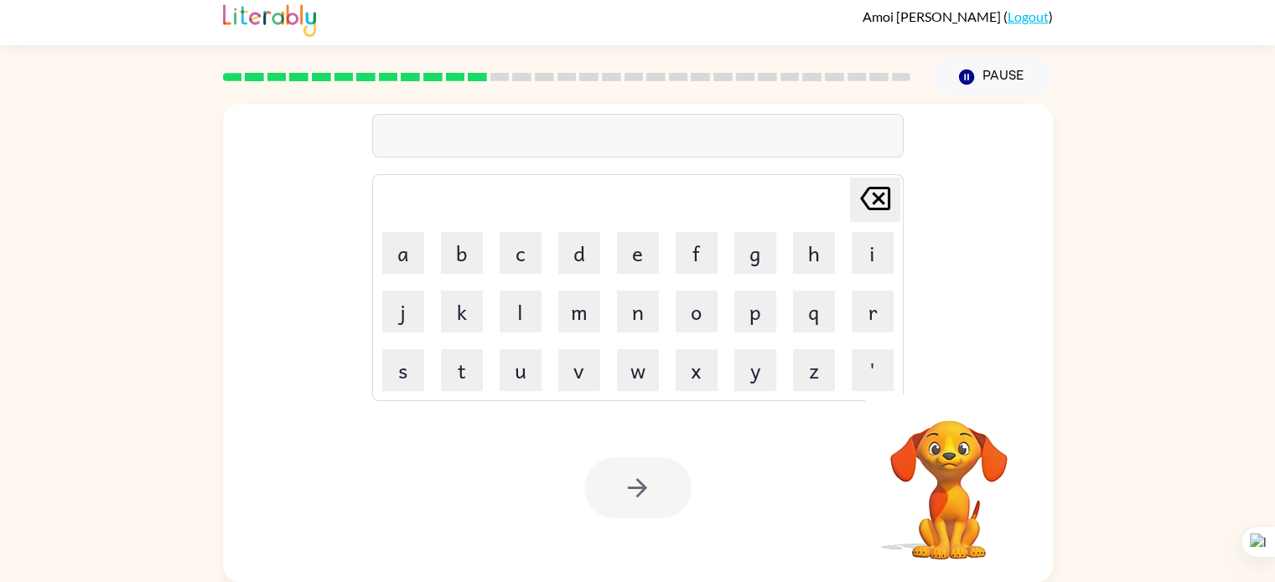
click at [639, 284] on td "n" at bounding box center [637, 311] width 57 height 57
click at [714, 281] on td "f" at bounding box center [696, 253] width 57 height 57
click at [672, 277] on td "f" at bounding box center [696, 253] width 57 height 57
click at [677, 289] on td "o" at bounding box center [696, 311] width 57 height 57
click at [636, 298] on button "n" at bounding box center [638, 312] width 42 height 42
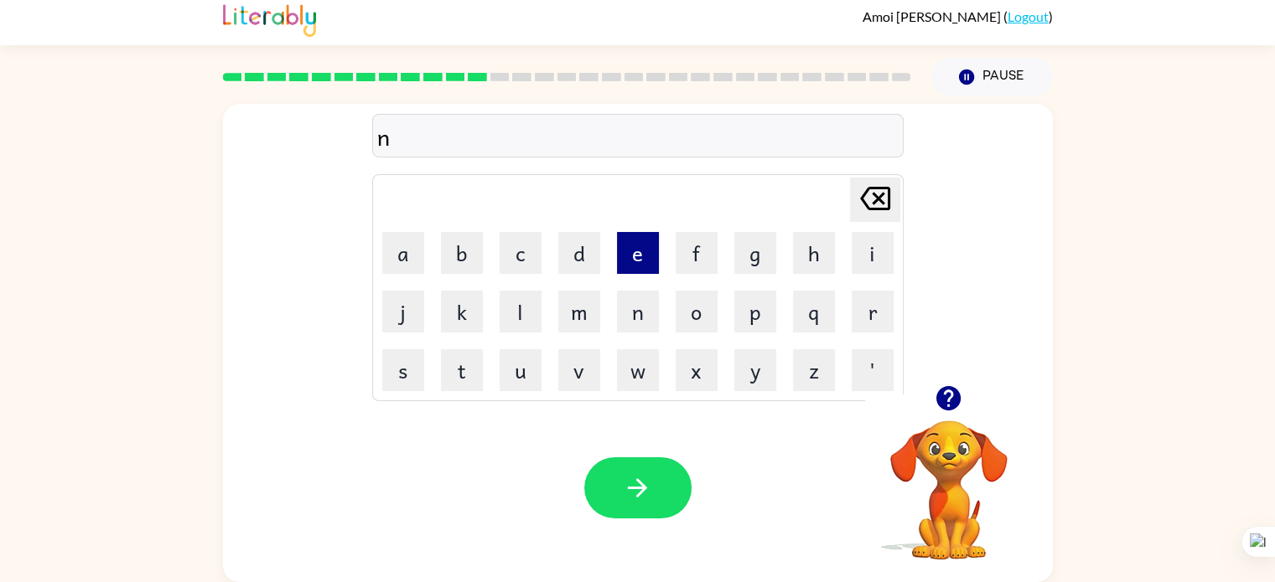
click at [642, 255] on button "e" at bounding box center [638, 253] width 42 height 42
click at [701, 253] on button "f" at bounding box center [696, 253] width 42 height 42
click at [622, 442] on div "Your browser must support playing .mp4 files to use Literably. Please try using…" at bounding box center [638, 488] width 830 height 189
click at [624, 442] on div "Your browser must support playing .mp4 files to use Literably. Please try using…" at bounding box center [638, 488] width 830 height 189
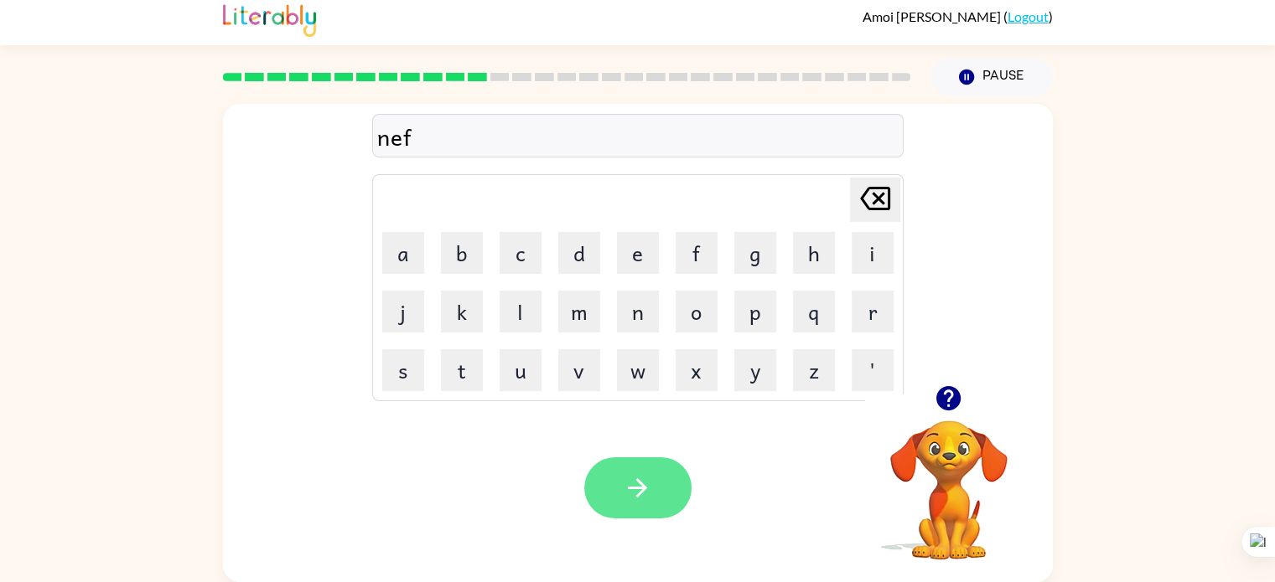
click at [610, 462] on button "button" at bounding box center [637, 488] width 107 height 61
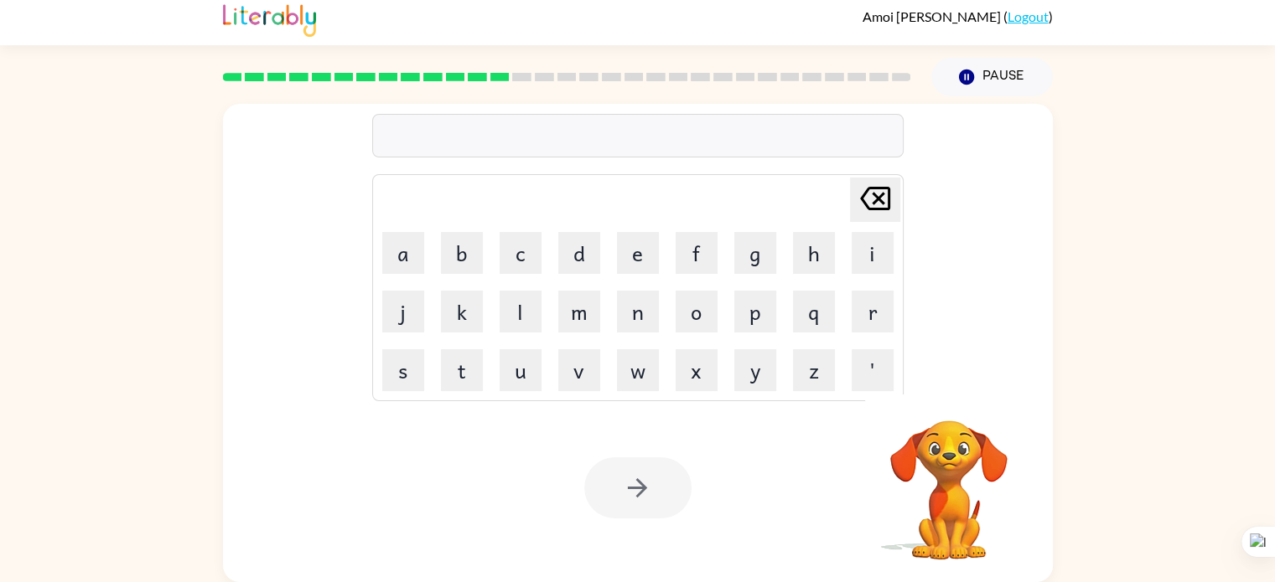
drag, startPoint x: 514, startPoint y: 467, endPoint x: 59, endPoint y: 383, distance: 462.7
click at [59, 383] on div "[PERSON_NAME] last character input a b c d e f g h i j k l m n o p q r s t u v …" at bounding box center [637, 339] width 1275 height 486
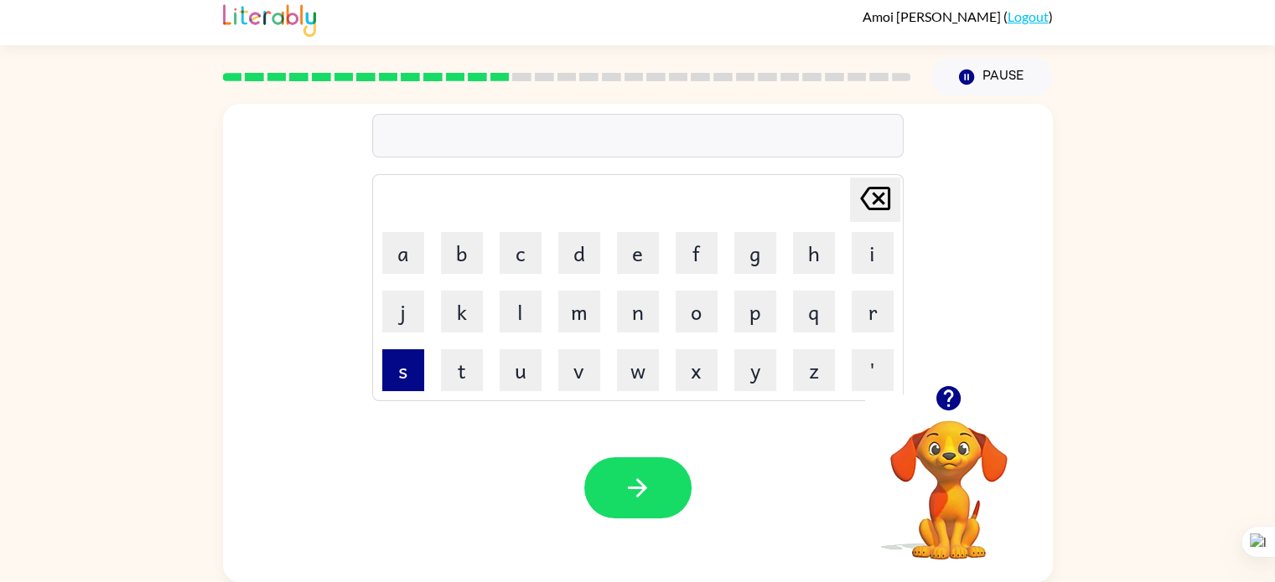
click at [421, 364] on button "s" at bounding box center [403, 370] width 42 height 42
click at [494, 365] on td "u" at bounding box center [520, 370] width 57 height 57
click at [521, 358] on button "u" at bounding box center [520, 370] width 42 height 42
click at [560, 355] on button "v" at bounding box center [579, 370] width 42 height 42
drag, startPoint x: 560, startPoint y: 355, endPoint x: 624, endPoint y: 492, distance: 151.5
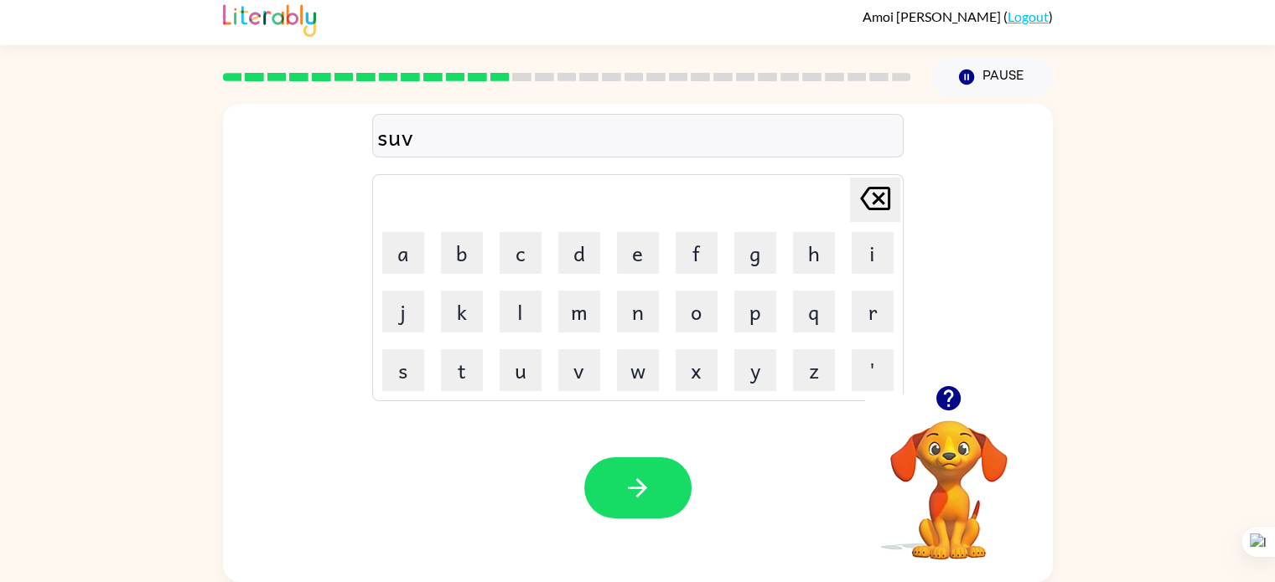
click at [624, 492] on icon "button" at bounding box center [637, 488] width 29 height 29
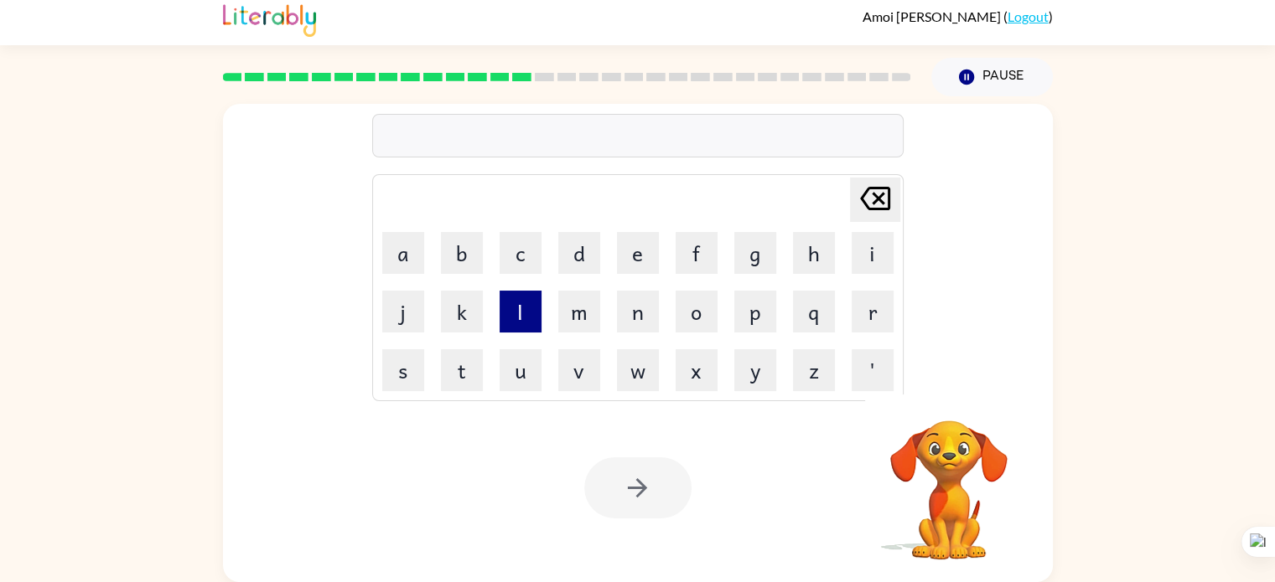
drag, startPoint x: 532, startPoint y: 287, endPoint x: 537, endPoint y: 303, distance: 16.7
click at [537, 303] on td "l" at bounding box center [520, 311] width 57 height 57
drag, startPoint x: 583, startPoint y: 301, endPoint x: 592, endPoint y: 306, distance: 9.8
click at [592, 306] on td "m" at bounding box center [579, 311] width 57 height 57
click at [584, 308] on button "m" at bounding box center [579, 312] width 42 height 42
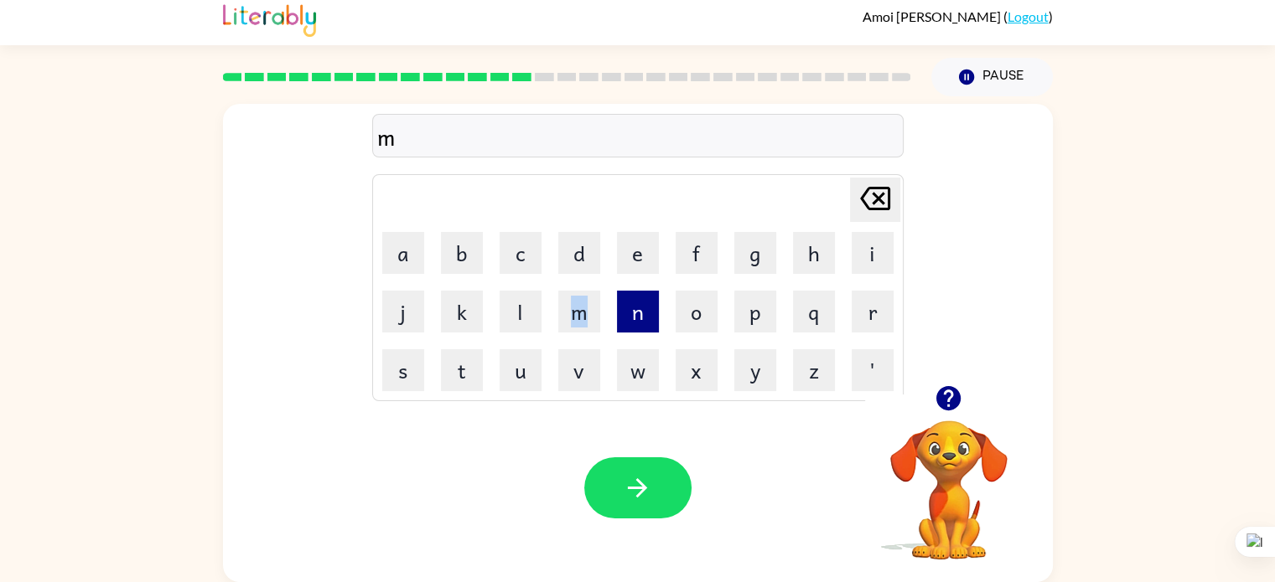
click at [650, 300] on button "n" at bounding box center [638, 312] width 42 height 42
drag, startPoint x: 521, startPoint y: 261, endPoint x: 459, endPoint y: 267, distance: 62.3
click at [459, 267] on button "b" at bounding box center [462, 253] width 42 height 42
drag, startPoint x: 622, startPoint y: 236, endPoint x: 624, endPoint y: 217, distance: 19.4
click at [624, 217] on tbody "[PERSON_NAME] last character input a b c d e f g h i j k l m n o p q r s t u v …" at bounding box center [638, 288] width 526 height 222
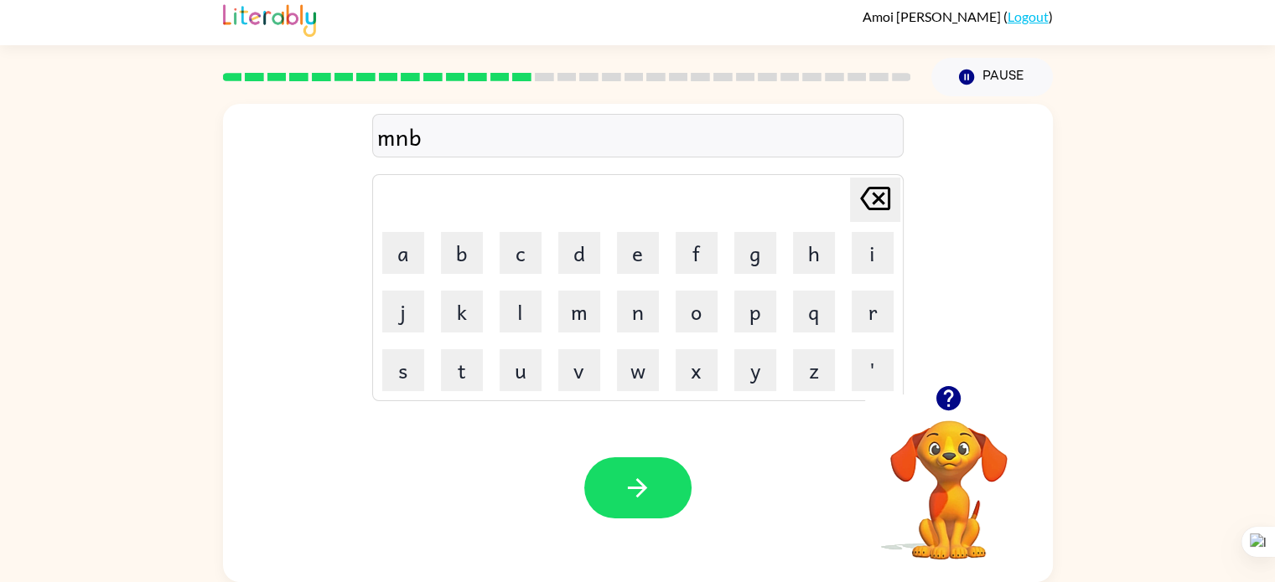
drag, startPoint x: 506, startPoint y: 334, endPoint x: 500, endPoint y: 343, distance: 10.9
click at [500, 343] on tbody "[PERSON_NAME] last character input a b c d e f g h i j k l m n o p q r s t u v …" at bounding box center [638, 288] width 526 height 222
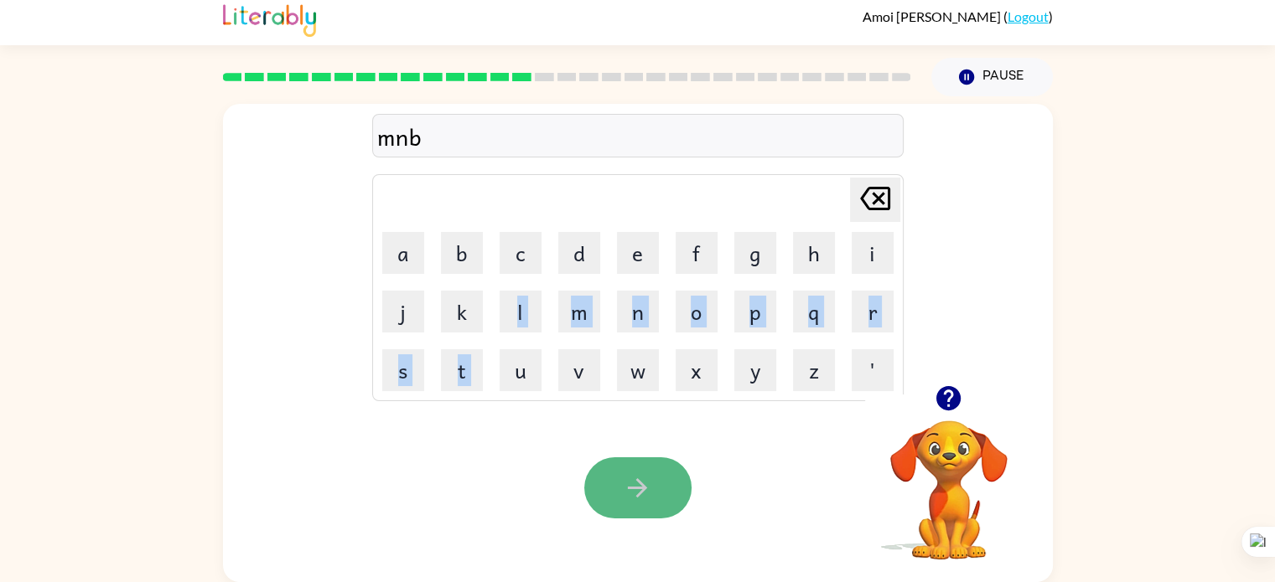
click at [603, 464] on button "button" at bounding box center [637, 488] width 107 height 61
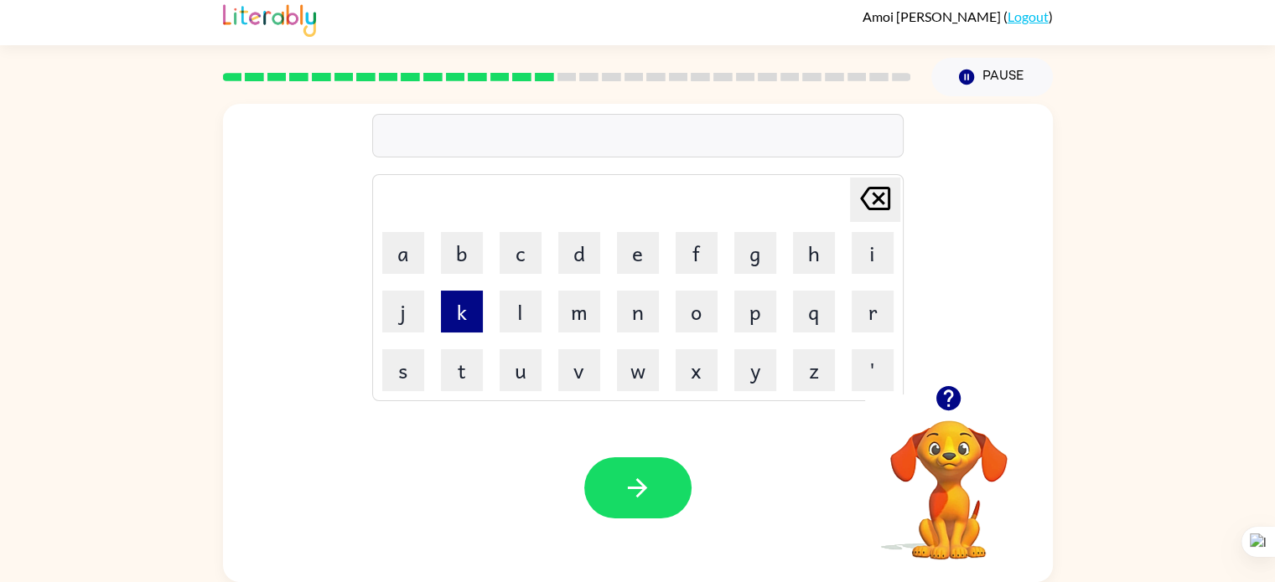
click at [449, 311] on button "k" at bounding box center [462, 312] width 42 height 42
drag, startPoint x: 617, startPoint y: 304, endPoint x: 524, endPoint y: 215, distance: 129.2
click at [585, 208] on tbody "[PERSON_NAME] last character input a b c d e f g h i j k l m n o p q r s t u v …" at bounding box center [638, 288] width 526 height 222
drag, startPoint x: 572, startPoint y: 251, endPoint x: 572, endPoint y: 259, distance: 8.4
click at [572, 259] on button "d" at bounding box center [579, 253] width 42 height 42
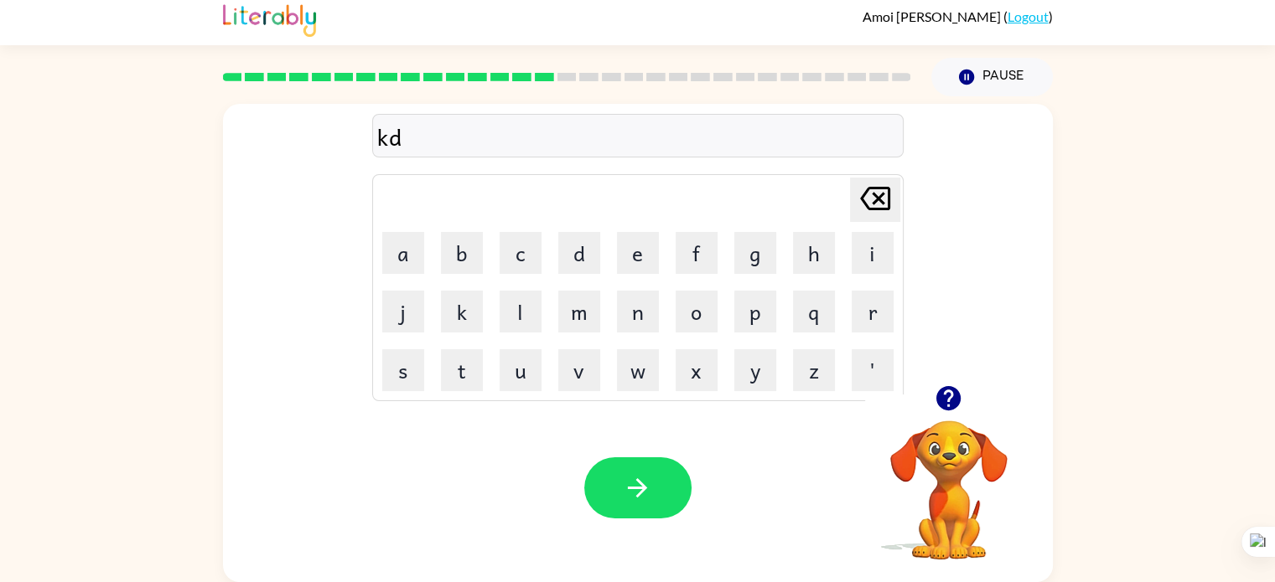
drag, startPoint x: 640, startPoint y: 301, endPoint x: 511, endPoint y: 178, distance: 178.4
click at [535, 178] on tbody "[PERSON_NAME] last character input a b c d e f g h i j k l m n o p q r s t u v …" at bounding box center [638, 288] width 526 height 222
drag, startPoint x: 496, startPoint y: 197, endPoint x: 473, endPoint y: 217, distance: 30.9
click at [459, 224] on tbody "[PERSON_NAME] last character input a b c d e f g h i j k l m n o p q r s t u v …" at bounding box center [638, 288] width 526 height 222
drag, startPoint x: 599, startPoint y: 267, endPoint x: 582, endPoint y: 230, distance: 40.9
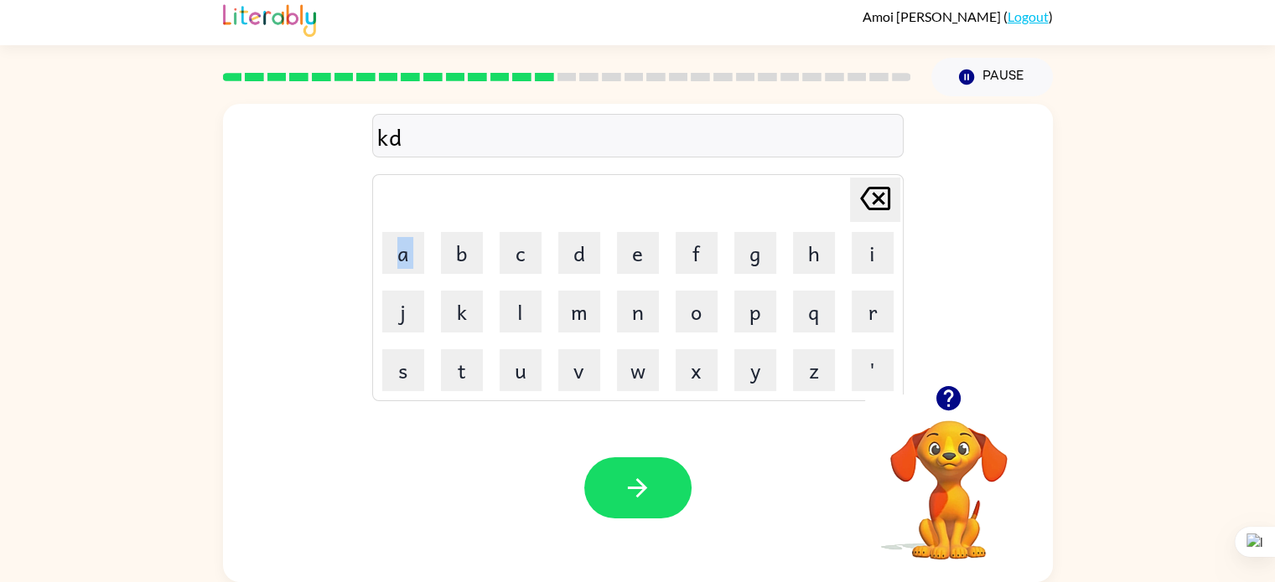
click at [582, 230] on td "d" at bounding box center [579, 253] width 57 height 57
drag, startPoint x: 520, startPoint y: 274, endPoint x: 501, endPoint y: 224, distance: 53.6
click at [501, 224] on table "[PERSON_NAME] last character input a b c d e f g h i j k l m n o p q r s t u v …" at bounding box center [638, 287] width 530 height 225
drag, startPoint x: 541, startPoint y: 261, endPoint x: 497, endPoint y: 246, distance: 46.1
click at [522, 255] on button "c" at bounding box center [520, 253] width 42 height 42
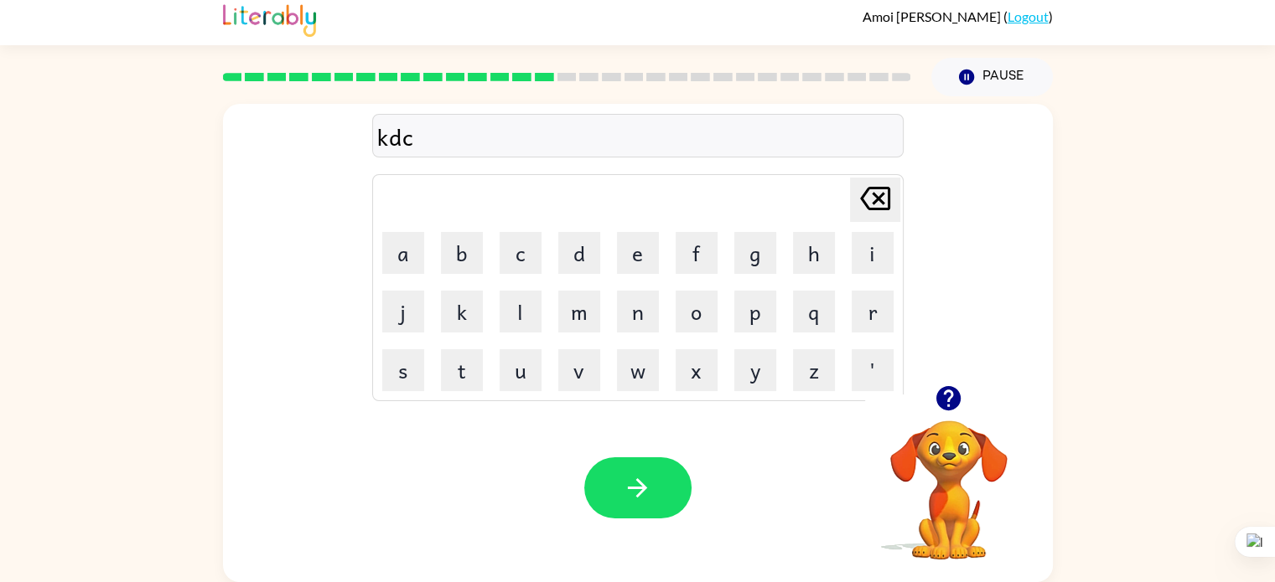
click at [486, 274] on td "b" at bounding box center [461, 253] width 57 height 57
drag, startPoint x: 563, startPoint y: 327, endPoint x: 541, endPoint y: 306, distance: 30.2
click at [552, 306] on td "m" at bounding box center [579, 311] width 57 height 57
drag, startPoint x: 526, startPoint y: 318, endPoint x: 577, endPoint y: 277, distance: 64.4
click at [518, 288] on td "l" at bounding box center [520, 311] width 57 height 57
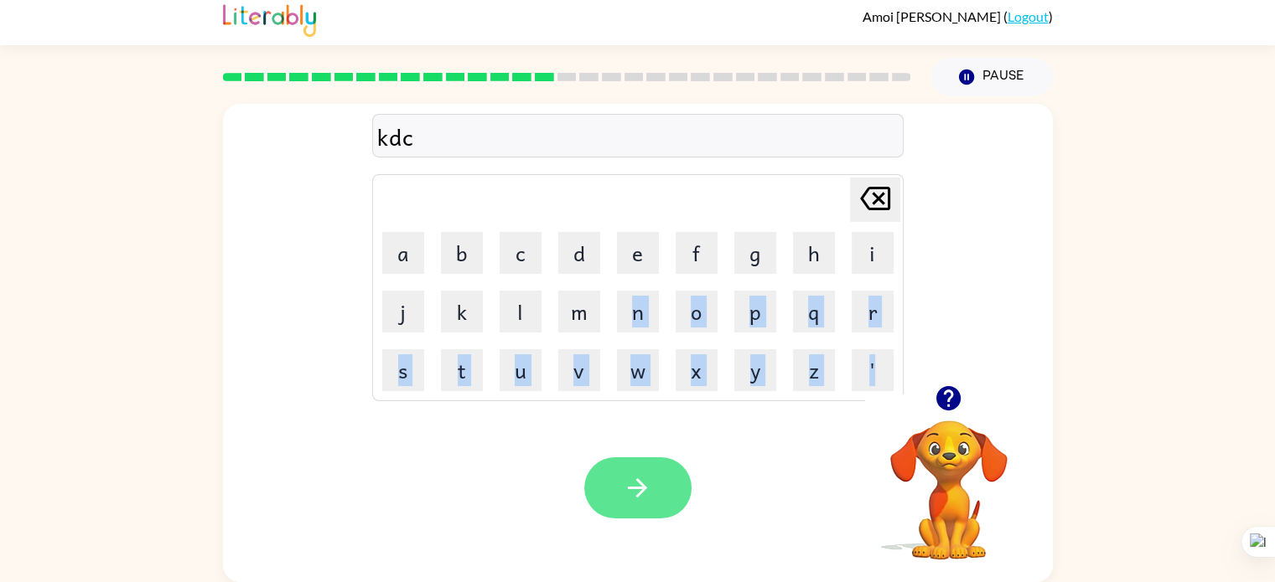
drag, startPoint x: 588, startPoint y: 287, endPoint x: 601, endPoint y: 460, distance: 173.1
click at [601, 460] on div "kdc Delete Delete last character input a b c d e f g h i j k l m n o p q r s t …" at bounding box center [638, 343] width 830 height 479
click at [607, 463] on button "button" at bounding box center [637, 488] width 107 height 61
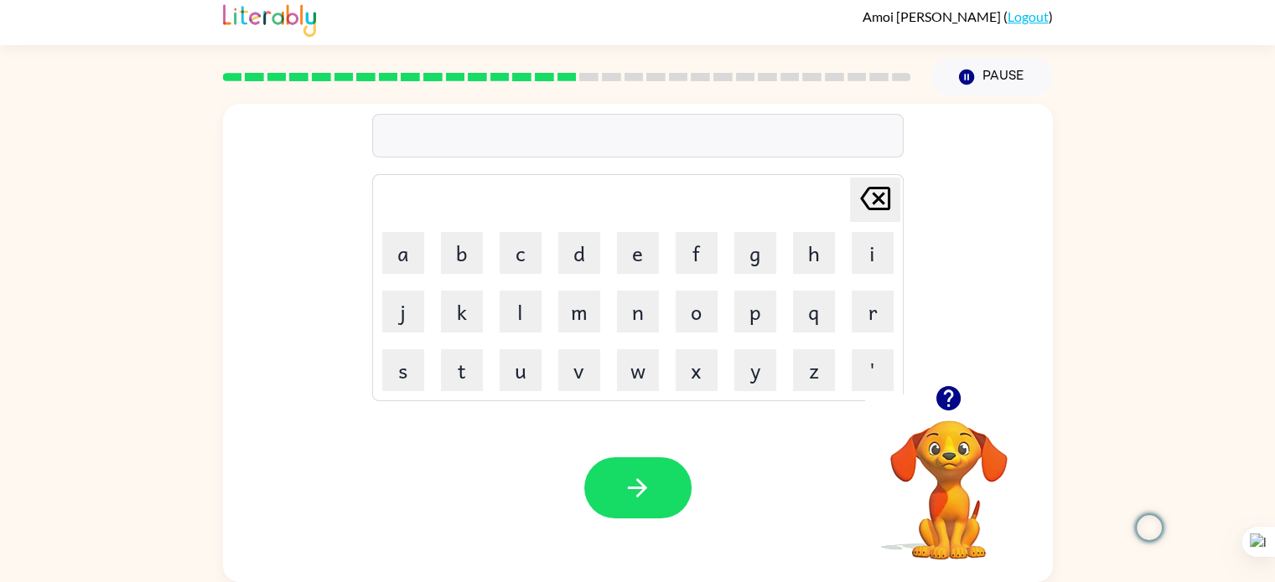
click at [620, 484] on button "button" at bounding box center [637, 488] width 107 height 61
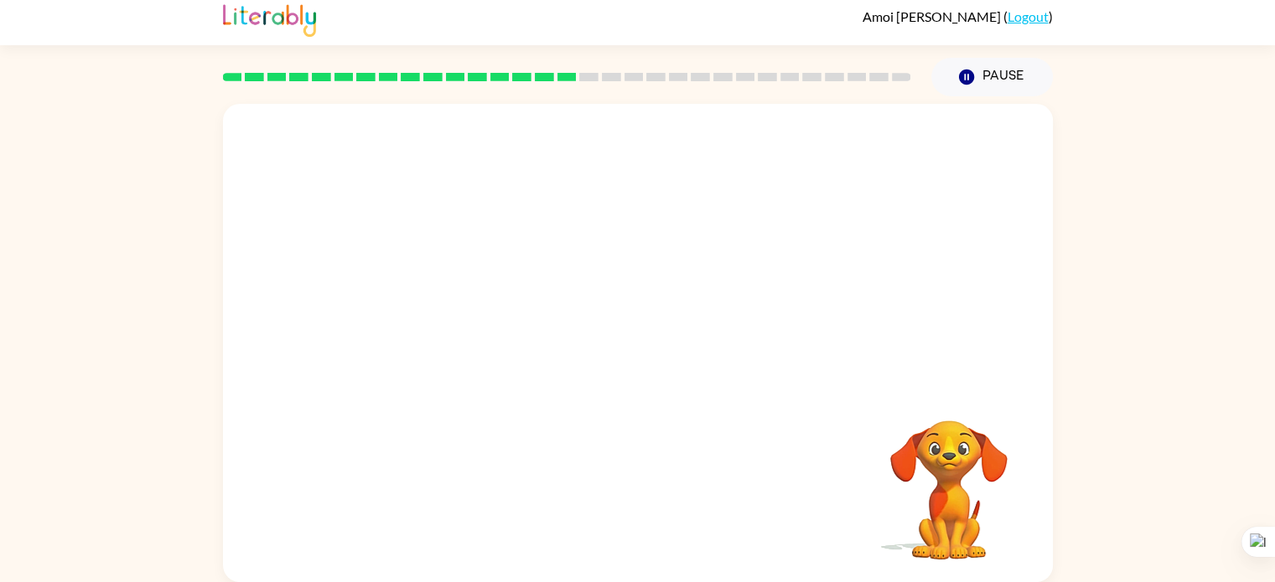
click at [620, 484] on div "Your browser must support playing .mp4 files to use Literably. Please try using…" at bounding box center [638, 343] width 830 height 479
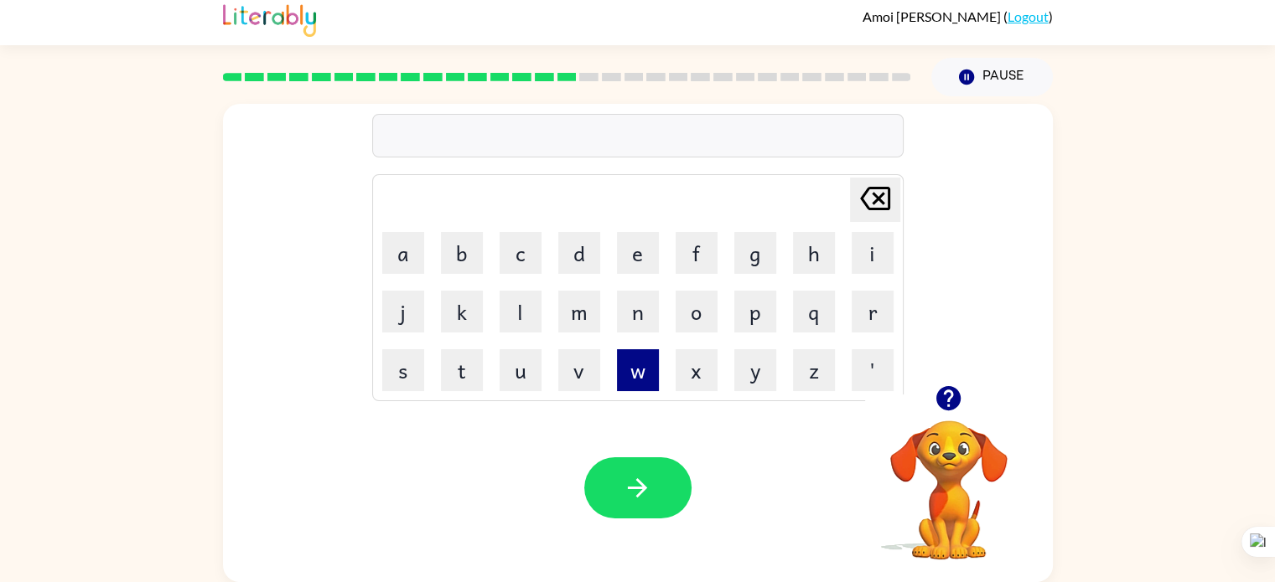
click at [633, 361] on button "w" at bounding box center [638, 370] width 42 height 42
click at [765, 234] on button "g" at bounding box center [755, 253] width 42 height 42
click at [644, 308] on button "n" at bounding box center [638, 312] width 42 height 42
click at [880, 200] on icon at bounding box center [875, 198] width 30 height 23
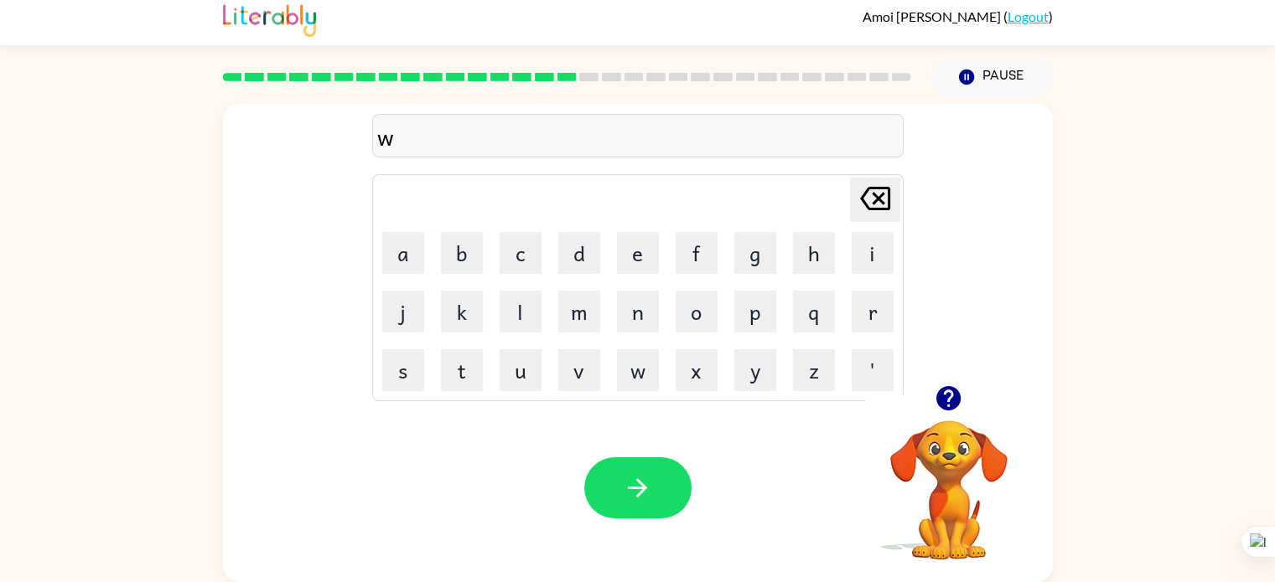
click at [886, 205] on icon at bounding box center [875, 198] width 30 height 23
drag, startPoint x: 708, startPoint y: 318, endPoint x: 619, endPoint y: 325, distance: 89.2
click at [634, 328] on tr "j k l m n o p q r" at bounding box center [638, 311] width 526 height 57
drag, startPoint x: 607, startPoint y: 329, endPoint x: 626, endPoint y: 330, distance: 19.3
click at [612, 332] on tr "j k l m n o p q r" at bounding box center [638, 311] width 526 height 57
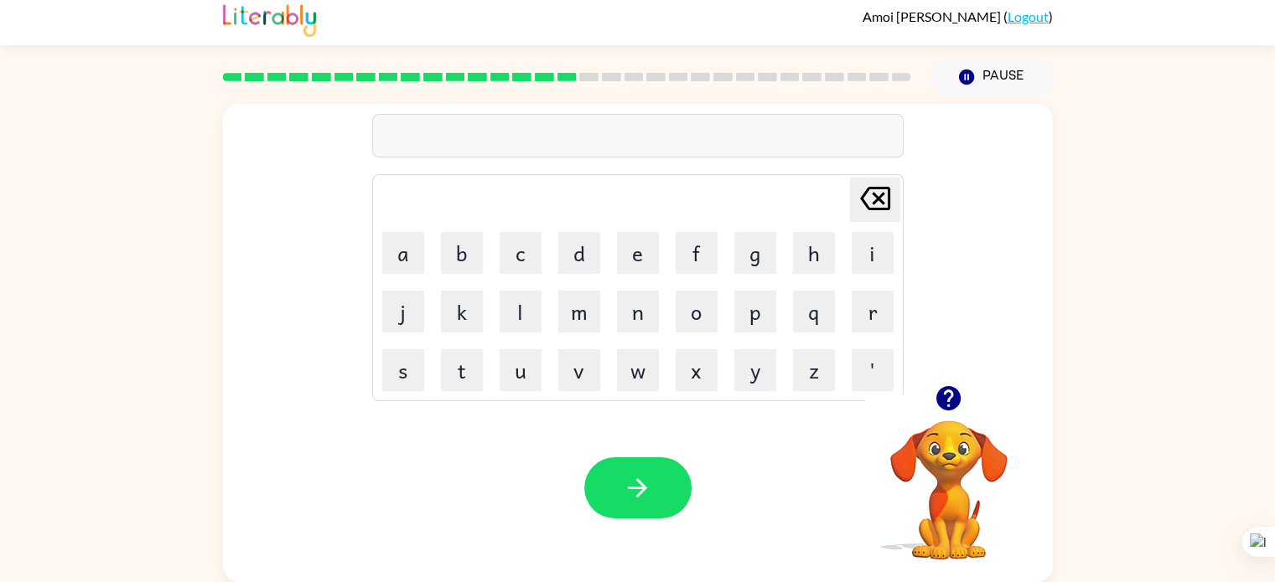
drag, startPoint x: 748, startPoint y: 308, endPoint x: 731, endPoint y: 311, distance: 17.1
click at [731, 311] on td "p" at bounding box center [755, 311] width 57 height 57
click at [692, 290] on td "o" at bounding box center [696, 311] width 57 height 57
drag, startPoint x: 753, startPoint y: 292, endPoint x: 703, endPoint y: 334, distance: 65.5
click at [723, 307] on tr "j k l m n o p q r" at bounding box center [638, 311] width 526 height 57
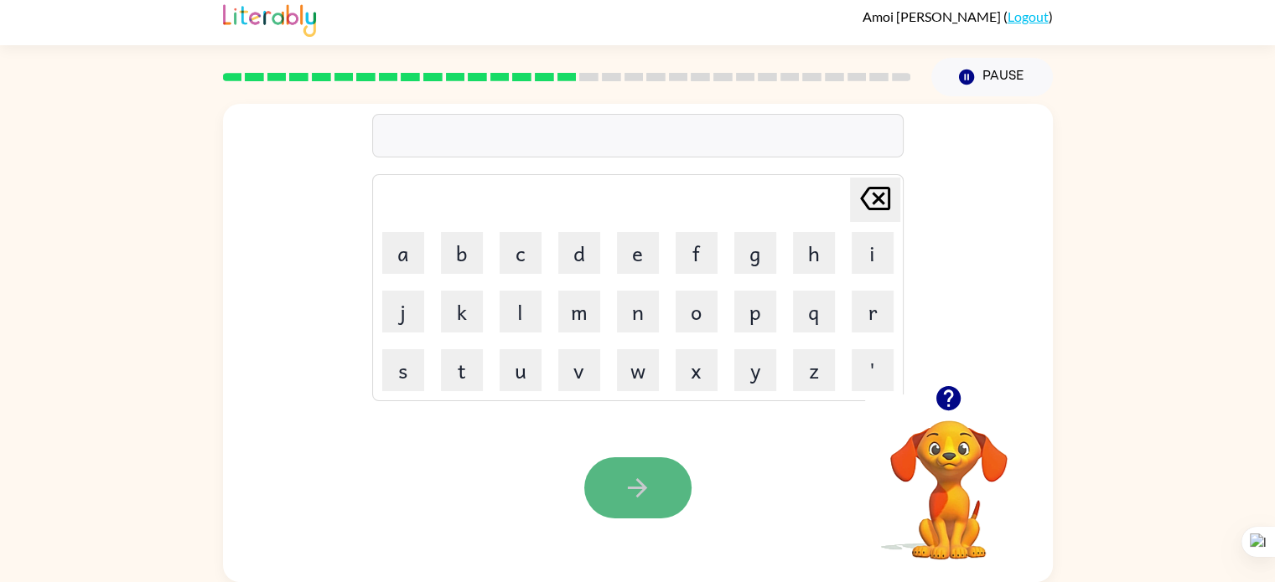
click at [620, 482] on button "button" at bounding box center [637, 488] width 107 height 61
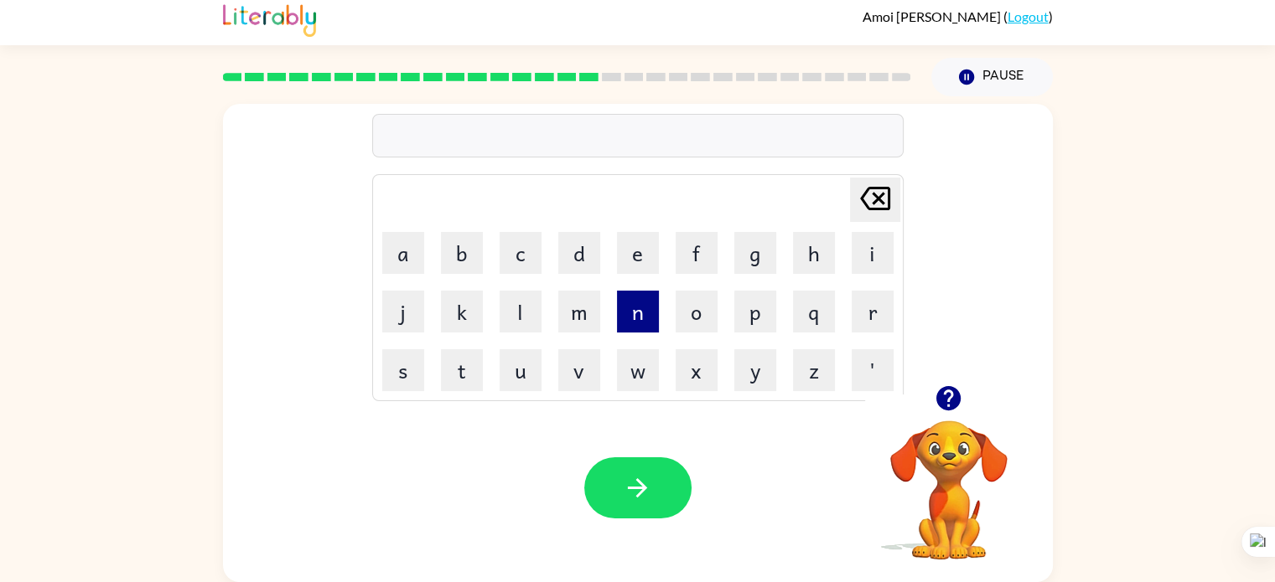
click at [622, 303] on button "n" at bounding box center [638, 312] width 42 height 42
click at [857, 193] on icon "[PERSON_NAME] last character input" at bounding box center [875, 199] width 40 height 40
click at [709, 288] on td "o" at bounding box center [696, 311] width 57 height 57
click at [485, 371] on td "t" at bounding box center [461, 370] width 57 height 57
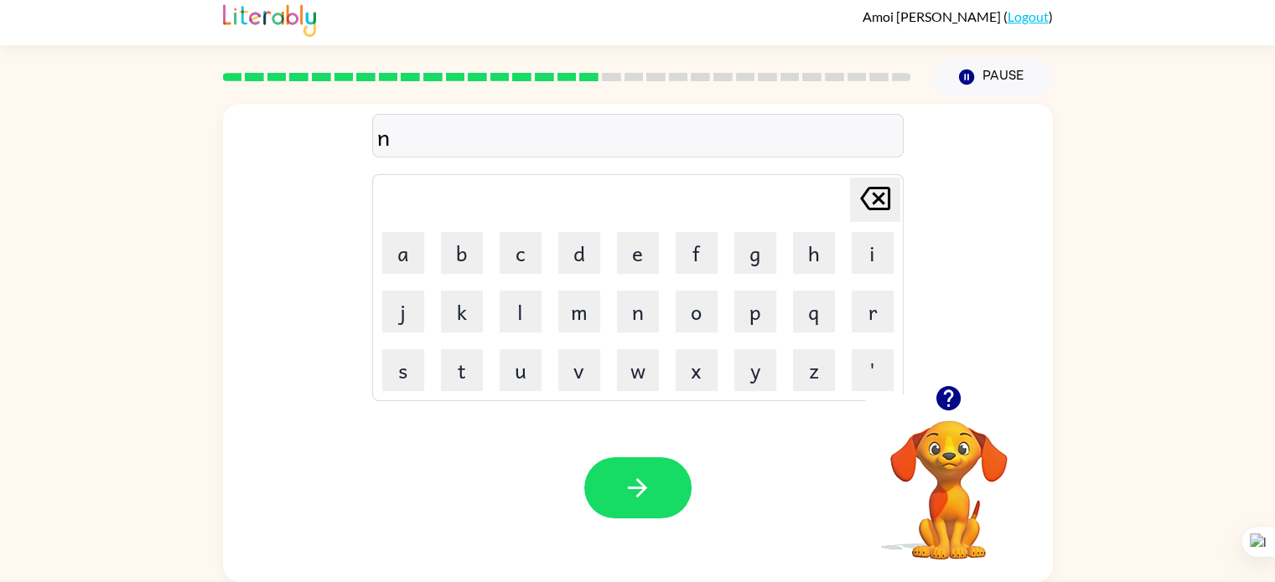
click at [851, 200] on button "[PERSON_NAME] last character input" at bounding box center [875, 200] width 50 height 44
click at [647, 493] on icon "button" at bounding box center [637, 488] width 29 height 29
click at [402, 368] on button "s" at bounding box center [403, 370] width 42 height 42
click at [660, 502] on button "button" at bounding box center [637, 488] width 107 height 61
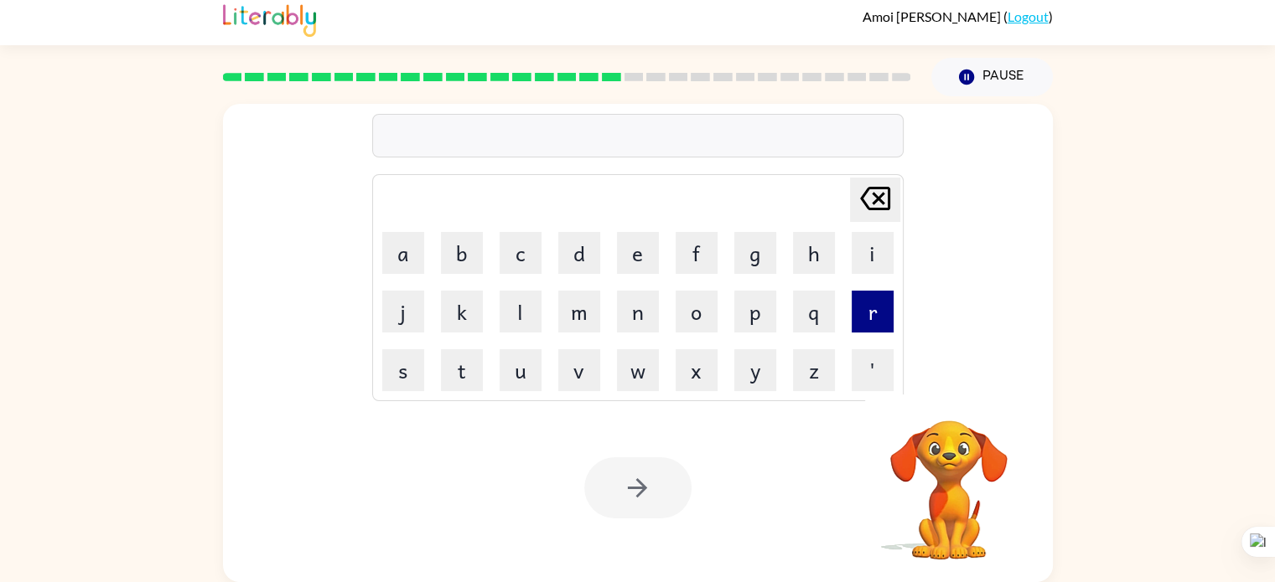
click at [880, 296] on button "r" at bounding box center [872, 312] width 42 height 42
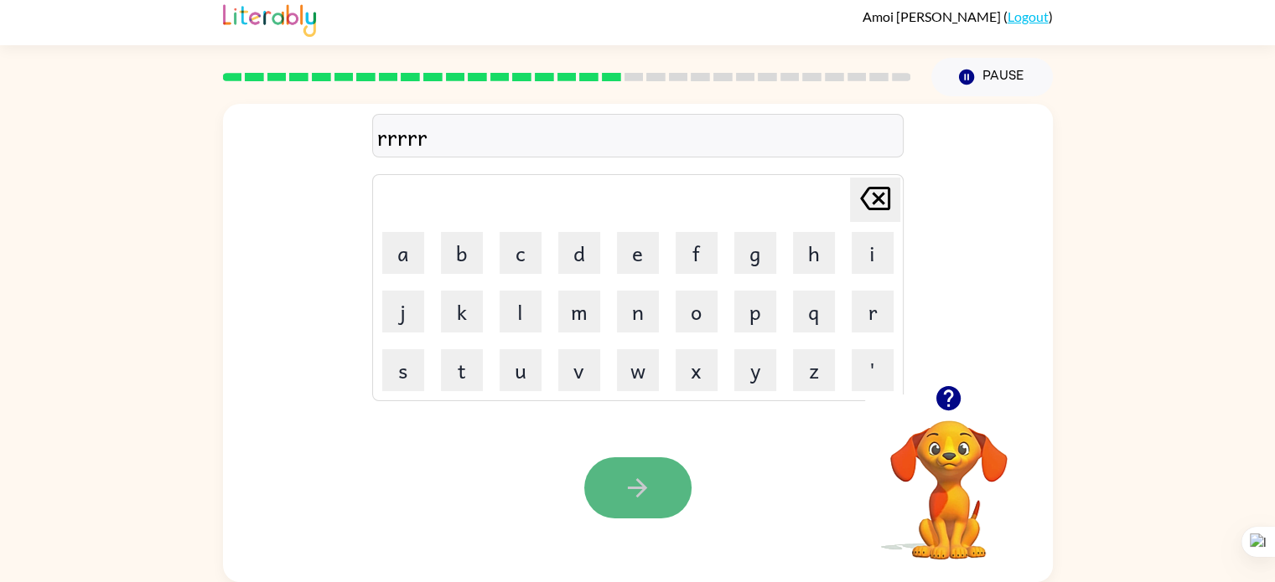
click at [637, 489] on icon "button" at bounding box center [637, 488] width 19 height 19
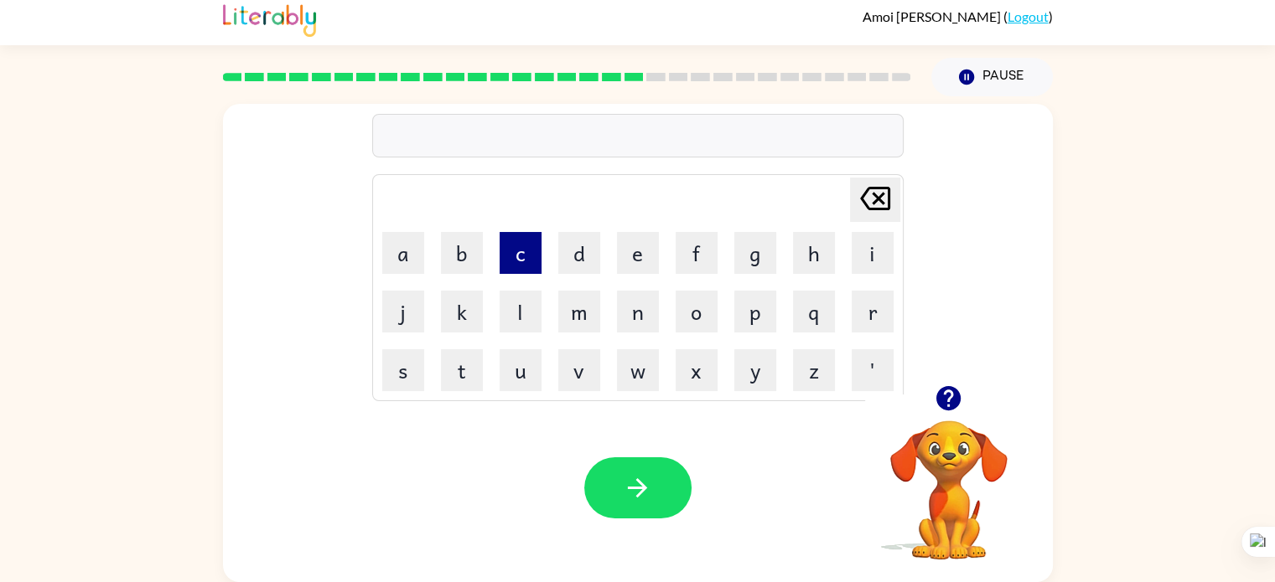
drag, startPoint x: 492, startPoint y: 266, endPoint x: 503, endPoint y: 261, distance: 12.0
click at [503, 261] on tr "a b c d e f g h i" at bounding box center [638, 253] width 526 height 57
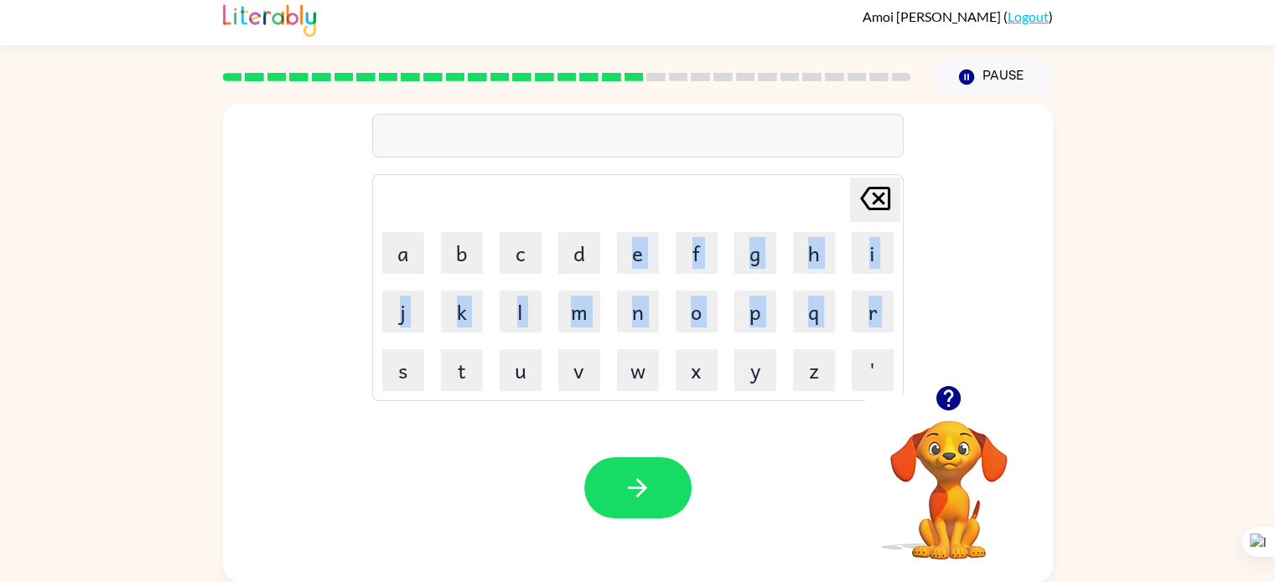
drag, startPoint x: 598, startPoint y: 225, endPoint x: 386, endPoint y: 339, distance: 240.7
click at [386, 339] on tbody "[PERSON_NAME] last character input a b c d e f g h i j k l m n o p q r s t u v …" at bounding box center [638, 288] width 526 height 222
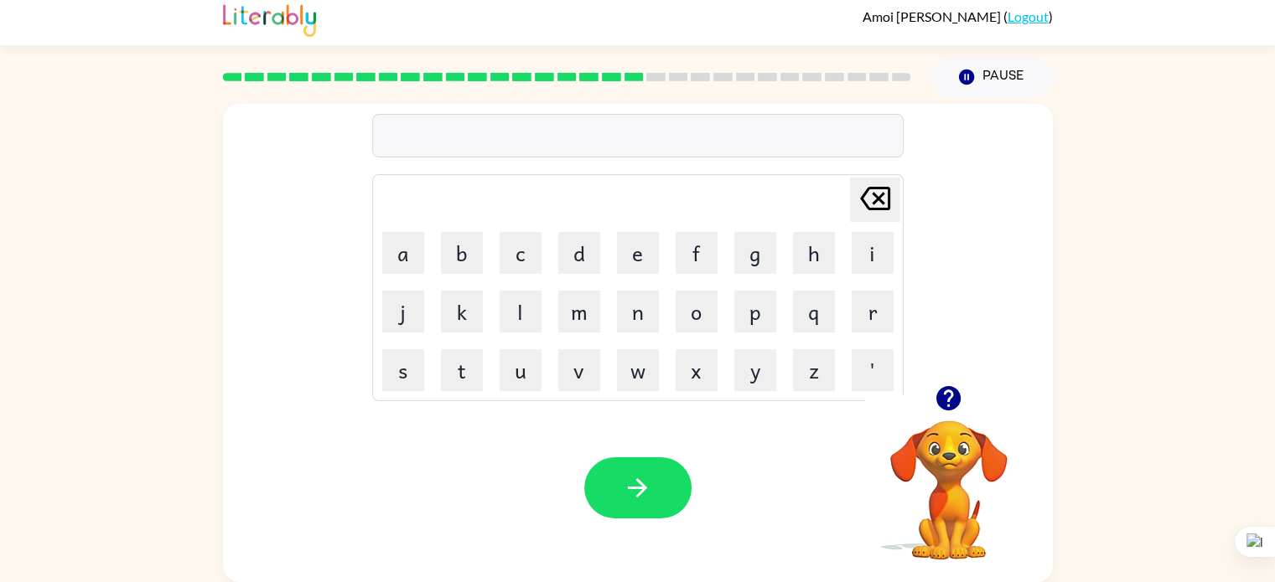
click at [469, 336] on td "k" at bounding box center [461, 311] width 57 height 57
drag, startPoint x: 486, startPoint y: 358, endPoint x: 516, endPoint y: 352, distance: 30.7
click at [516, 352] on tr "s t u v w x y z '" at bounding box center [638, 370] width 526 height 57
drag, startPoint x: 556, startPoint y: 364, endPoint x: 526, endPoint y: 315, distance: 57.2
click at [533, 321] on tbody "[PERSON_NAME] last character input a b c d e f g h i j k l m n o p q r s t u v …" at bounding box center [638, 288] width 526 height 222
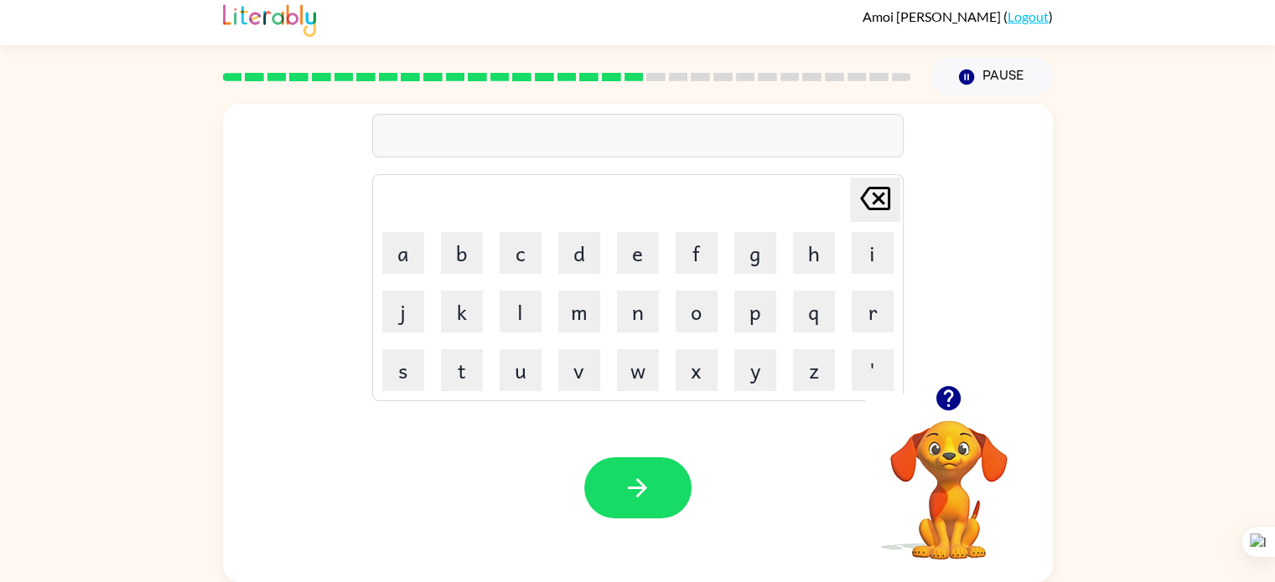
drag, startPoint x: 515, startPoint y: 323, endPoint x: 572, endPoint y: 338, distance: 58.1
click at [572, 338] on tr "j k l m n o p q r" at bounding box center [638, 311] width 526 height 57
click at [586, 472] on div at bounding box center [637, 488] width 107 height 61
click at [597, 479] on button "button" at bounding box center [637, 488] width 107 height 61
click at [851, 334] on td "r" at bounding box center [872, 311] width 57 height 57
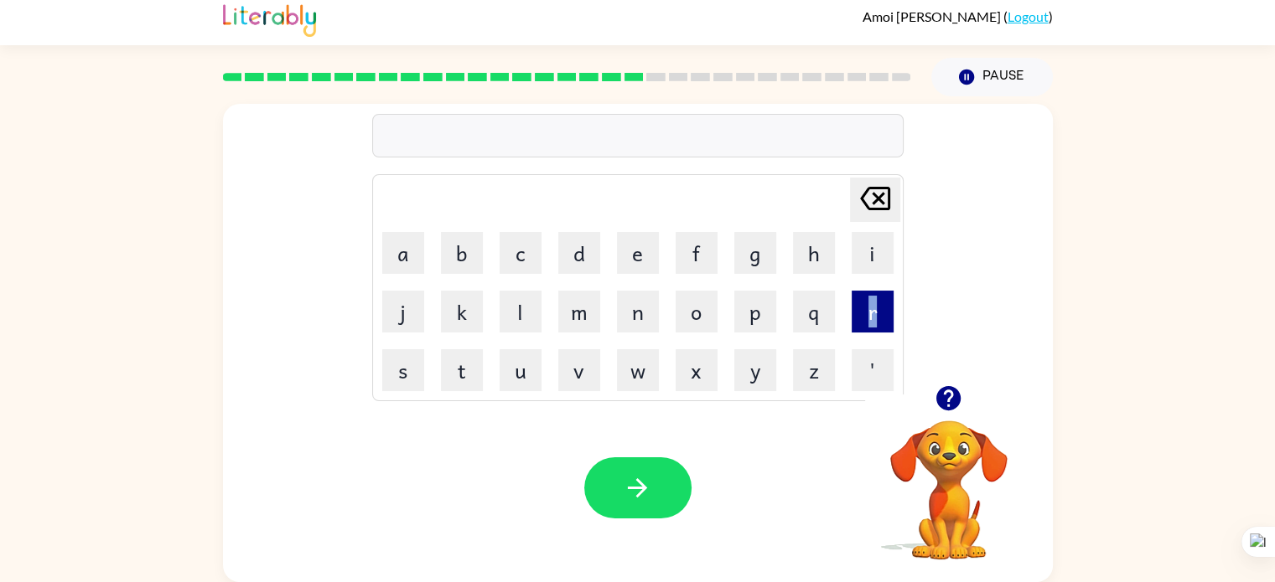
drag, startPoint x: 841, startPoint y: 313, endPoint x: 885, endPoint y: 325, distance: 45.4
click at [885, 325] on td "r" at bounding box center [872, 311] width 57 height 57
click at [818, 324] on button "q" at bounding box center [814, 312] width 42 height 42
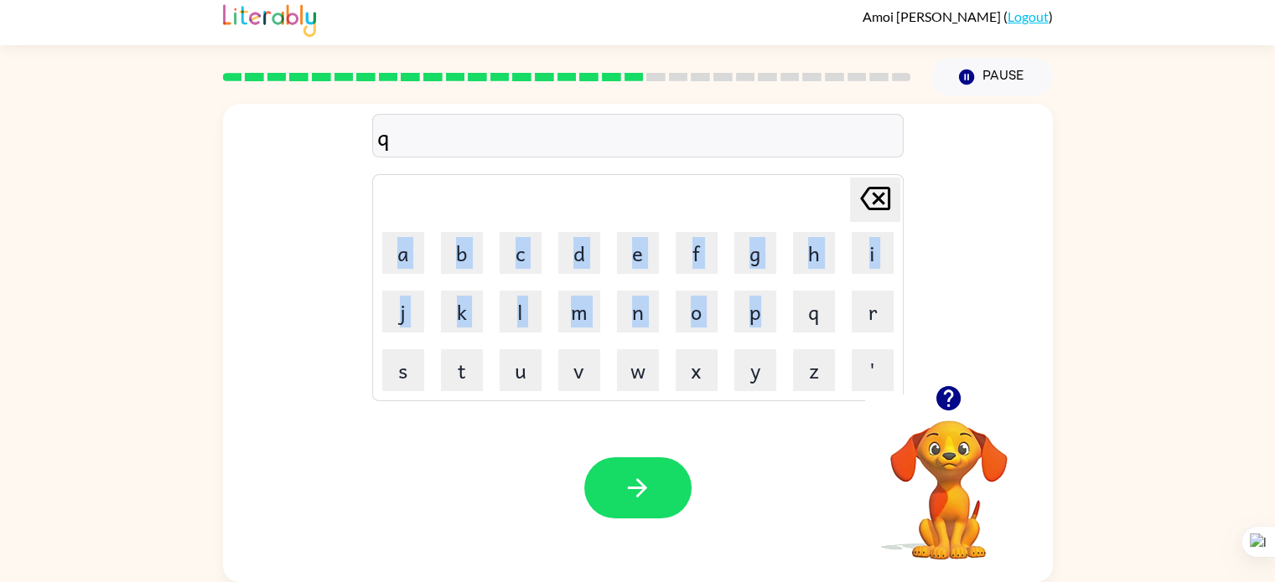
drag, startPoint x: 905, startPoint y: 318, endPoint x: 718, endPoint y: 338, distance: 188.0
click at [718, 338] on div "q Delete Delete last character input a b c d e f g h i j k l m n o p q r s t u …" at bounding box center [638, 245] width 830 height 282
click at [718, 338] on td "o" at bounding box center [696, 311] width 57 height 57
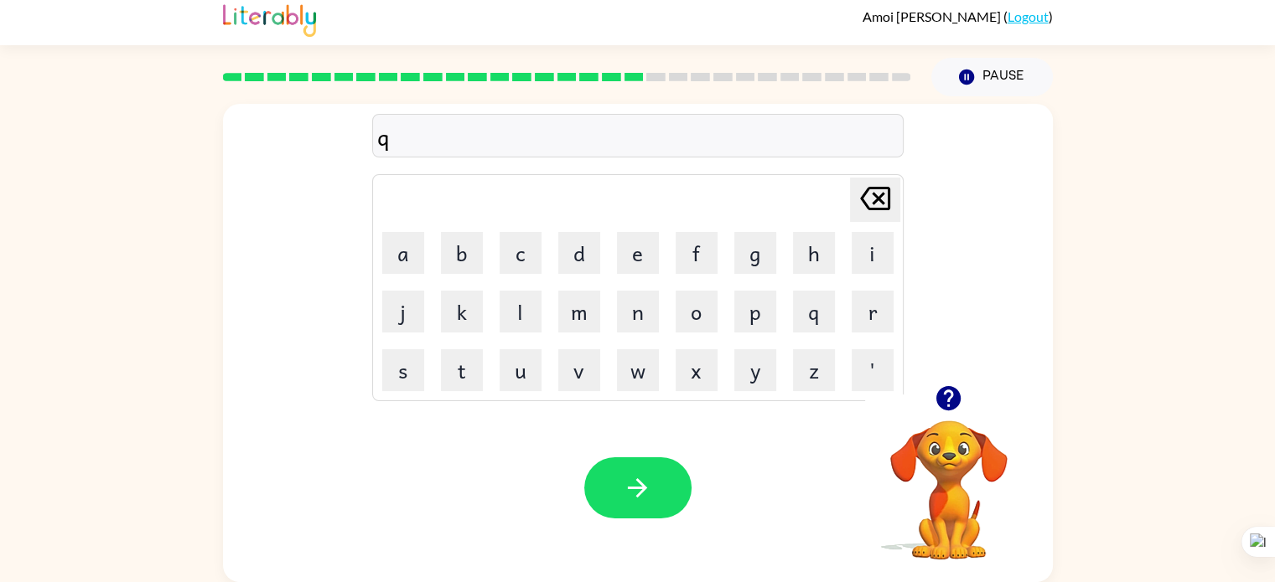
drag, startPoint x: 508, startPoint y: 251, endPoint x: 545, endPoint y: 271, distance: 42.0
click at [545, 271] on td "c" at bounding box center [520, 253] width 57 height 57
drag, startPoint x: 668, startPoint y: 346, endPoint x: 660, endPoint y: 349, distance: 8.7
click at [660, 349] on tr "s t u v w x y z '" at bounding box center [638, 370] width 526 height 57
drag, startPoint x: 670, startPoint y: 505, endPoint x: 653, endPoint y: 495, distance: 19.5
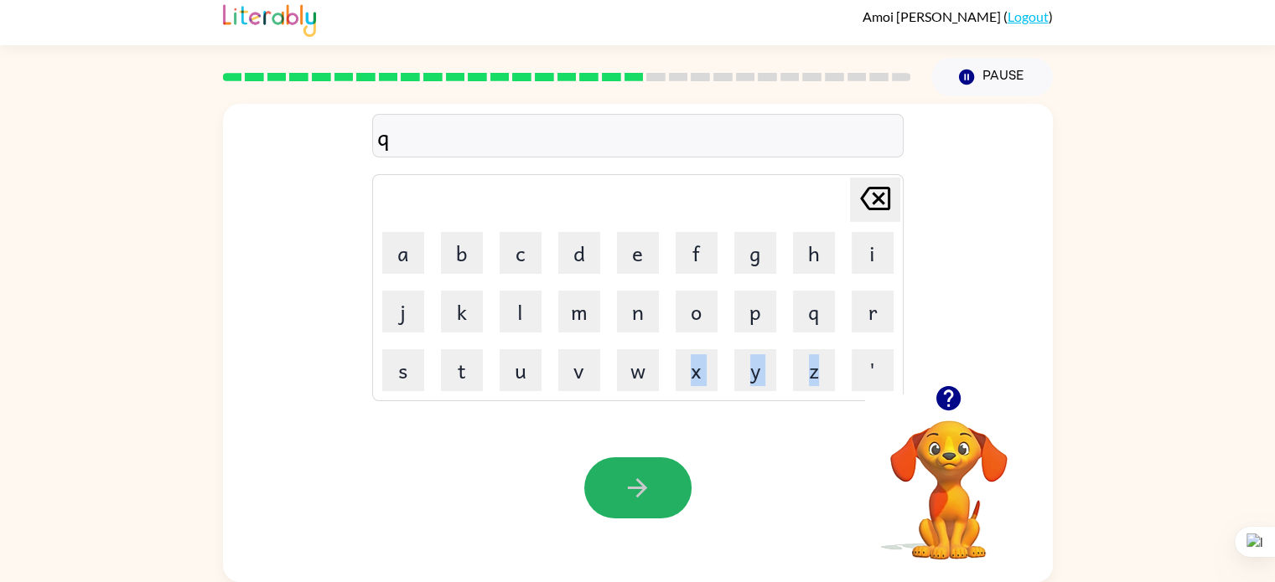
click at [653, 495] on button "button" at bounding box center [637, 488] width 107 height 61
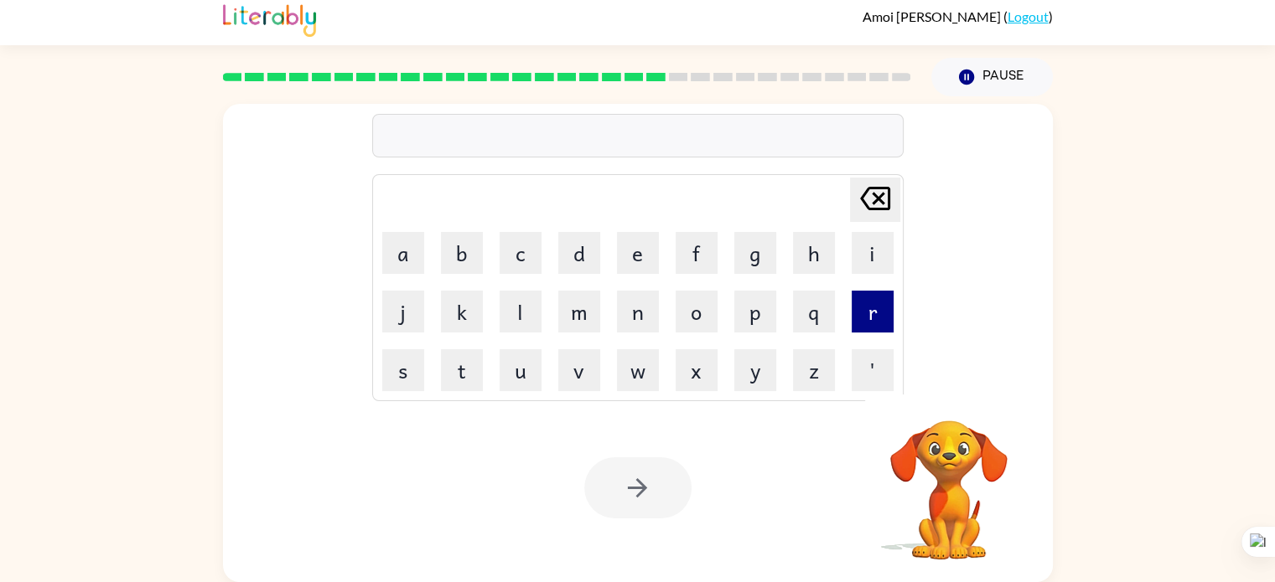
click at [862, 323] on button "r" at bounding box center [872, 312] width 42 height 42
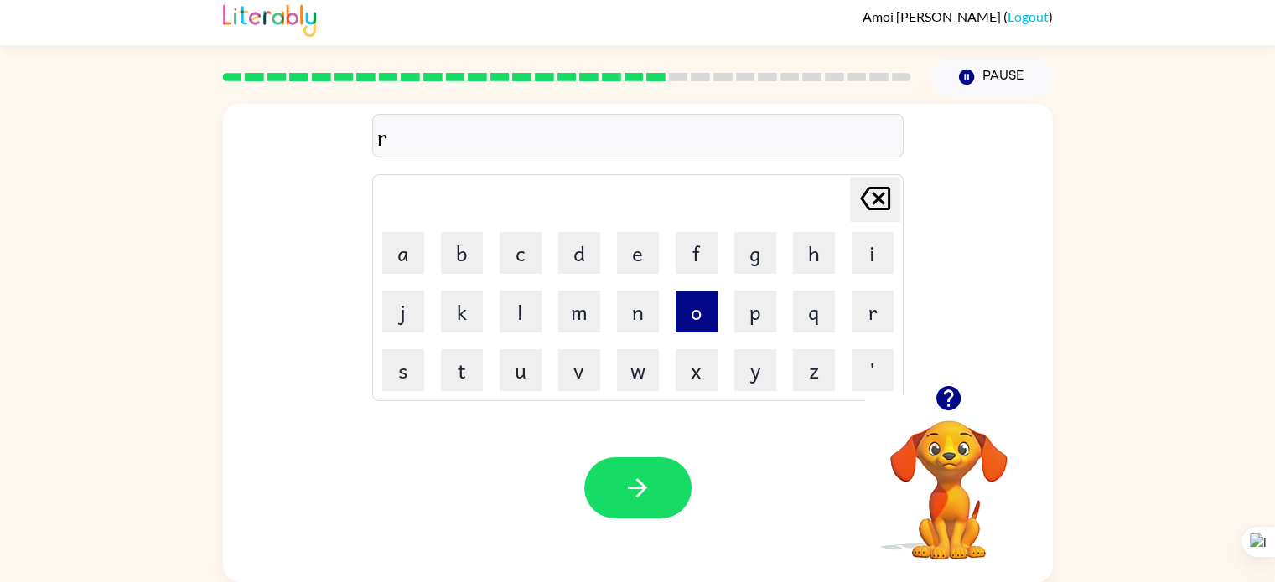
click at [687, 316] on button "o" at bounding box center [696, 312] width 42 height 42
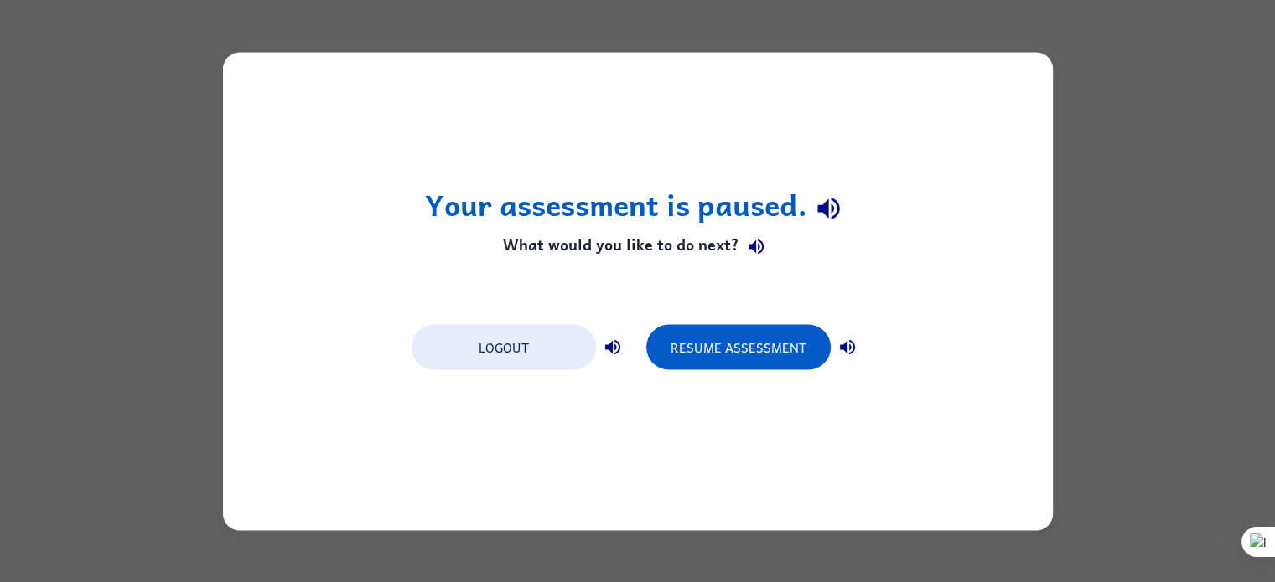
scroll to position [0, 0]
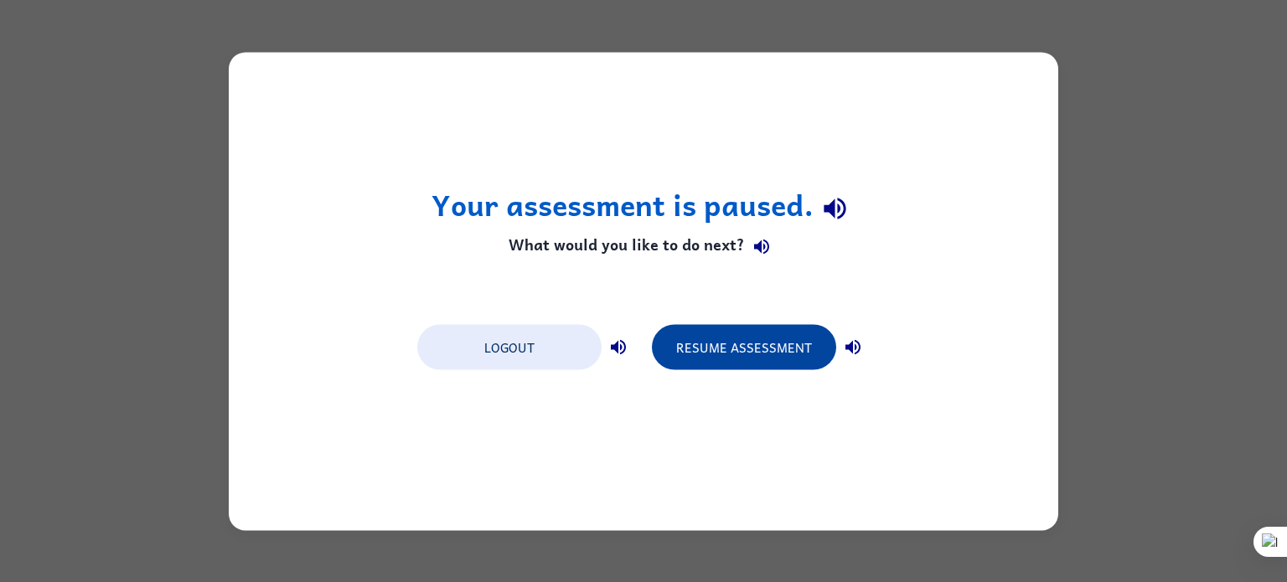
click at [732, 346] on button "Resume Assessment" at bounding box center [744, 346] width 184 height 45
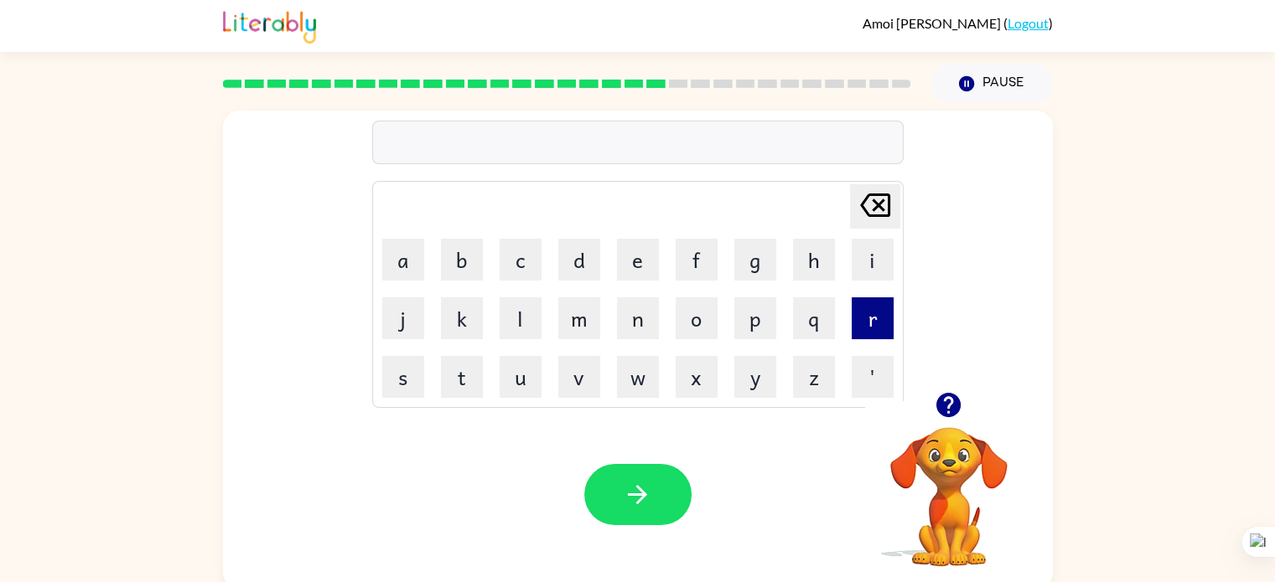
click at [861, 308] on button "r" at bounding box center [872, 319] width 42 height 42
click at [625, 505] on icon "button" at bounding box center [637, 494] width 29 height 29
click at [650, 260] on button "e" at bounding box center [638, 260] width 42 height 42
click at [446, 378] on button "t" at bounding box center [462, 377] width 42 height 42
click at [636, 365] on button "w" at bounding box center [638, 377] width 42 height 42
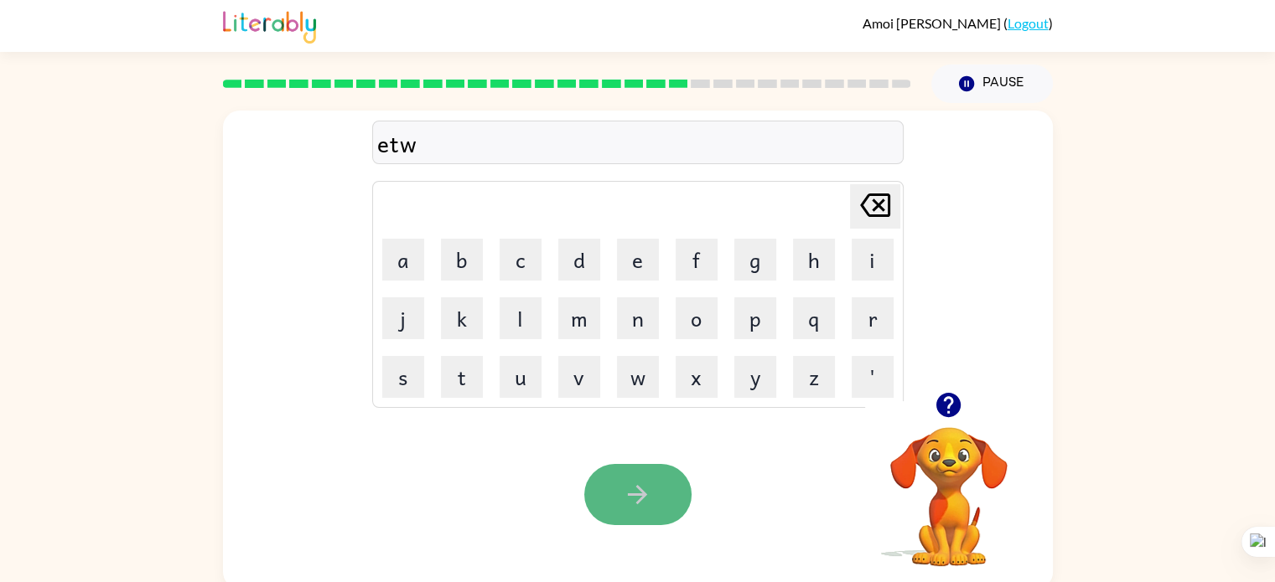
click at [610, 495] on button "button" at bounding box center [637, 494] width 107 height 61
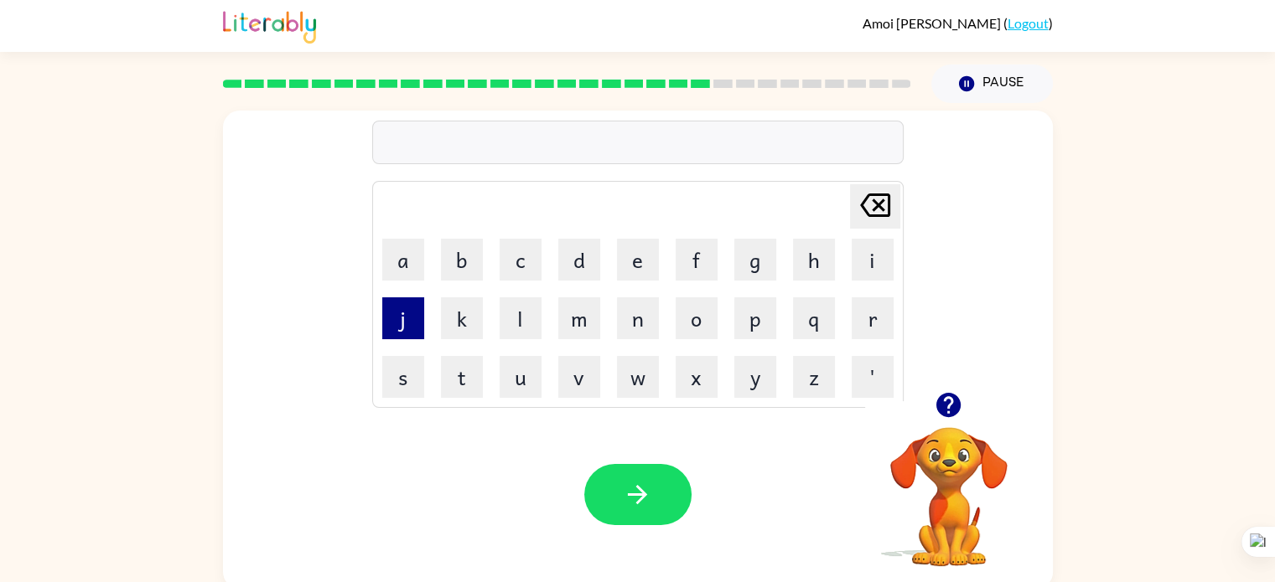
click at [409, 310] on button "j" at bounding box center [403, 319] width 42 height 42
click at [451, 250] on button "b" at bounding box center [462, 260] width 42 height 42
click at [515, 248] on button "c" at bounding box center [520, 260] width 42 height 42
click at [611, 460] on div "Your browser must support playing .mp4 files to use Literably. Please try using…" at bounding box center [638, 495] width 830 height 189
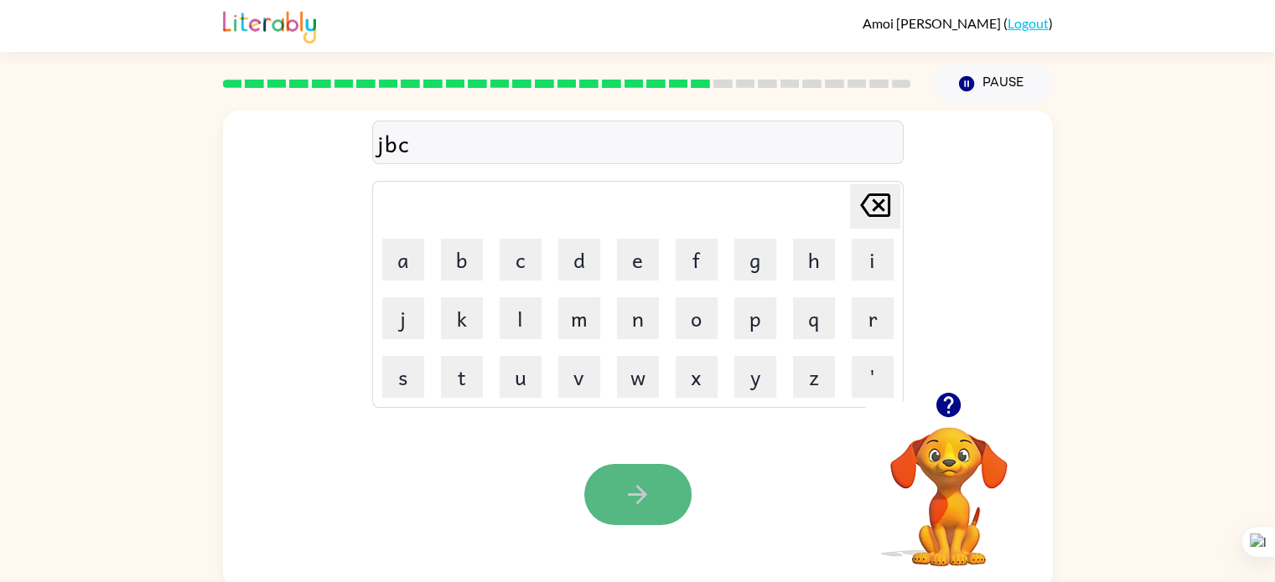
click at [624, 491] on icon "button" at bounding box center [637, 494] width 29 height 29
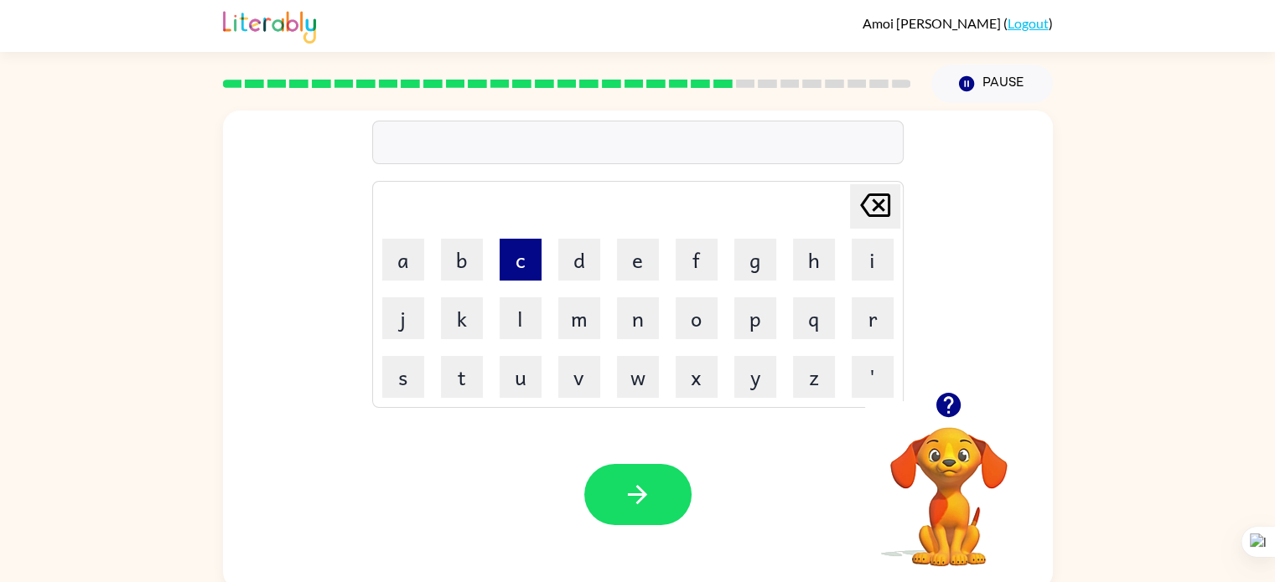
click at [528, 256] on button "c" at bounding box center [520, 260] width 42 height 42
click at [548, 262] on td "c" at bounding box center [520, 259] width 57 height 57
click at [560, 249] on button "d" at bounding box center [579, 260] width 42 height 42
click at [657, 253] on button "e" at bounding box center [638, 260] width 42 height 42
click at [681, 251] on button "f" at bounding box center [696, 260] width 42 height 42
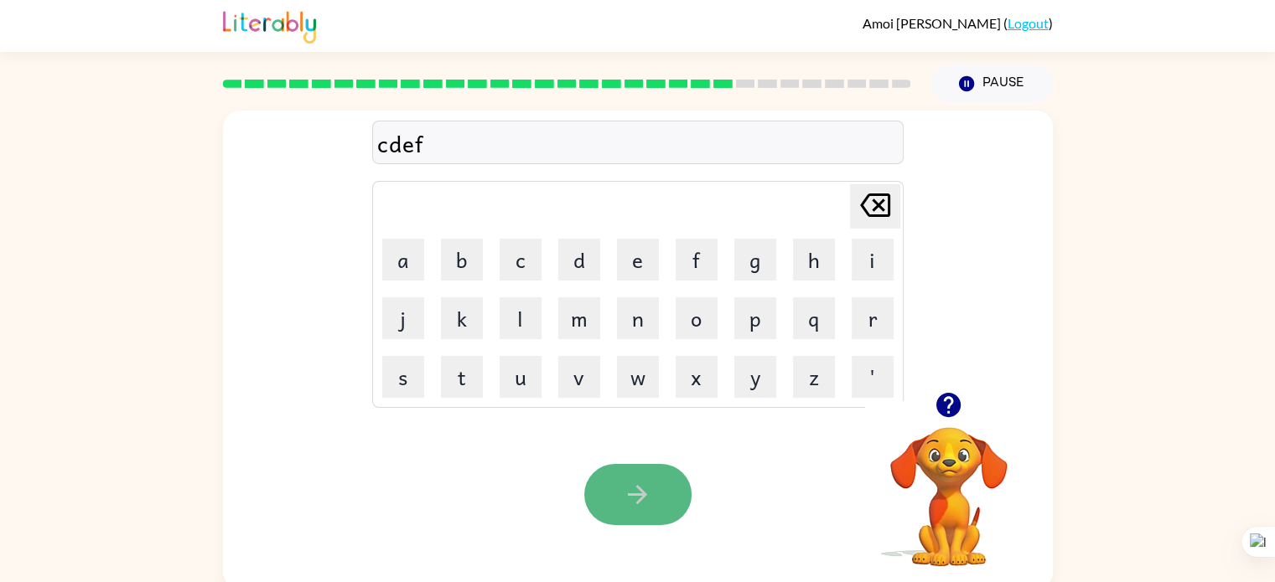
click at [618, 472] on button "button" at bounding box center [637, 494] width 107 height 61
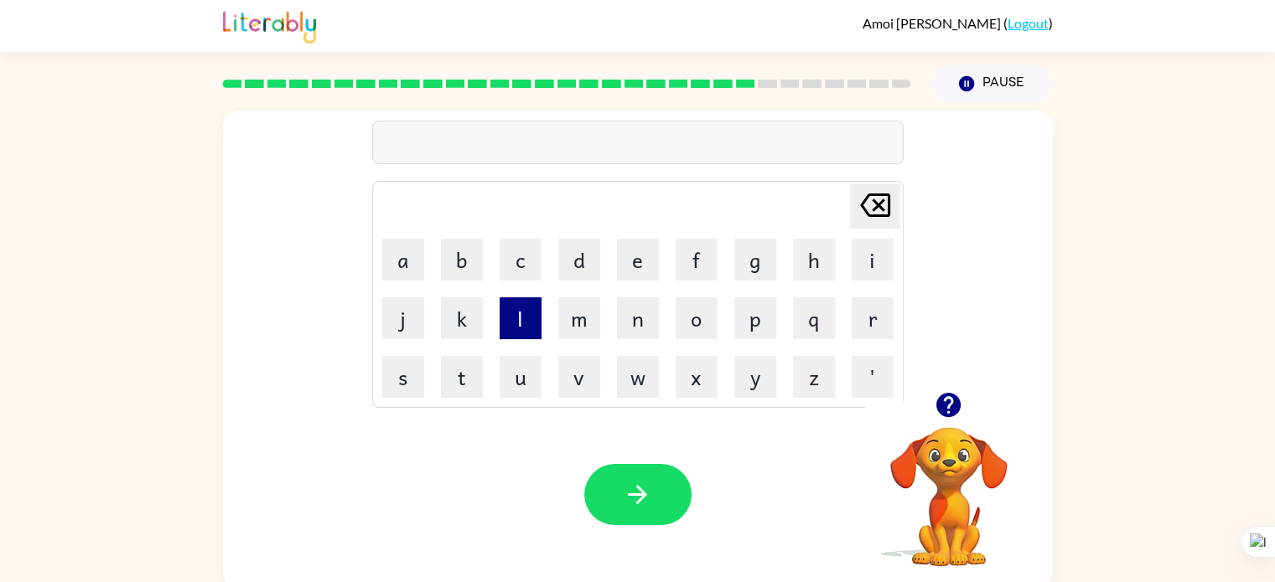
click at [523, 314] on button "l" at bounding box center [520, 319] width 42 height 42
click at [562, 317] on button "m" at bounding box center [579, 319] width 42 height 42
drag, startPoint x: 545, startPoint y: 228, endPoint x: 546, endPoint y: 238, distance: 10.1
click at [546, 238] on tbody "[PERSON_NAME] last character input a b c d e f g h i j k l m n o p q r s t u v …" at bounding box center [638, 295] width 526 height 222
click at [561, 246] on button "d" at bounding box center [579, 260] width 42 height 42
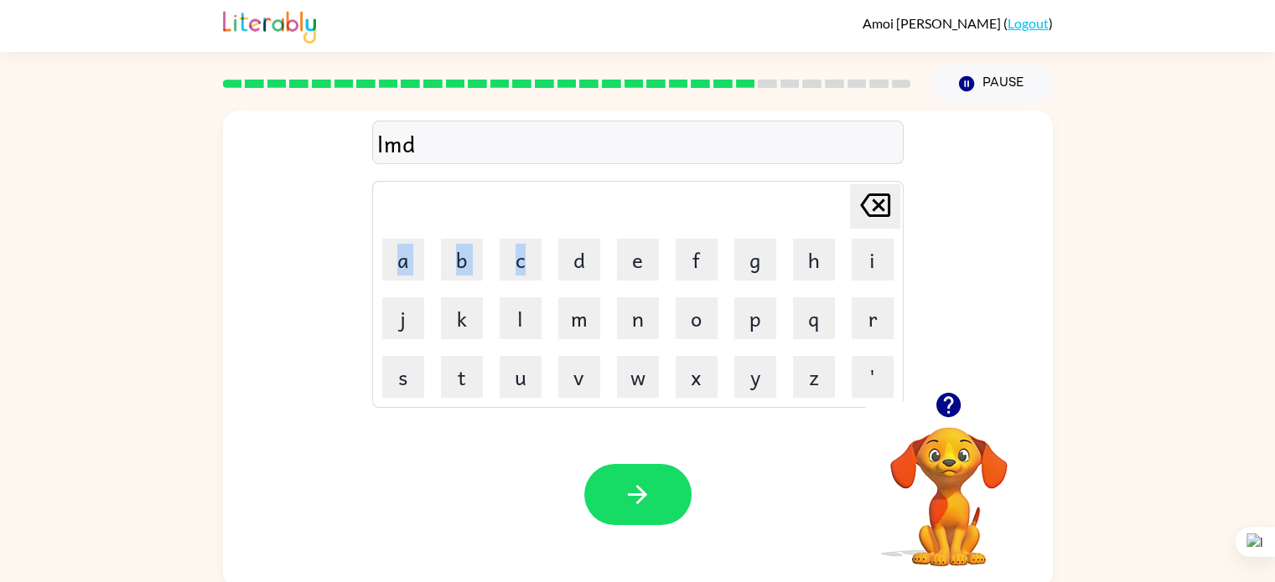
drag, startPoint x: 644, startPoint y: 254, endPoint x: 611, endPoint y: 292, distance: 51.1
click at [643, 256] on button "e" at bounding box center [638, 260] width 42 height 42
click at [641, 489] on icon "button" at bounding box center [637, 494] width 29 height 29
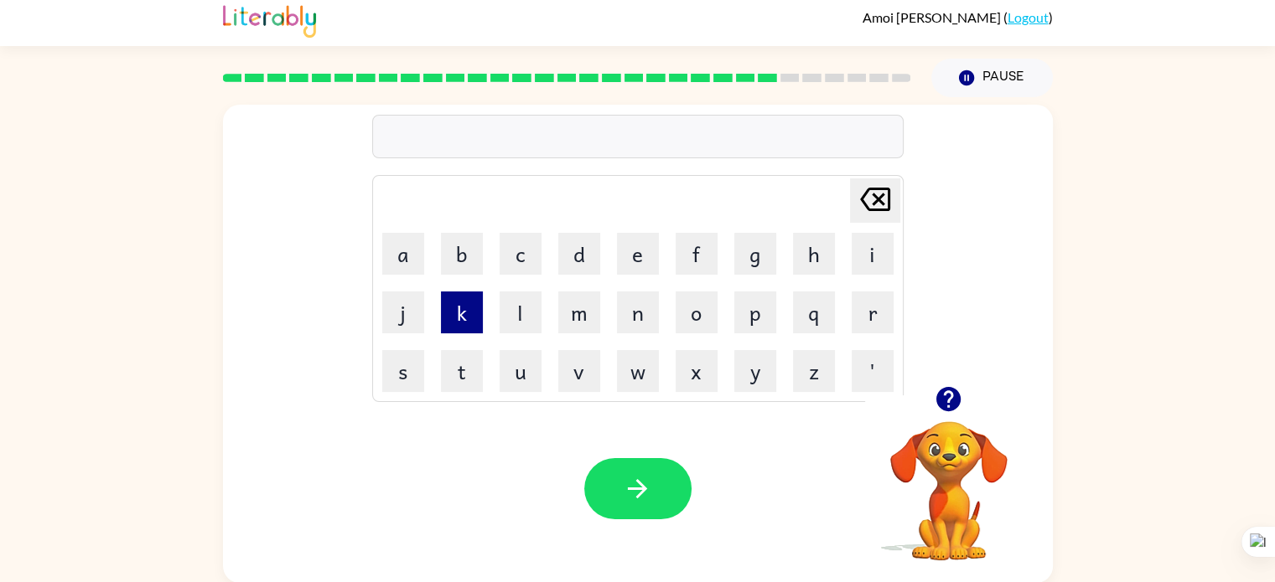
scroll to position [4, 0]
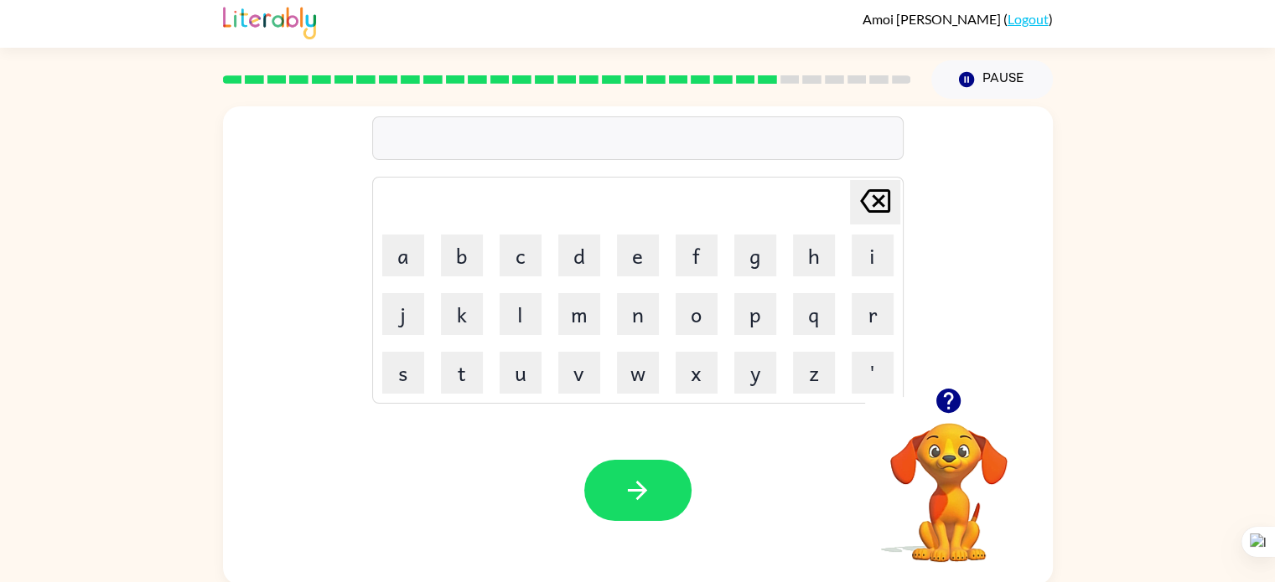
click at [612, 344] on td "w" at bounding box center [637, 372] width 57 height 57
click at [568, 298] on button "m" at bounding box center [579, 314] width 42 height 42
click at [477, 261] on button "b" at bounding box center [462, 256] width 42 height 42
click at [863, 210] on icon "[PERSON_NAME] last character input" at bounding box center [875, 201] width 40 height 40
click at [867, 216] on icon "[PERSON_NAME] last character input" at bounding box center [875, 201] width 40 height 40
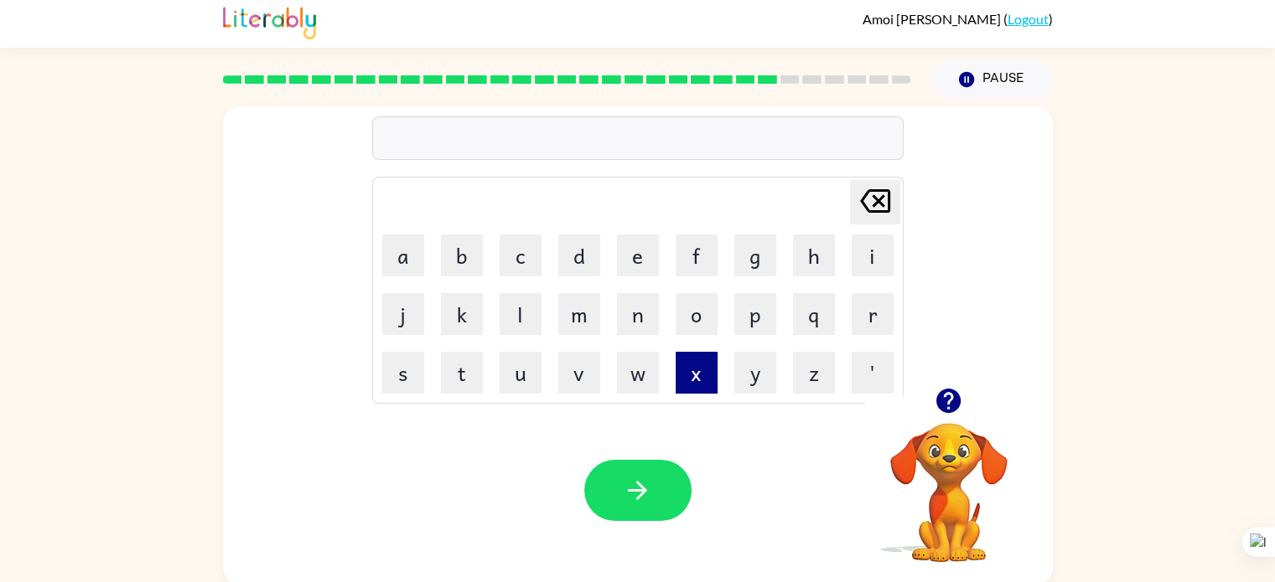
click at [702, 368] on button "x" at bounding box center [696, 373] width 42 height 42
click at [635, 362] on button "w" at bounding box center [638, 373] width 42 height 42
click at [576, 362] on button "v" at bounding box center [579, 373] width 42 height 42
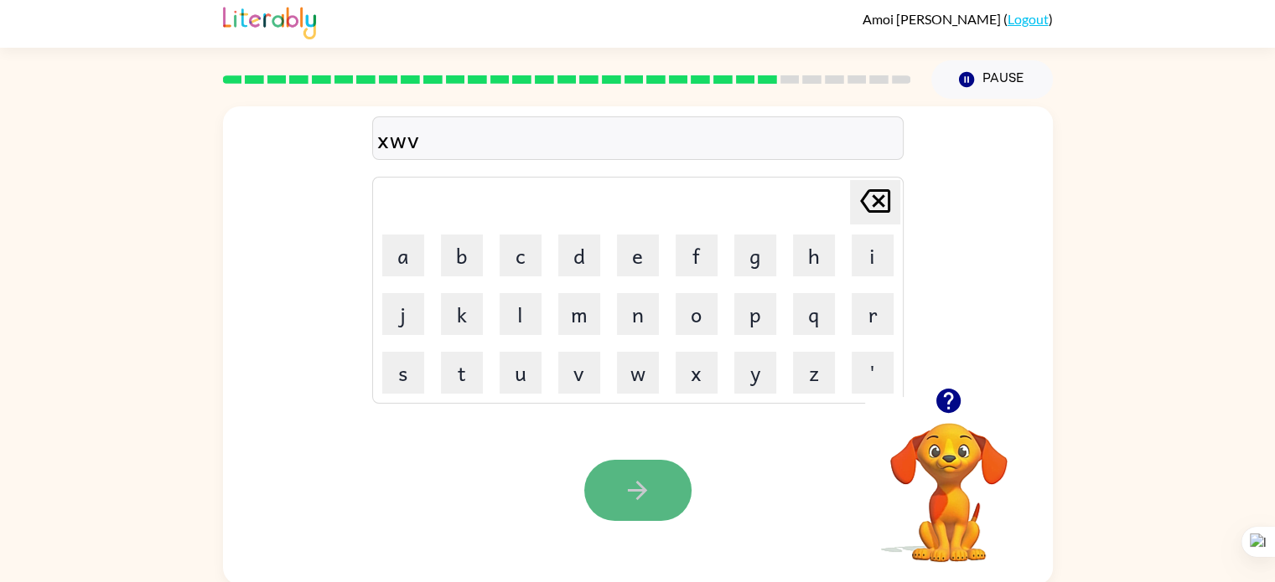
click at [662, 482] on button "button" at bounding box center [637, 490] width 107 height 61
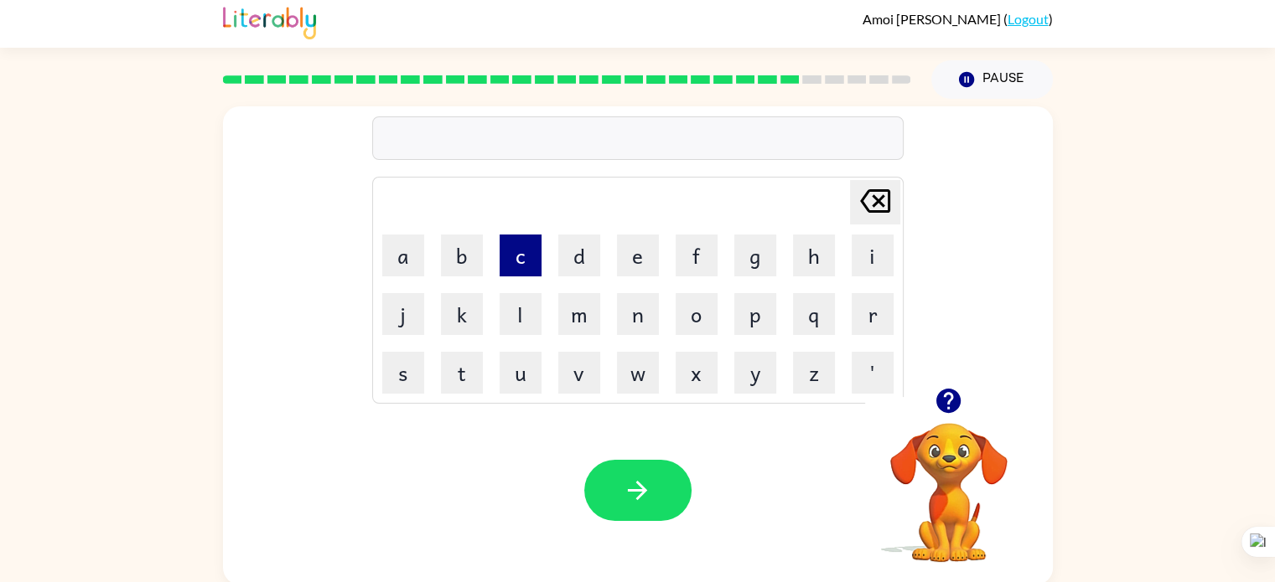
click at [520, 265] on button "c" at bounding box center [520, 256] width 42 height 42
click at [581, 253] on button "d" at bounding box center [579, 256] width 42 height 42
click at [638, 265] on button "e" at bounding box center [638, 256] width 42 height 42
drag, startPoint x: 426, startPoint y: 247, endPoint x: 415, endPoint y: 251, distance: 11.4
click at [422, 251] on td "a" at bounding box center [403, 255] width 57 height 57
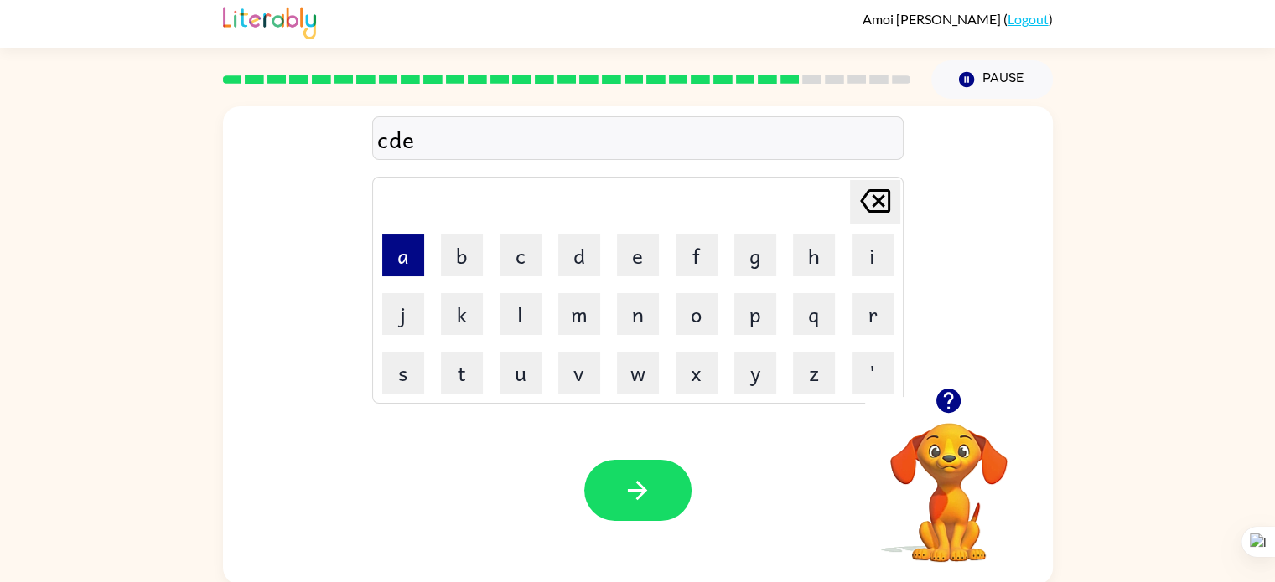
click at [384, 251] on button "a" at bounding box center [403, 256] width 42 height 42
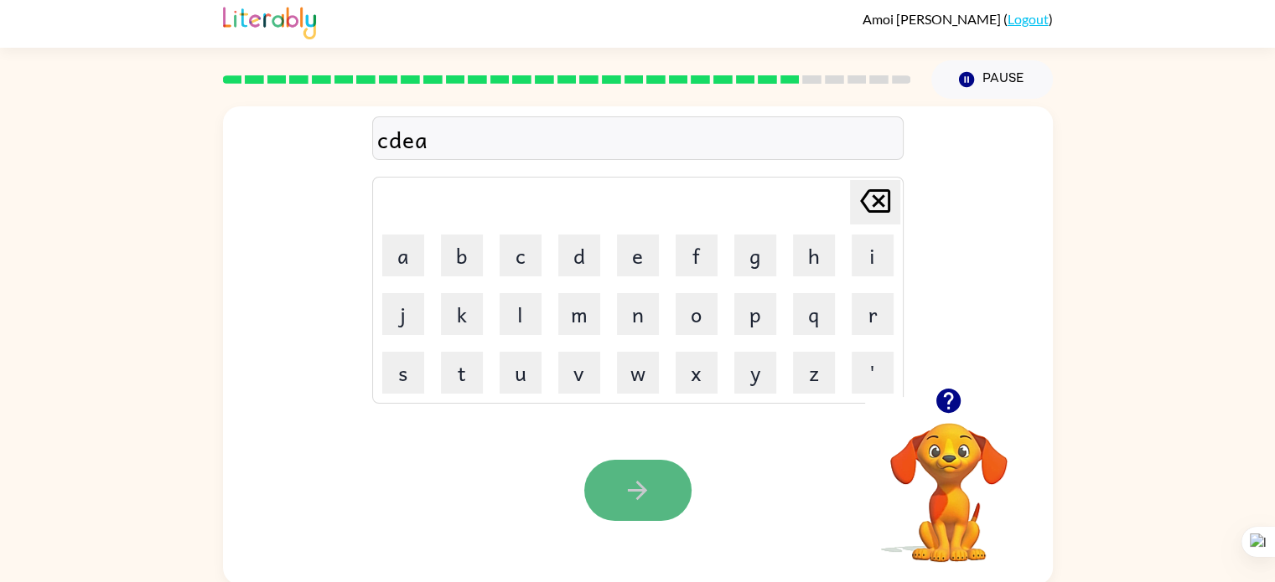
click at [603, 471] on button "button" at bounding box center [637, 490] width 107 height 61
click at [603, 471] on div at bounding box center [637, 490] width 107 height 61
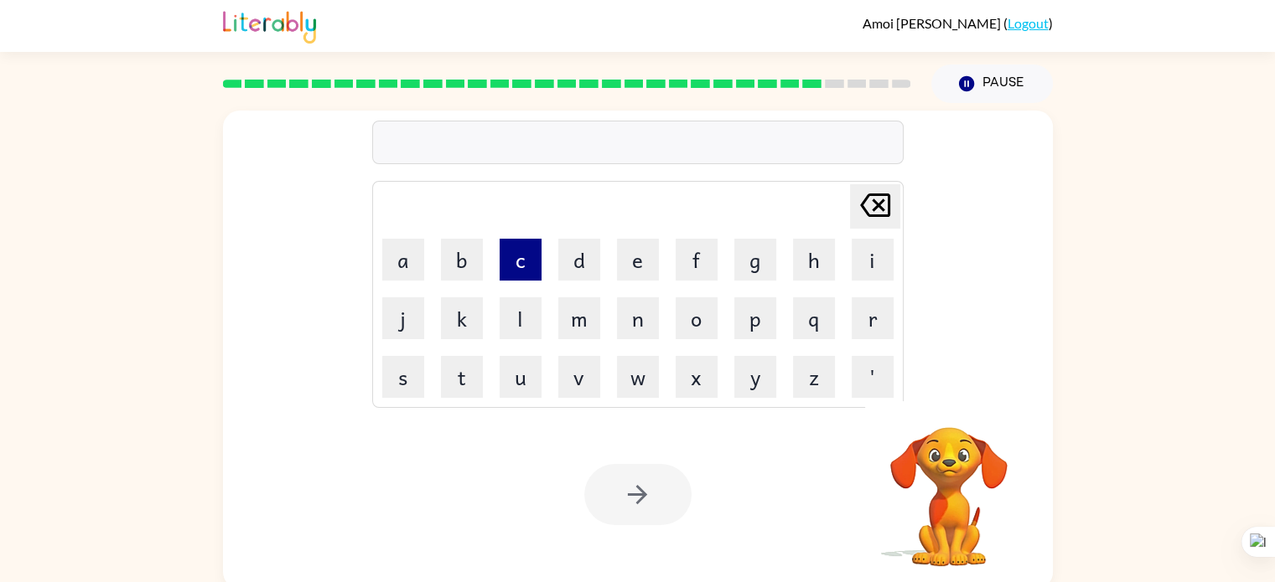
scroll to position [7, 0]
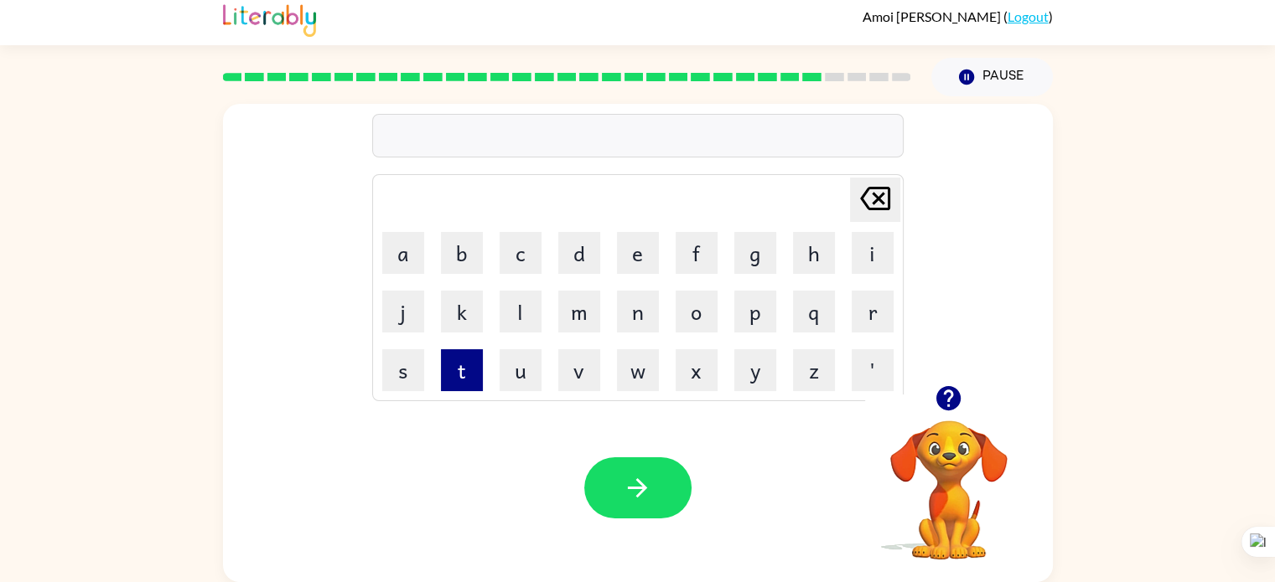
click at [479, 388] on button "t" at bounding box center [462, 370] width 42 height 42
click at [524, 360] on button "u" at bounding box center [520, 370] width 42 height 42
click at [419, 361] on button "s" at bounding box center [403, 370] width 42 height 42
click at [459, 370] on button "t" at bounding box center [462, 370] width 42 height 42
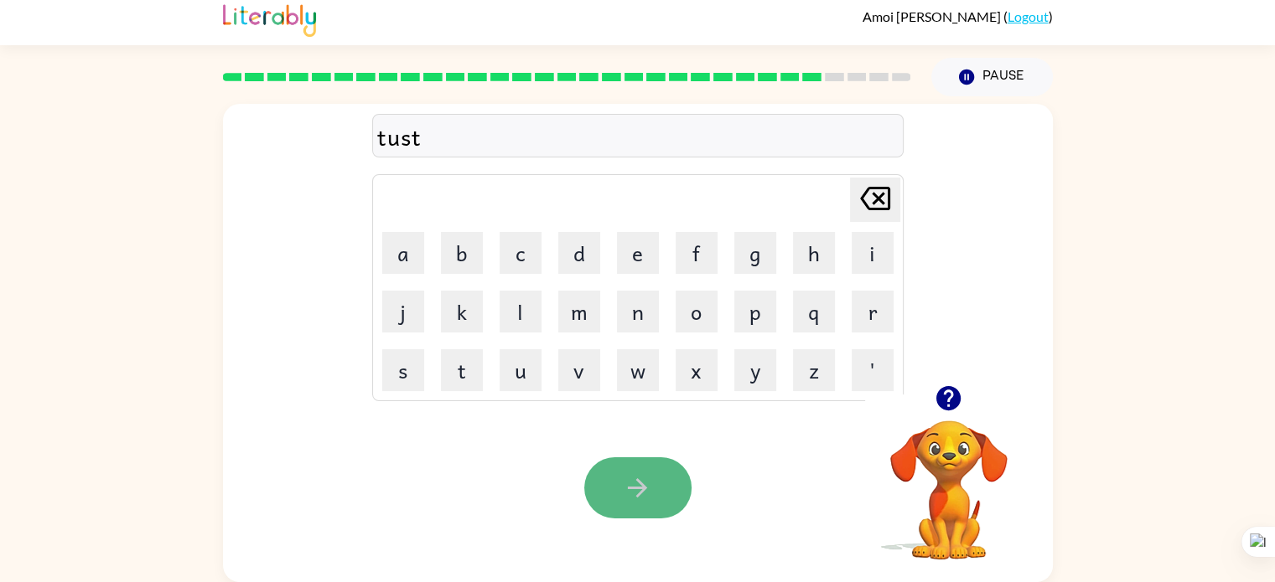
click at [593, 495] on button "button" at bounding box center [637, 488] width 107 height 61
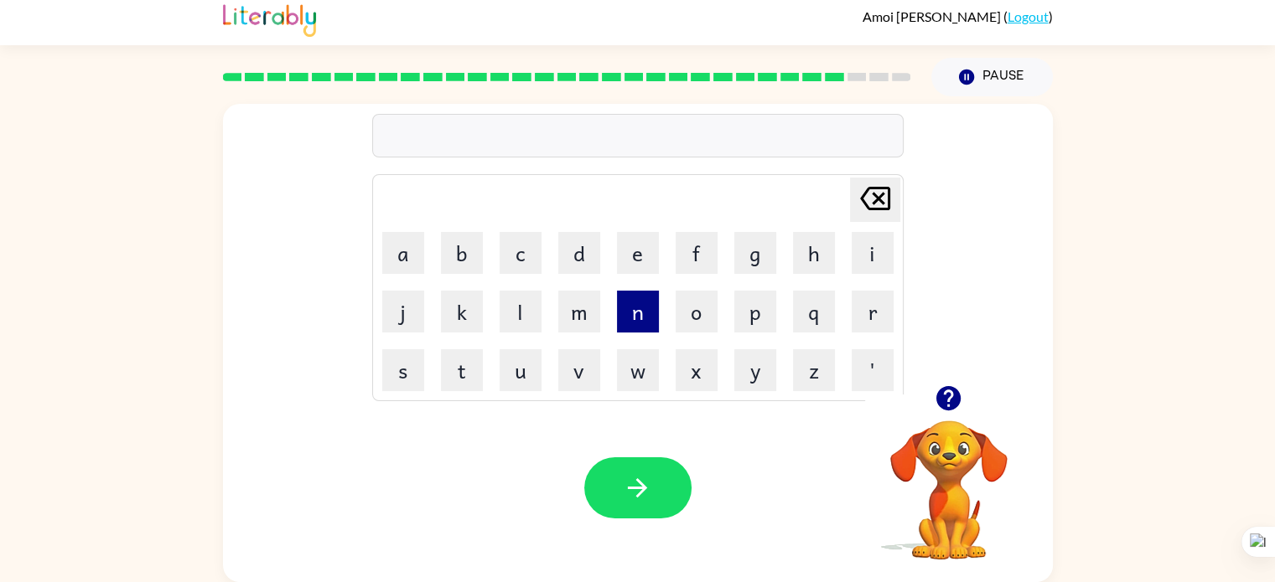
drag, startPoint x: 573, startPoint y: 303, endPoint x: 648, endPoint y: 311, distance: 75.1
click at [623, 314] on tr "j k l m n o p q r" at bounding box center [638, 311] width 526 height 57
drag, startPoint x: 655, startPoint y: 306, endPoint x: 590, endPoint y: 294, distance: 66.4
click at [654, 306] on button "n" at bounding box center [638, 312] width 42 height 42
drag, startPoint x: 472, startPoint y: 277, endPoint x: 484, endPoint y: 279, distance: 12.7
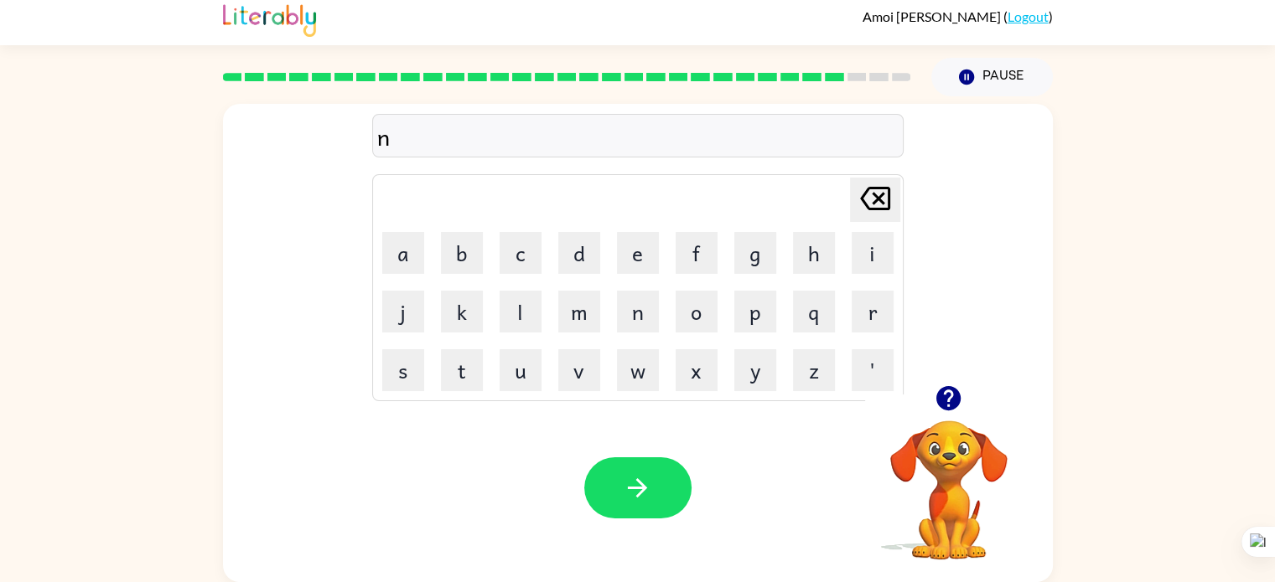
click at [484, 279] on td "b" at bounding box center [461, 253] width 57 height 57
click at [660, 281] on td "e" at bounding box center [637, 253] width 57 height 57
click at [637, 298] on button "n" at bounding box center [638, 312] width 42 height 42
click at [713, 308] on button "o" at bounding box center [696, 312] width 42 height 42
click at [885, 180] on icon "[PERSON_NAME] last character input" at bounding box center [875, 199] width 40 height 40
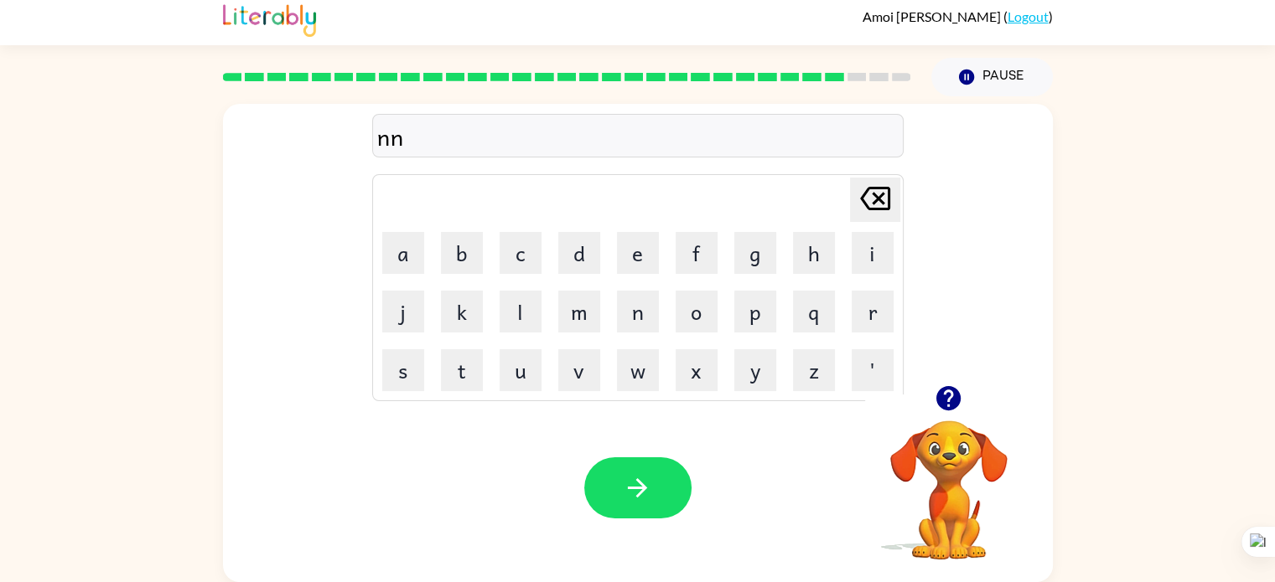
click at [885, 180] on icon "[PERSON_NAME] last character input" at bounding box center [875, 199] width 40 height 40
click at [875, 190] on icon "[PERSON_NAME] last character input" at bounding box center [875, 199] width 40 height 40
click at [630, 327] on button "n" at bounding box center [638, 312] width 42 height 42
click at [707, 298] on button "o" at bounding box center [696, 312] width 42 height 42
drag, startPoint x: 550, startPoint y: 327, endPoint x: 569, endPoint y: 321, distance: 20.1
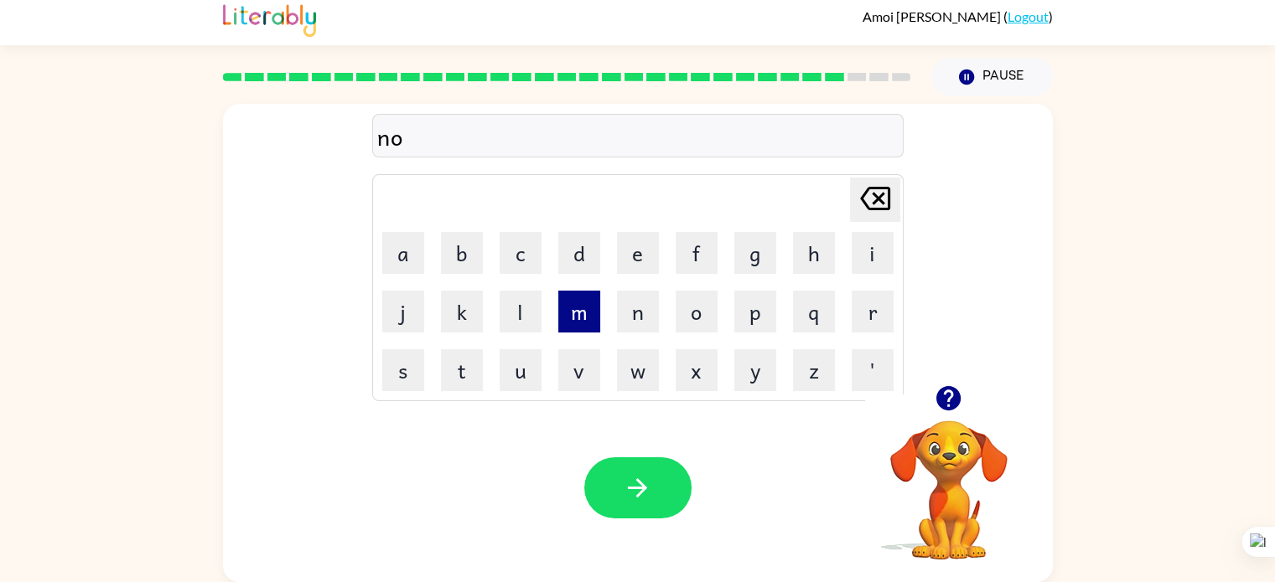
click at [569, 321] on tr "j k l m n o p q r" at bounding box center [638, 311] width 526 height 57
click at [752, 256] on button "g" at bounding box center [755, 253] width 42 height 42
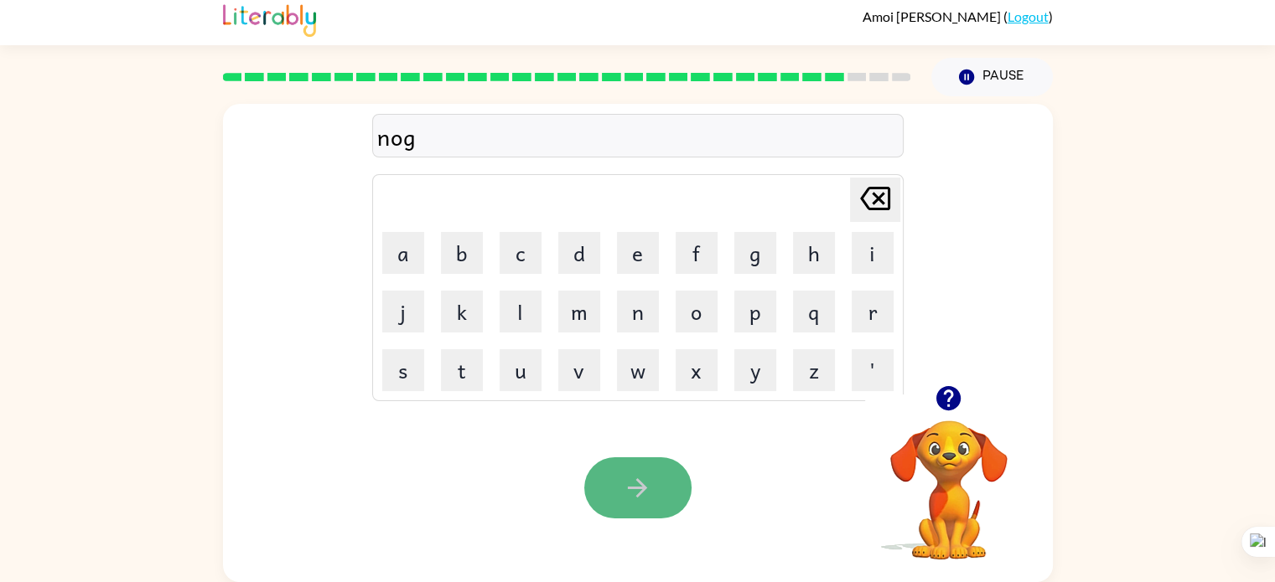
click at [647, 484] on icon "button" at bounding box center [637, 488] width 29 height 29
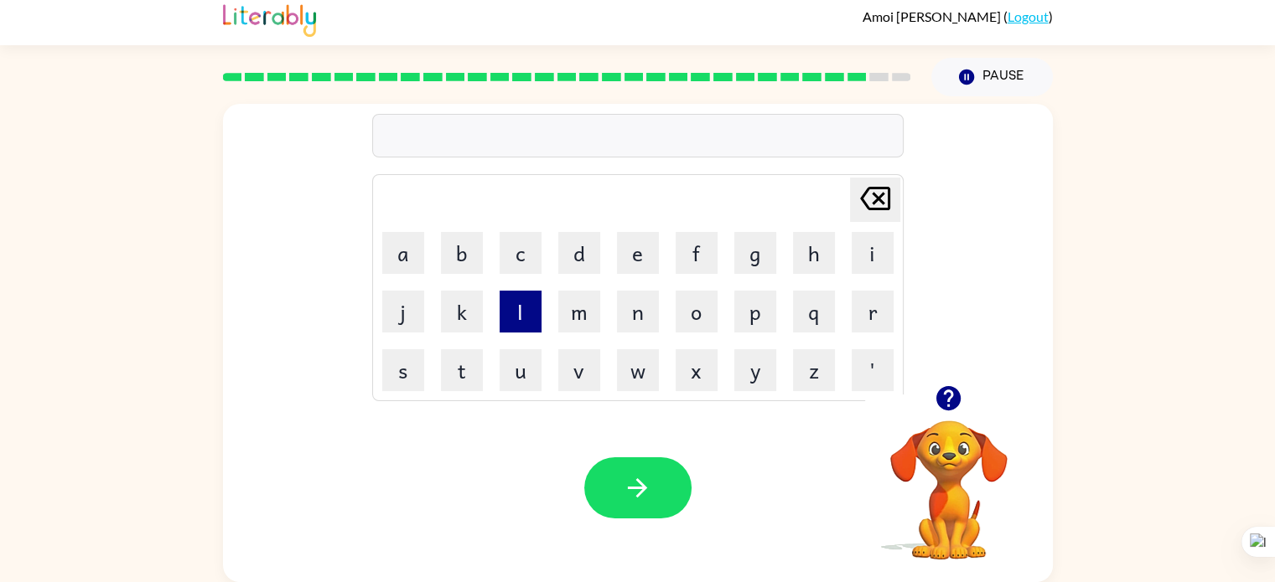
drag, startPoint x: 526, startPoint y: 302, endPoint x: 520, endPoint y: 308, distance: 8.9
click at [520, 308] on button "l" at bounding box center [520, 312] width 42 height 42
click at [588, 337] on td "m" at bounding box center [579, 311] width 57 height 57
click at [387, 299] on button "j" at bounding box center [403, 312] width 42 height 42
drag, startPoint x: 389, startPoint y: 259, endPoint x: 1044, endPoint y: 259, distance: 655.4
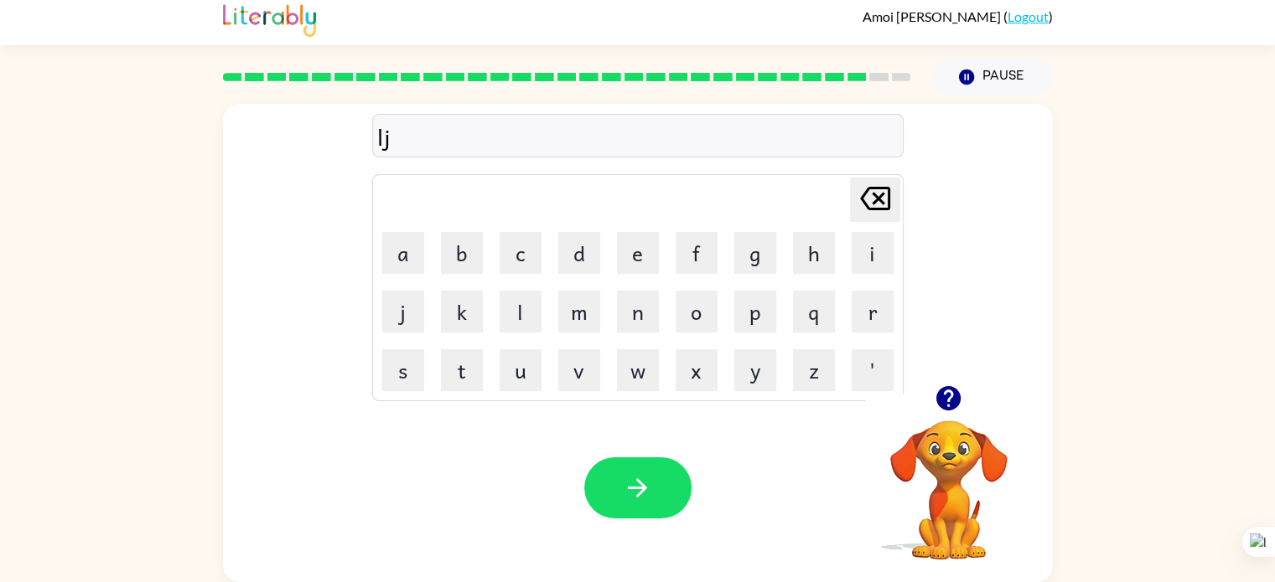
click at [1044, 259] on div "lj Delete Delete last character input a b c d e f g h i j k l m n o p q r s t u…" at bounding box center [638, 245] width 830 height 282
click at [590, 320] on button "m" at bounding box center [579, 312] width 42 height 42
click at [665, 327] on td "n" at bounding box center [637, 311] width 57 height 57
click at [639, 365] on button "w" at bounding box center [638, 370] width 42 height 42
click at [632, 479] on icon "button" at bounding box center [637, 488] width 29 height 29
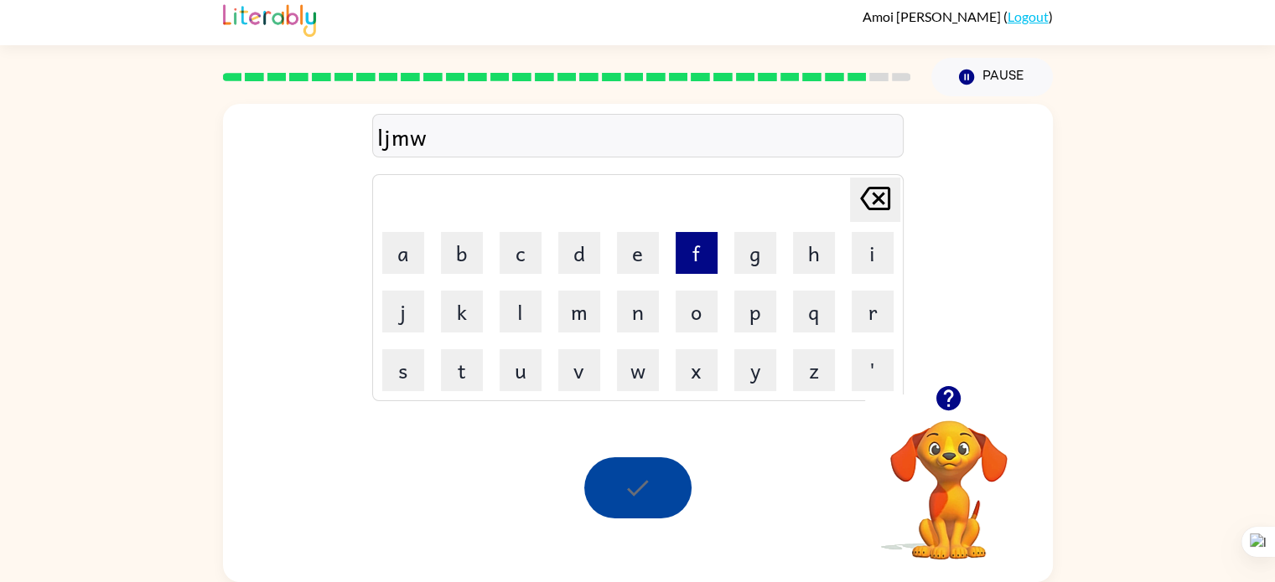
drag, startPoint x: 645, startPoint y: 261, endPoint x: 693, endPoint y: 265, distance: 47.9
click at [650, 265] on button "e" at bounding box center [638, 253] width 42 height 42
click at [722, 257] on td "f" at bounding box center [696, 253] width 57 height 57
drag, startPoint x: 593, startPoint y: 294, endPoint x: 655, endPoint y: 302, distance: 61.6
click at [624, 304] on tr "j k l m n o p q r" at bounding box center [638, 311] width 526 height 57
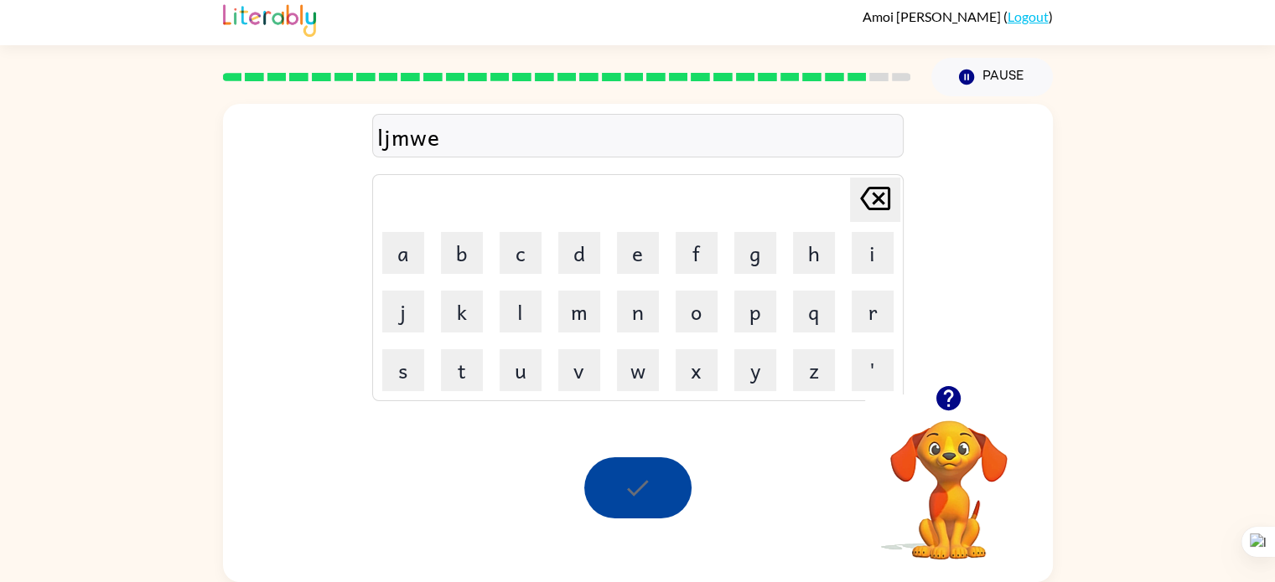
drag, startPoint x: 699, startPoint y: 256, endPoint x: 660, endPoint y: 285, distance: 48.4
click at [686, 272] on button "f" at bounding box center [696, 253] width 42 height 42
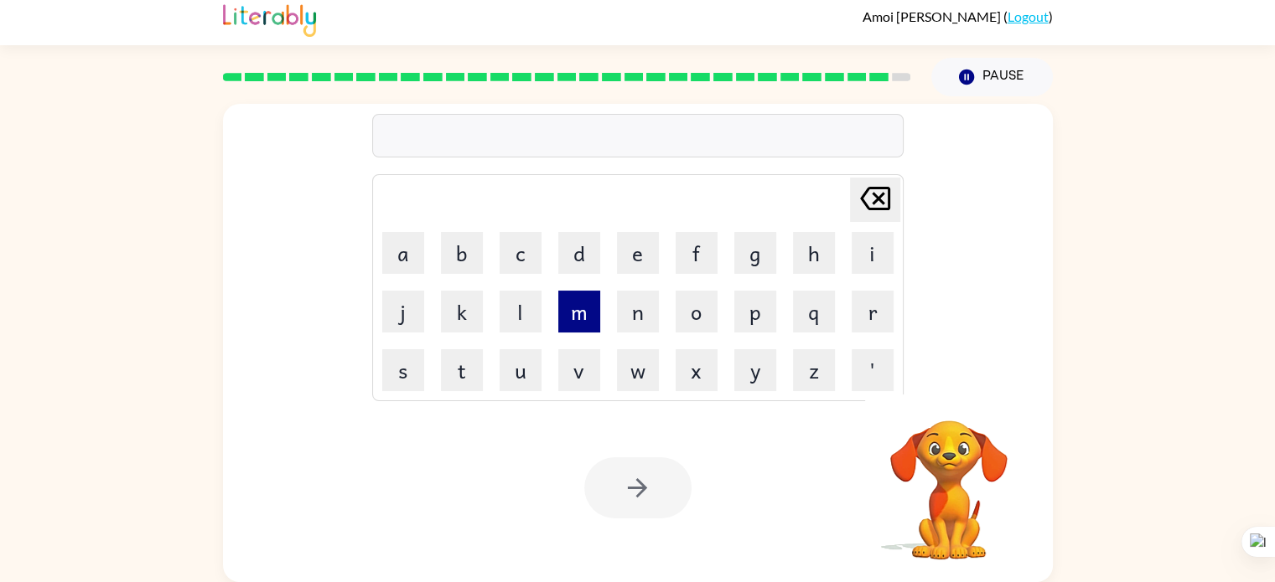
click at [590, 303] on button "m" at bounding box center [579, 312] width 42 height 42
click at [661, 298] on td "n" at bounding box center [637, 311] width 57 height 57
click at [672, 290] on td "o" at bounding box center [696, 311] width 57 height 57
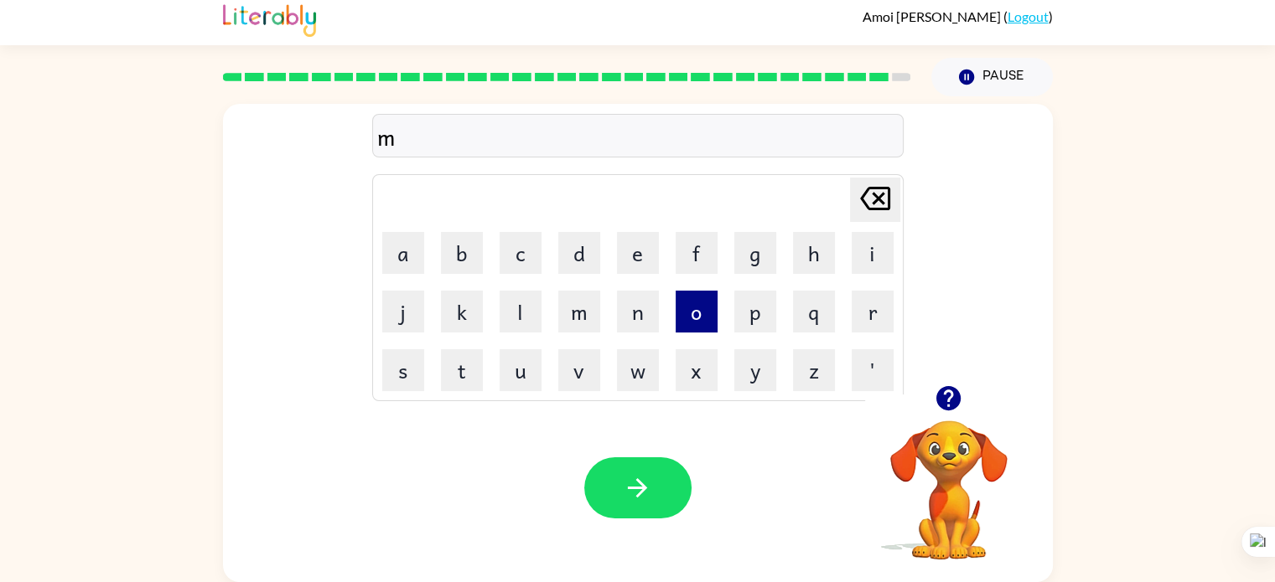
drag, startPoint x: 634, startPoint y: 304, endPoint x: 712, endPoint y: 316, distance: 79.6
click at [712, 316] on tr "j k l m n o p q r" at bounding box center [638, 311] width 526 height 57
click at [712, 316] on button "o" at bounding box center [696, 312] width 42 height 42
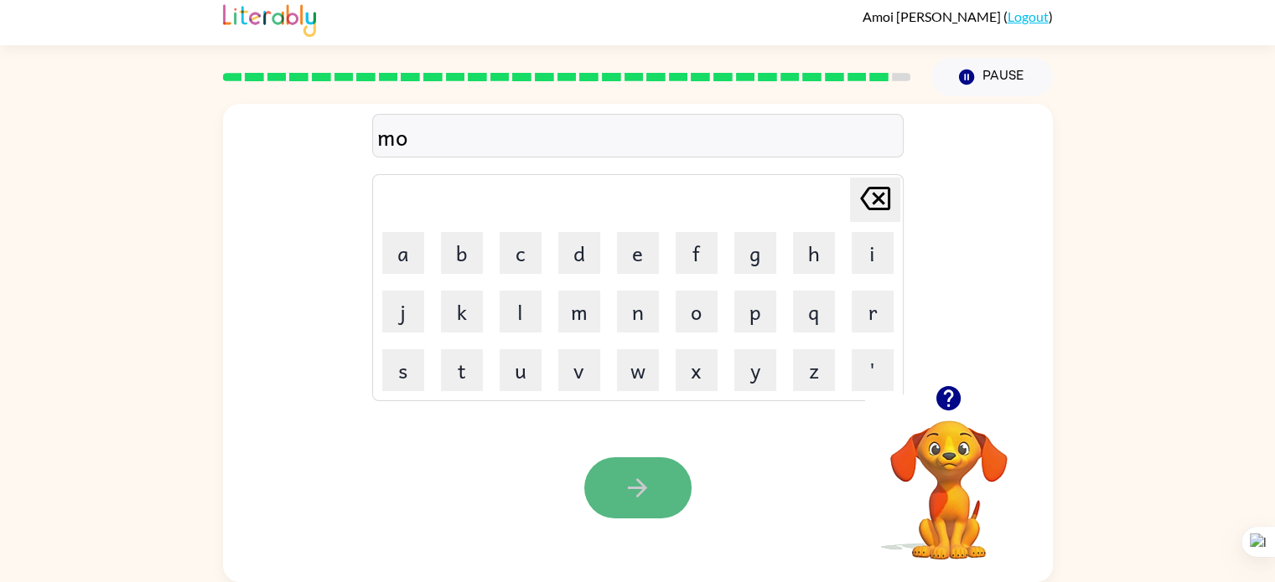
click at [631, 468] on button "button" at bounding box center [637, 488] width 107 height 61
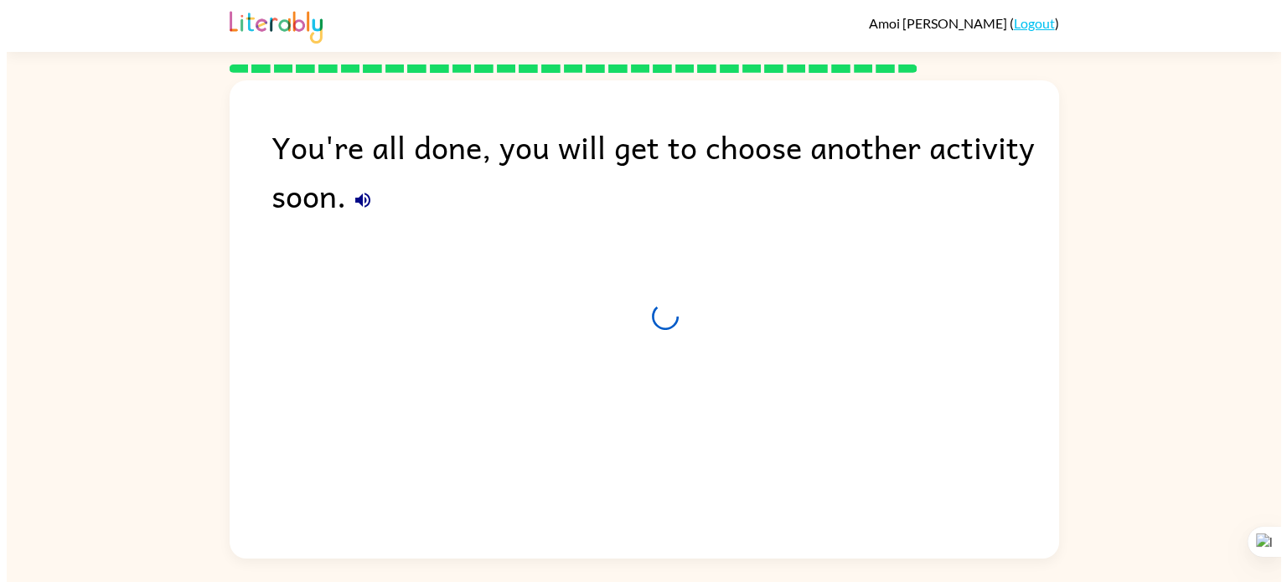
scroll to position [0, 0]
